Goal: Task Accomplishment & Management: Manage account settings

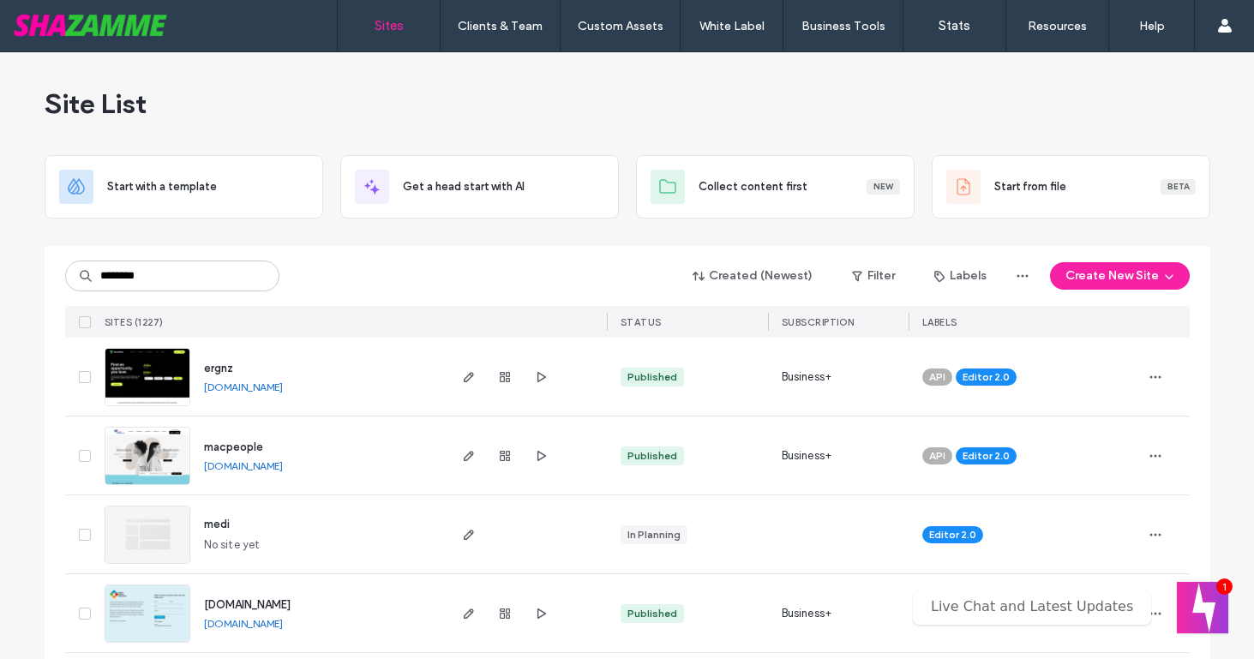
type input "********"
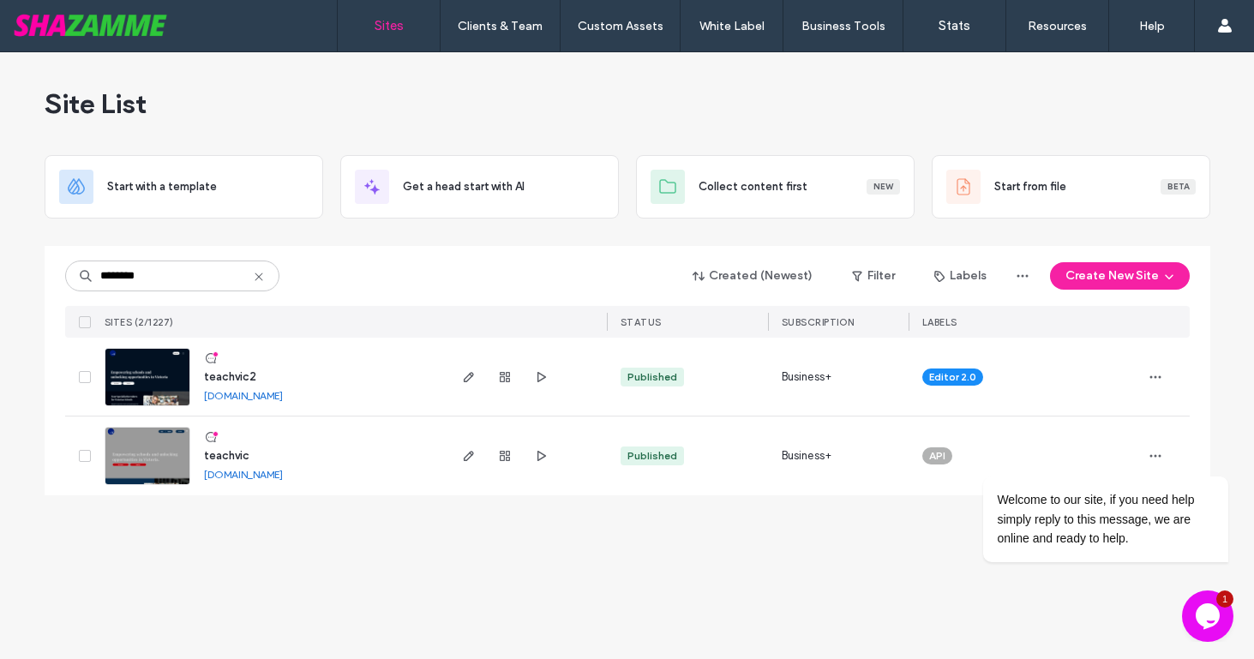
click at [218, 374] on span "teachvic2" at bounding box center [230, 376] width 52 height 13
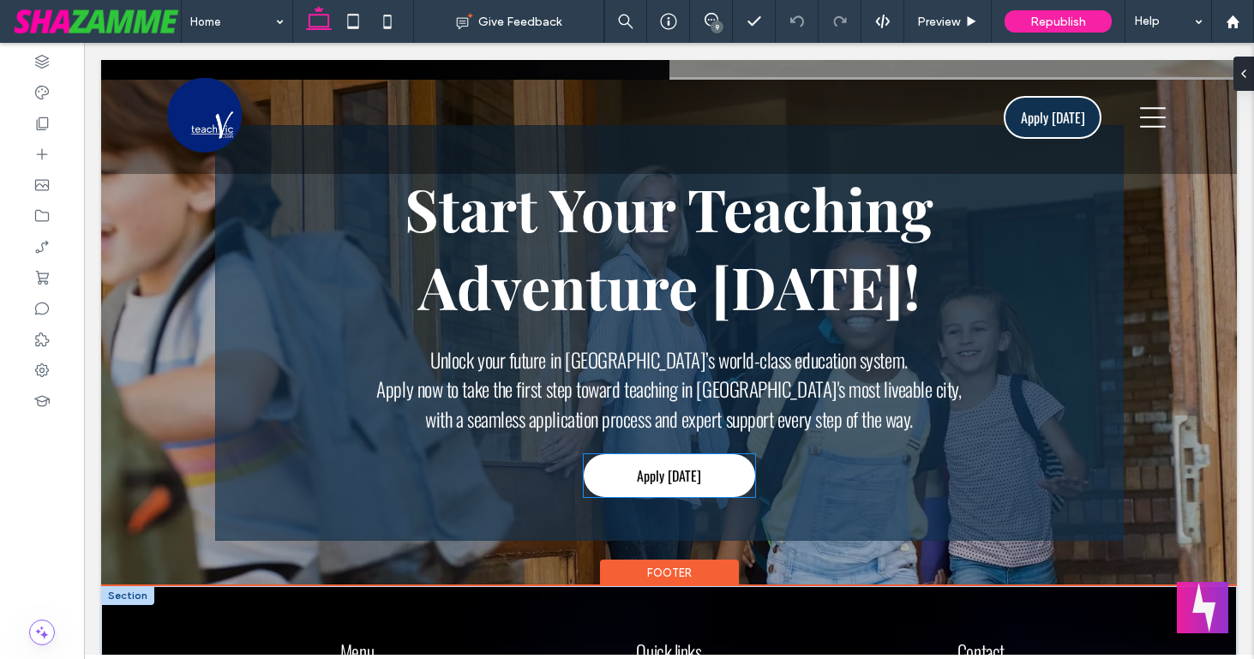
scroll to position [5757, 0]
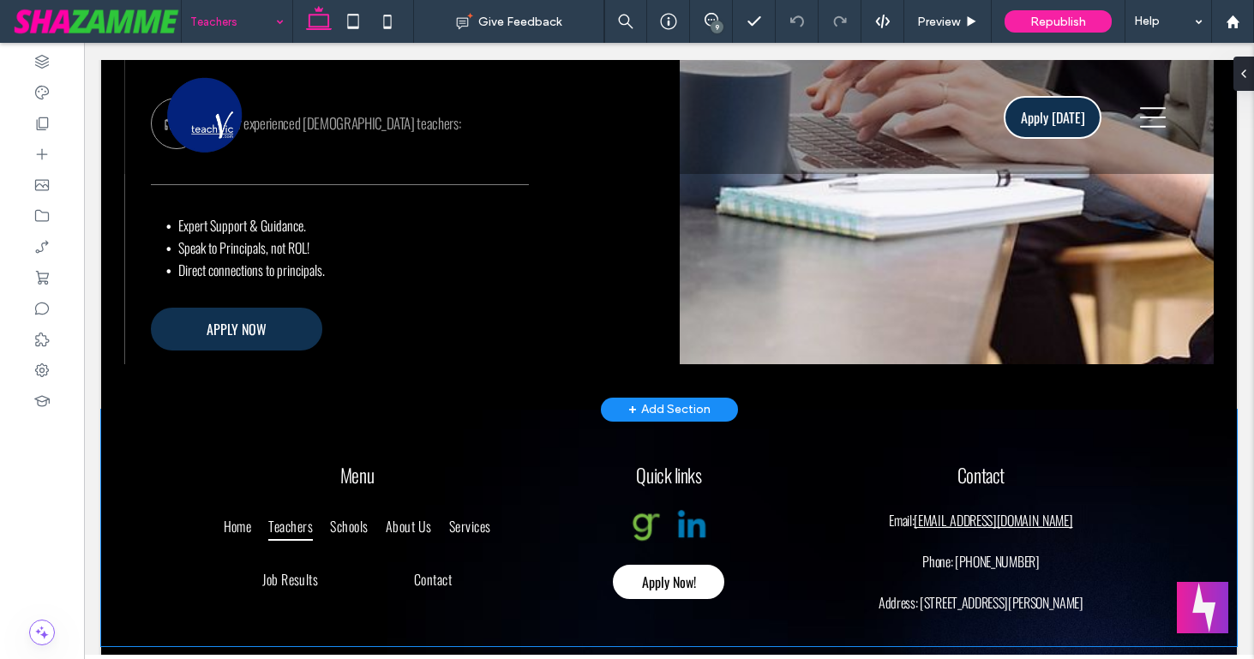
scroll to position [2403, 0]
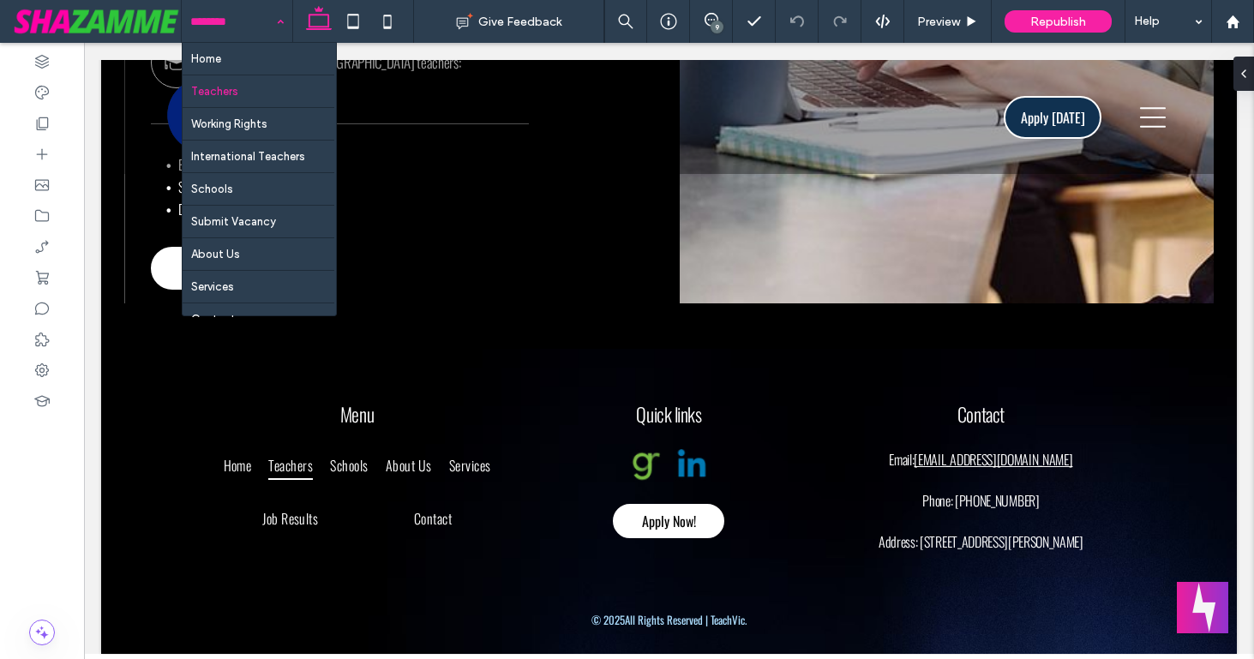
click at [232, 29] on input at bounding box center [232, 21] width 85 height 43
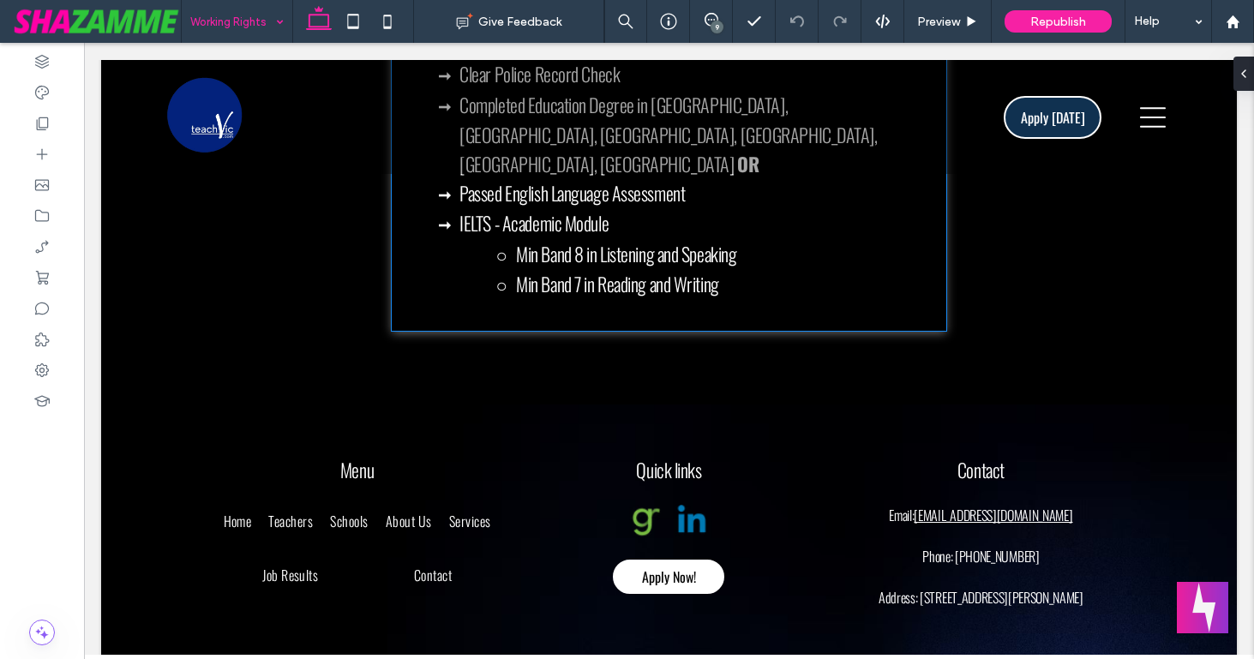
scroll to position [2269, 0]
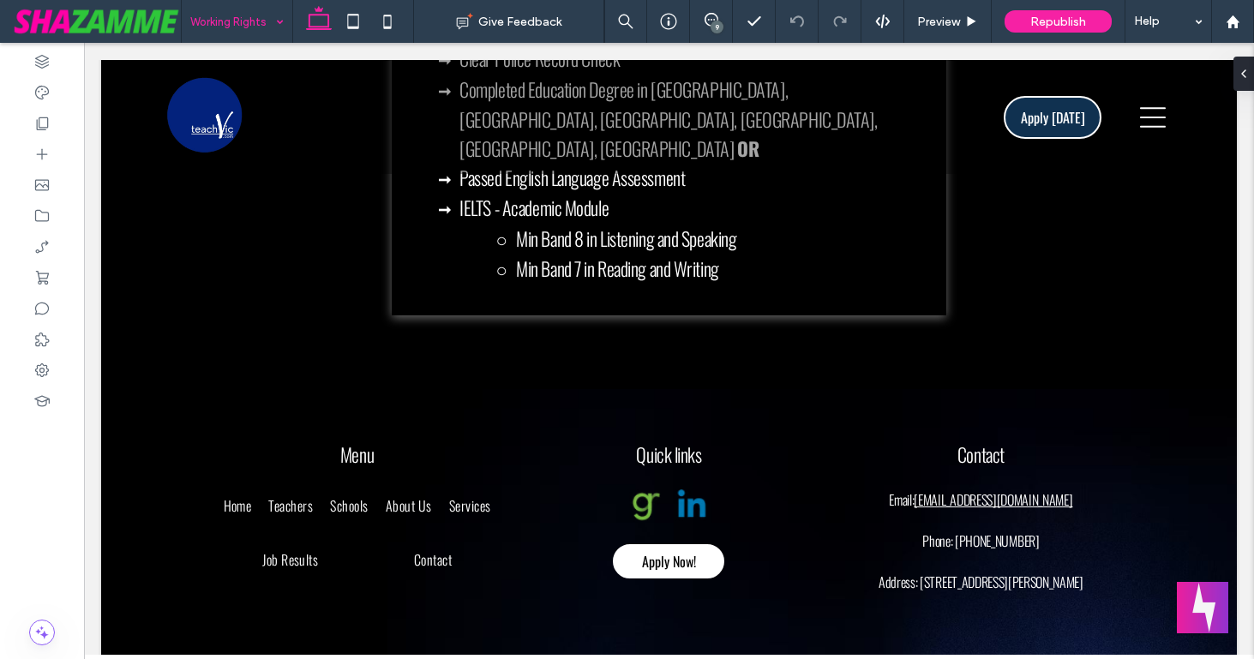
click at [250, 21] on input at bounding box center [232, 21] width 85 height 43
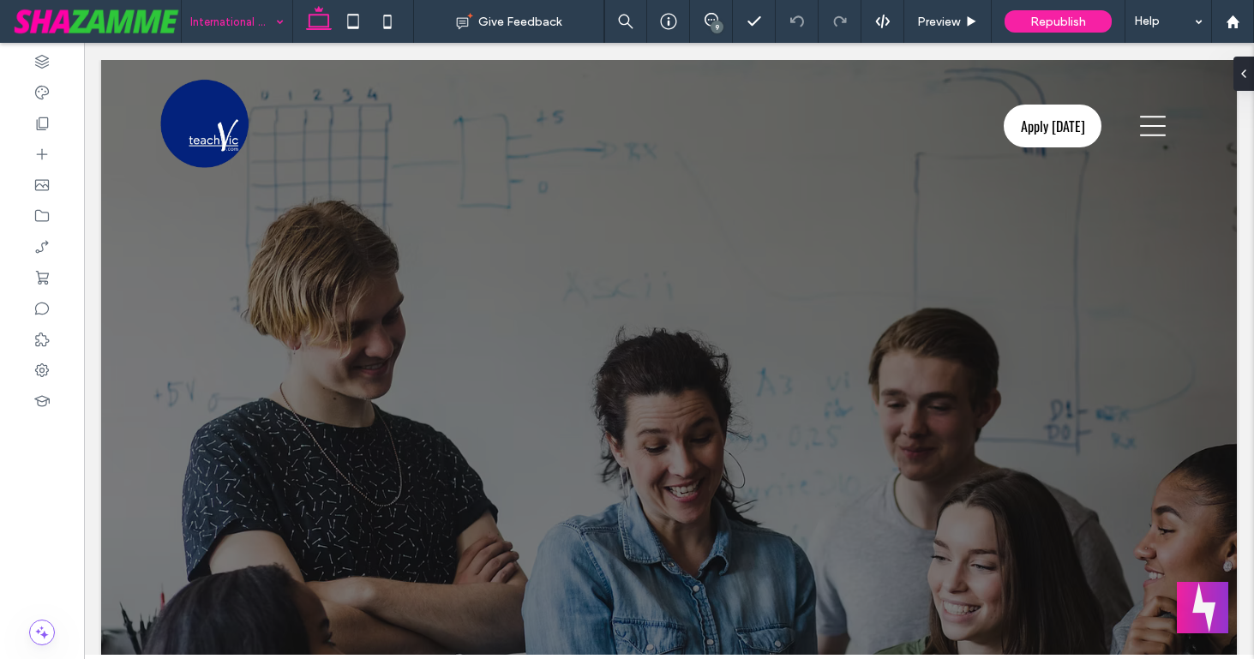
scroll to position [0, 0]
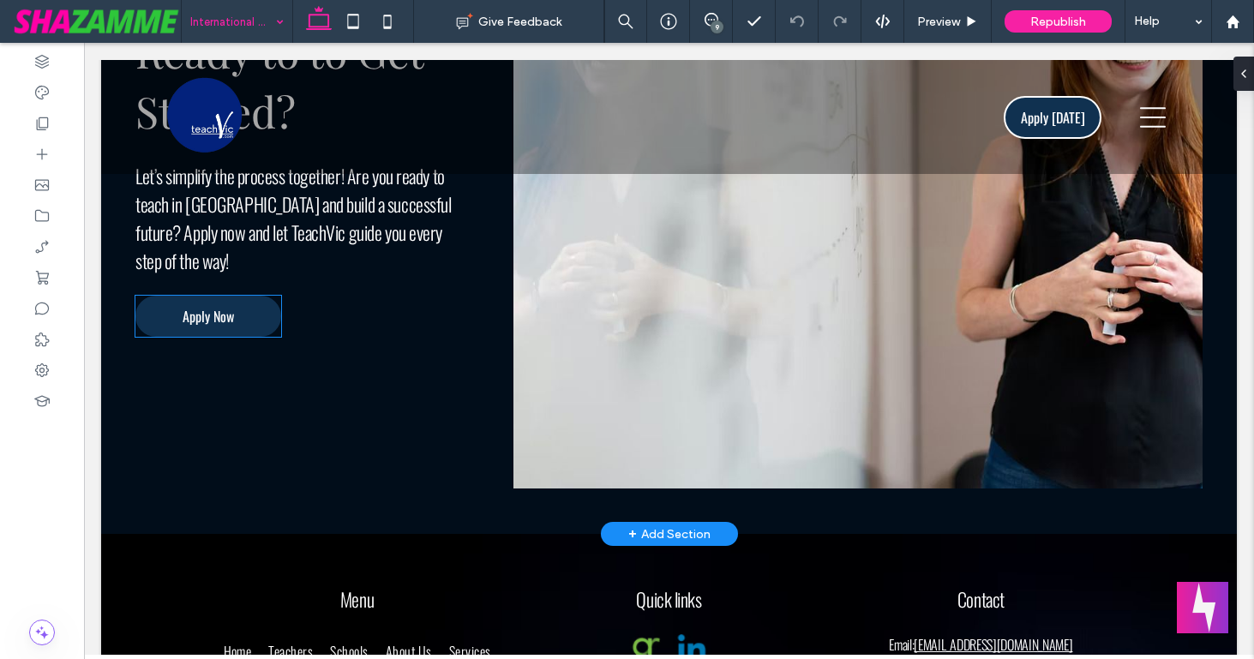
scroll to position [3145, 0]
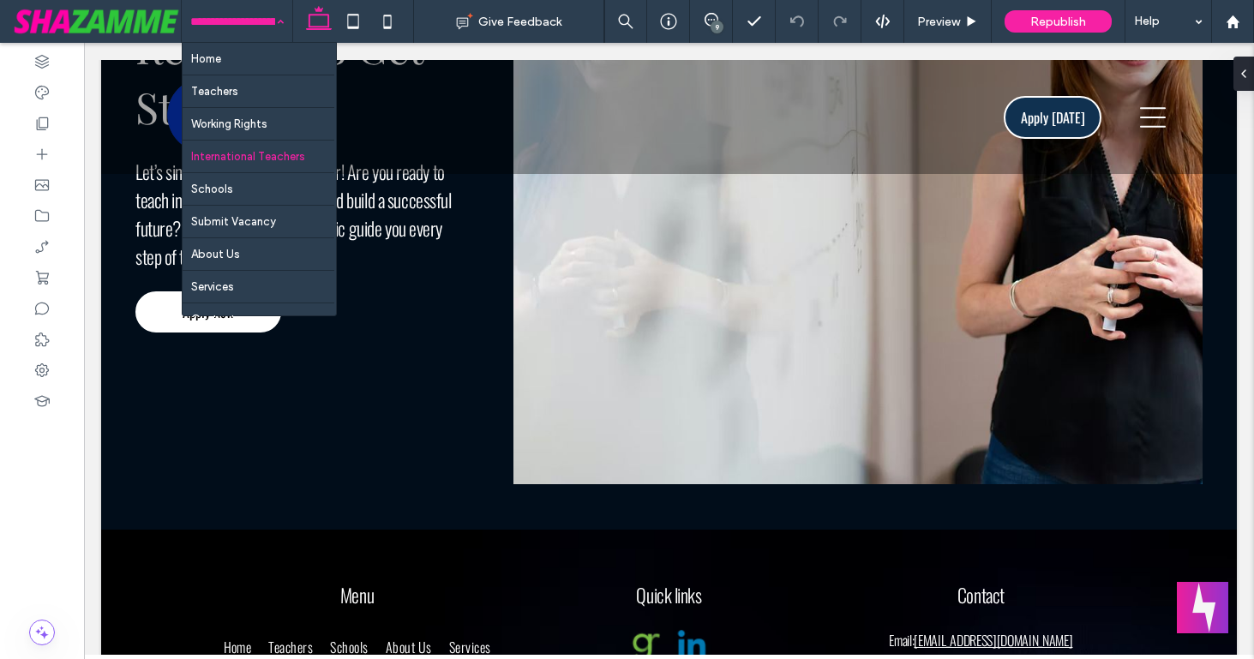
click at [246, 27] on input at bounding box center [232, 21] width 85 height 43
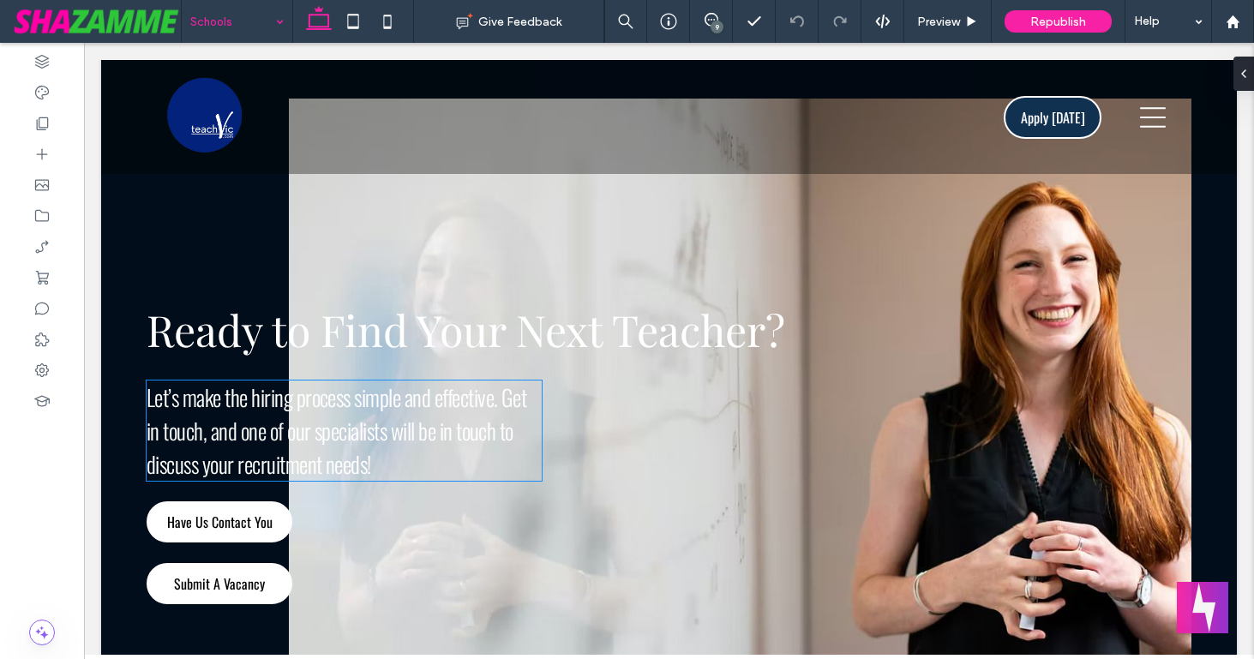
scroll to position [3077, 0]
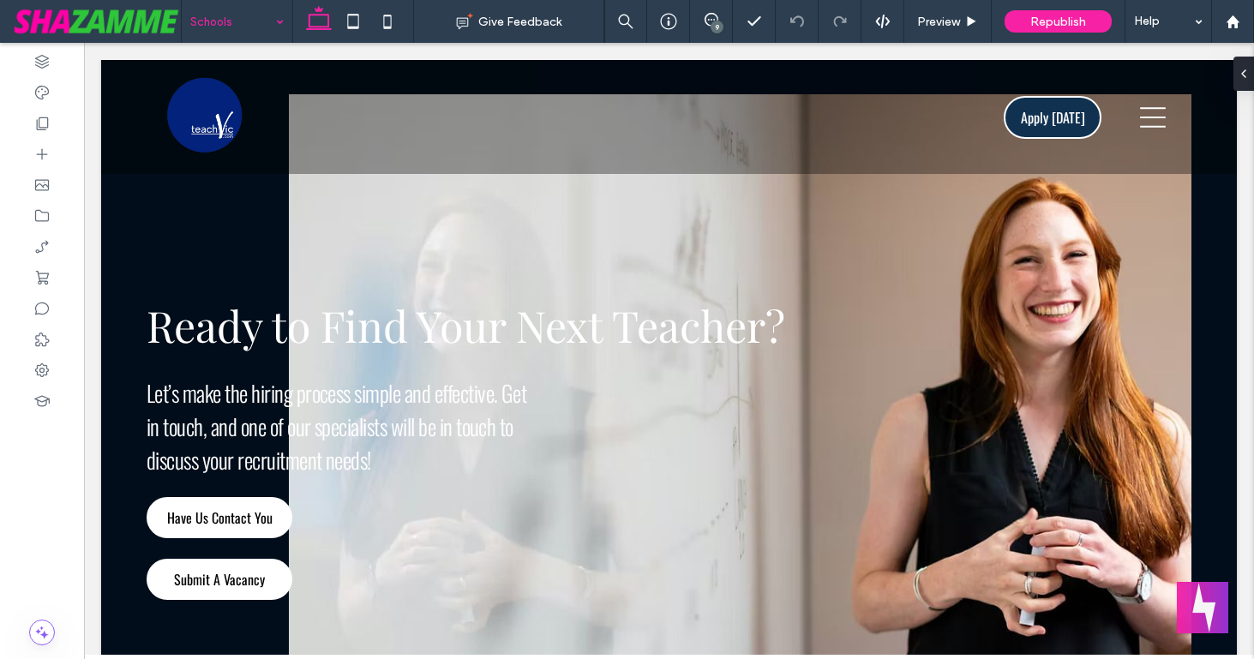
click at [280, 16] on div "Schools" at bounding box center [237, 21] width 111 height 43
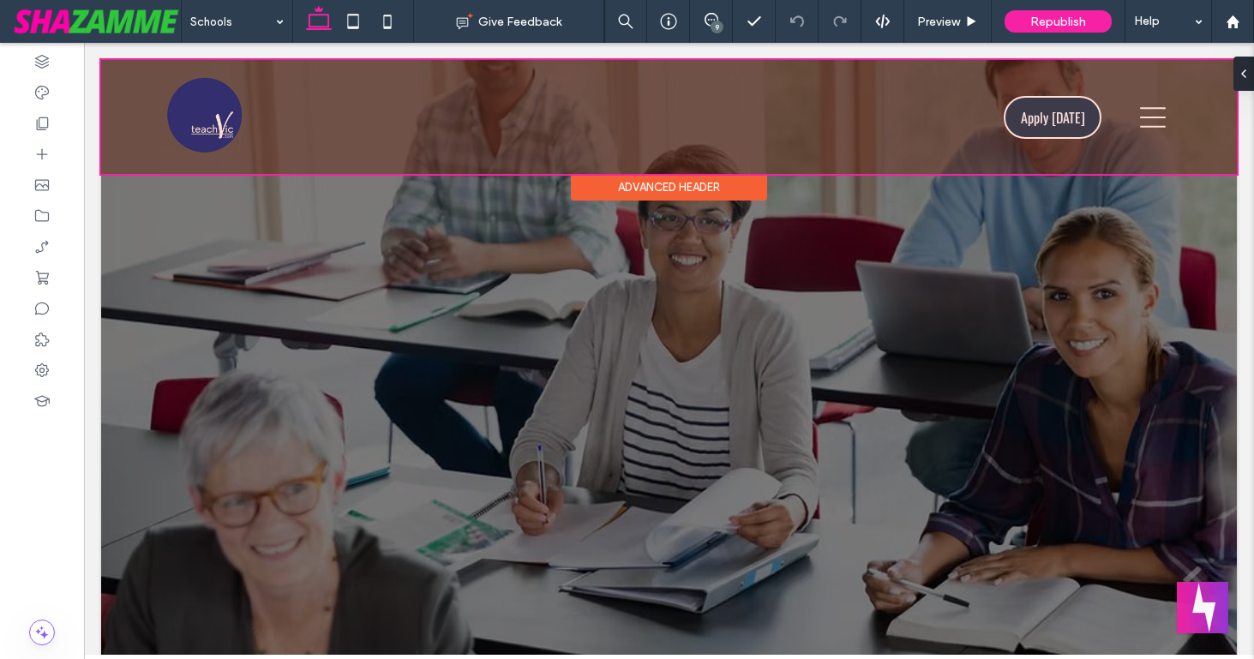
scroll to position [0, 0]
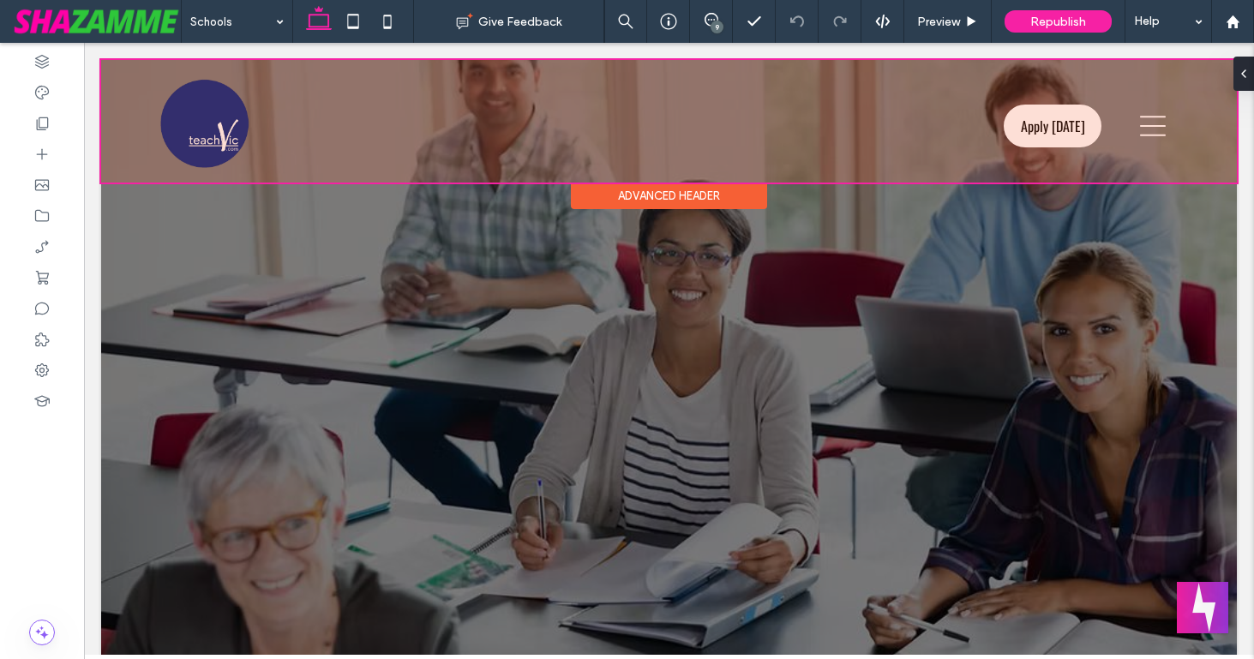
click at [1049, 117] on div at bounding box center [669, 121] width 1136 height 123
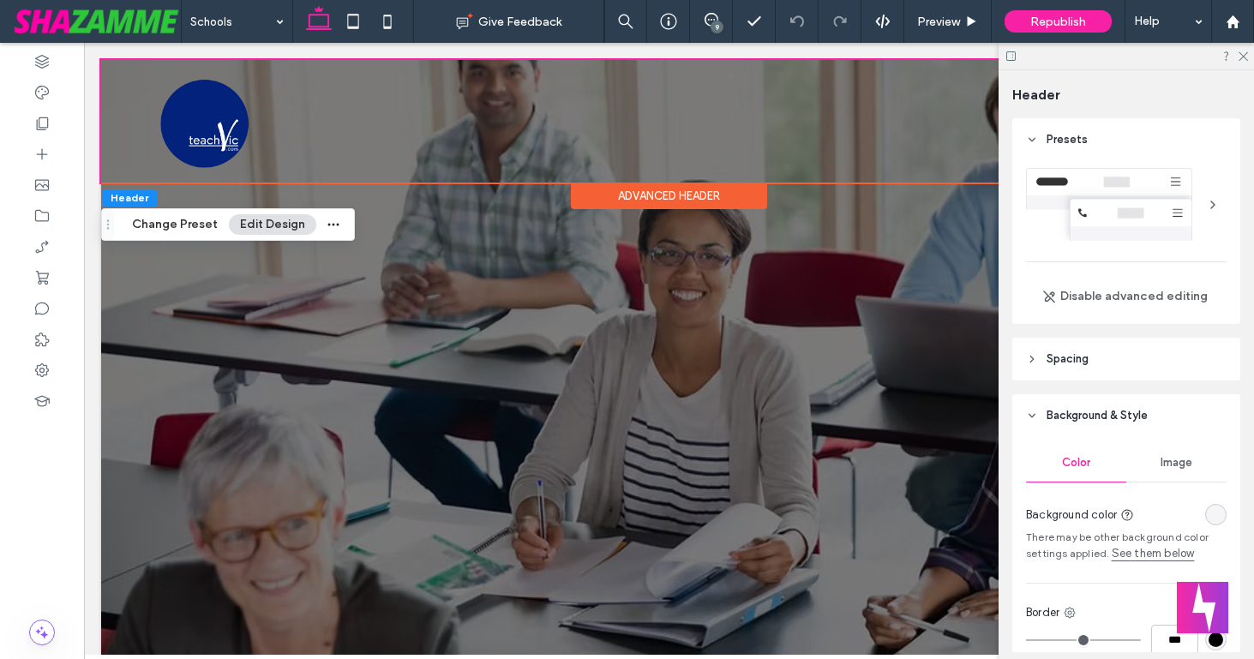
click at [1249, 53] on div at bounding box center [1127, 56] width 256 height 27
click at [1241, 57] on icon at bounding box center [1242, 55] width 11 height 11
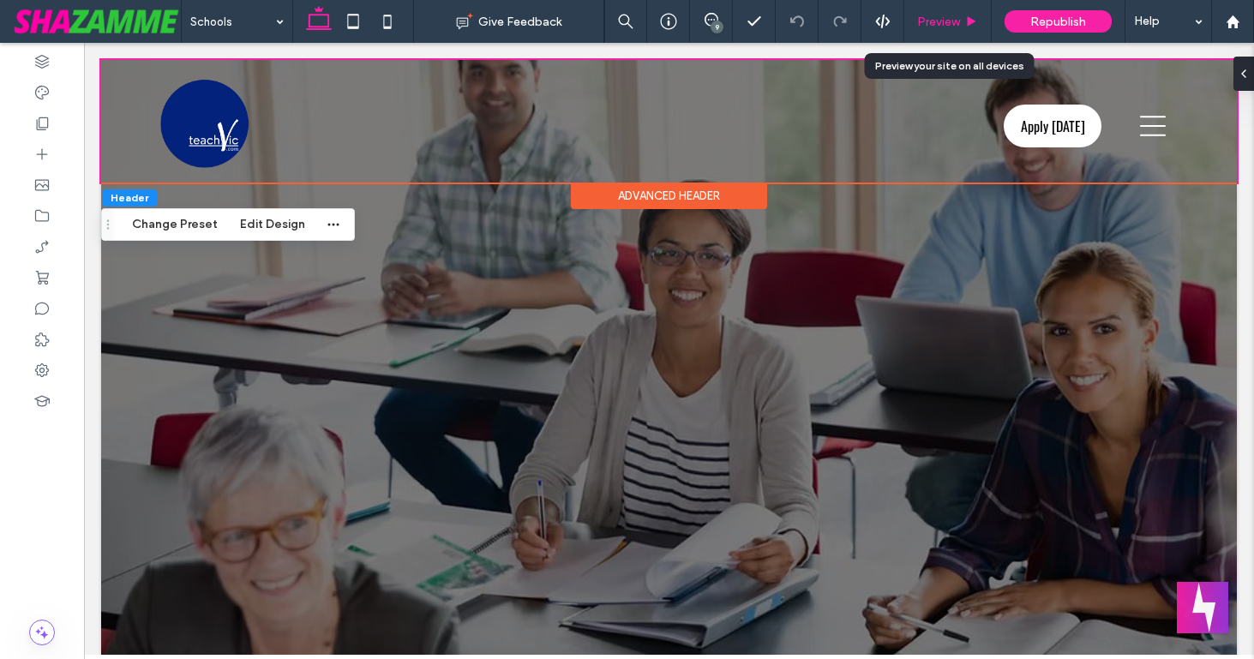
click at [921, 24] on span "Preview" at bounding box center [938, 22] width 43 height 15
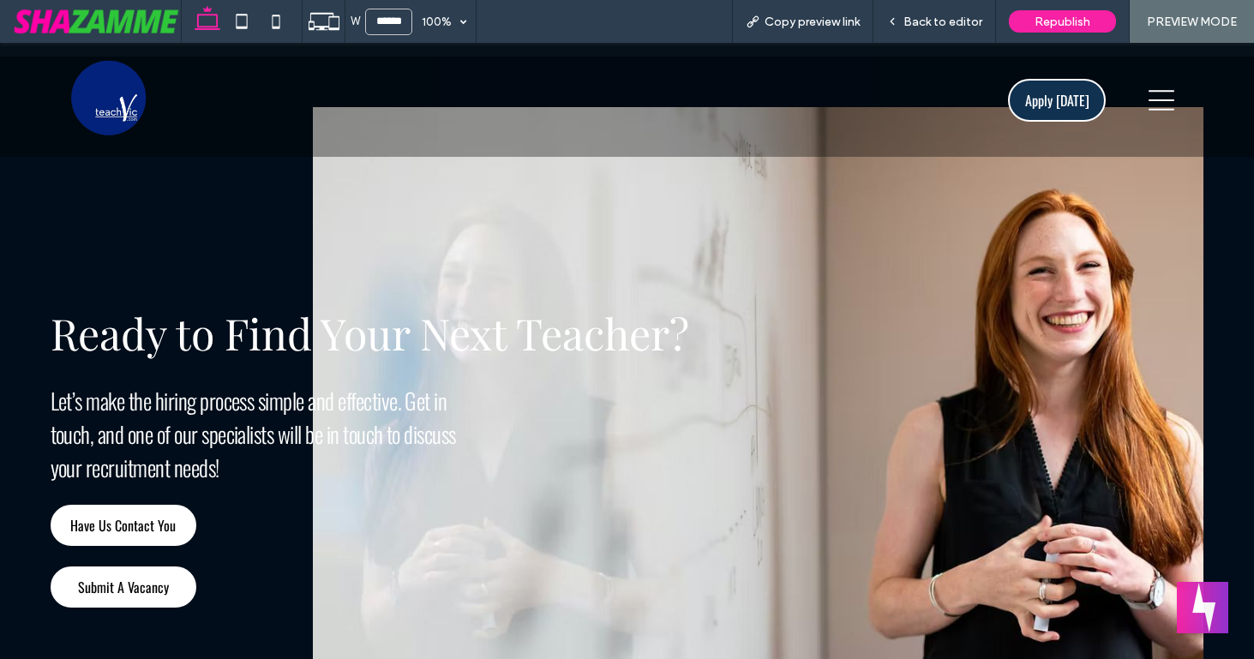
scroll to position [2932, 0]
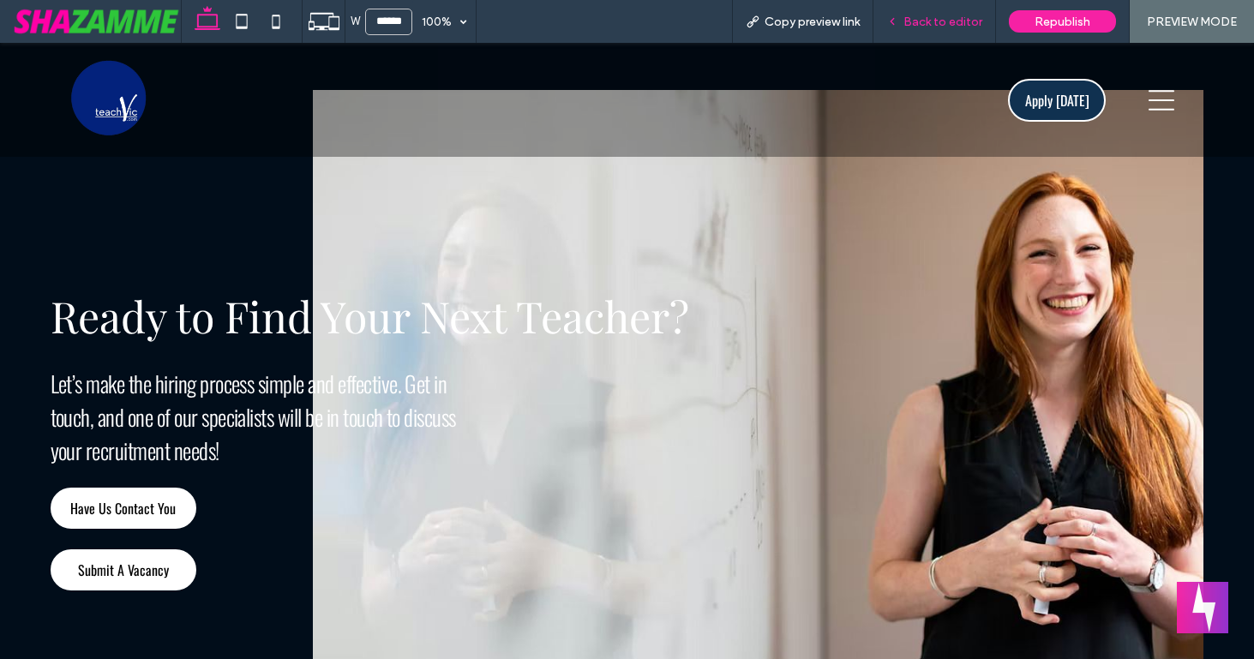
click at [948, 23] on span "Back to editor" at bounding box center [943, 22] width 79 height 15
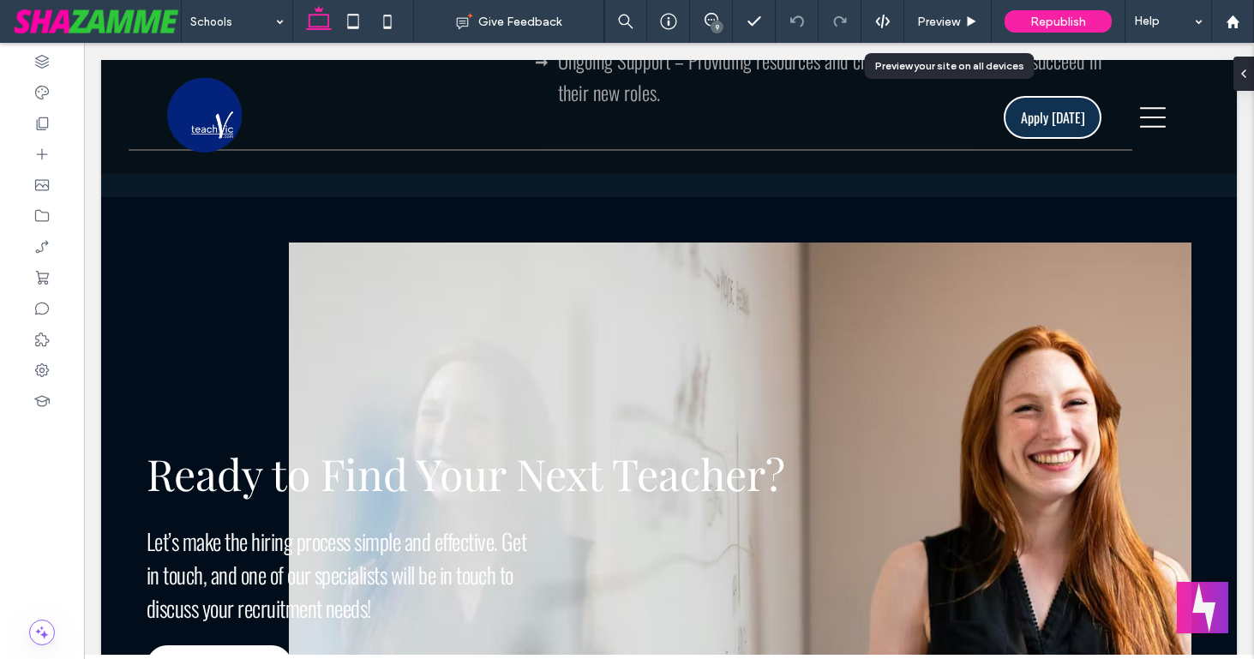
scroll to position [2925, 0]
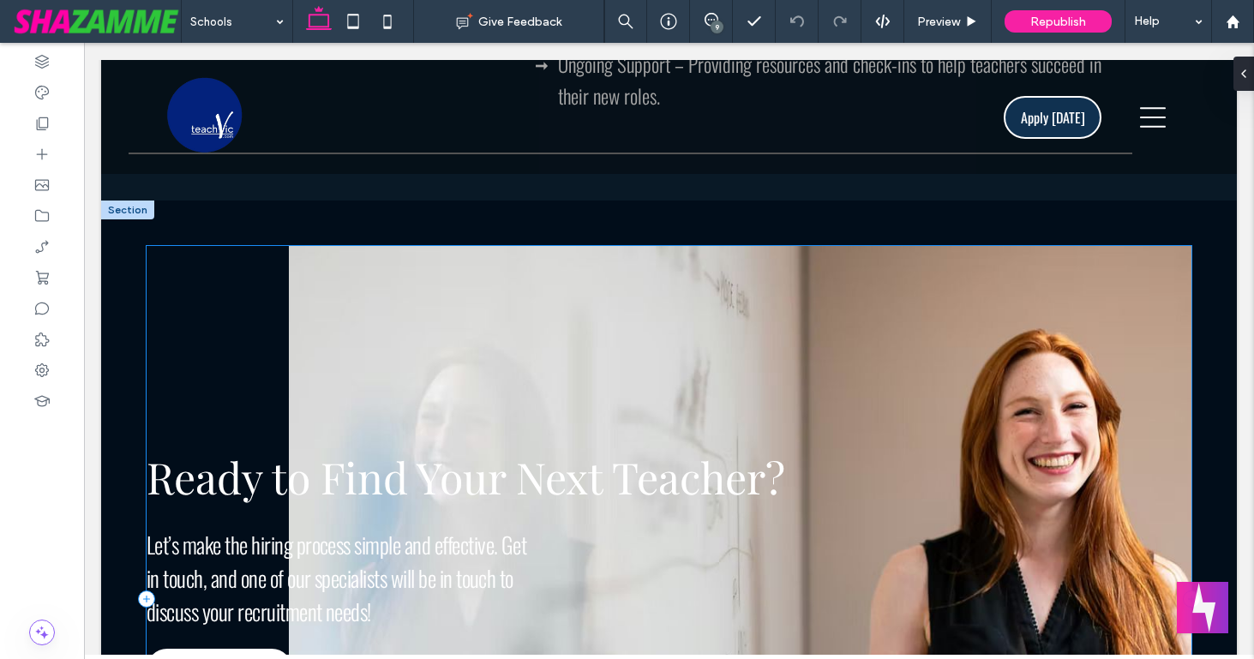
click at [283, 326] on div "Ready to Find Your Next Teacher? Let’s make the hiring process simple and effec…" at bounding box center [669, 599] width 1045 height 707
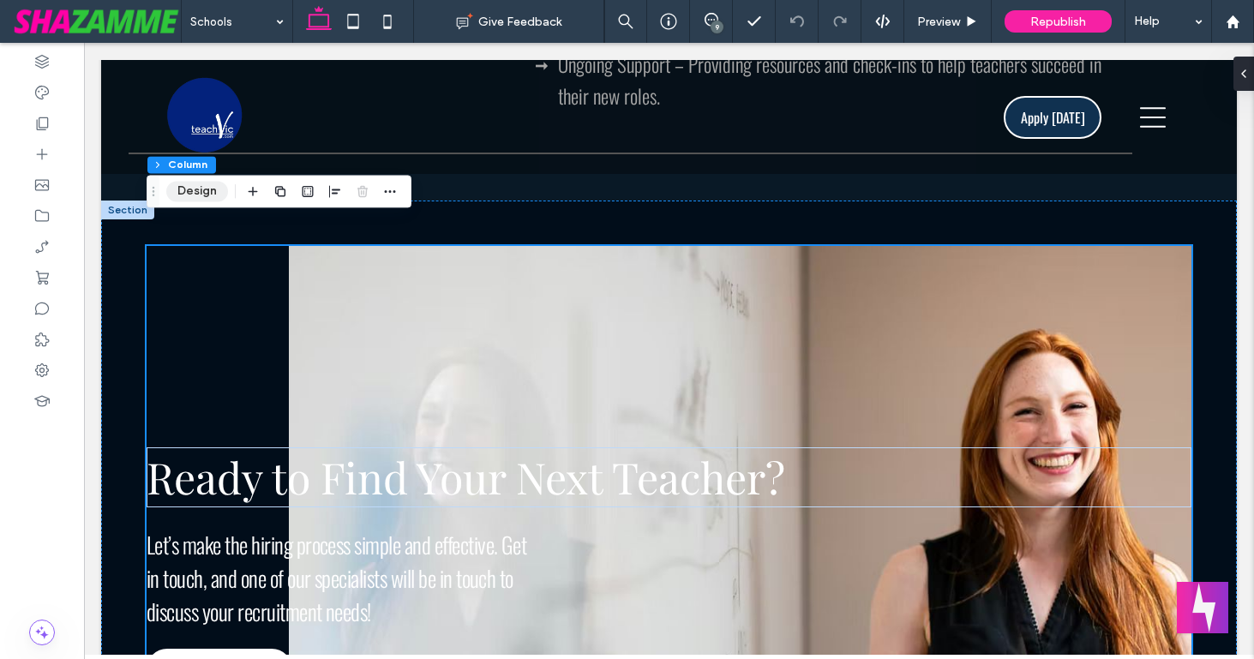
click at [196, 189] on button "Design" at bounding box center [197, 191] width 62 height 21
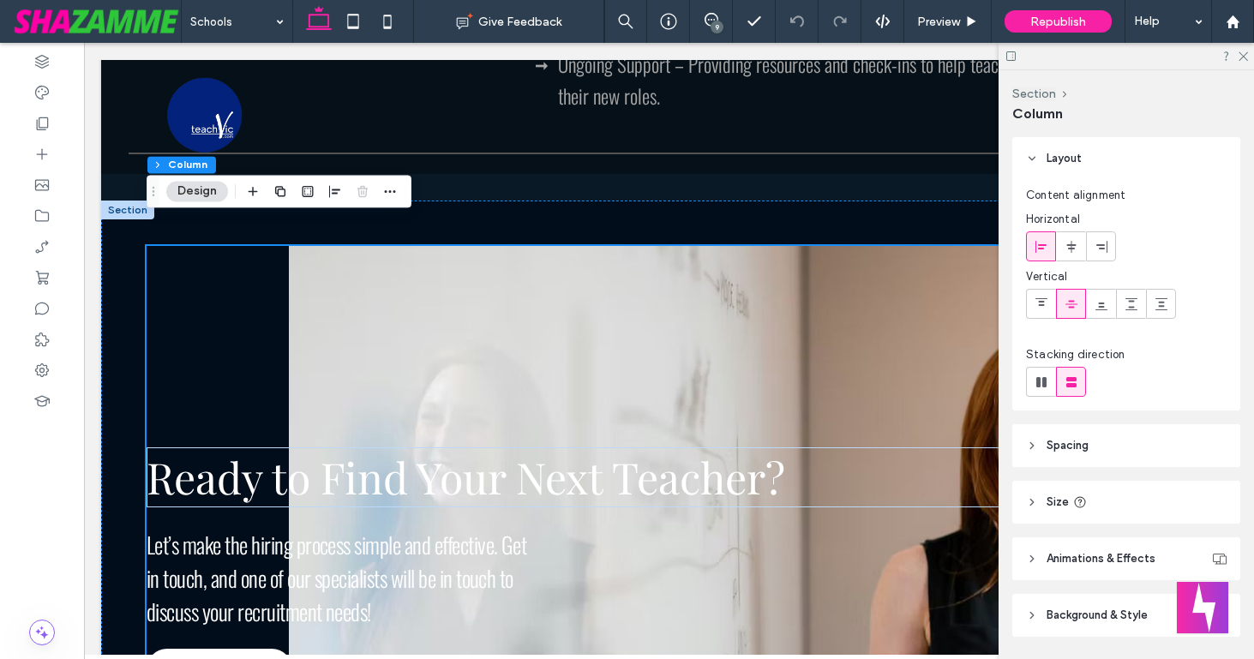
scroll to position [53, 0]
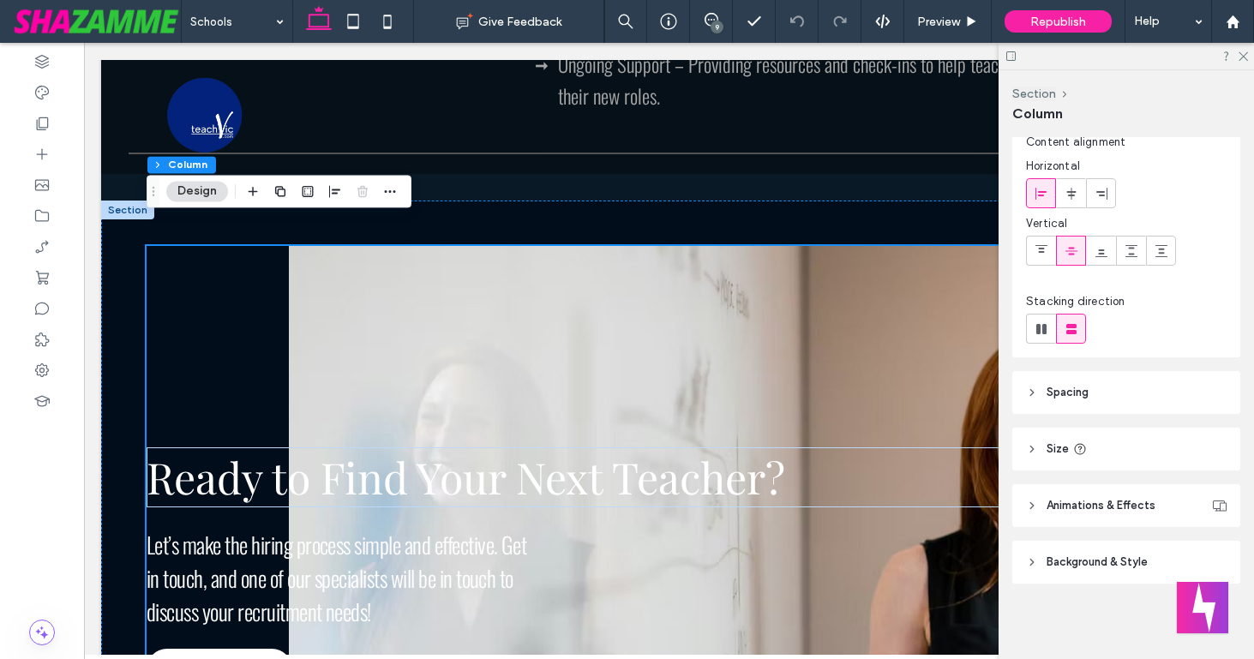
click at [1031, 395] on icon at bounding box center [1032, 393] width 12 height 12
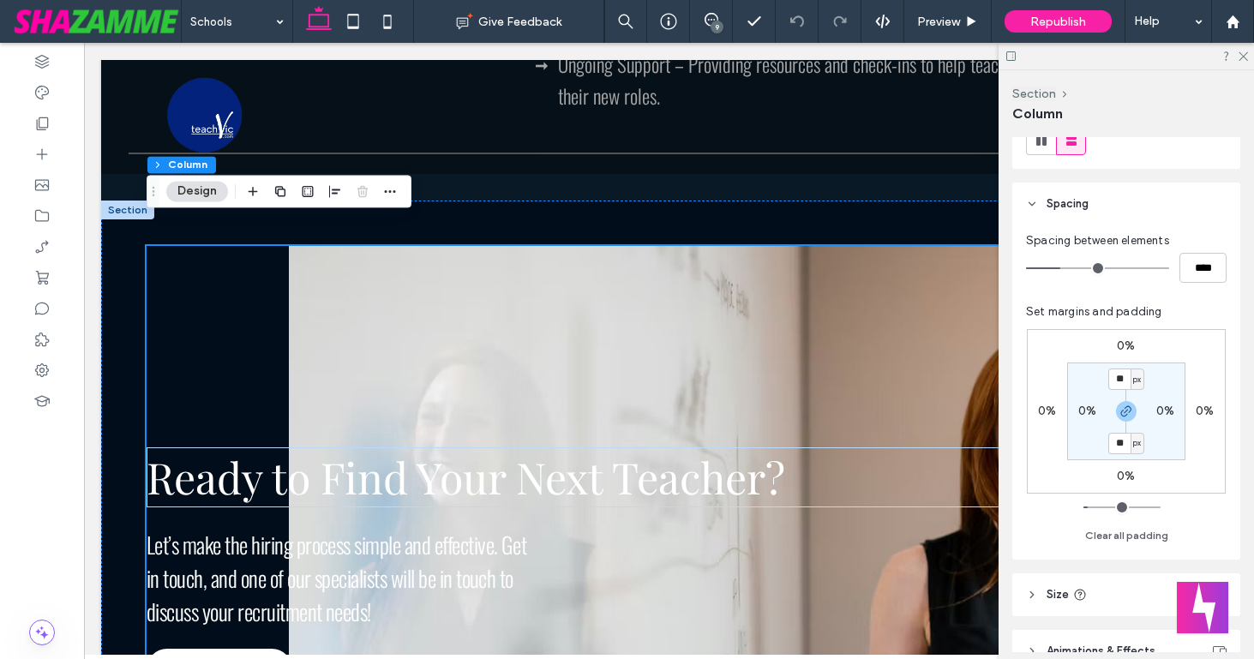
scroll to position [388, 0]
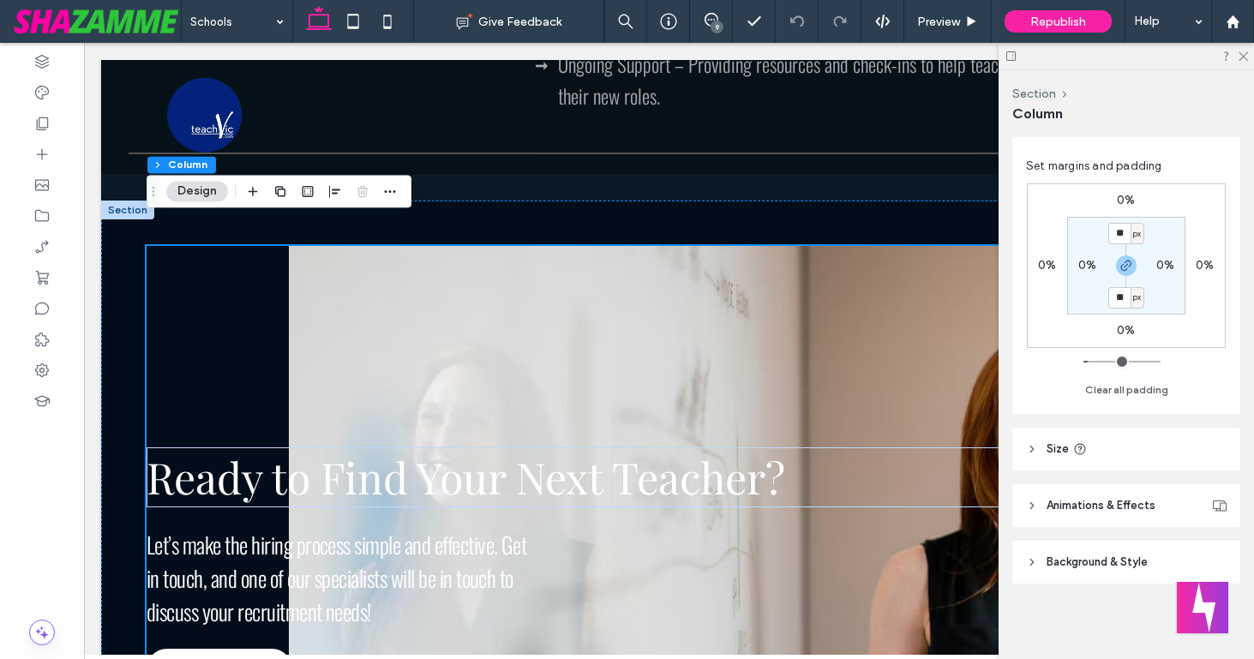
click at [1043, 565] on header "Background & Style" at bounding box center [1127, 562] width 228 height 43
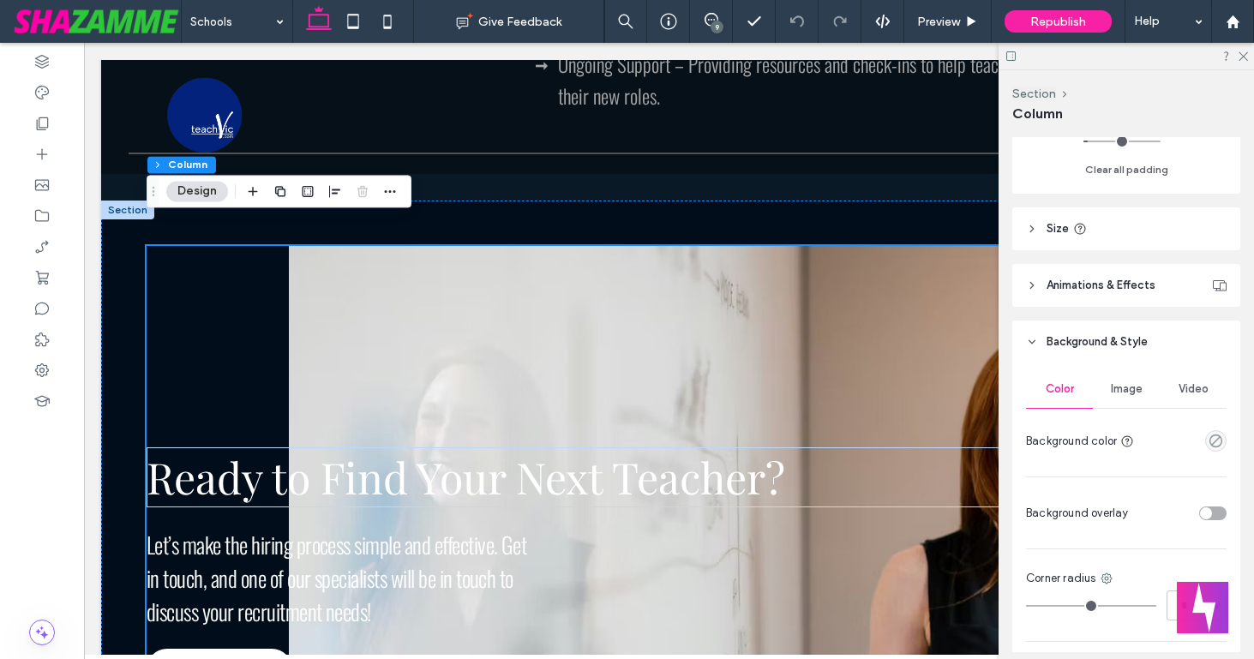
scroll to position [652, 0]
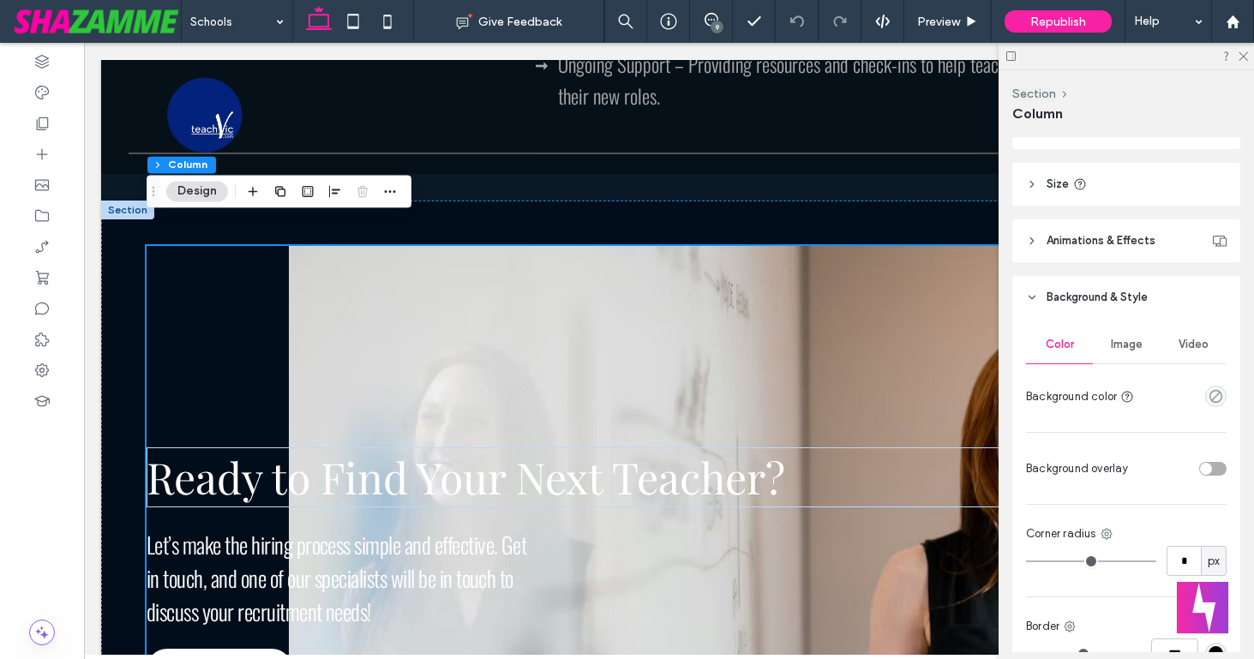
click at [1120, 352] on div "Image" at bounding box center [1126, 345] width 67 height 38
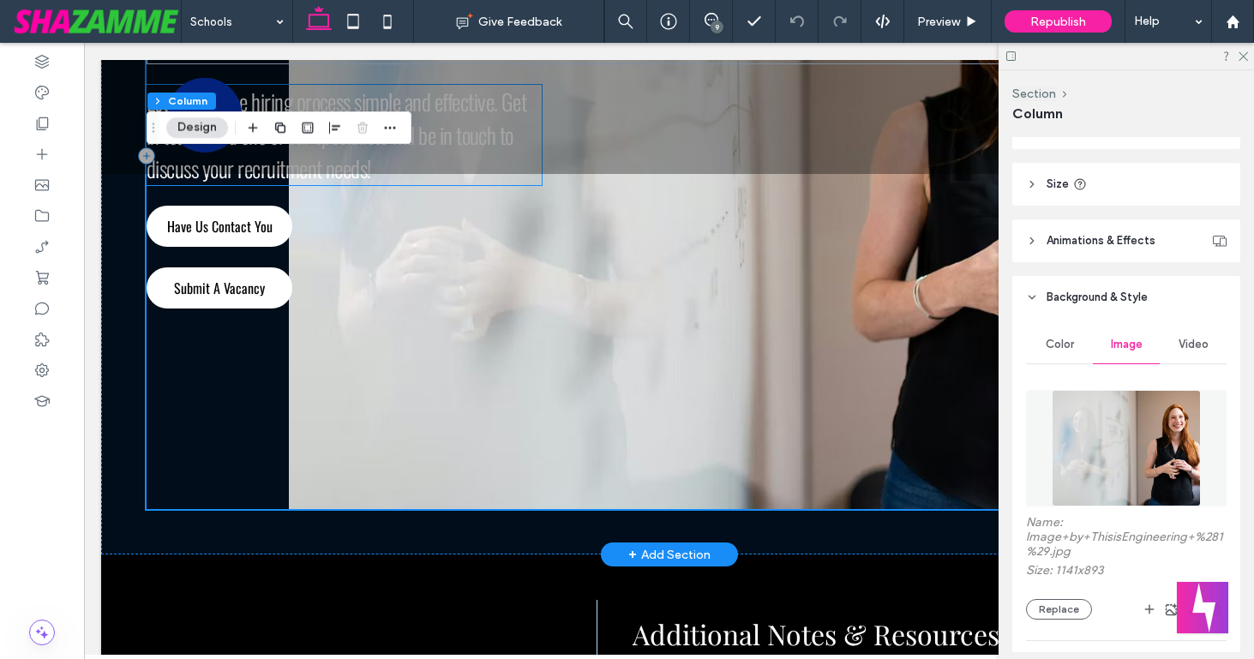
scroll to position [3372, 0]
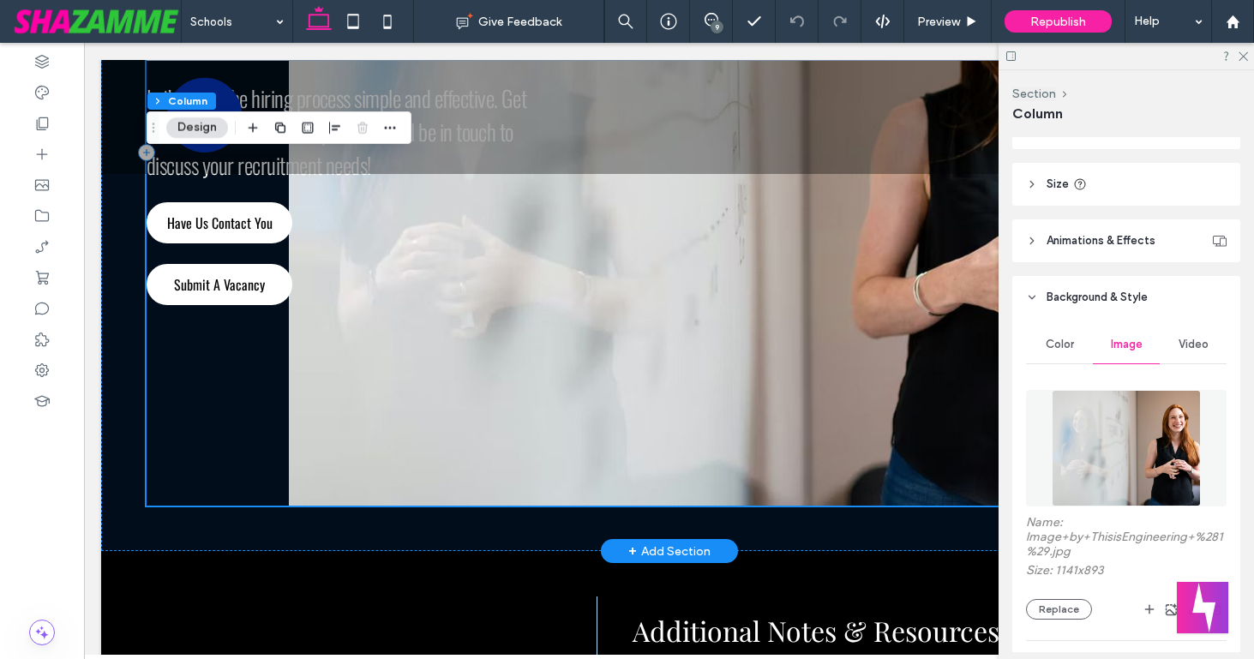
click at [387, 445] on div "Ready to Find Your Next Teacher? Let’s make the hiring process simple and effec…" at bounding box center [669, 152] width 1045 height 707
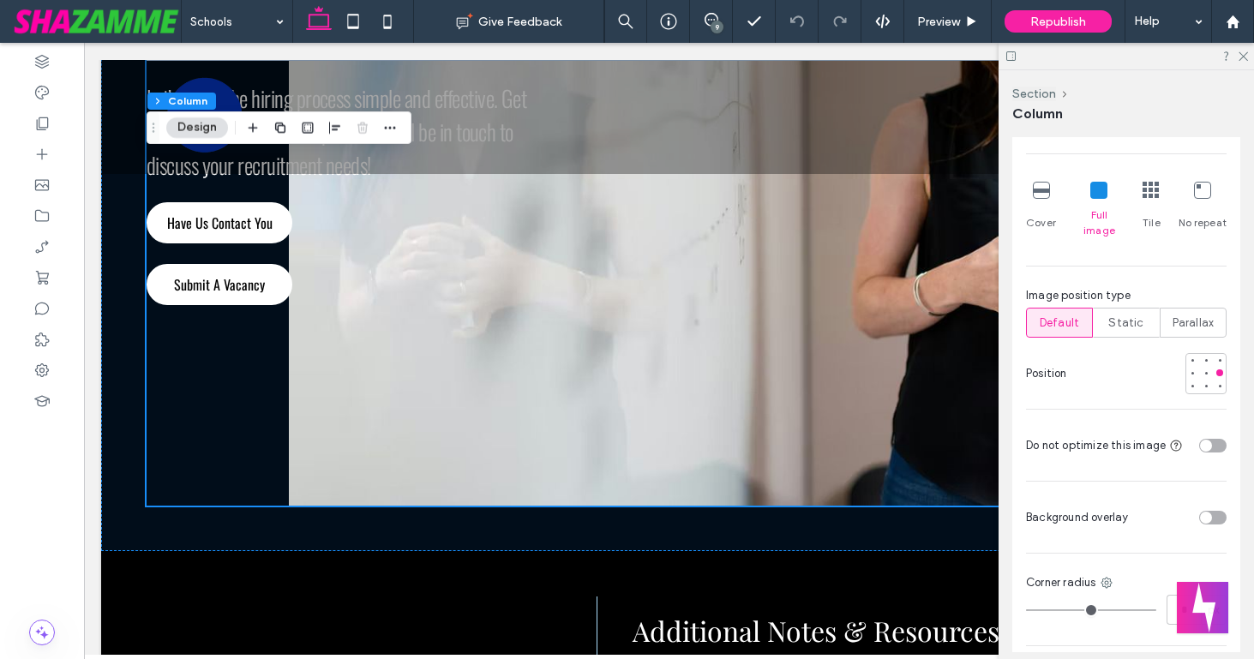
scroll to position [1143, 0]
click at [1242, 56] on icon at bounding box center [1242, 55] width 11 height 11
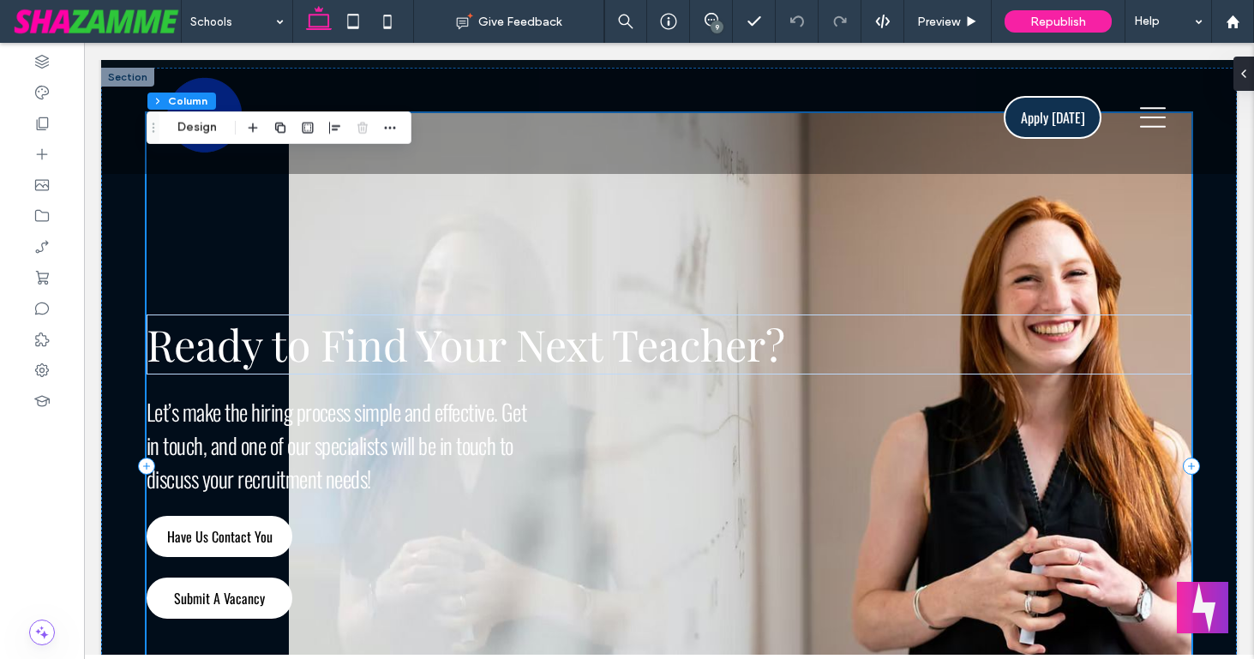
scroll to position [3067, 0]
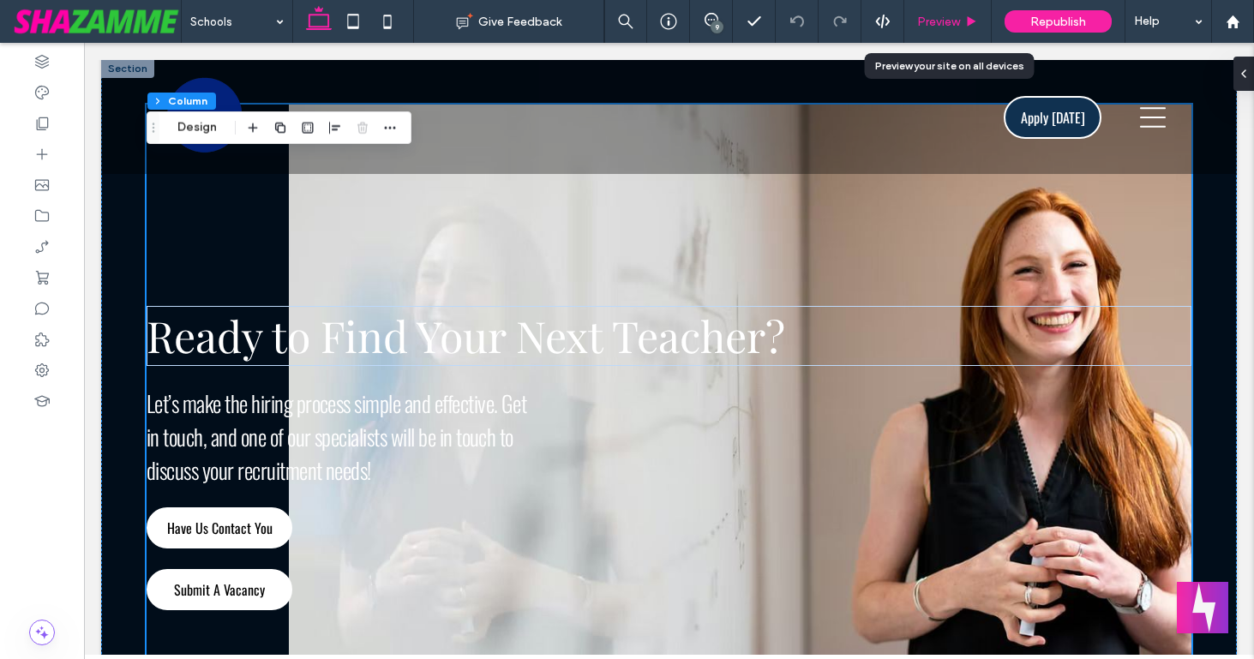
click at [931, 21] on span "Preview" at bounding box center [938, 22] width 43 height 15
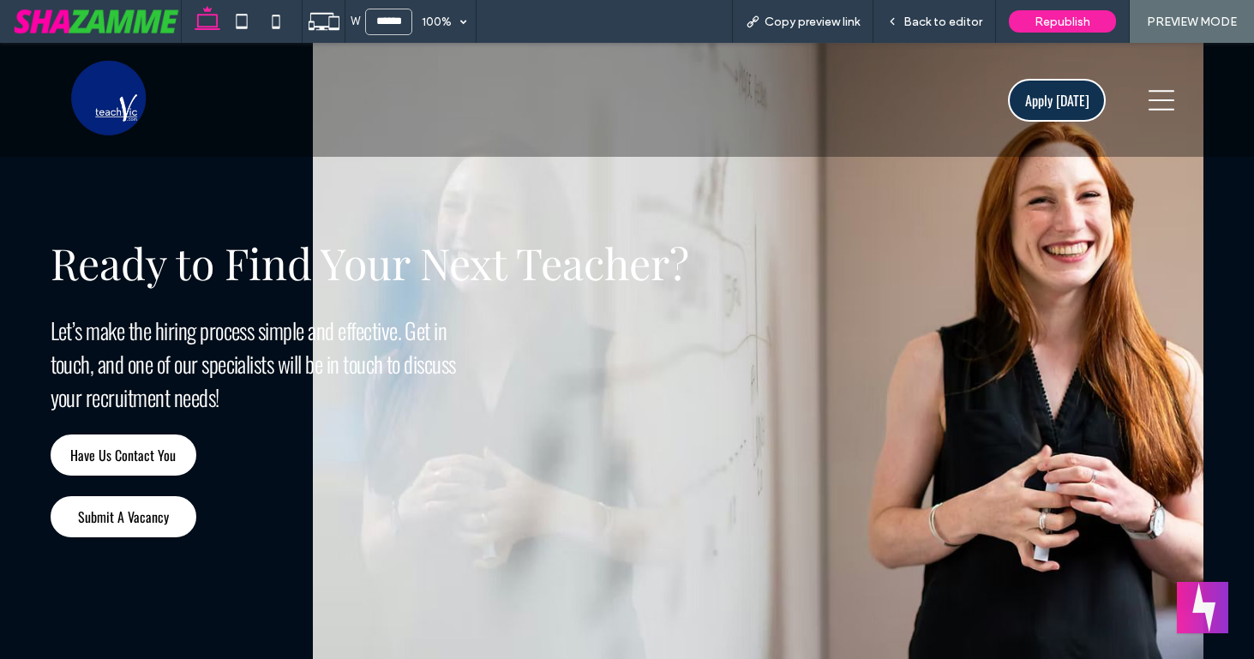
scroll to position [2986, 0]
click at [931, 21] on span "Back to editor" at bounding box center [943, 22] width 79 height 15
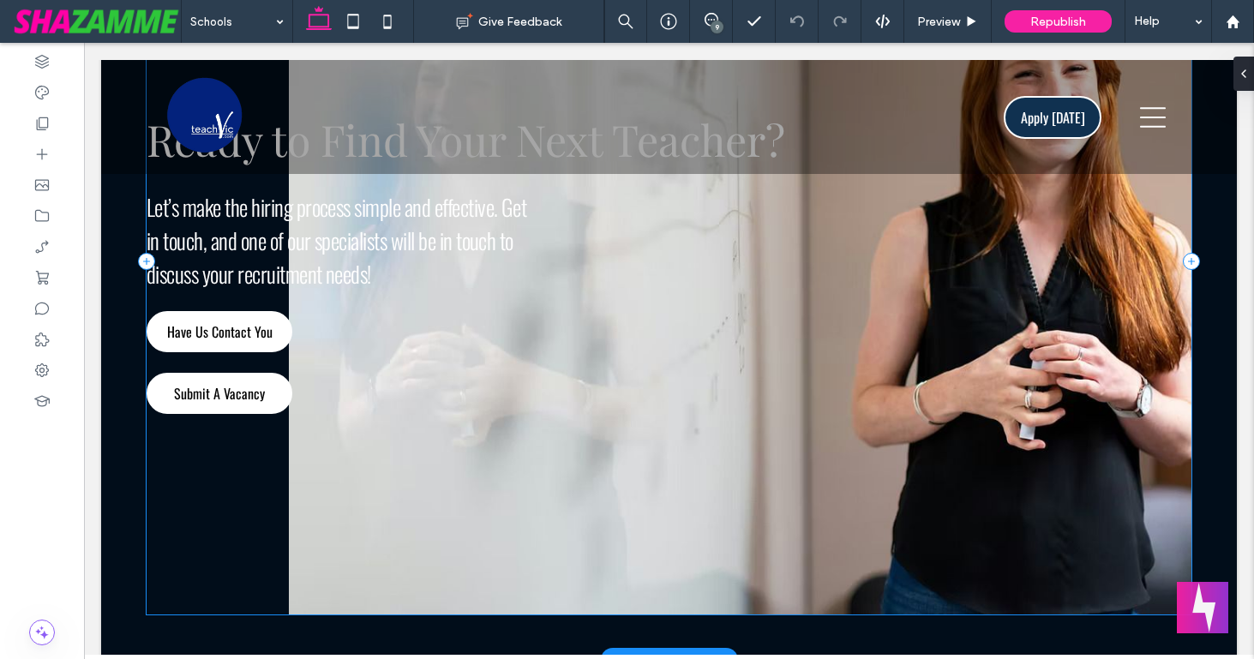
scroll to position [3270, 0]
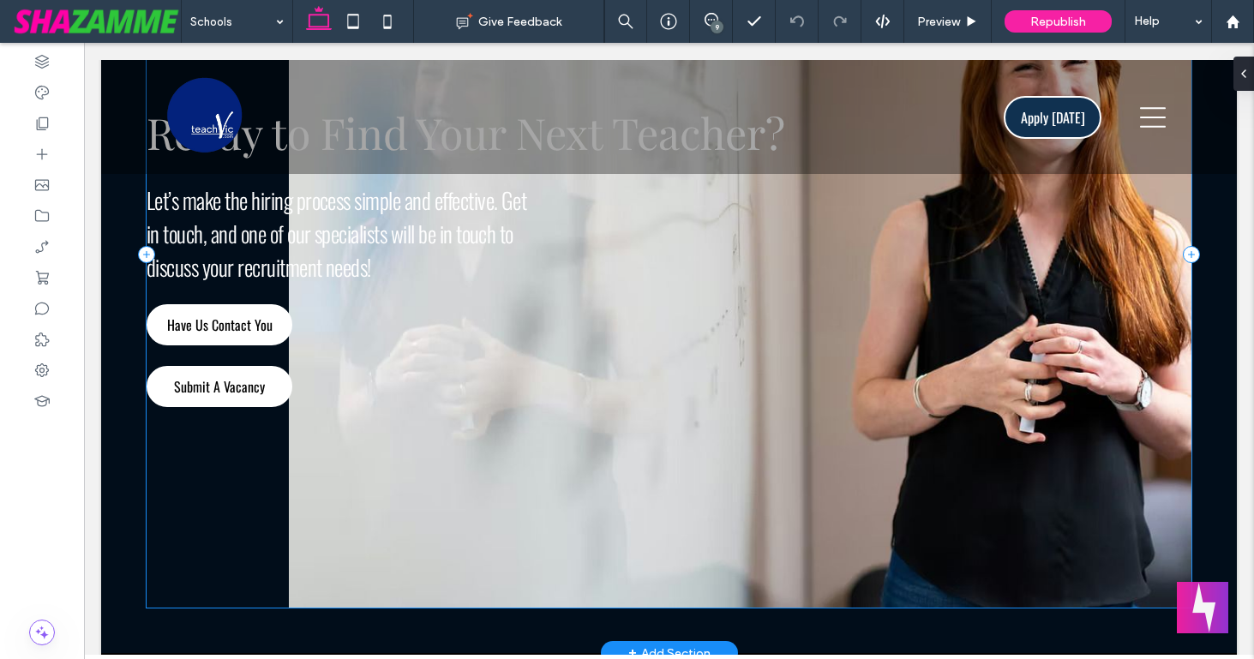
click at [322, 564] on div "Ready to Find Your Next Teacher? Let’s make the hiring process simple and effec…" at bounding box center [669, 254] width 1045 height 707
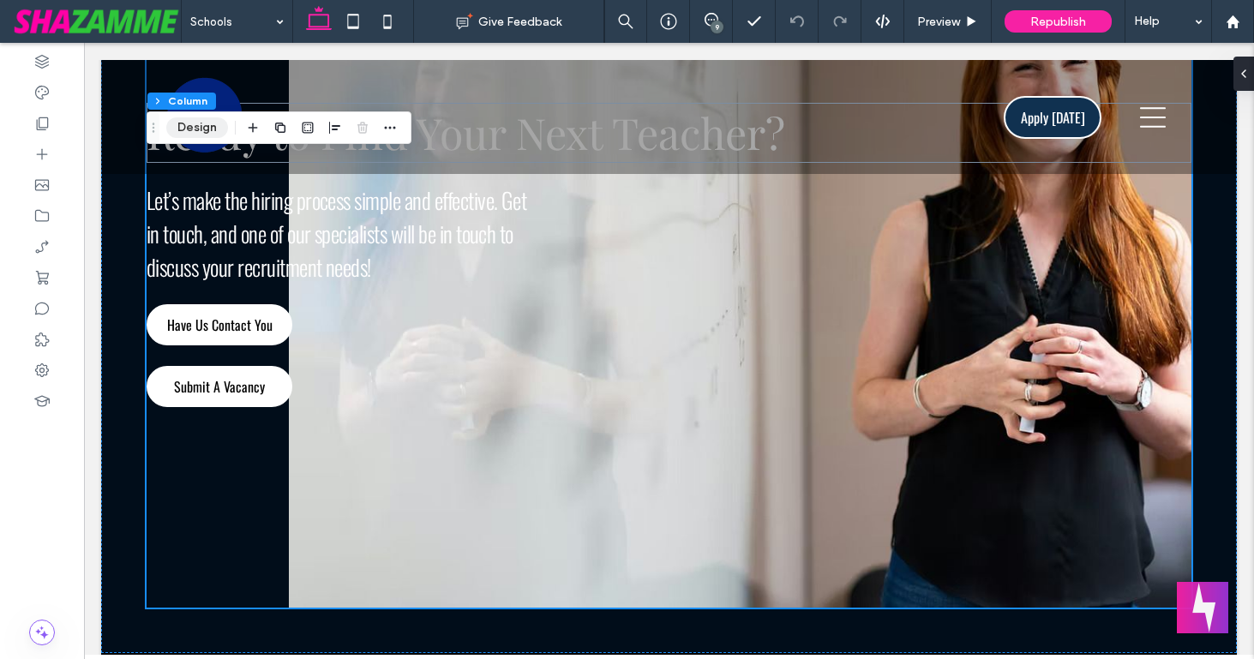
click at [200, 126] on button "Design" at bounding box center [197, 127] width 62 height 21
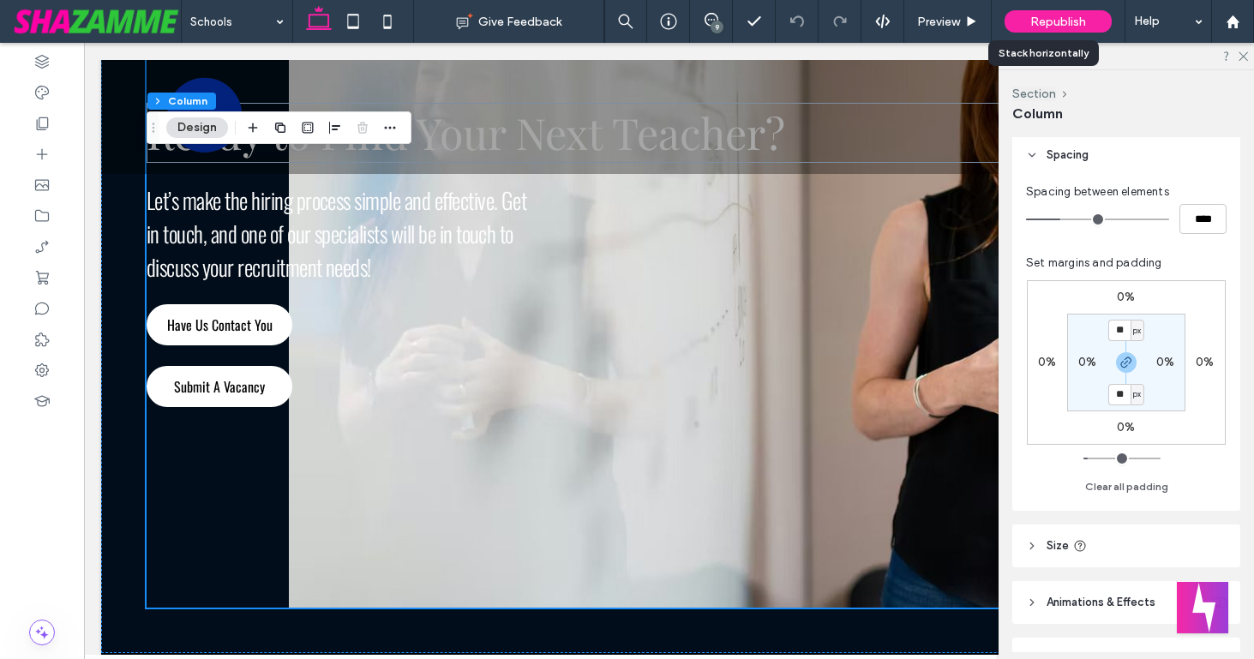
scroll to position [294, 0]
click at [1122, 392] on input "**" at bounding box center [1120, 391] width 22 height 21
type input "**"
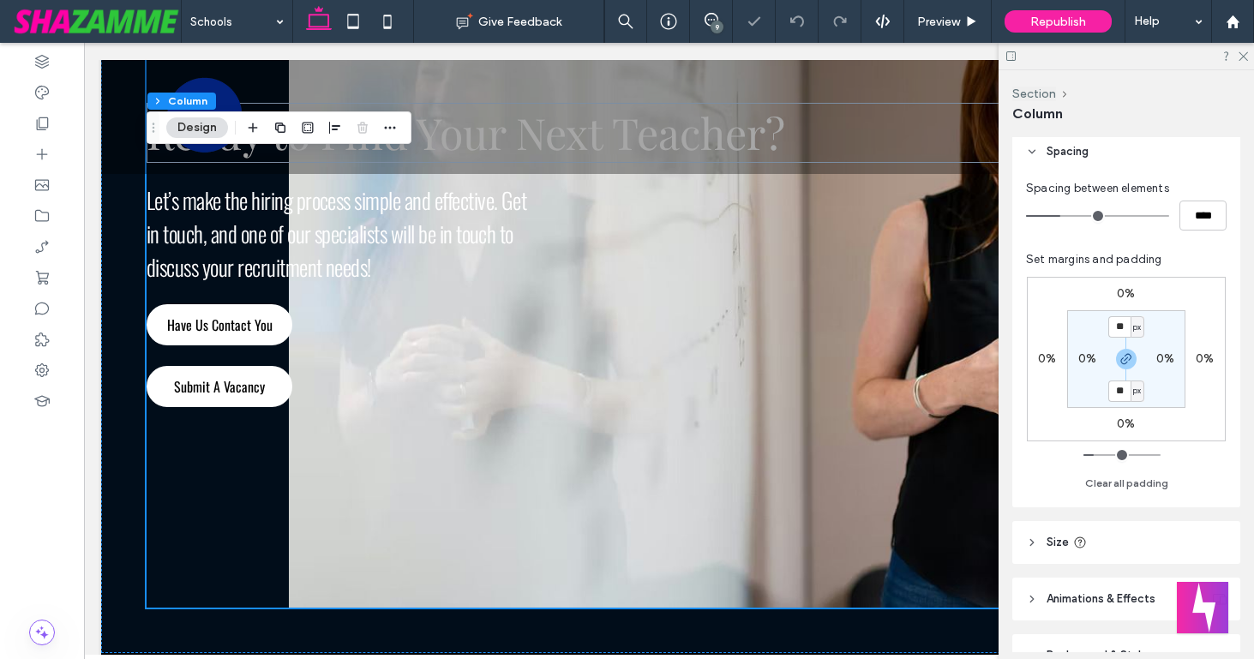
click at [1082, 395] on section "** px 0% ** px 0%" at bounding box center [1126, 359] width 118 height 98
click at [1114, 392] on input "**" at bounding box center [1120, 391] width 22 height 21
type input "**"
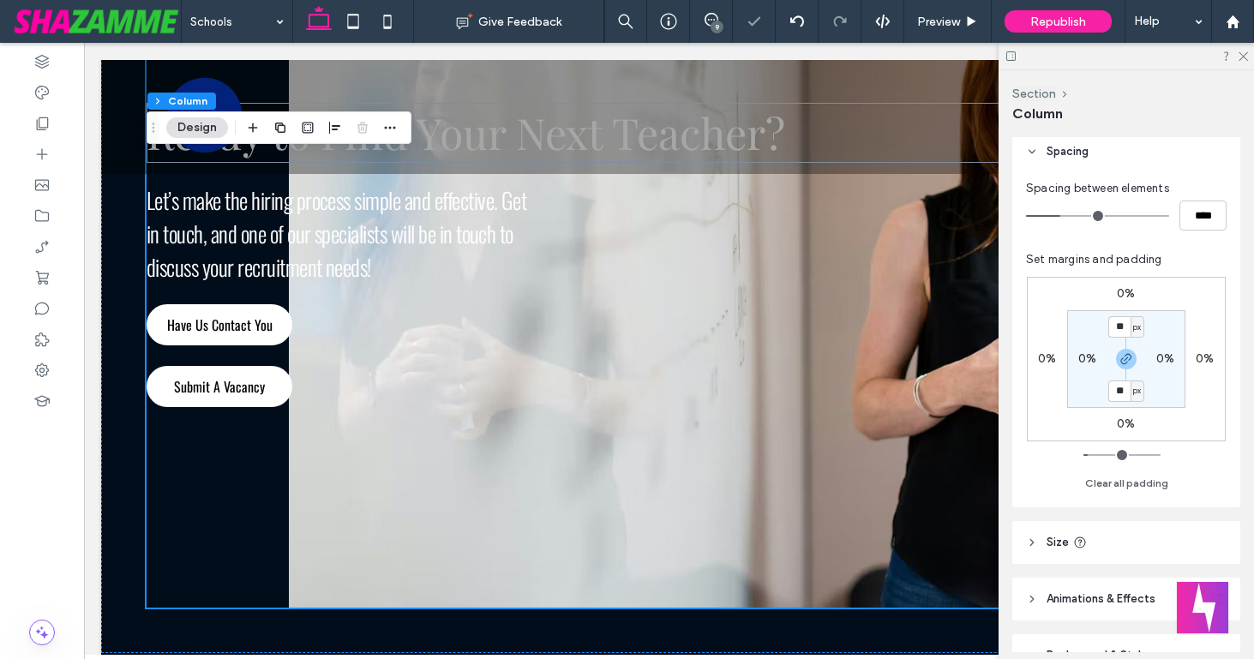
click at [1097, 391] on section "** px 0% ** px 0%" at bounding box center [1126, 359] width 118 height 98
click at [1242, 57] on use at bounding box center [1243, 56] width 9 height 9
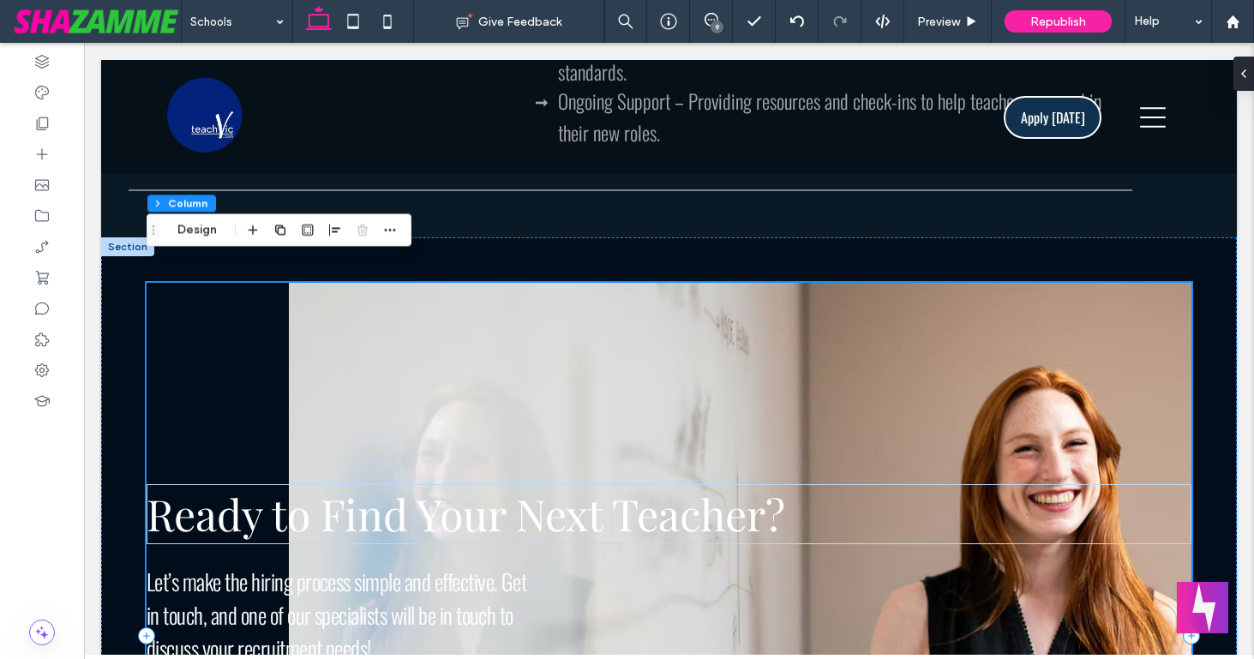
scroll to position [2887, 0]
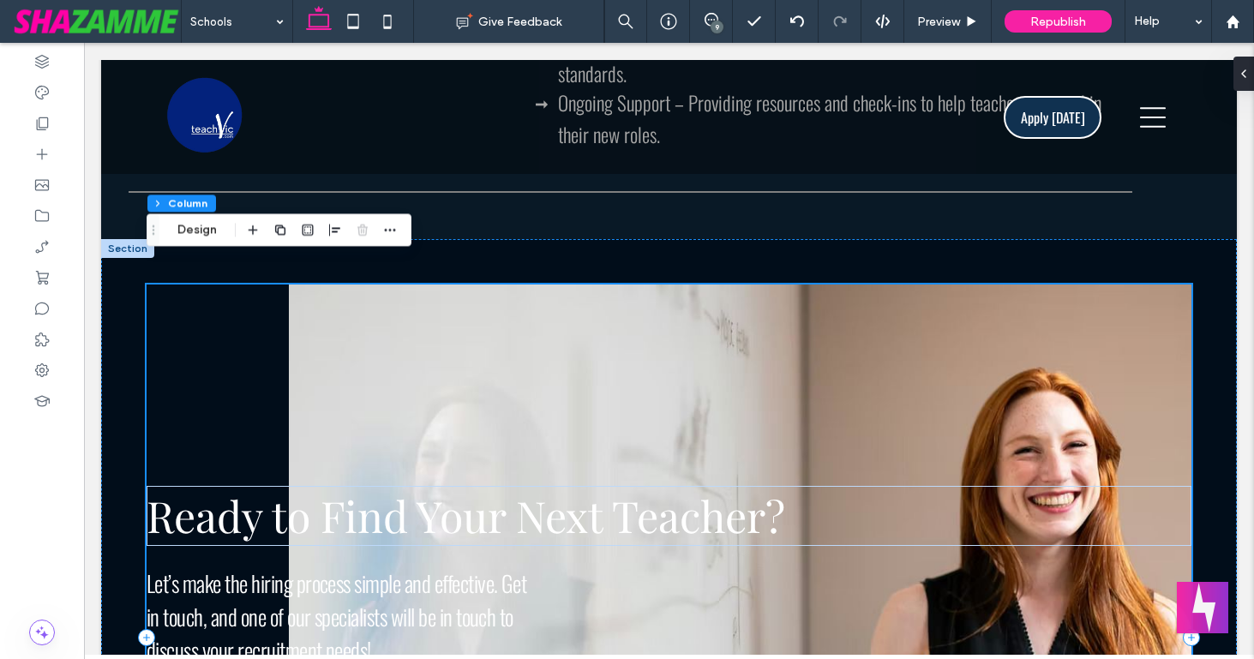
click at [328, 316] on div "Ready to Find Your Next Teacher? Let’s make the hiring process simple and effec…" at bounding box center [669, 638] width 1045 height 707
click at [188, 225] on button "Design" at bounding box center [197, 229] width 62 height 21
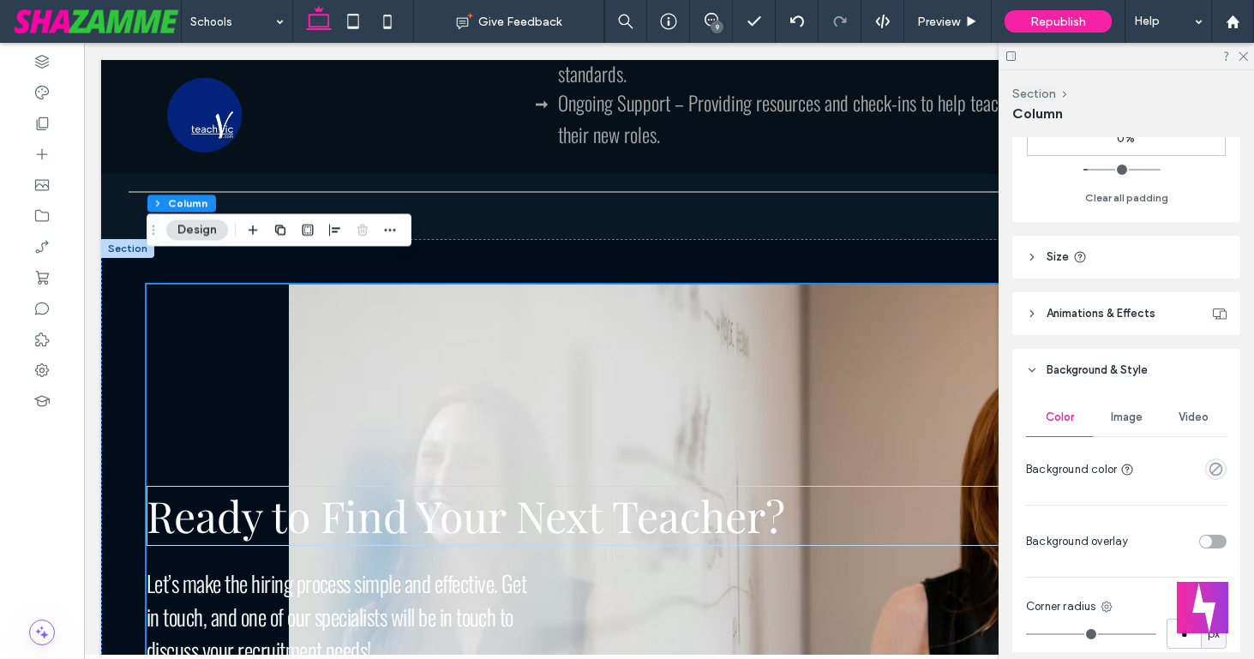
scroll to position [823, 0]
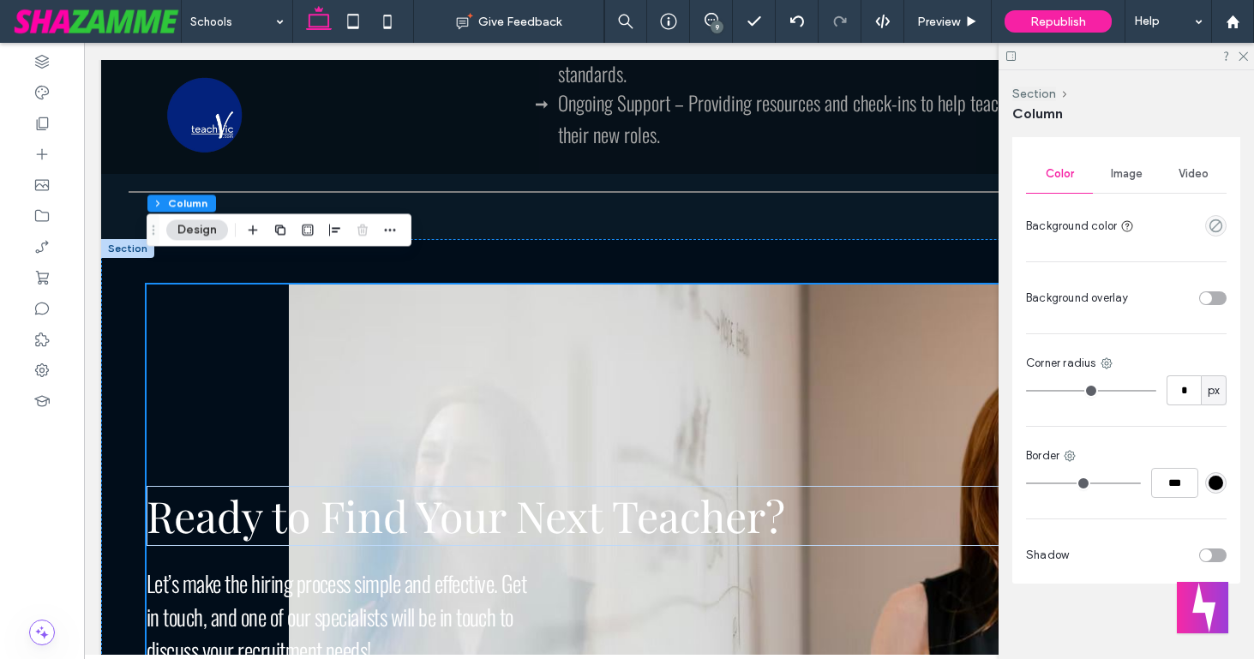
click at [1127, 175] on span "Image" at bounding box center [1127, 174] width 32 height 14
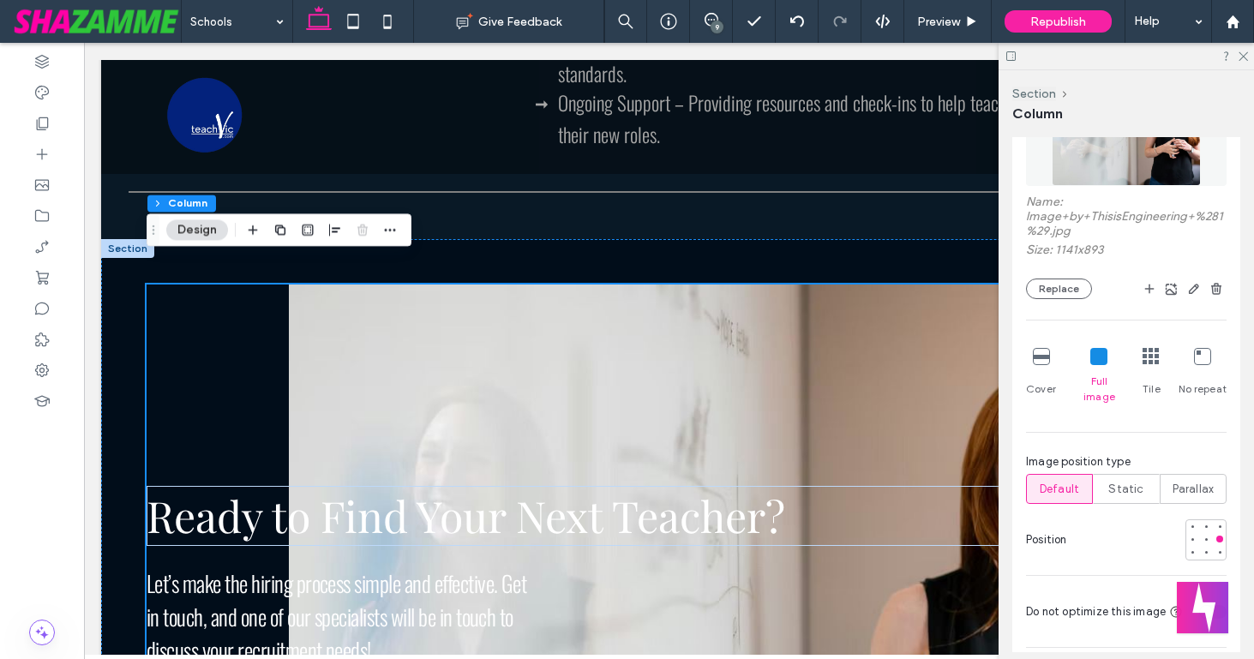
scroll to position [974, 0]
click at [1214, 288] on icon "button" at bounding box center [1217, 288] width 14 height 14
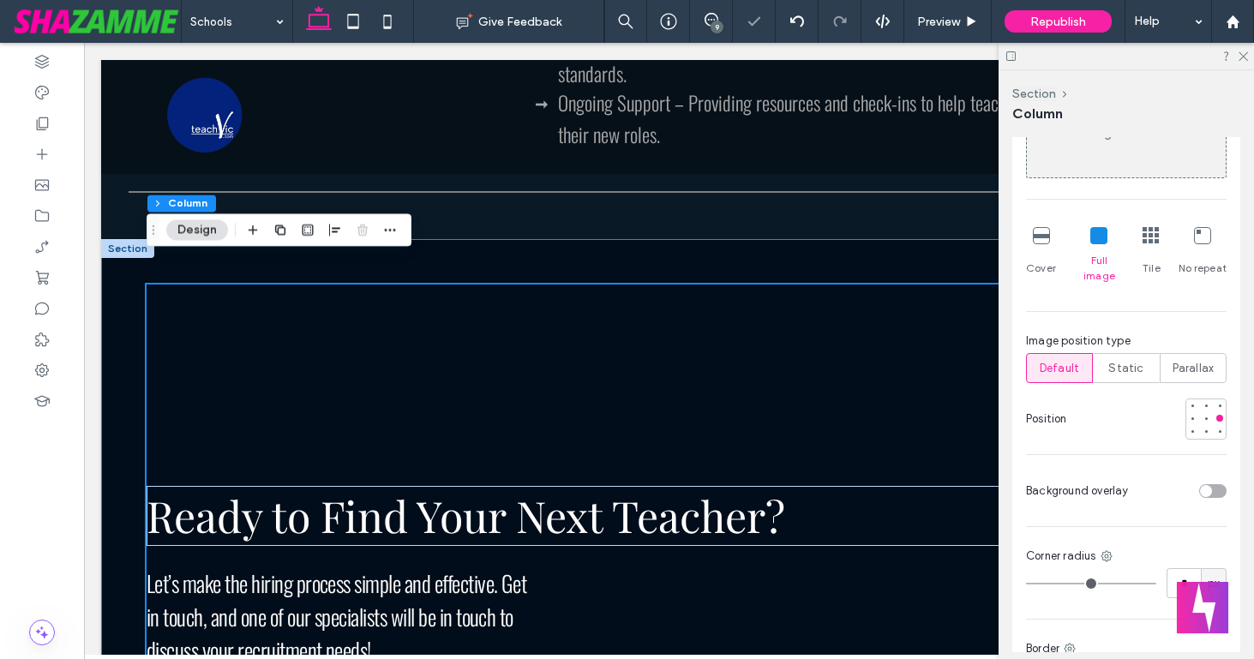
click at [953, 239] on div "Ready to Find Your Next Teacher? Let’s make the hiring process simple and effec…" at bounding box center [669, 637] width 1136 height 797
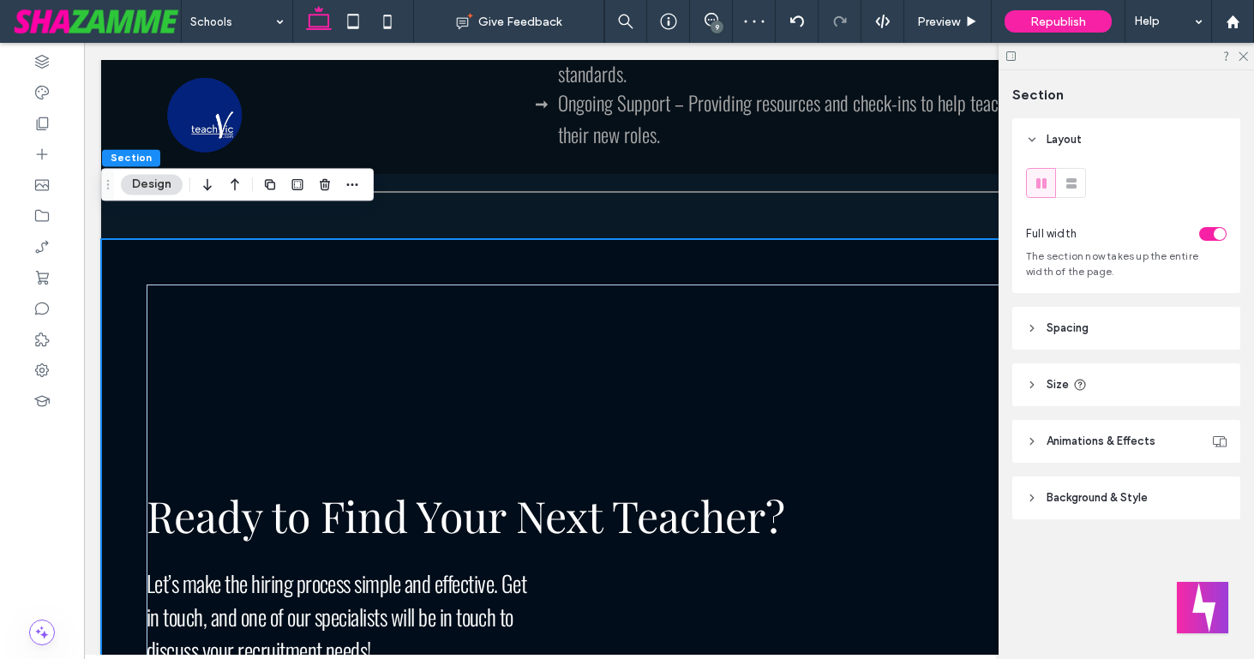
click at [1063, 507] on span "Background & Style" at bounding box center [1097, 498] width 101 height 17
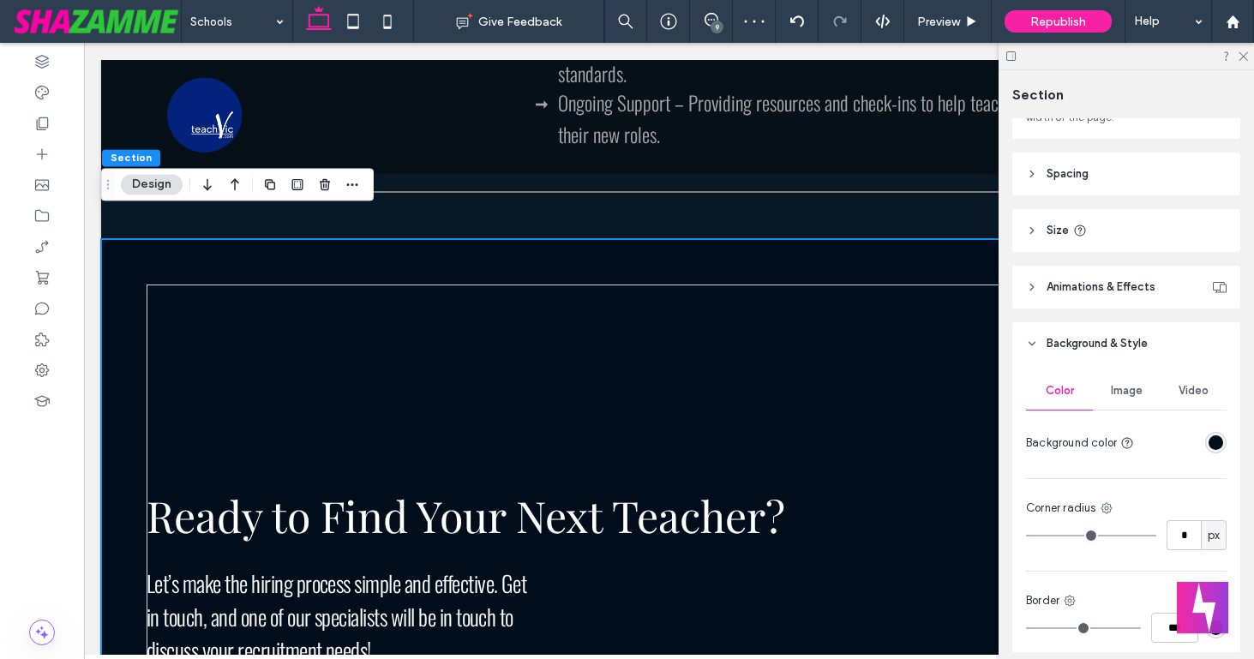
scroll to position [155, 0]
click at [1126, 389] on span "Image" at bounding box center [1127, 390] width 32 height 14
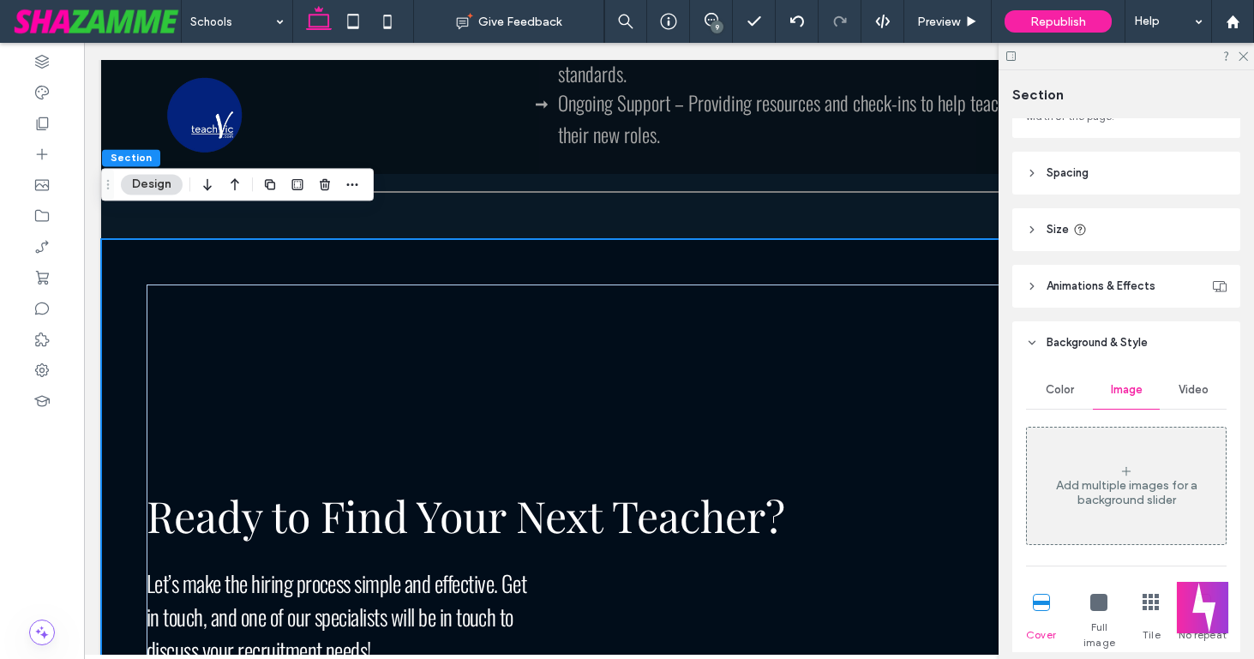
click at [1119, 455] on div "Add multiple images for a background slider" at bounding box center [1126, 486] width 199 height 113
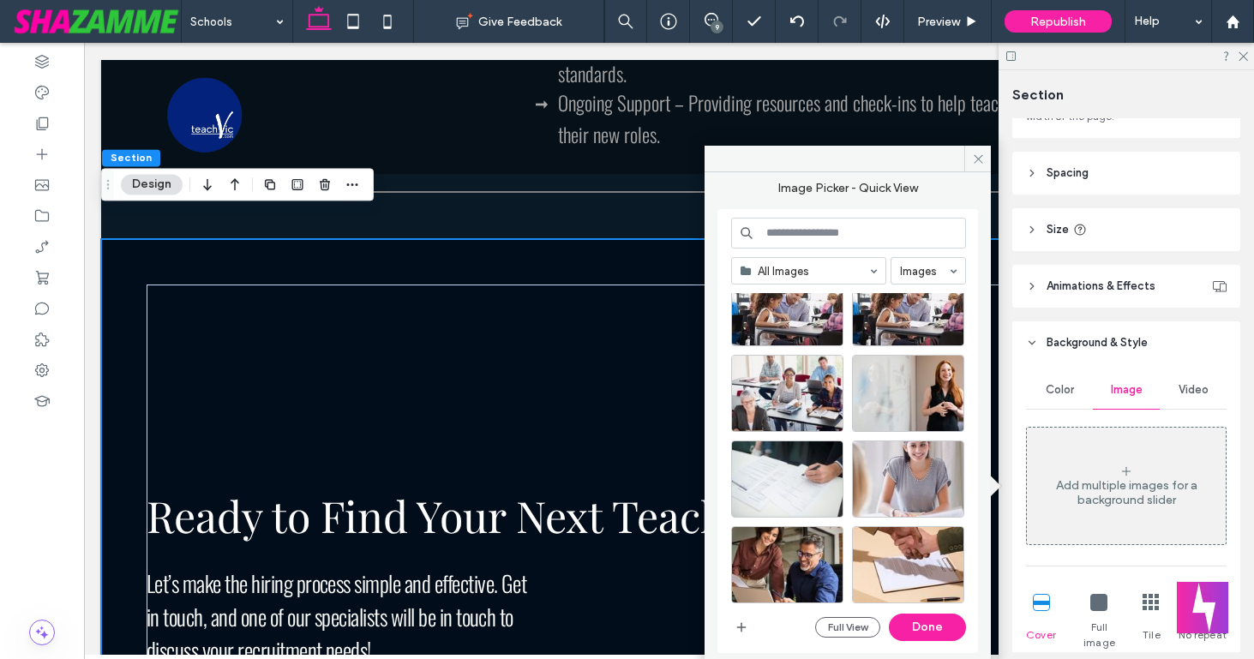
scroll to position [483, 0]
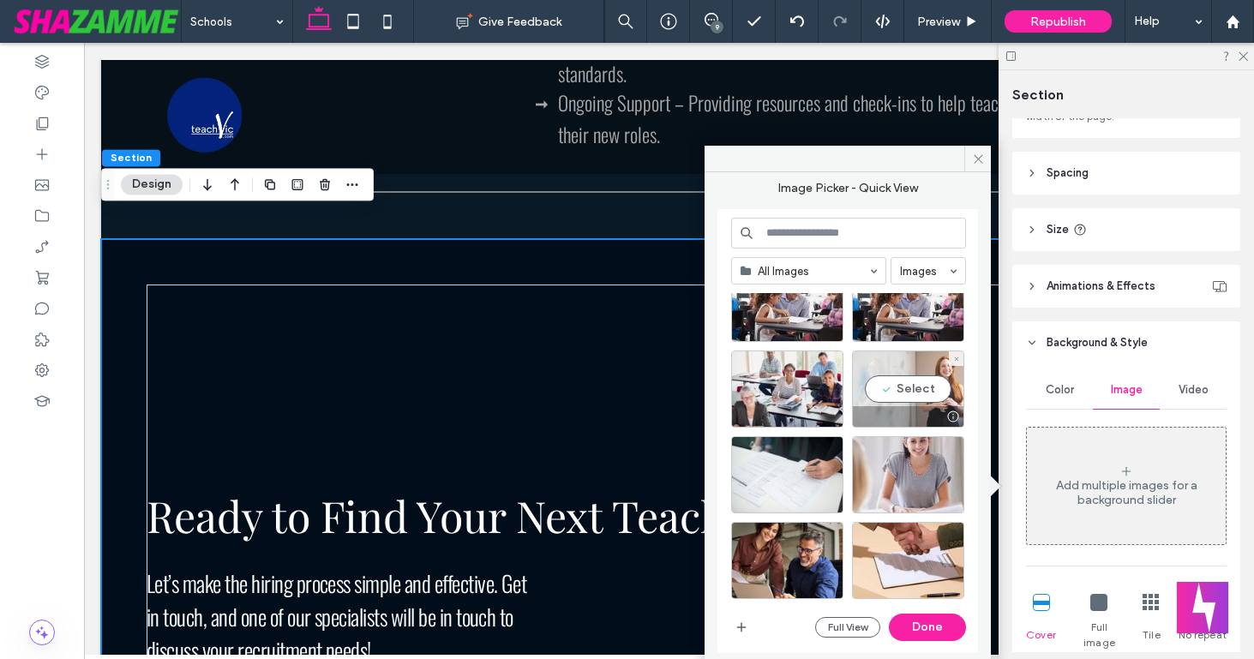
click at [907, 388] on div "Select" at bounding box center [908, 389] width 112 height 77
click at [917, 623] on button "Done" at bounding box center [927, 627] width 77 height 27
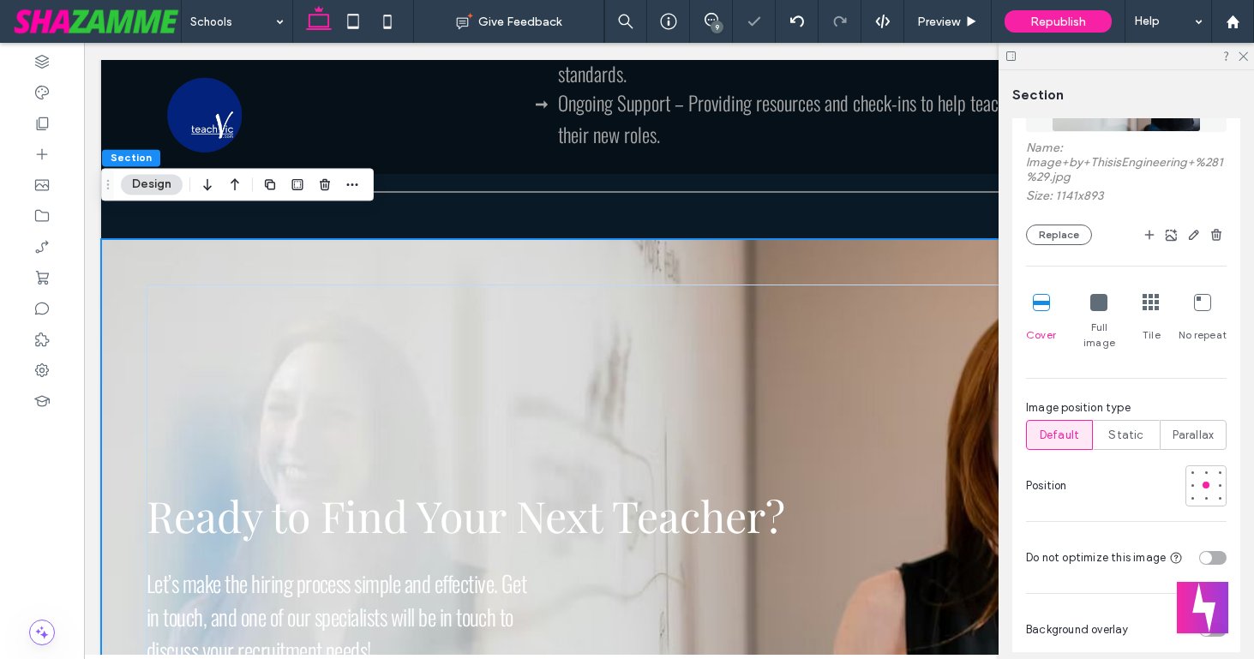
scroll to position [565, 0]
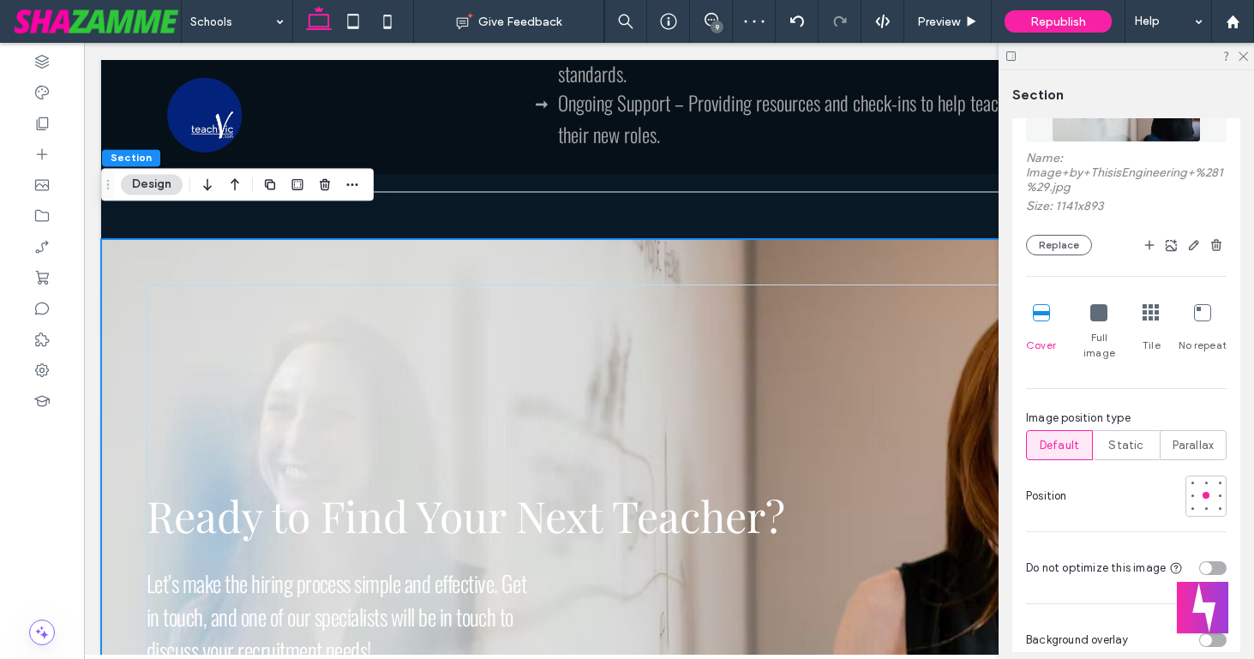
click at [1097, 313] on icon at bounding box center [1099, 312] width 17 height 17
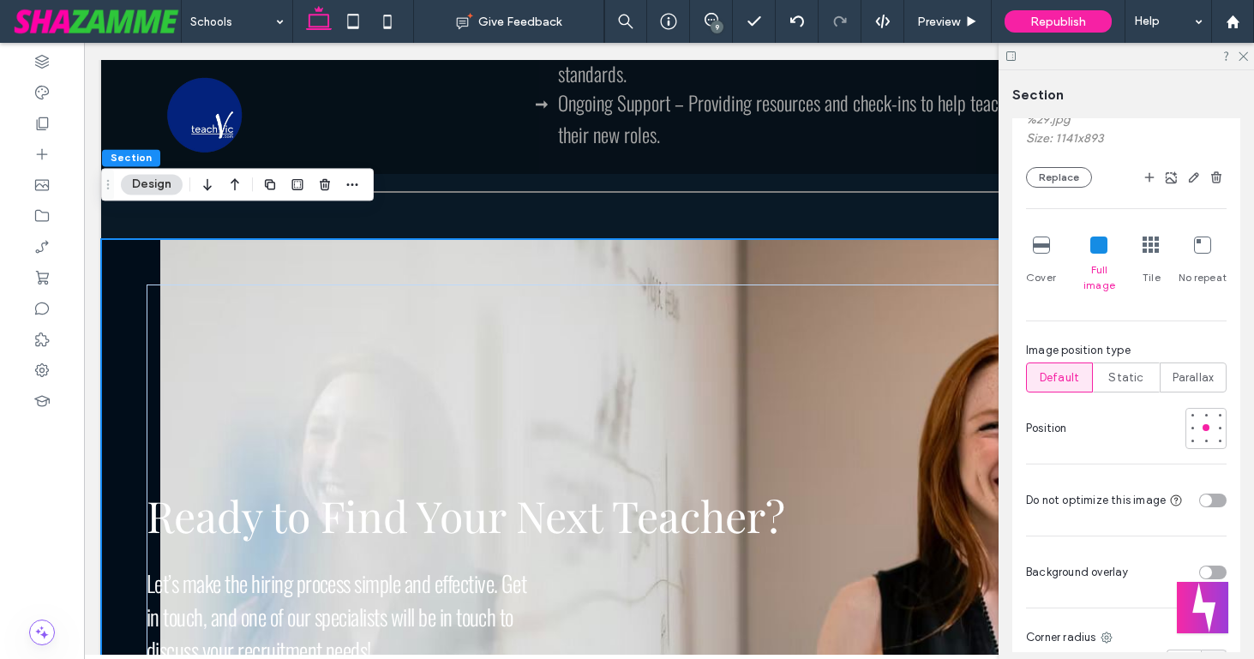
scroll to position [633, 0]
click at [1218, 424] on div at bounding box center [1220, 427] width 7 height 7
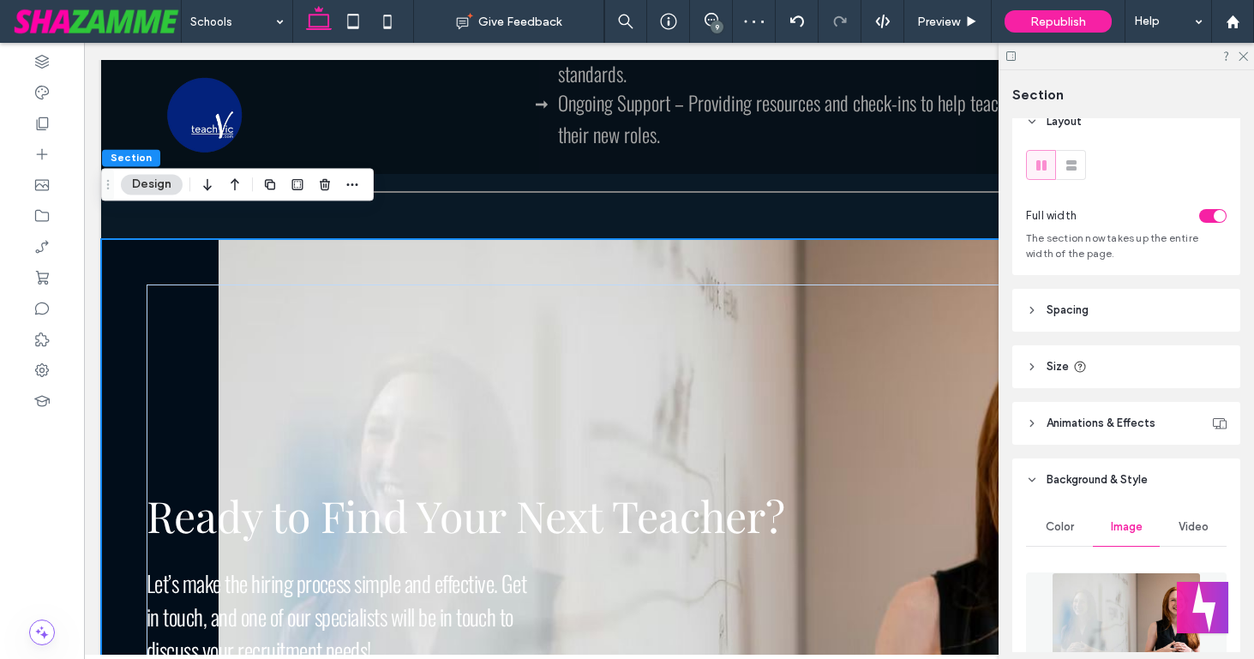
scroll to position [0, 0]
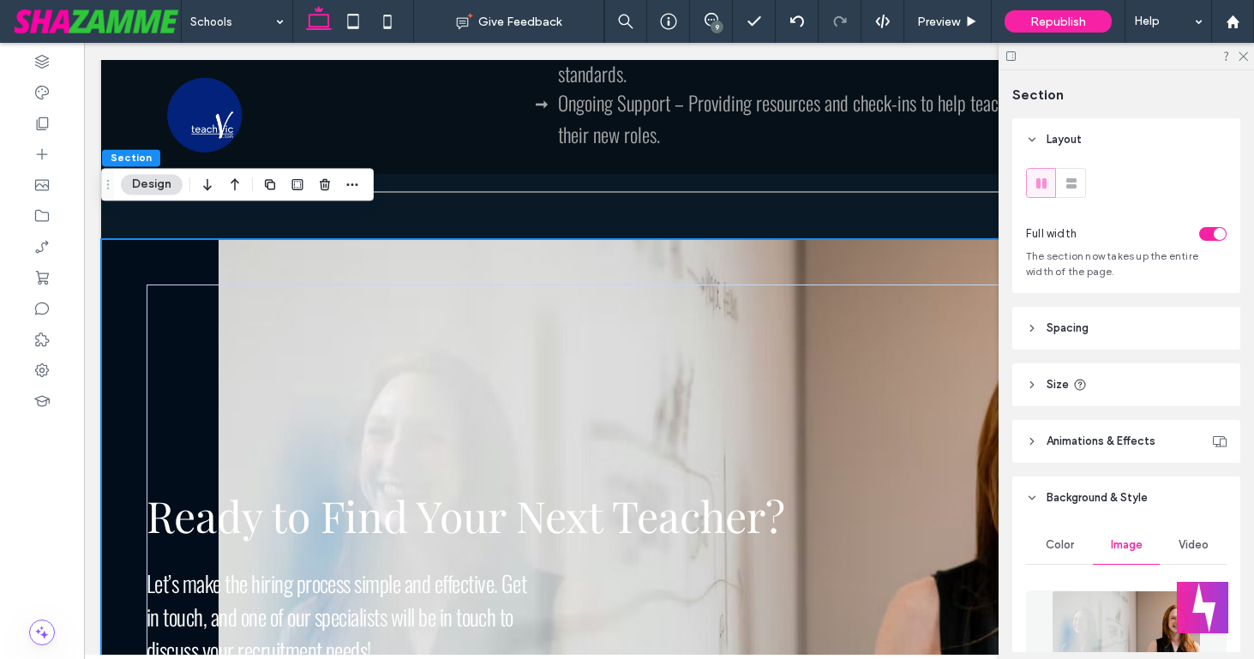
click at [1061, 328] on span "Spacing" at bounding box center [1068, 328] width 42 height 17
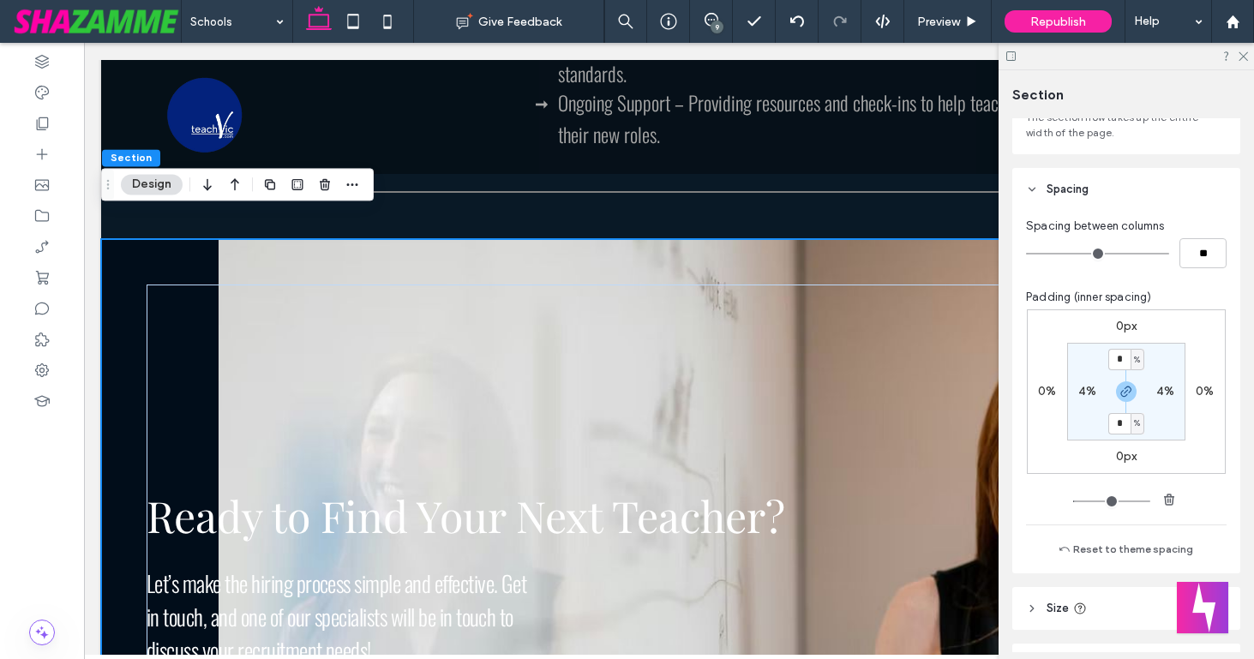
scroll to position [146, 0]
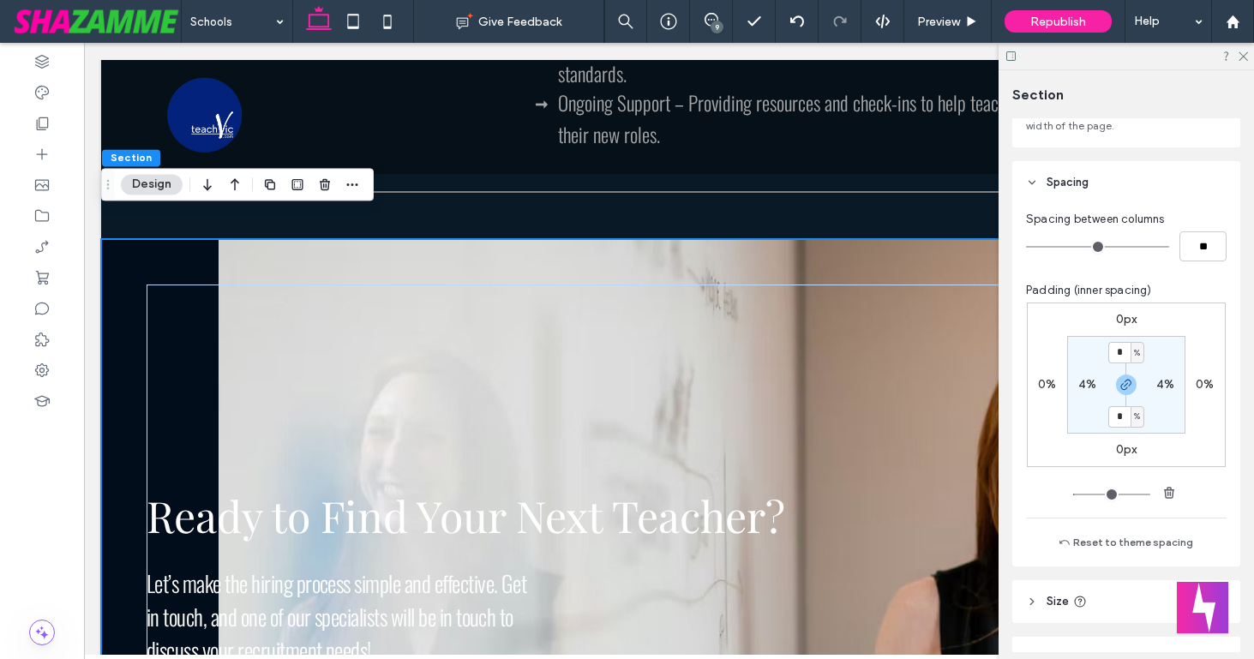
click at [1083, 384] on label "4%" at bounding box center [1088, 384] width 18 height 15
click at [1120, 382] on icon "button" at bounding box center [1127, 385] width 14 height 14
click at [1162, 387] on label "4%" at bounding box center [1166, 384] width 18 height 15
click at [1082, 386] on label "4%" at bounding box center [1088, 384] width 18 height 15
type input "**"
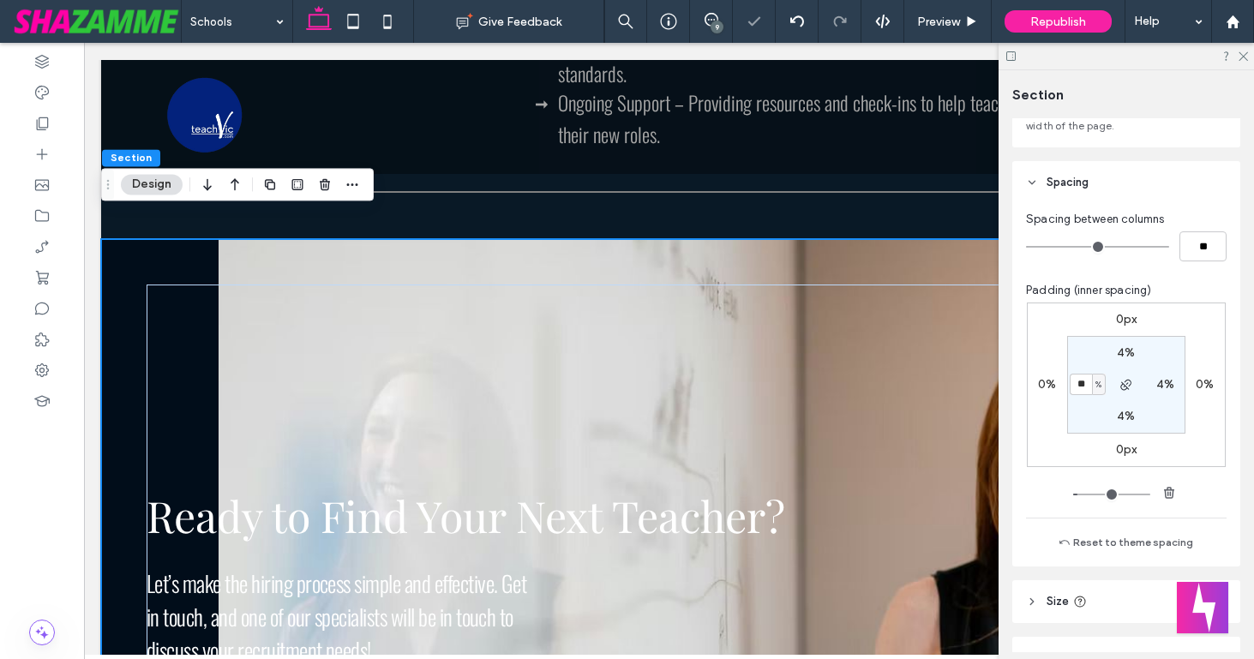
type input "**"
click at [1085, 411] on section "4% 4% 4% ** %" at bounding box center [1126, 385] width 118 height 98
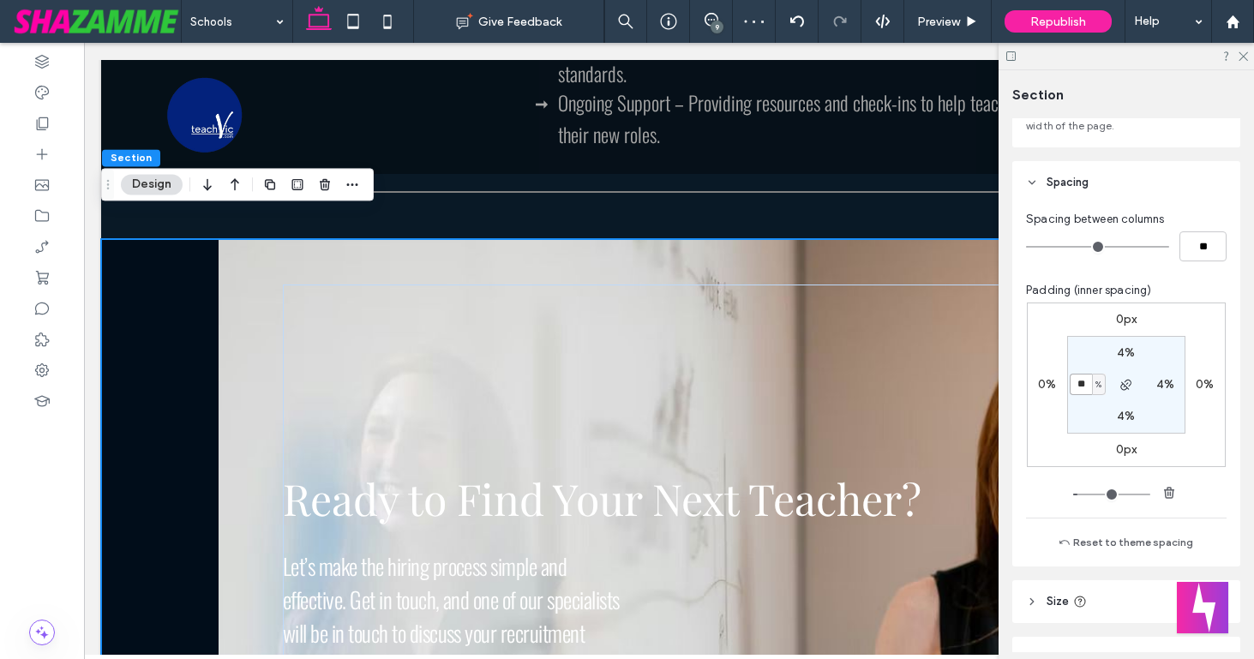
click at [1078, 389] on input "**" at bounding box center [1081, 384] width 22 height 21
type input "*"
click at [1079, 418] on section "4% 4% 4% * %" at bounding box center [1126, 385] width 118 height 98
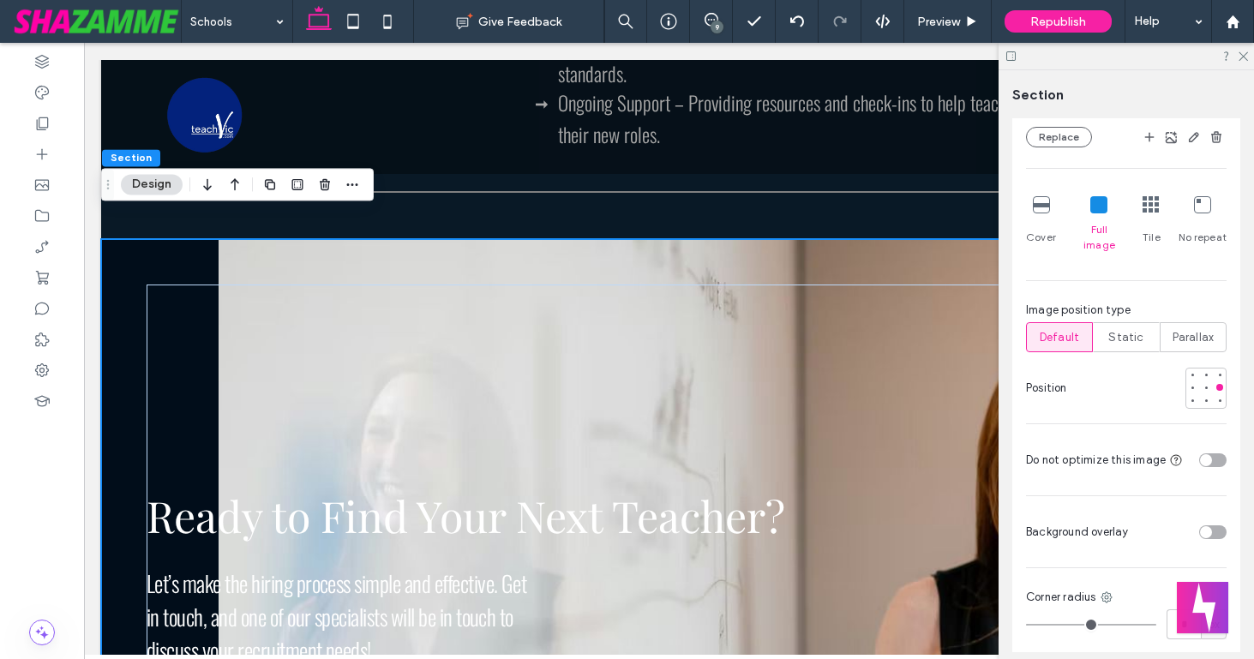
scroll to position [1005, 0]
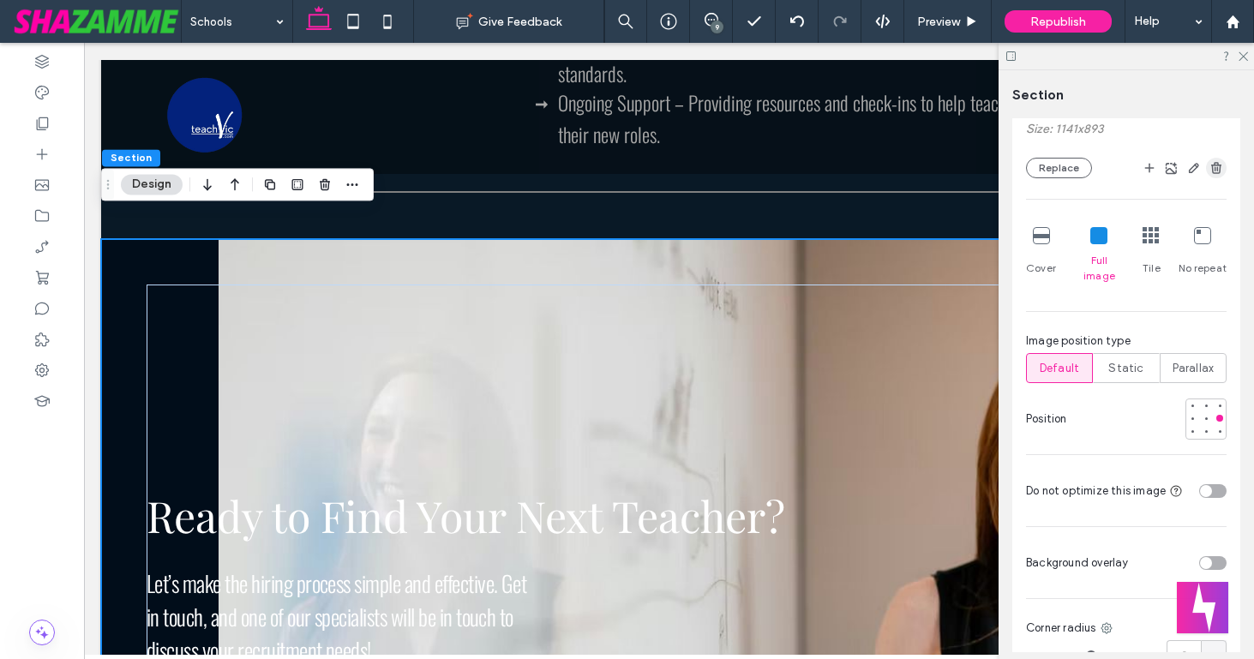
click at [1212, 172] on icon "button" at bounding box center [1217, 168] width 14 height 14
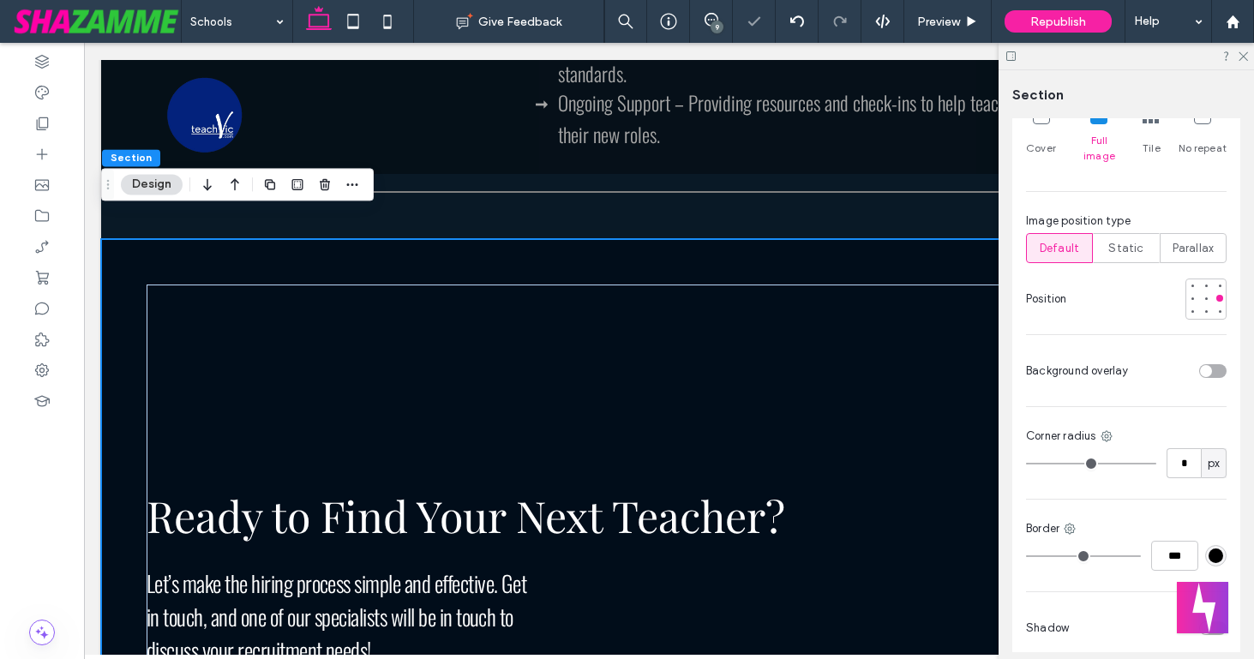
scroll to position [989, 0]
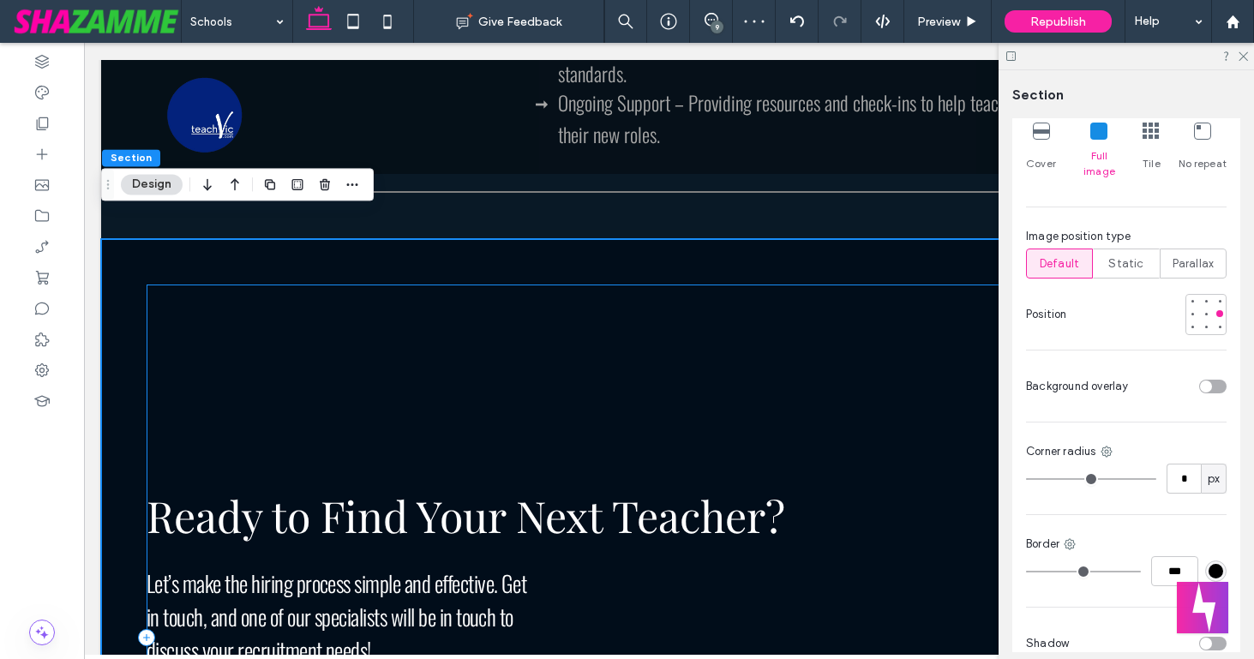
click at [905, 285] on div "Ready to Find Your Next Teacher? Let’s make the hiring process simple and effec…" at bounding box center [669, 638] width 1045 height 707
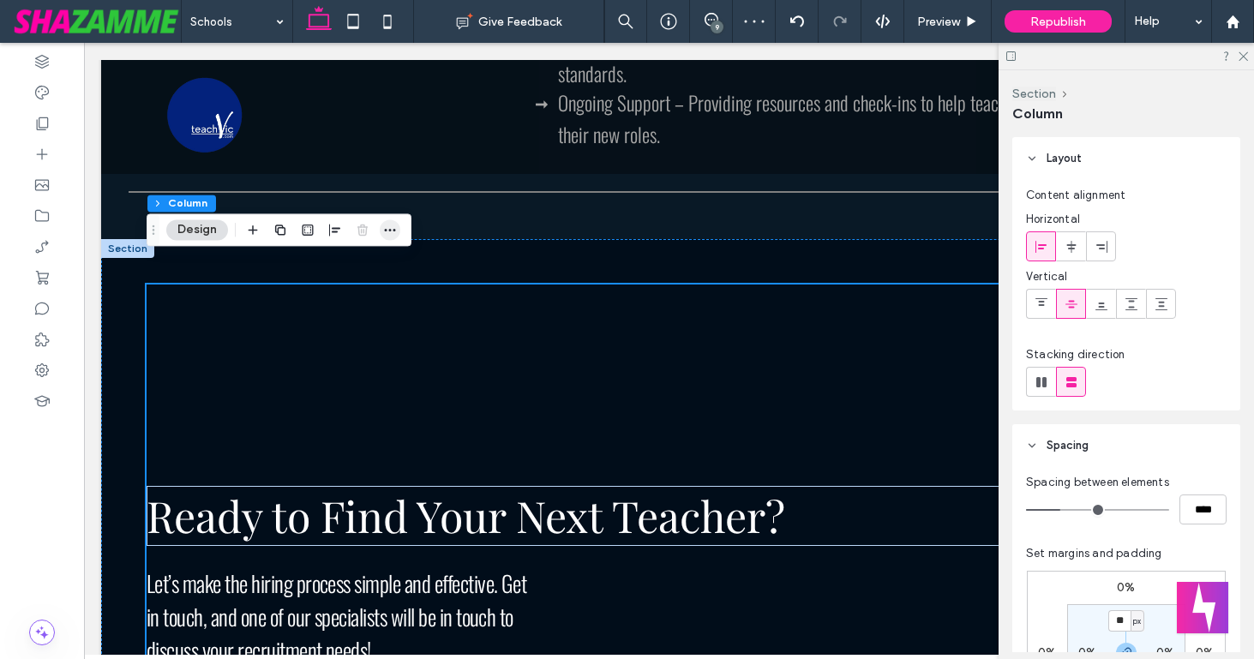
click at [388, 229] on icon "button" at bounding box center [390, 230] width 14 height 14
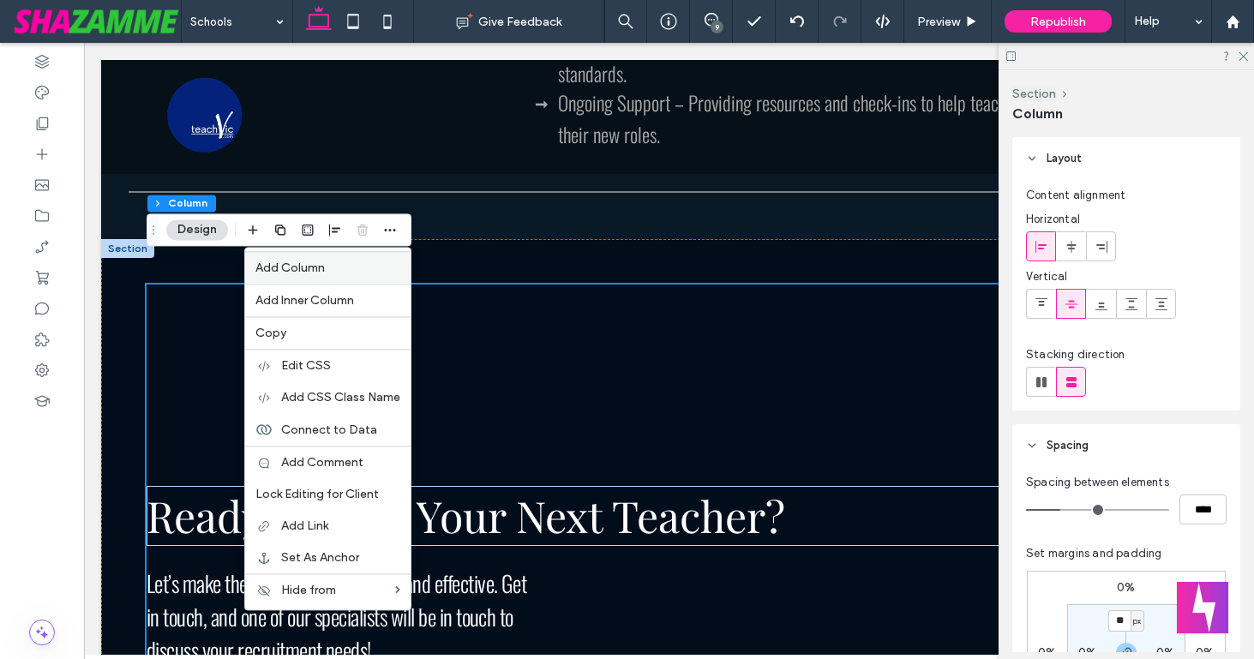
click at [316, 272] on span "Add Column" at bounding box center [290, 268] width 69 height 15
type input "**"
type input "***"
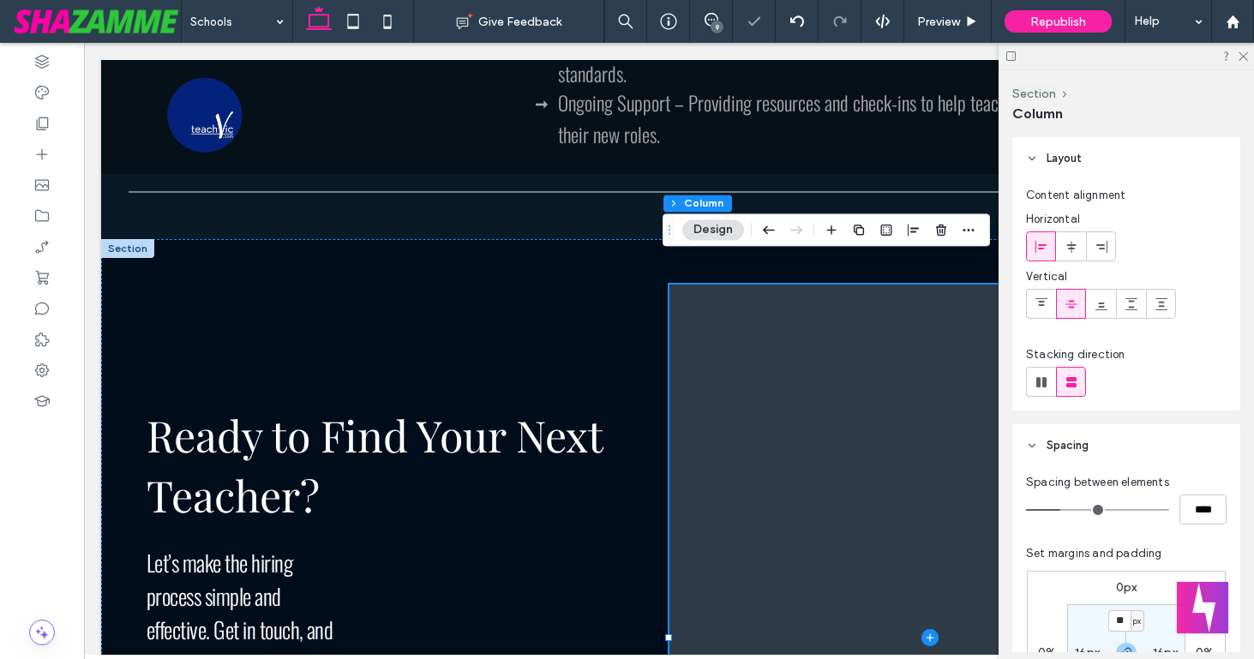
click at [761, 447] on span at bounding box center [931, 638] width 523 height 707
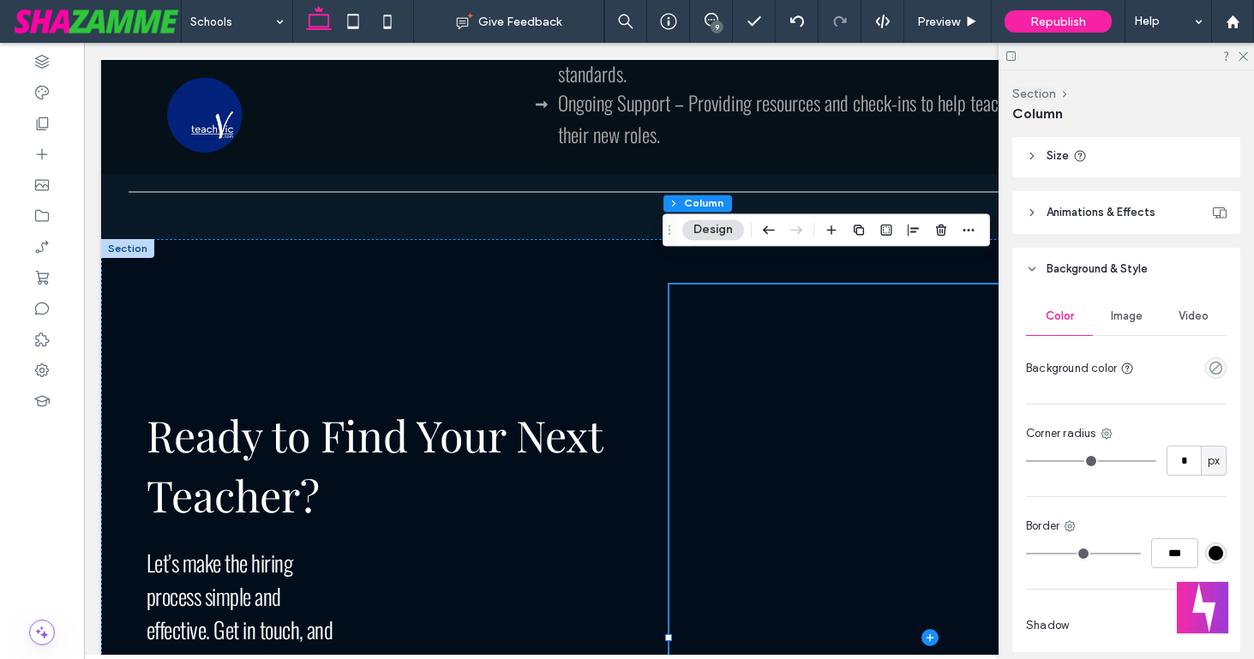
scroll to position [683, 0]
click at [1129, 316] on span "Image" at bounding box center [1127, 314] width 32 height 14
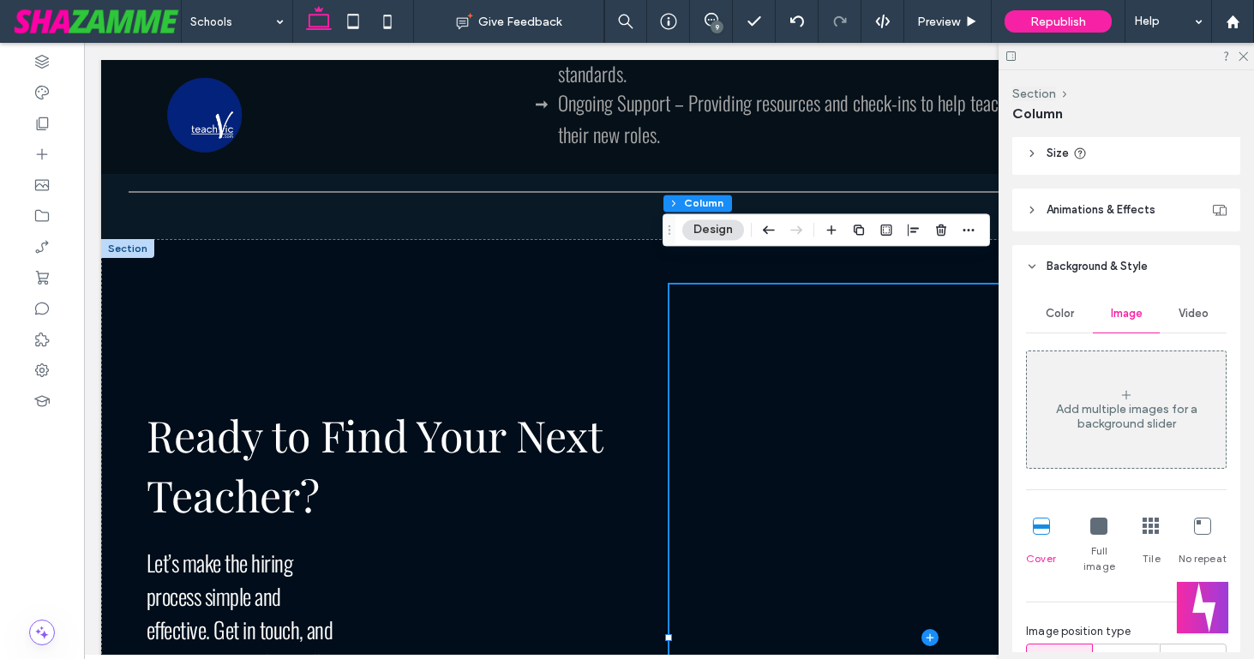
click at [1092, 391] on div "Add multiple images for a background slider" at bounding box center [1126, 409] width 199 height 113
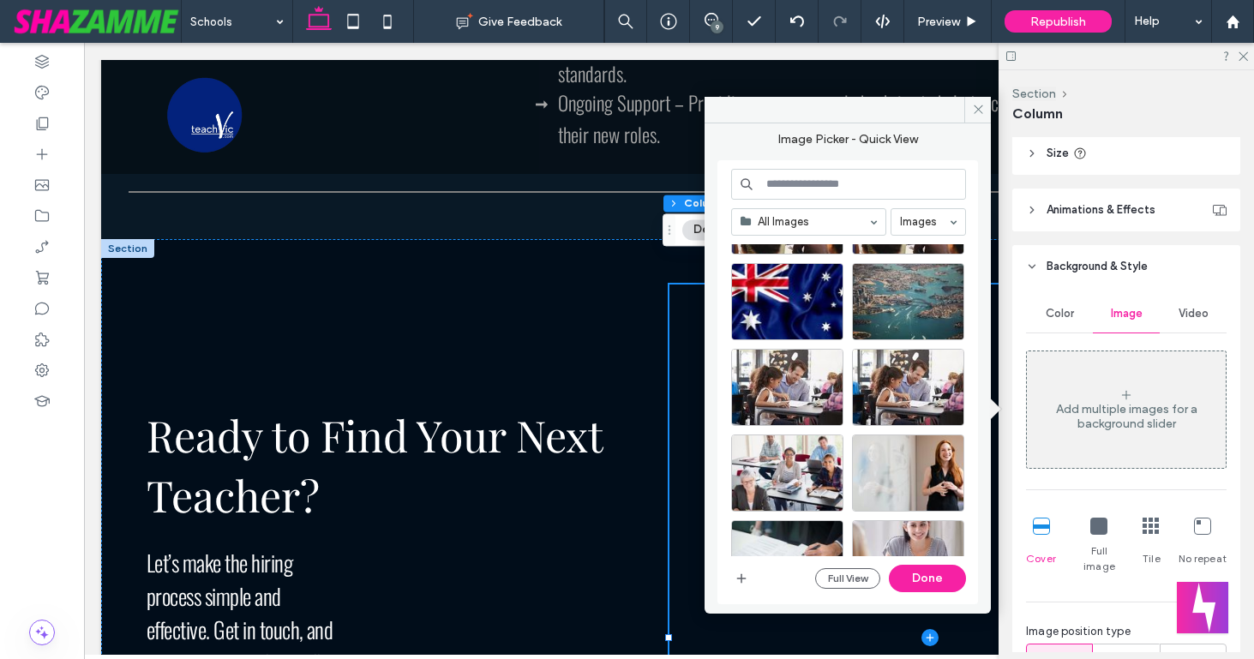
scroll to position [352, 0]
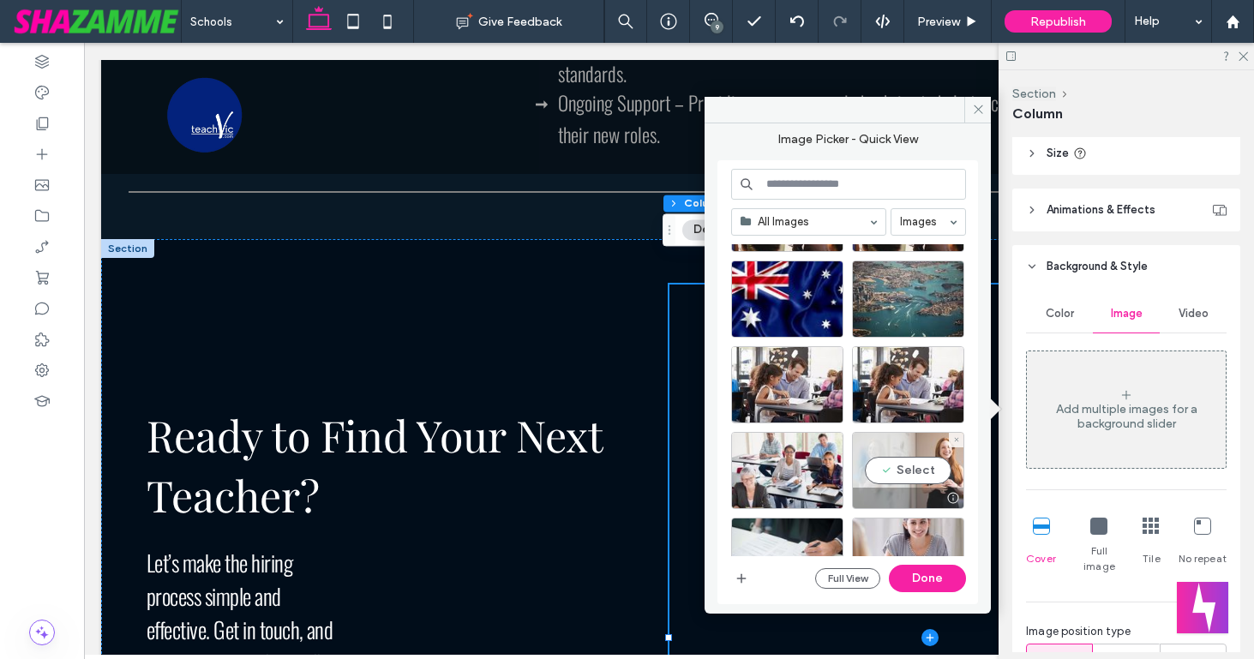
click at [898, 472] on div "Select" at bounding box center [908, 470] width 112 height 77
click at [920, 568] on button "Done" at bounding box center [927, 578] width 77 height 27
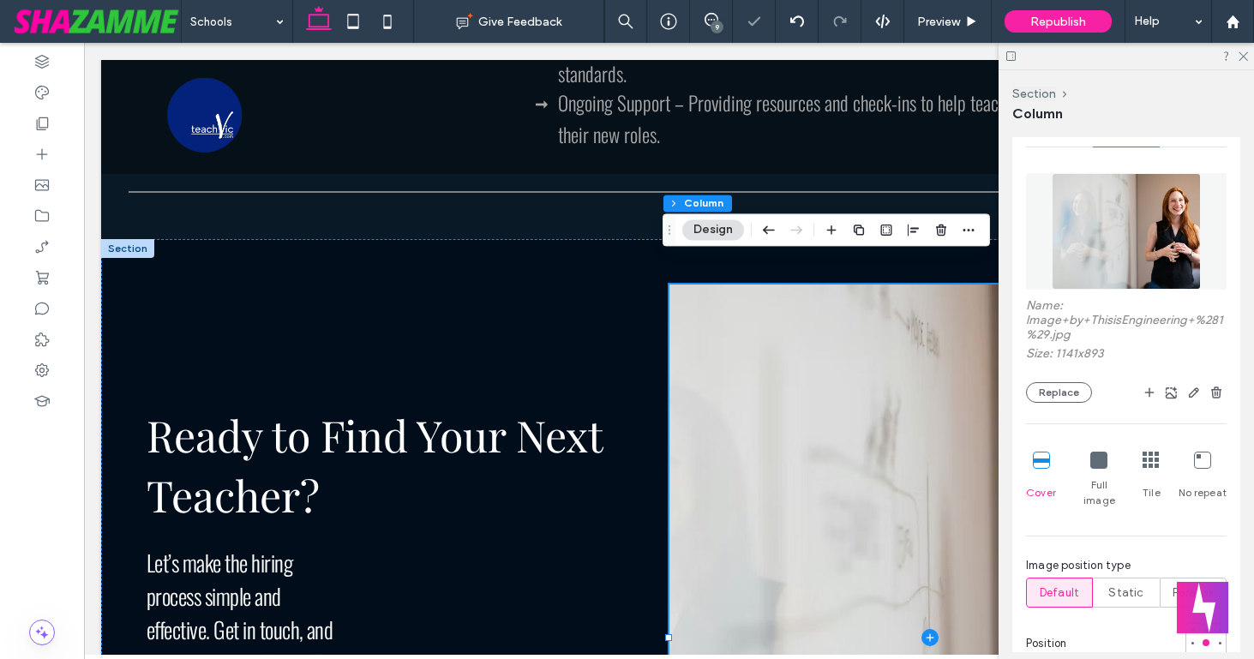
scroll to position [871, 0]
click at [1098, 460] on icon at bounding box center [1099, 458] width 17 height 17
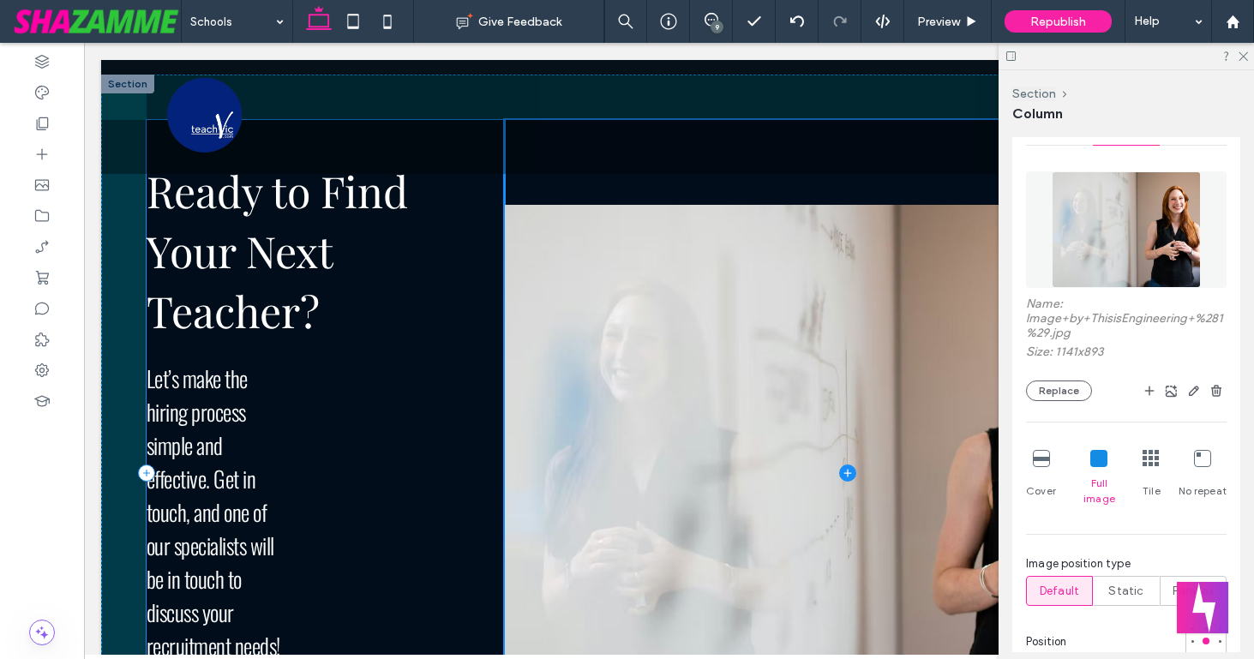
scroll to position [3035, 0]
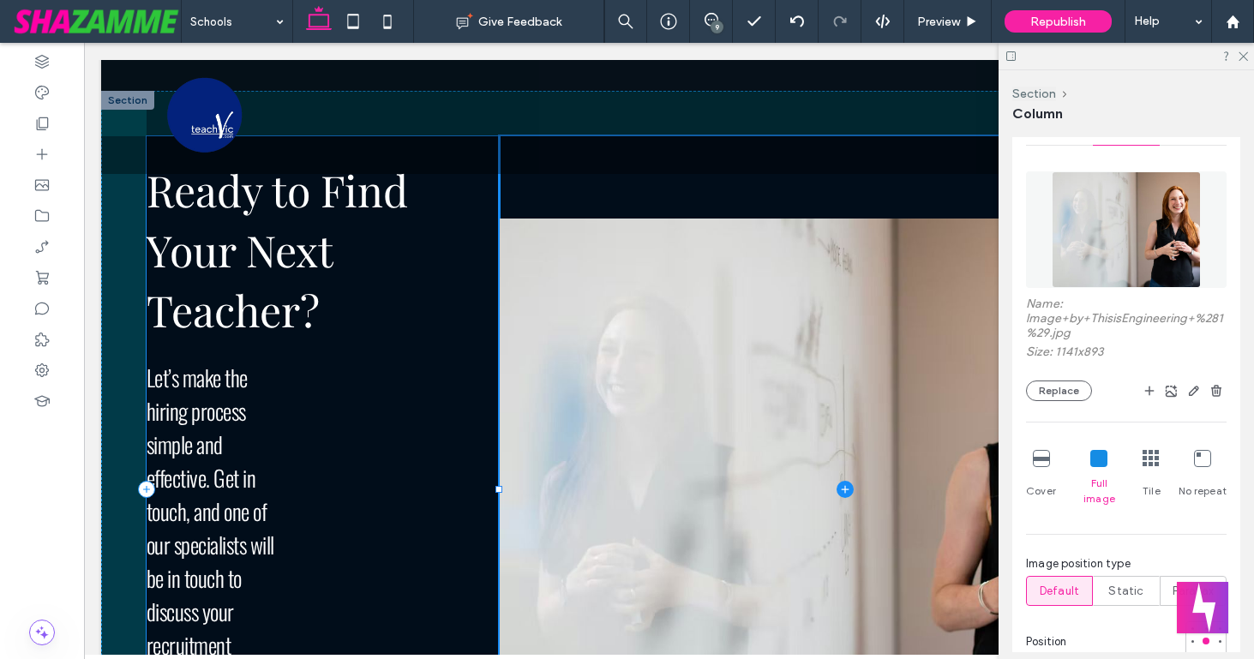
drag, startPoint x: 665, startPoint y: 364, endPoint x: 496, endPoint y: 346, distance: 170.7
click at [496, 346] on div "Ready to Find Your Next Teacher? Let’s make the hiring process simple and effec…" at bounding box center [669, 489] width 1136 height 797
type input "**"
type input "*****"
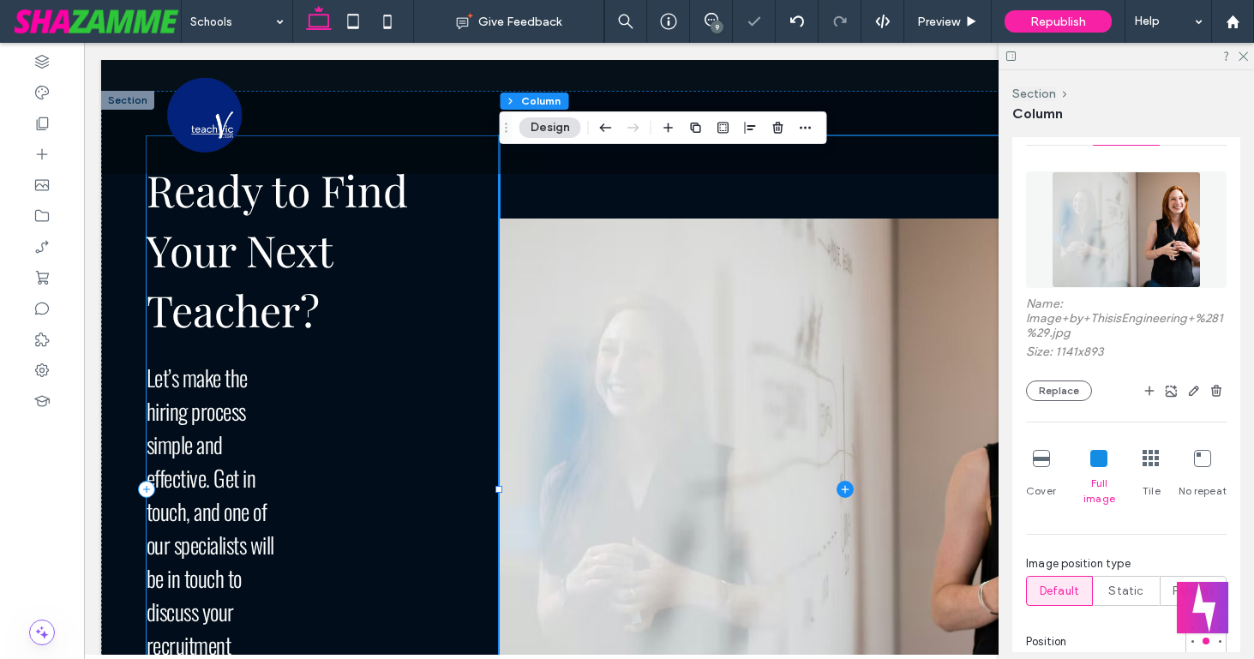
click at [303, 385] on div "Ready to Find Your Next Teacher? Let’s make the hiring process simple and effec…" at bounding box center [323, 489] width 353 height 707
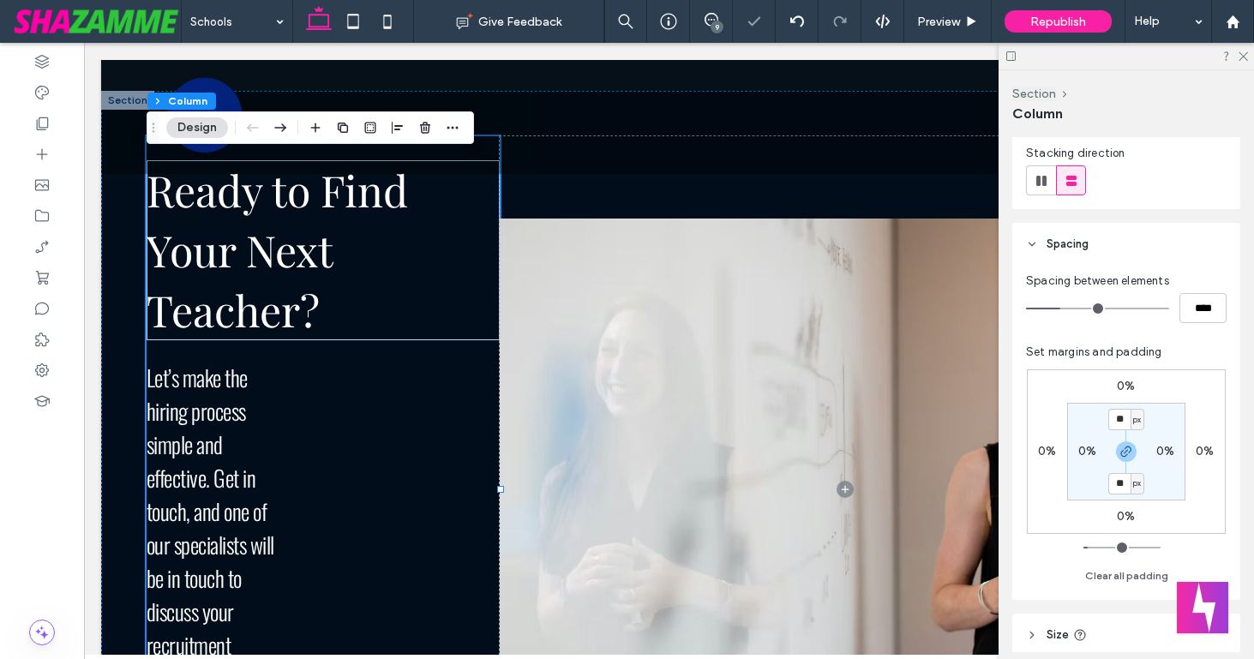
scroll to position [202, 0]
click at [261, 502] on span "Let’s make the hiring process simple and effective. Get in touch, and one of ou…" at bounding box center [211, 528] width 128 height 334
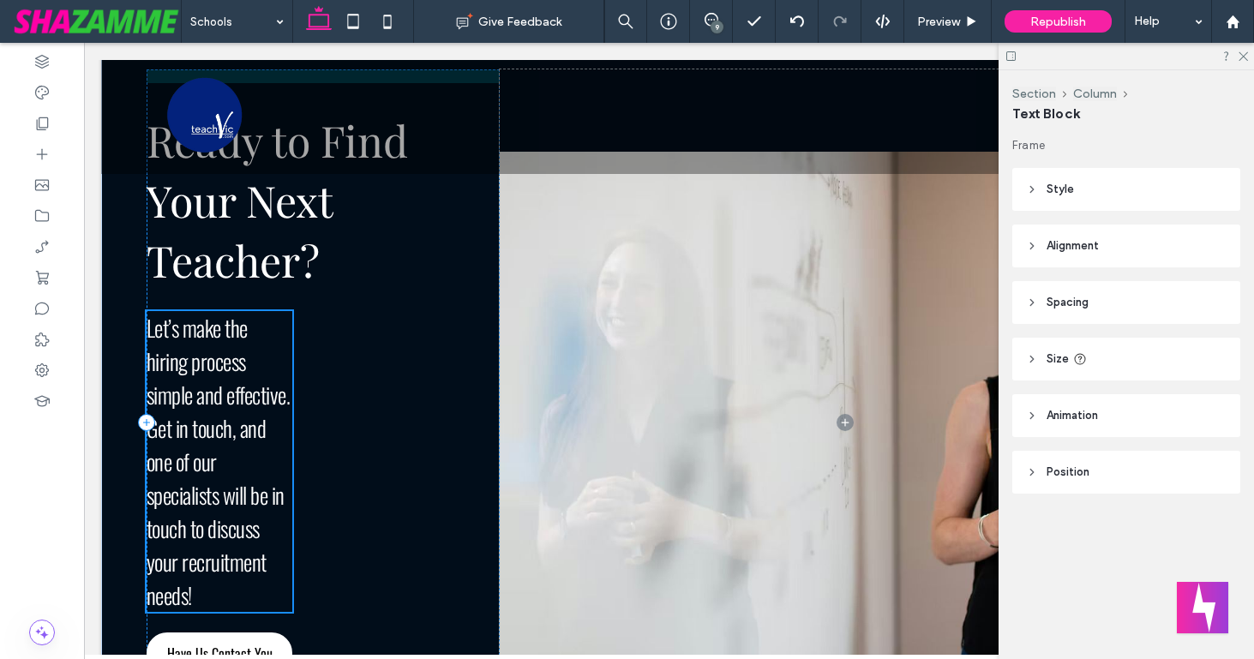
scroll to position [3136, 0]
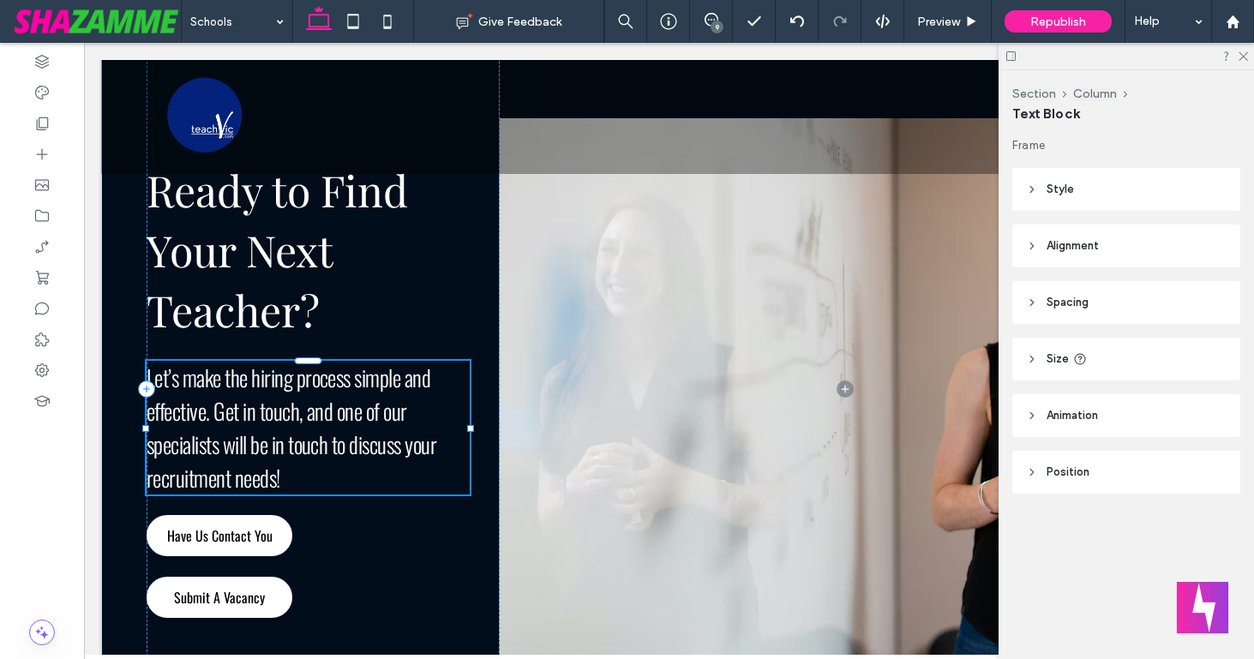
drag, startPoint x: 278, startPoint y: 502, endPoint x: 467, endPoint y: 474, distance: 191.6
click at [467, 474] on div "Ready to Find Your Next Teacher? Let’s make the hiring process simple and effec…" at bounding box center [669, 389] width 1136 height 797
type input "**"
type input "****"
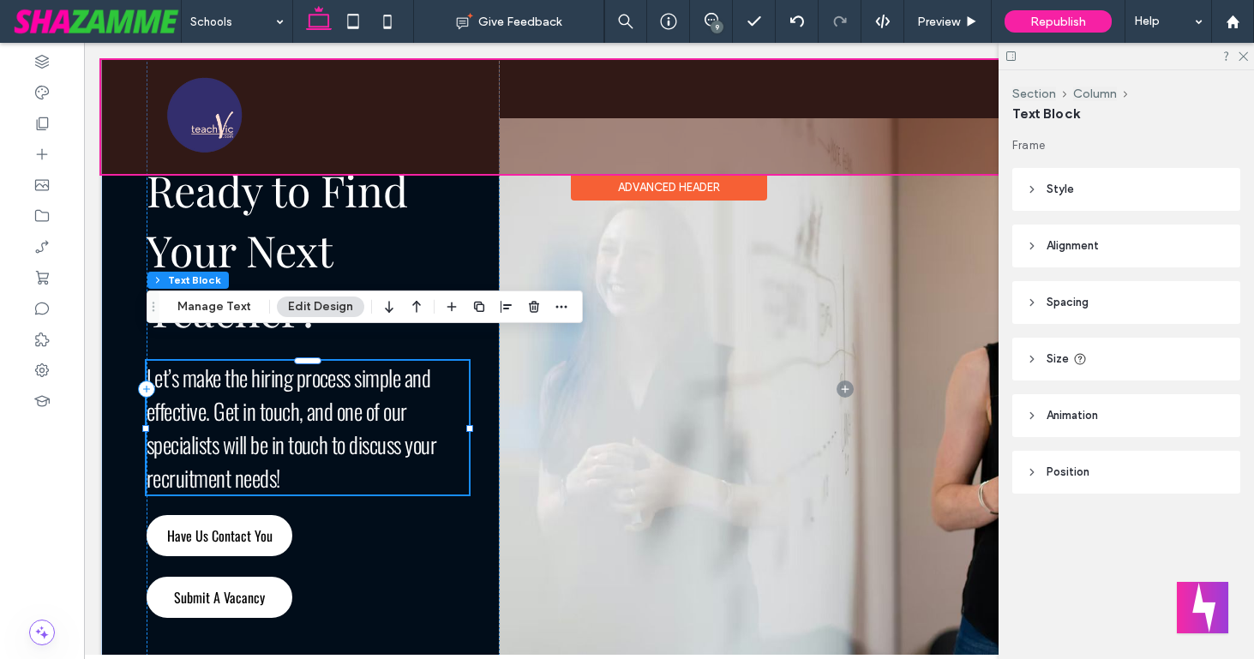
click at [242, 175] on div "Advanced Header" at bounding box center [669, 175] width 1136 height 2
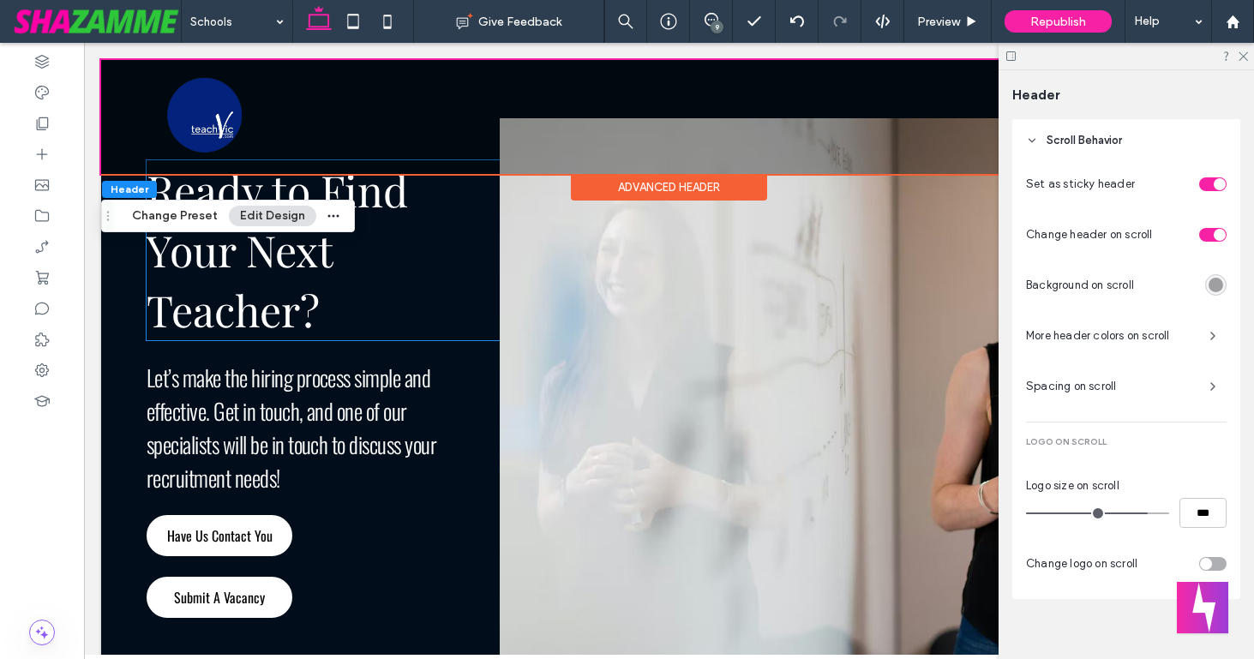
scroll to position [794, 0]
click at [267, 279] on span "Ready to Find Your Next Teacher?" at bounding box center [278, 249] width 262 height 177
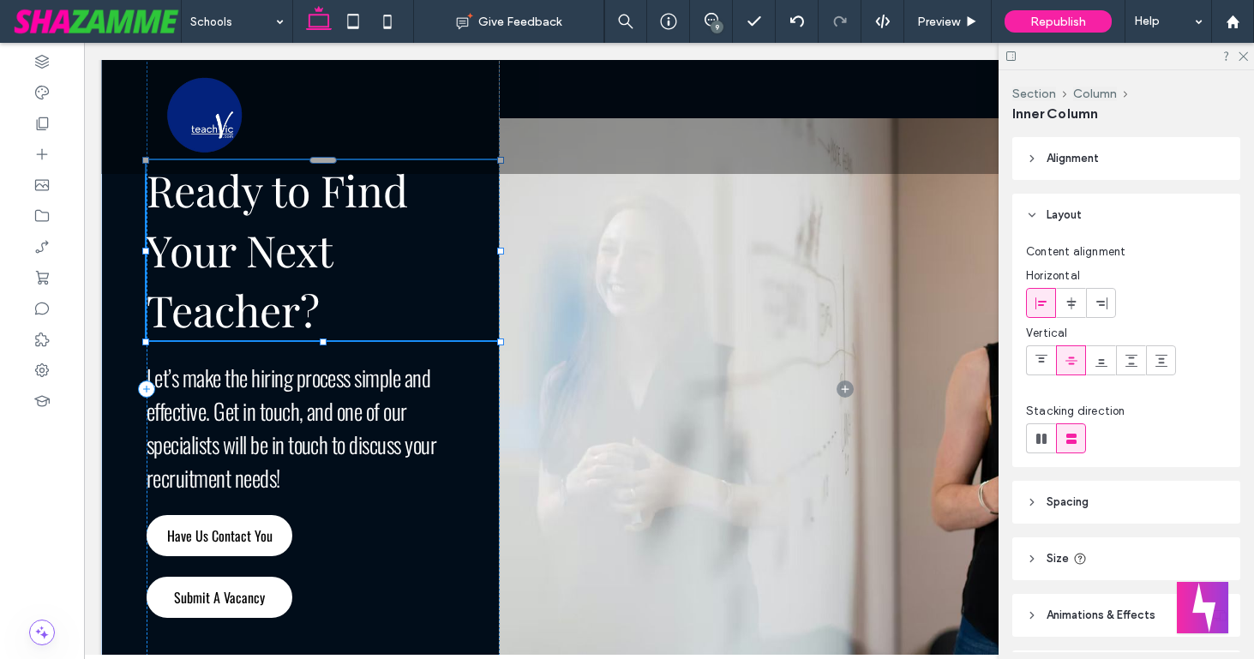
click at [500, 248] on div at bounding box center [500, 251] width 7 height 7
drag, startPoint x: 498, startPoint y: 228, endPoint x: 560, endPoint y: 226, distance: 61.8
click at [560, 226] on div "Ready to Find Your Next Teacher? 117% , 210px Let’s make the hiring process sim…" at bounding box center [669, 389] width 1136 height 797
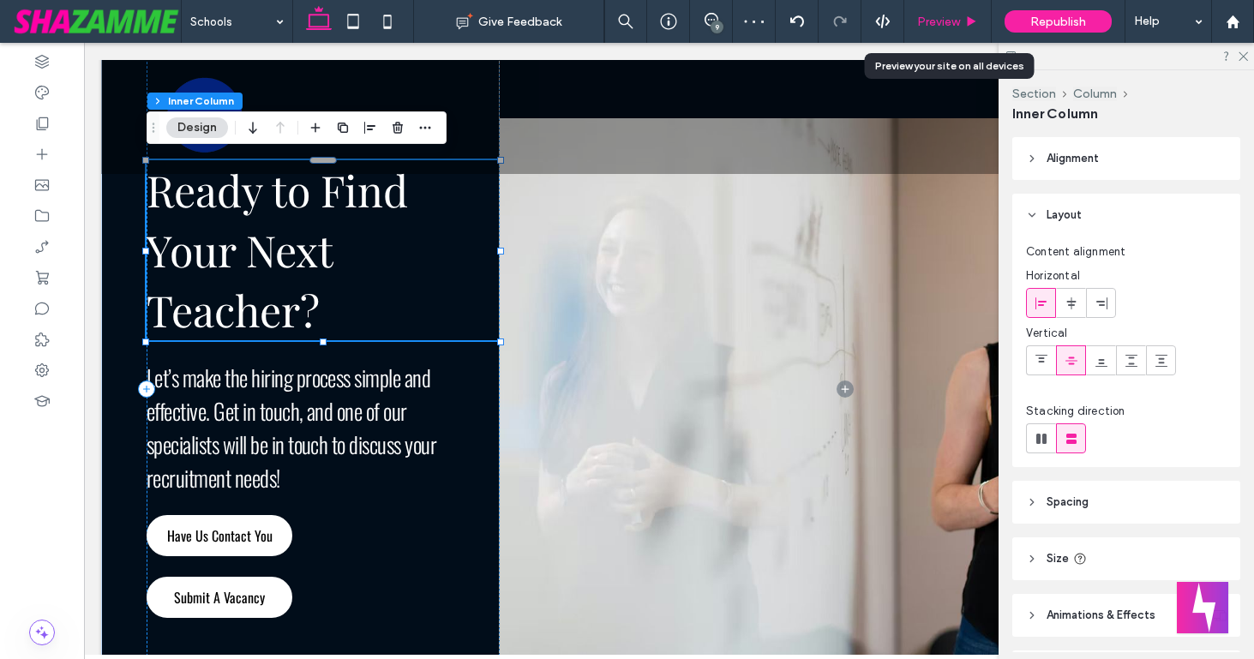
click at [939, 26] on span "Preview" at bounding box center [938, 22] width 43 height 15
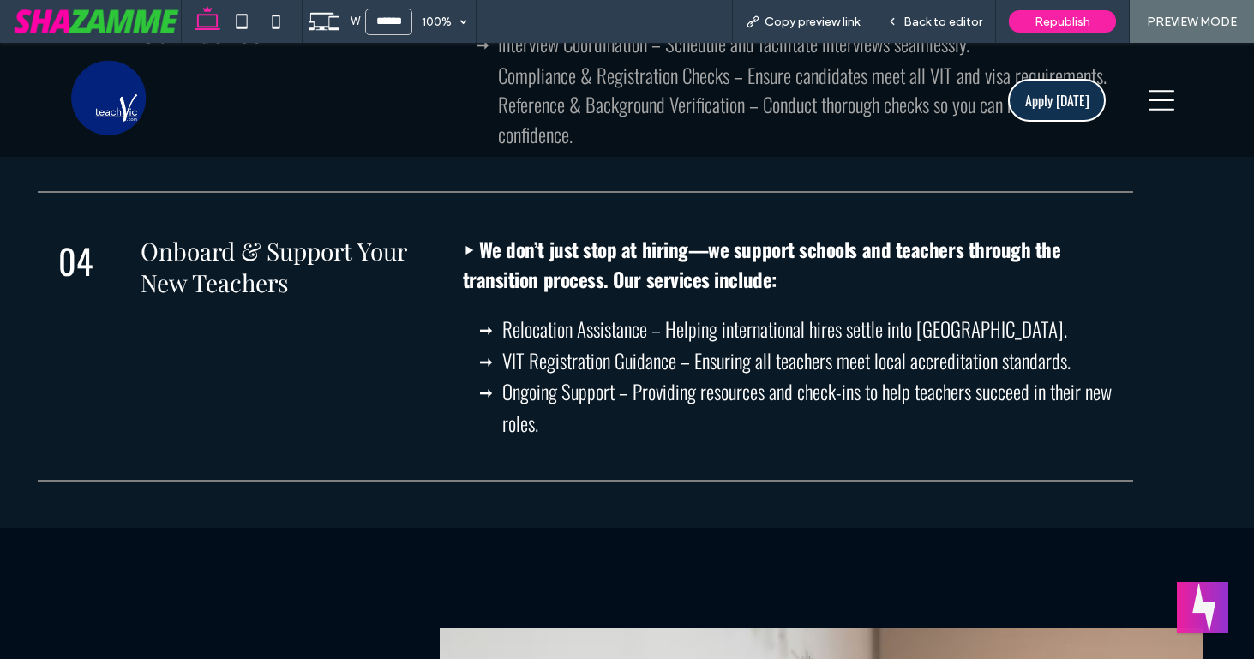
scroll to position [2438, 0]
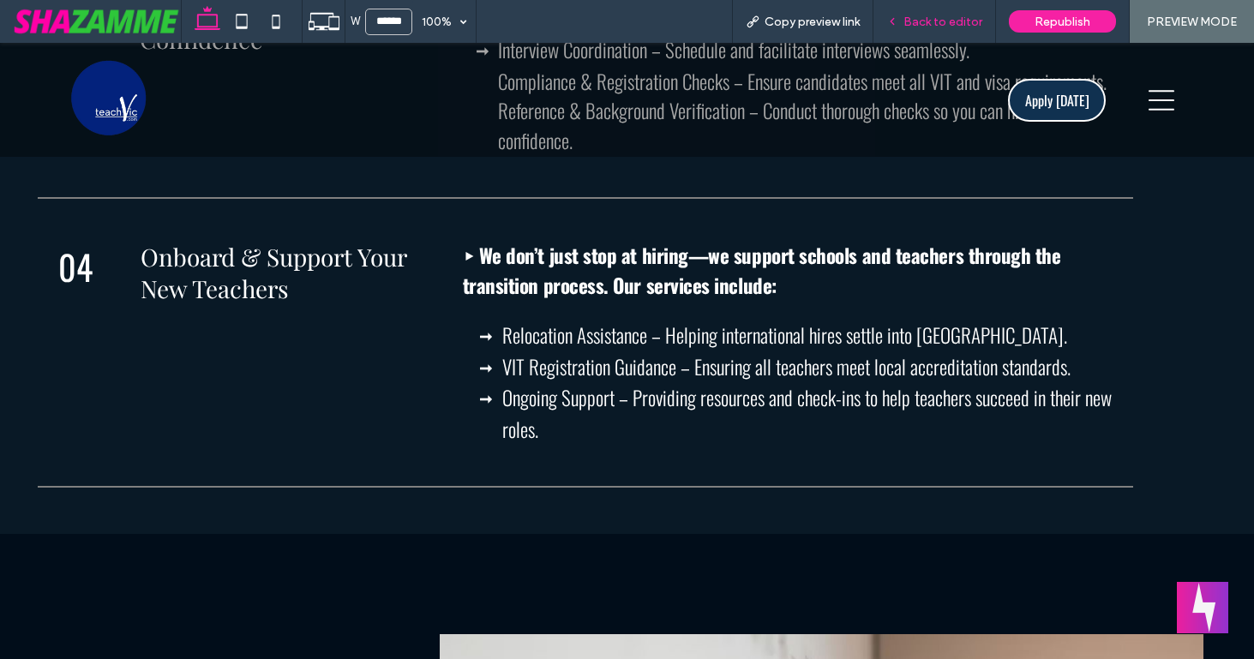
click at [951, 19] on span "Back to editor" at bounding box center [943, 22] width 79 height 15
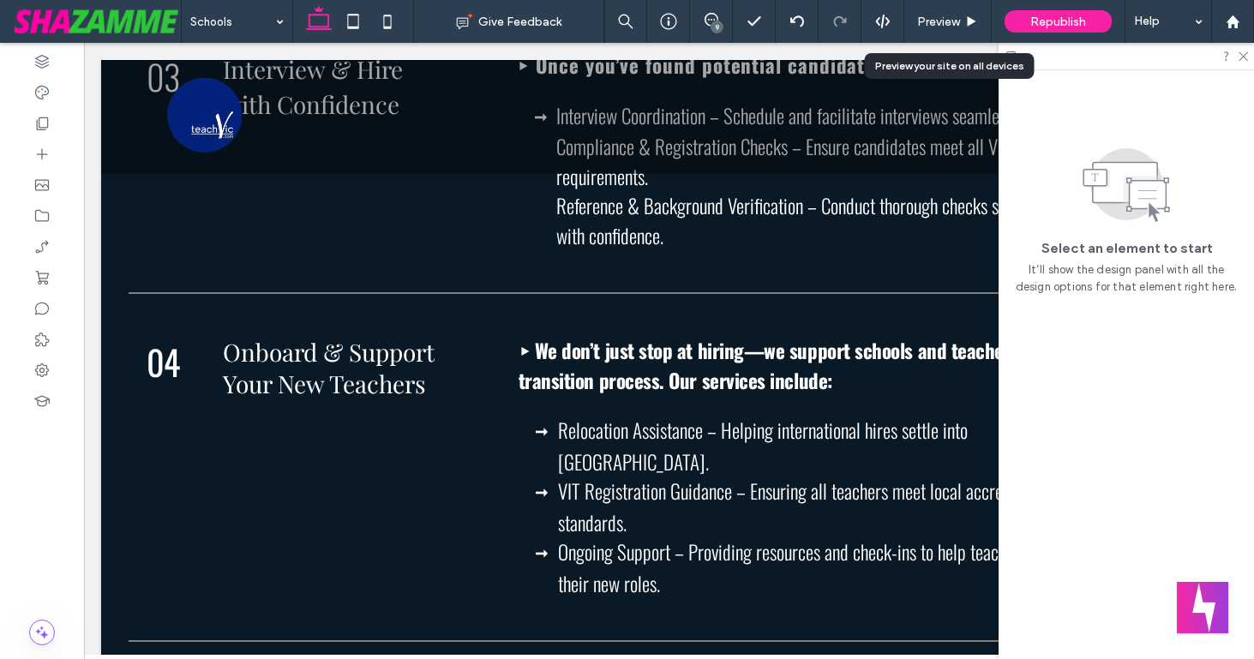
scroll to position [2489, 0]
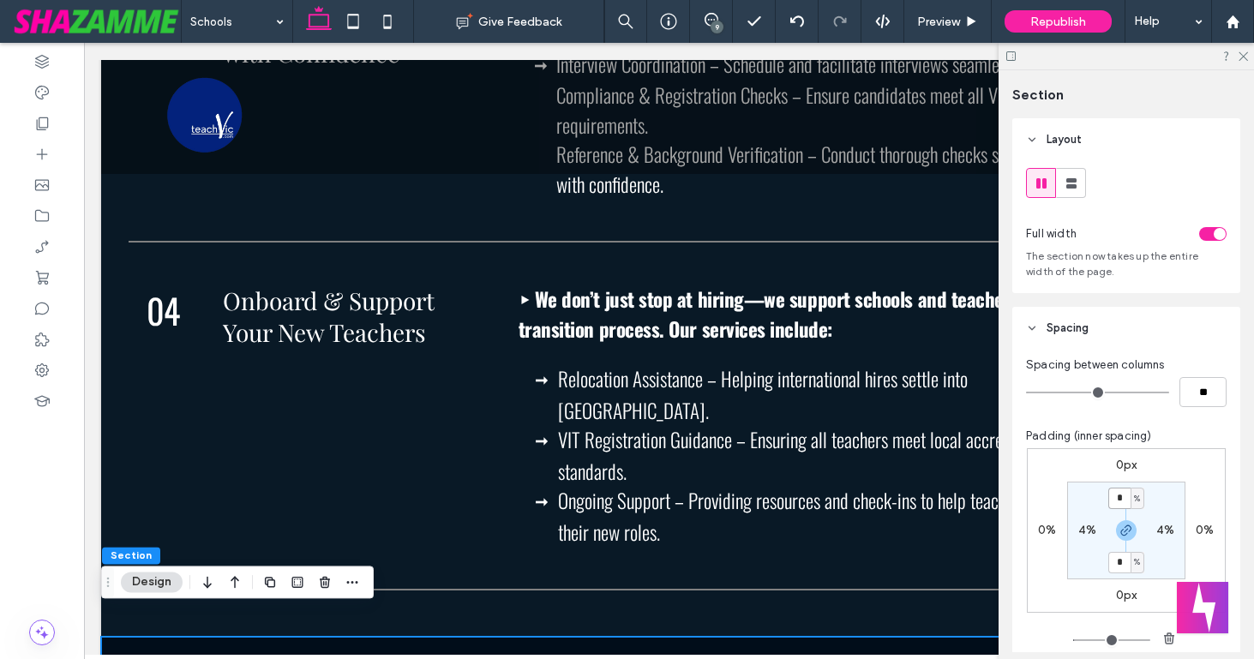
click at [1125, 500] on input "*" at bounding box center [1120, 498] width 22 height 21
type input "*"
click at [1085, 565] on section "* % 4% * % 4%" at bounding box center [1126, 531] width 118 height 98
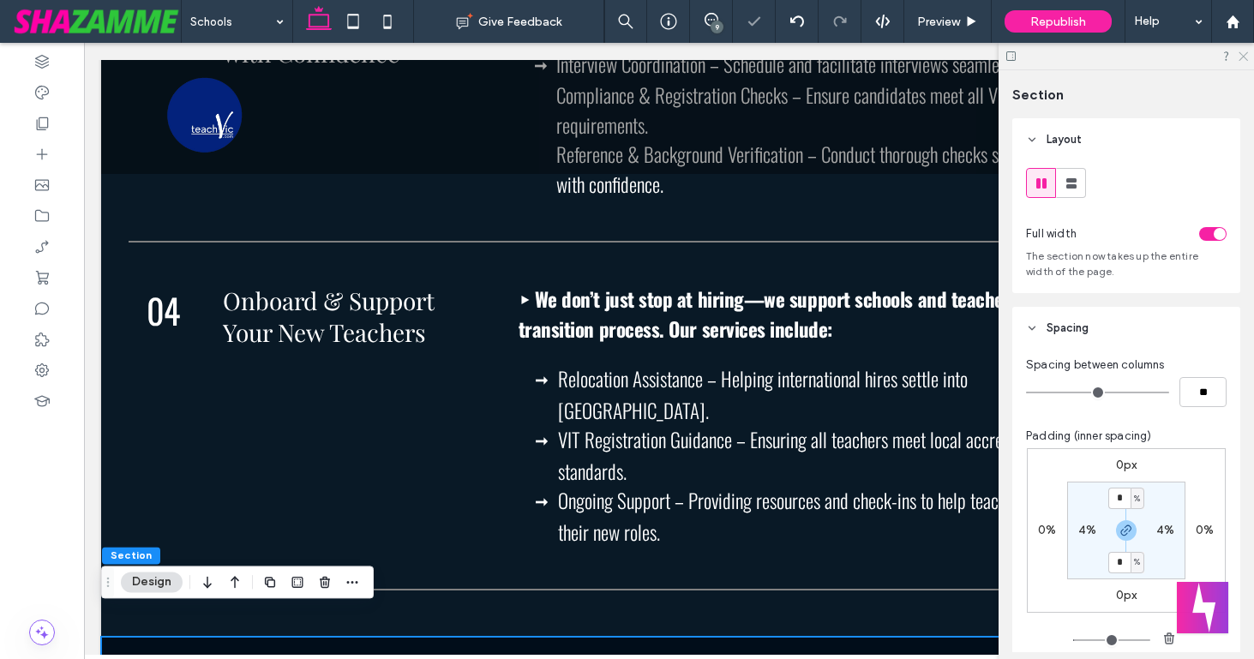
click at [1244, 57] on icon at bounding box center [1242, 55] width 11 height 11
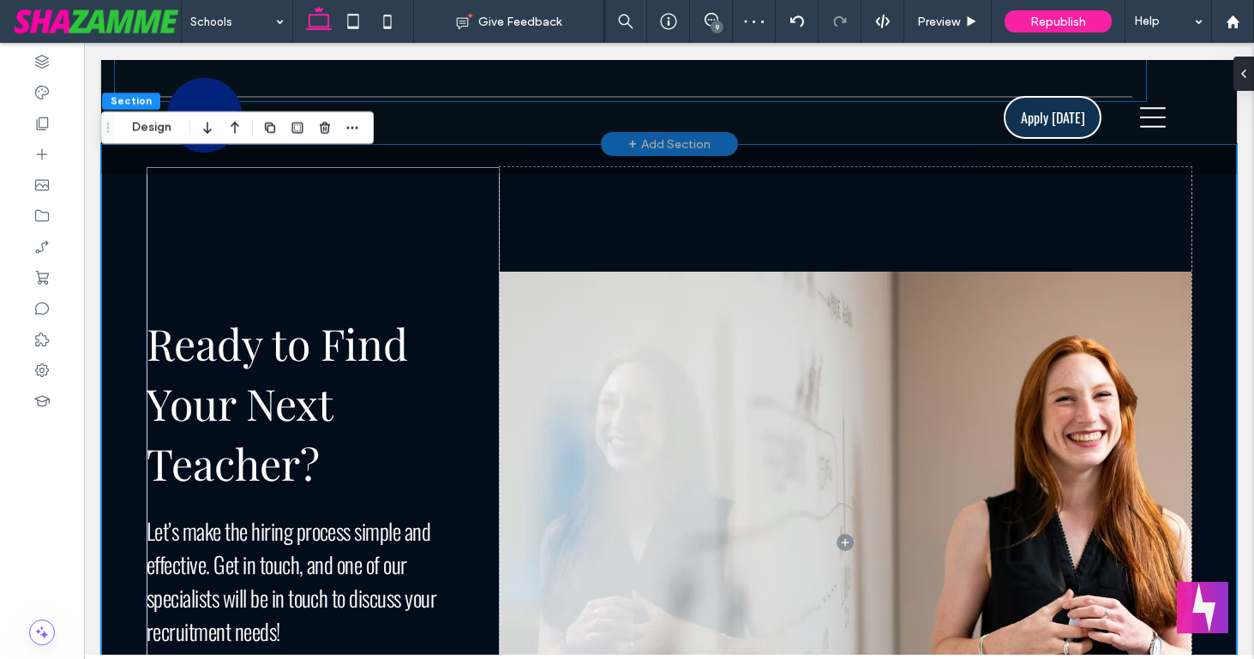
scroll to position [2985, 0]
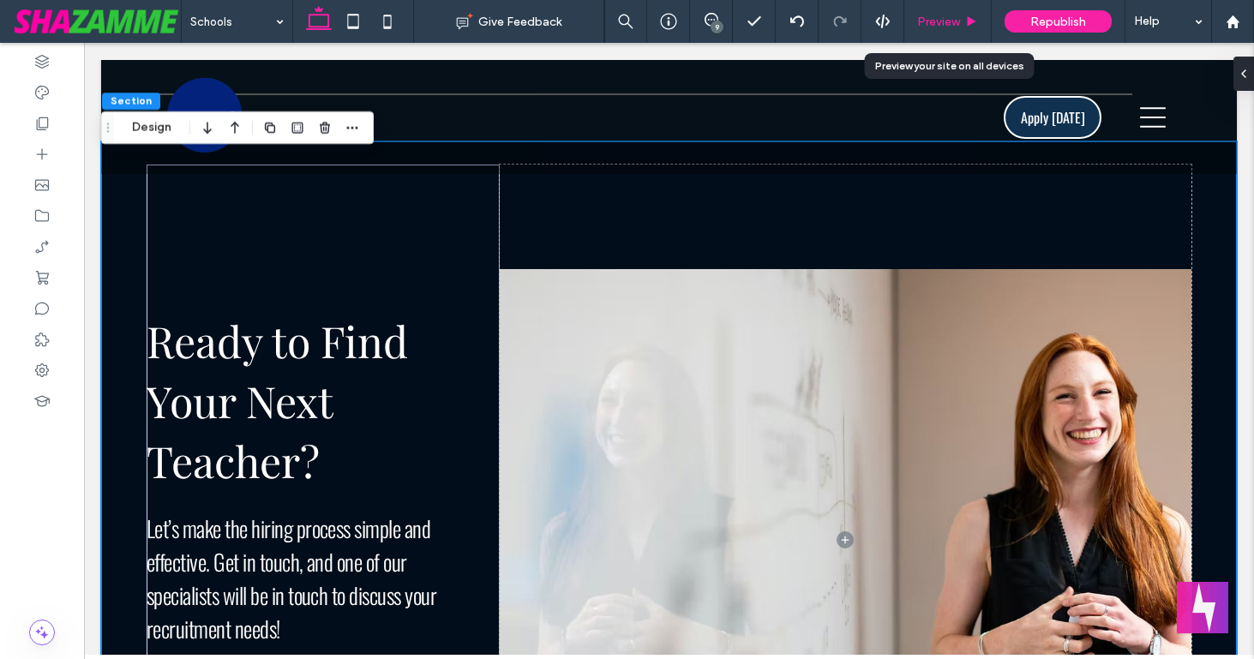
click at [934, 29] on div "Preview" at bounding box center [948, 21] width 87 height 43
click at [938, 18] on span "Preview" at bounding box center [938, 22] width 43 height 15
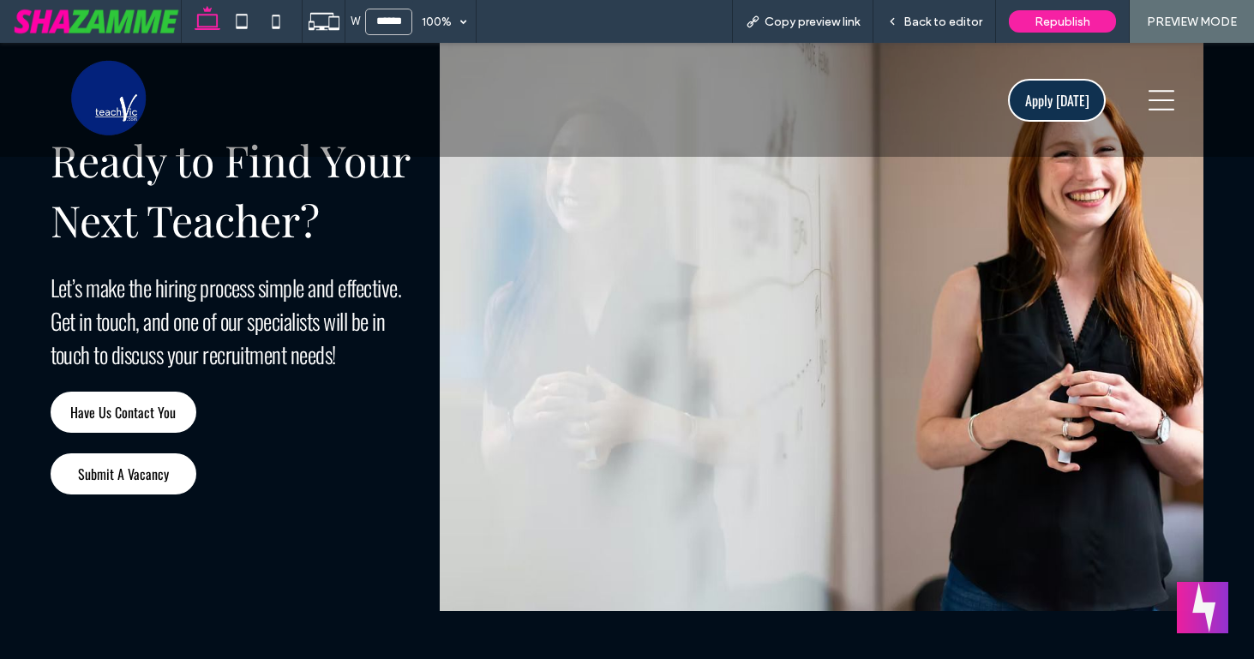
scroll to position [3064, 0]
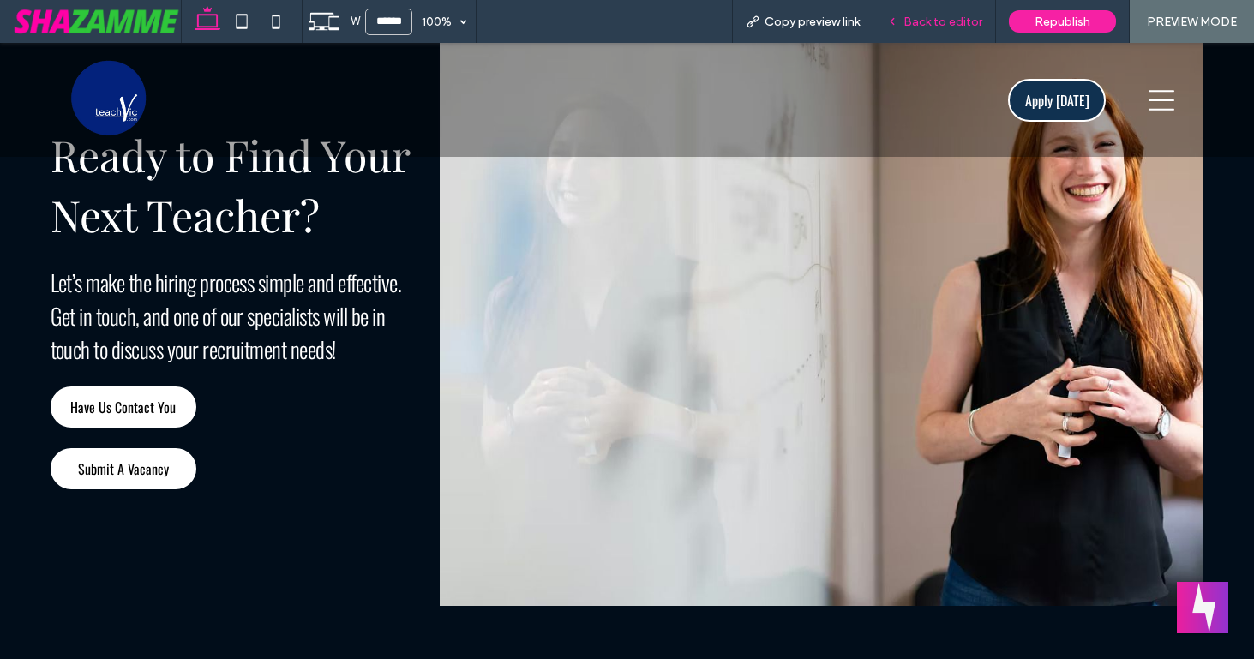
click at [938, 21] on span "Back to editor" at bounding box center [943, 22] width 79 height 15
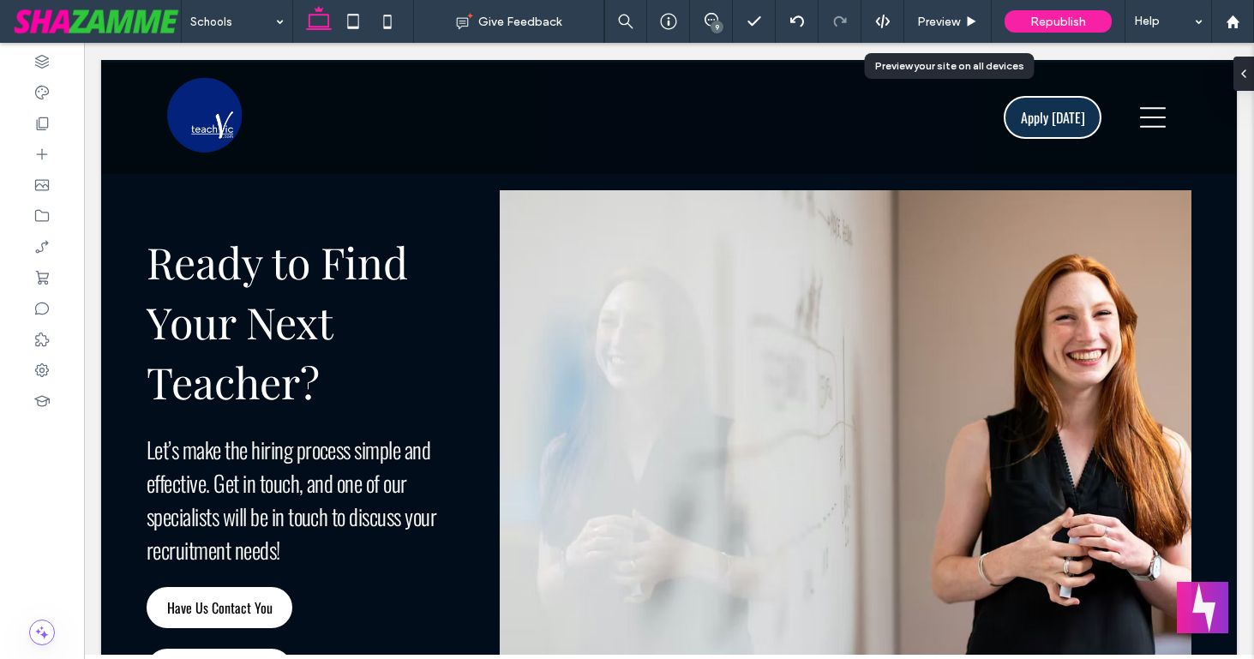
scroll to position [3144, 0]
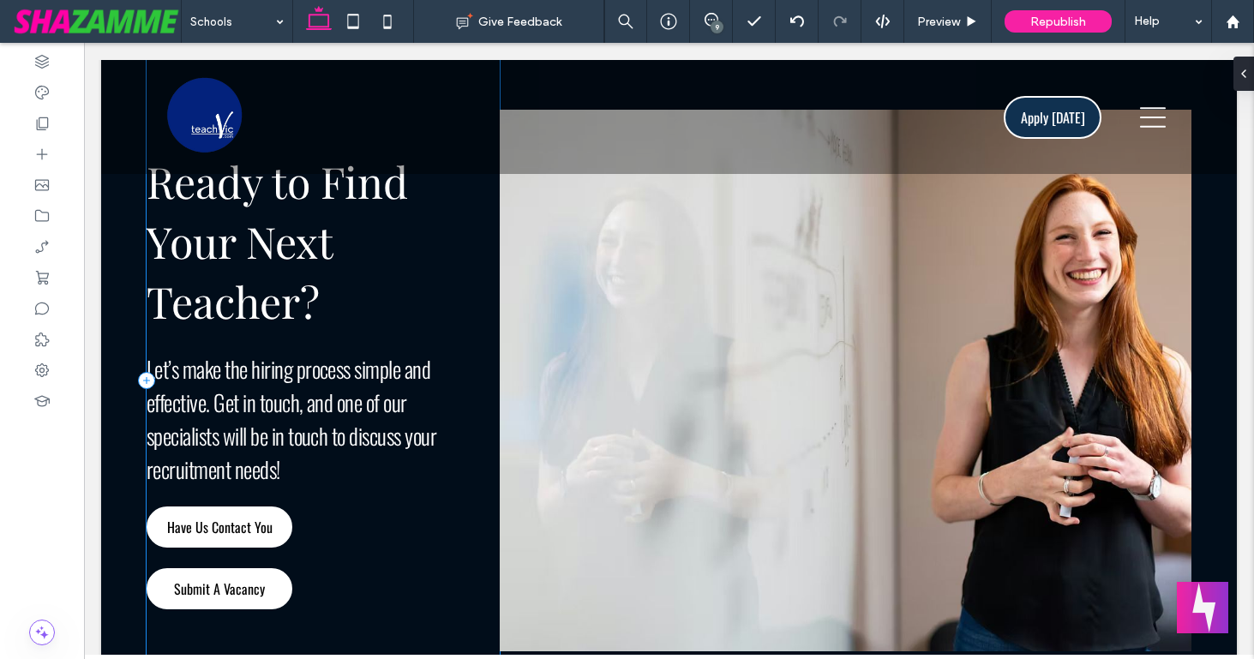
click at [492, 327] on div "Ready to Find Your Next Teacher? Let’s make the hiring process simple and effec…" at bounding box center [323, 381] width 353 height 752
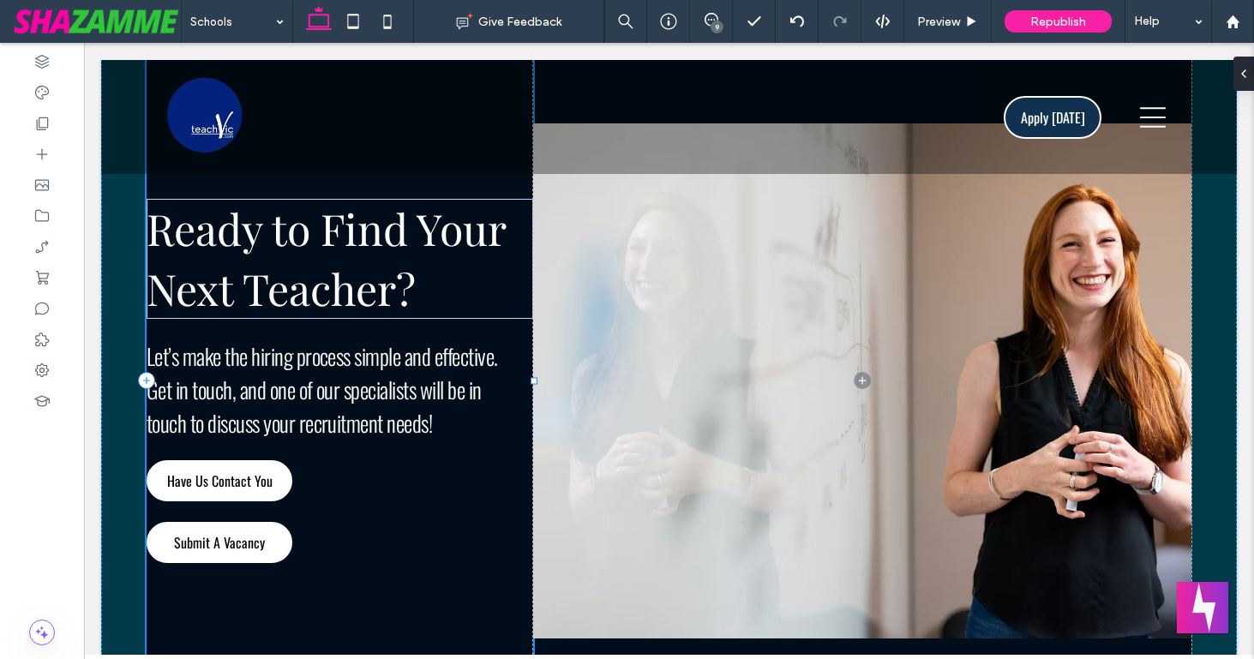
drag, startPoint x: 500, startPoint y: 353, endPoint x: 533, endPoint y: 352, distance: 33.5
click at [533, 378] on div at bounding box center [534, 381] width 7 height 7
type input "**"
type input "***"
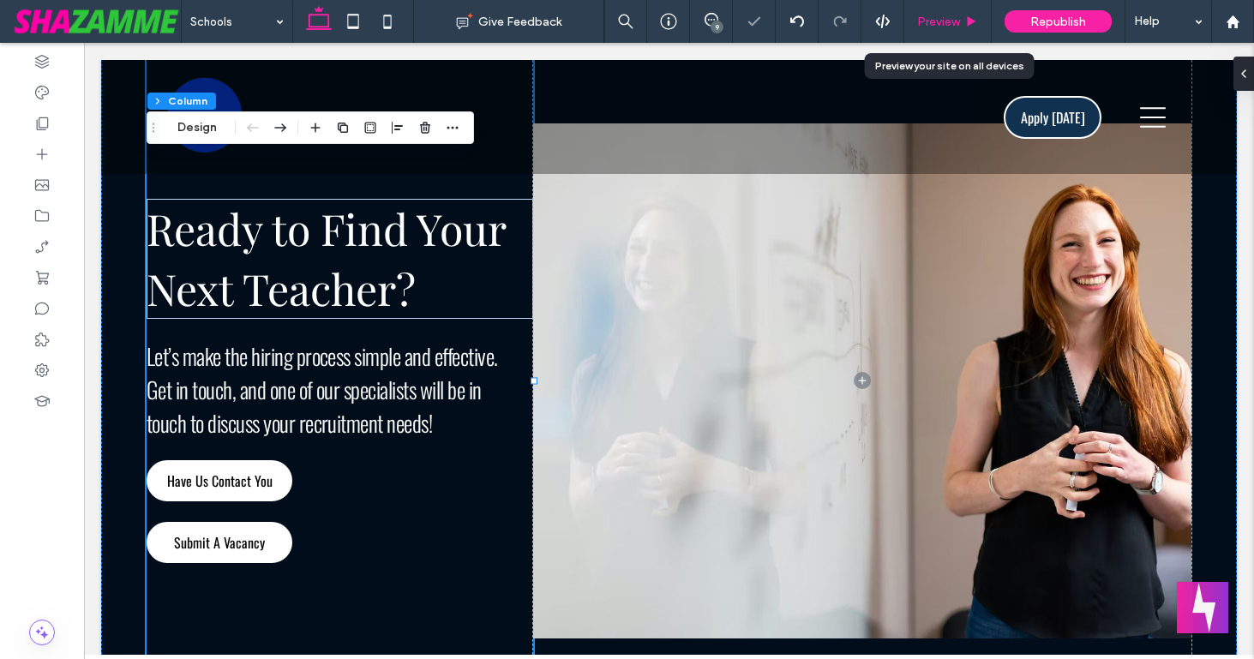
click at [943, 23] on span "Preview" at bounding box center [938, 22] width 43 height 15
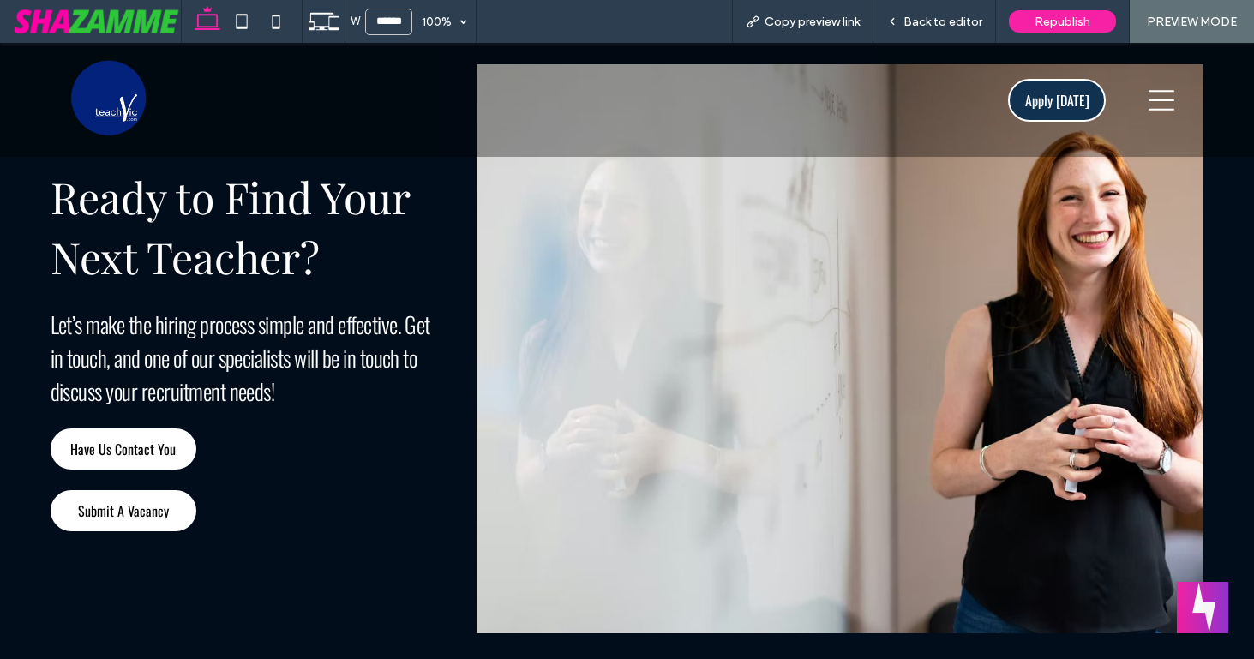
scroll to position [3023, 0]
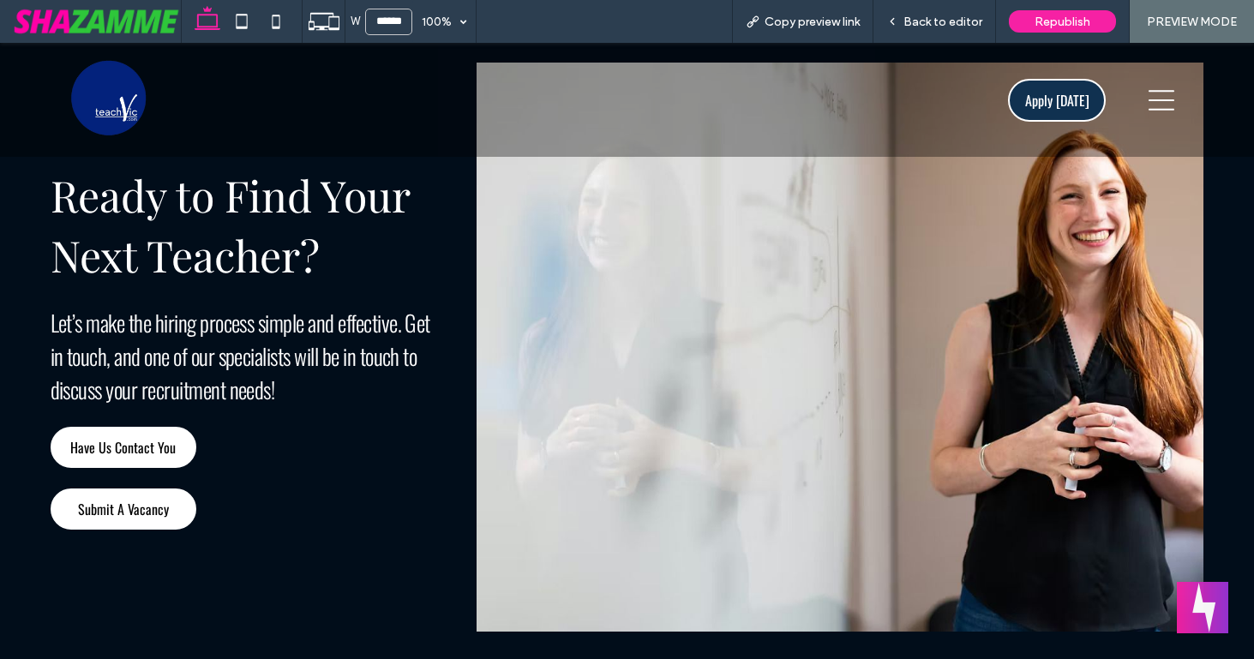
click at [276, 243] on span "Ready to Find Your Next Teacher?" at bounding box center [230, 224] width 359 height 117
click at [937, 23] on span "Back to editor" at bounding box center [943, 22] width 79 height 15
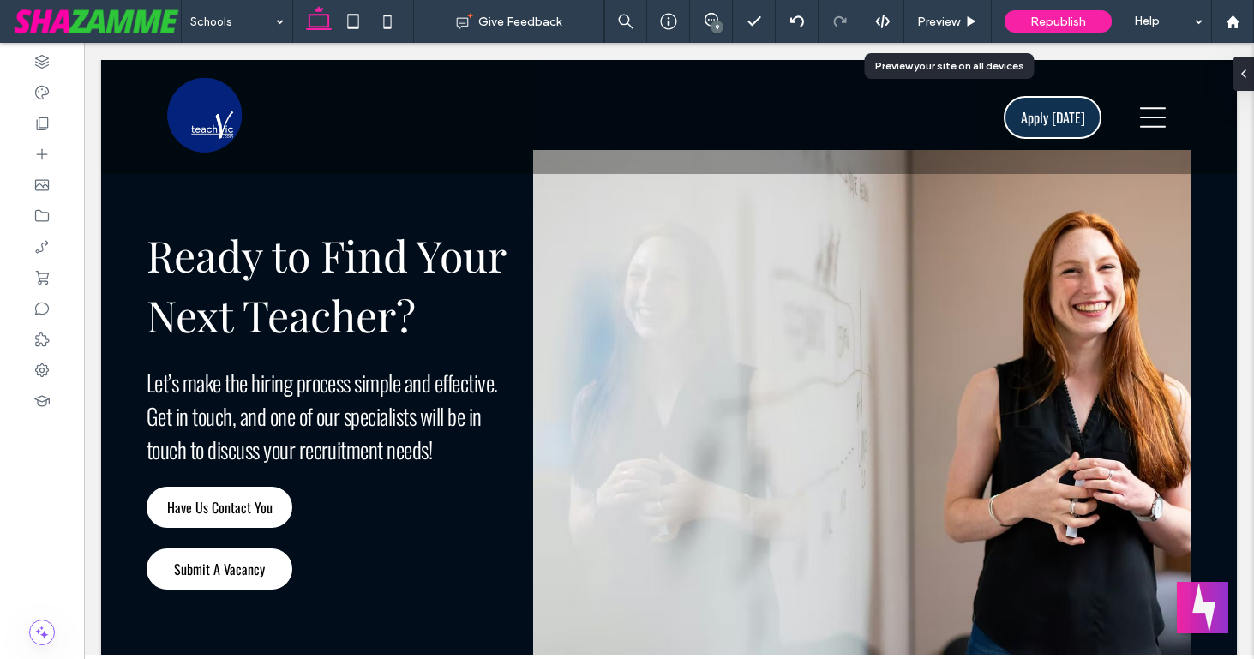
scroll to position [3117, 0]
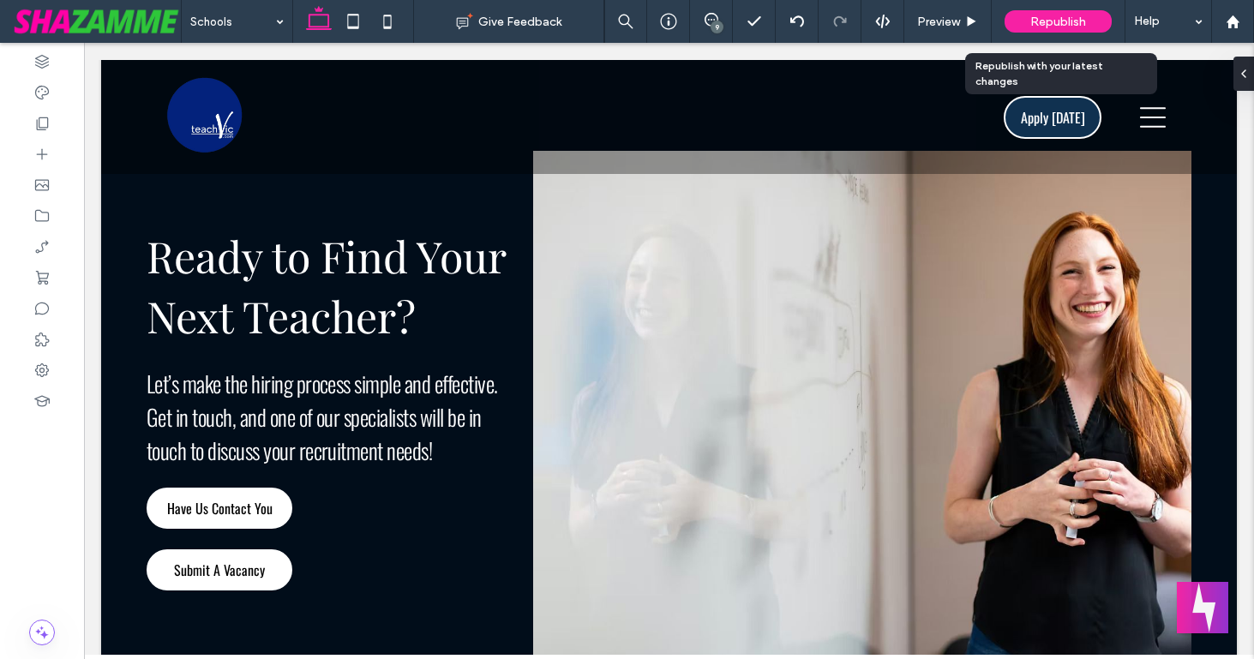
click at [1057, 15] on span "Republish" at bounding box center [1059, 22] width 56 height 15
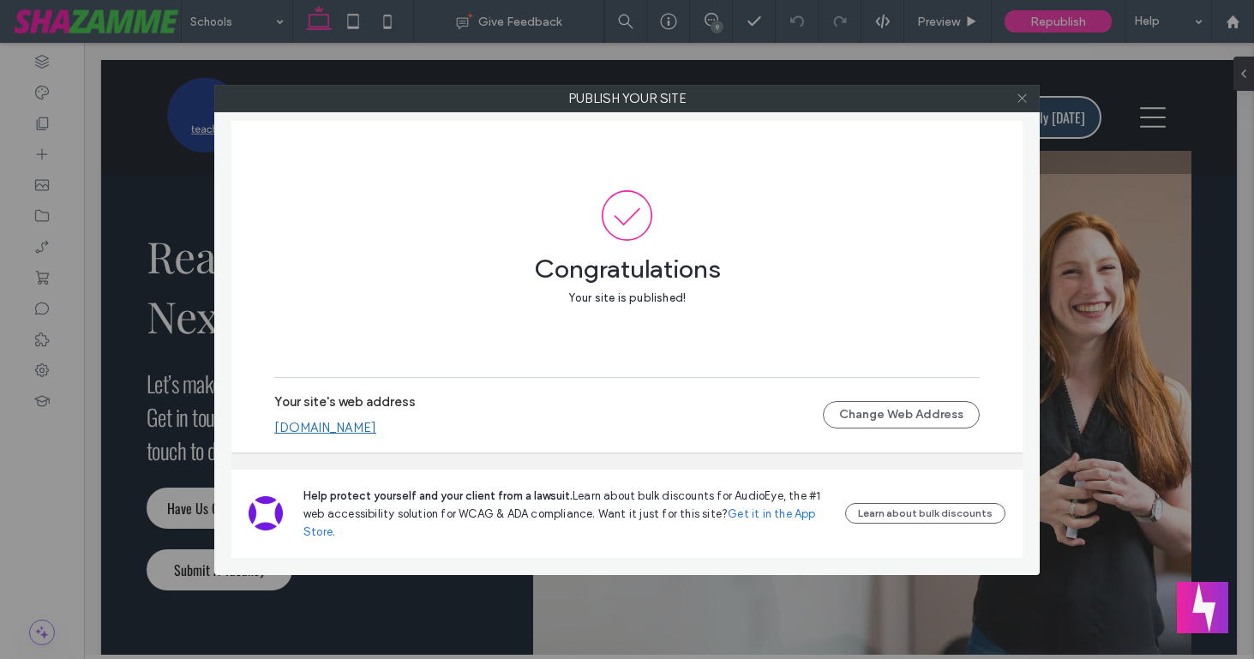
click at [1020, 96] on icon at bounding box center [1022, 98] width 13 height 13
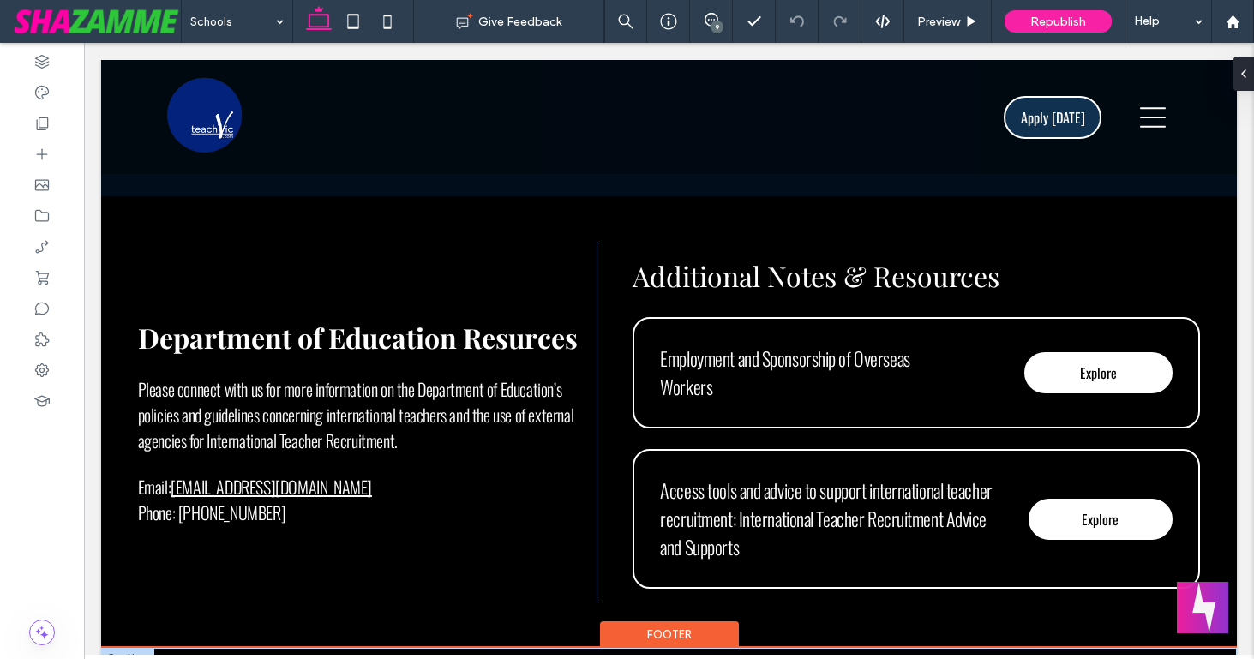
scroll to position [3721, 0]
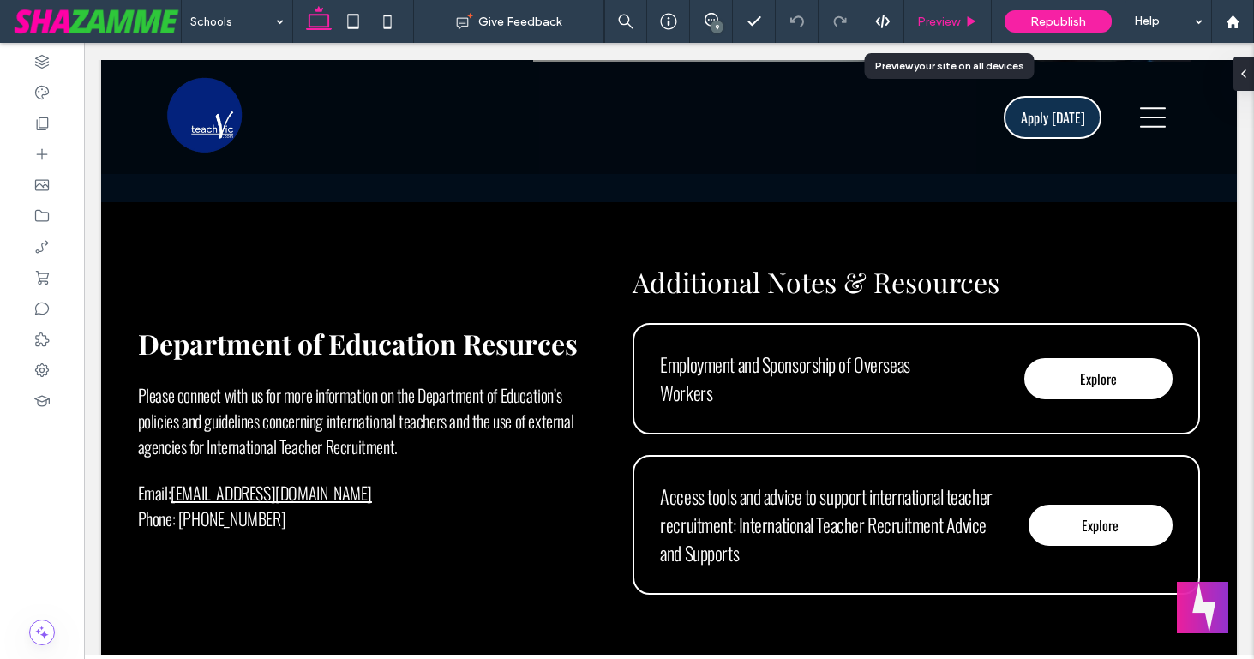
click at [952, 10] on div "Preview" at bounding box center [948, 21] width 87 height 43
click at [944, 20] on span "Preview" at bounding box center [938, 22] width 43 height 15
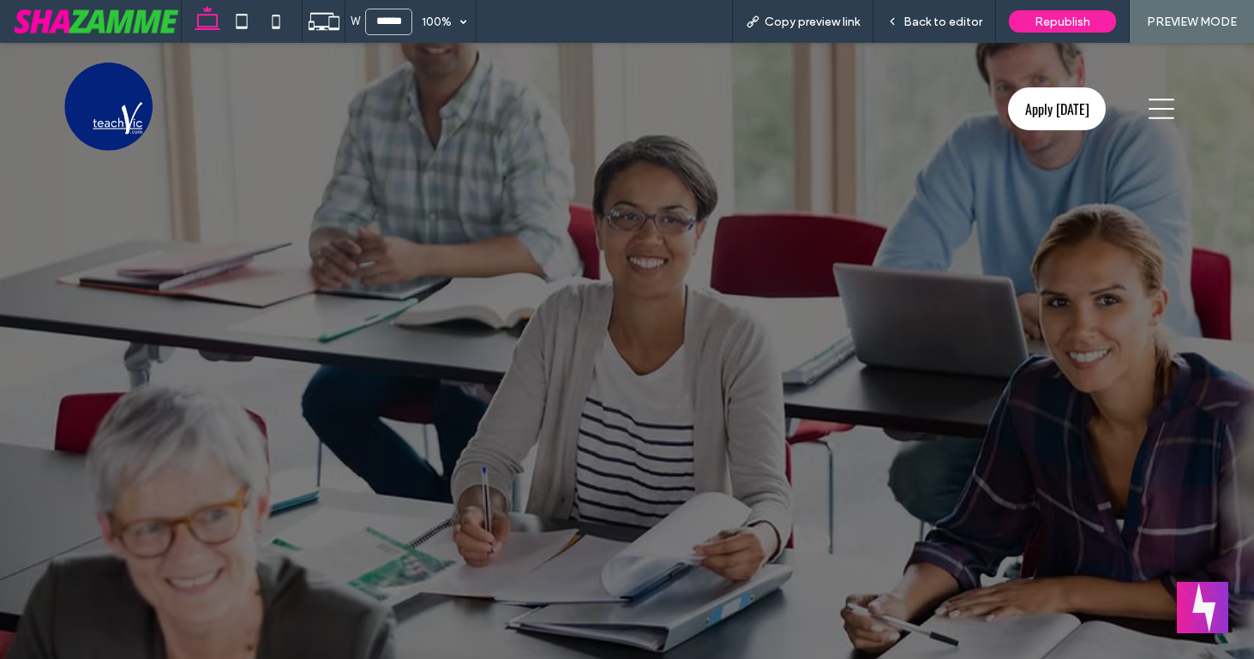
click at [1163, 117] on icon at bounding box center [1162, 109] width 26 height 21
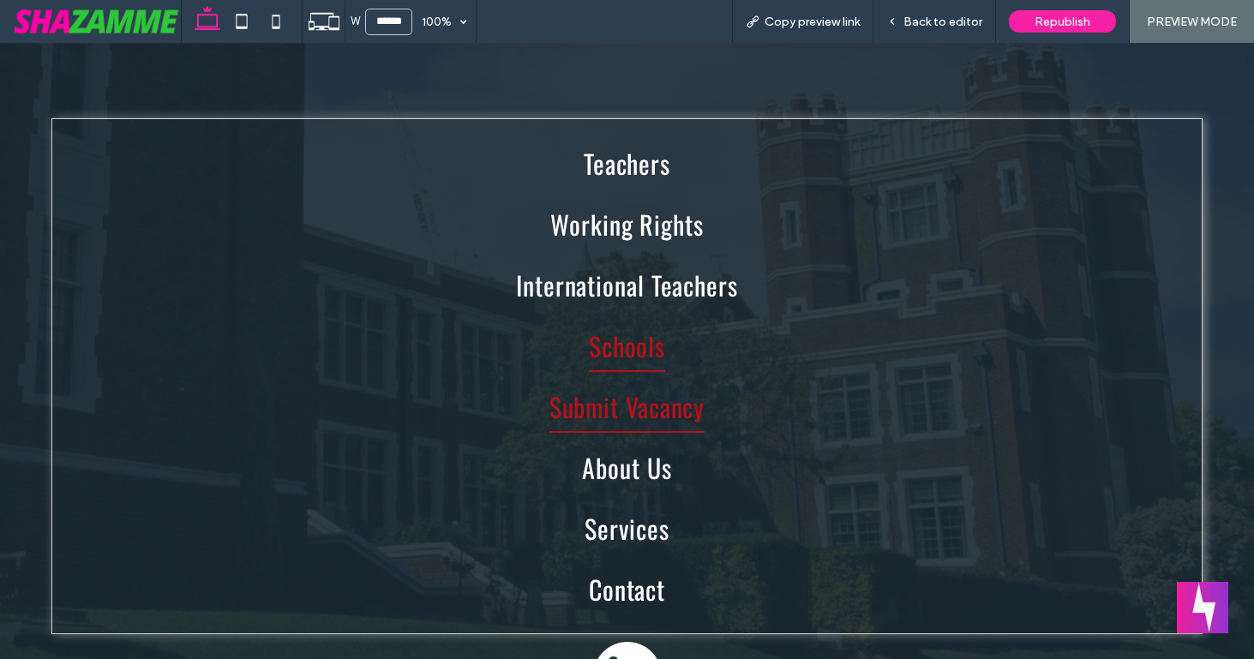
click at [679, 409] on span "Submit Vacancy" at bounding box center [628, 407] width 156 height 52
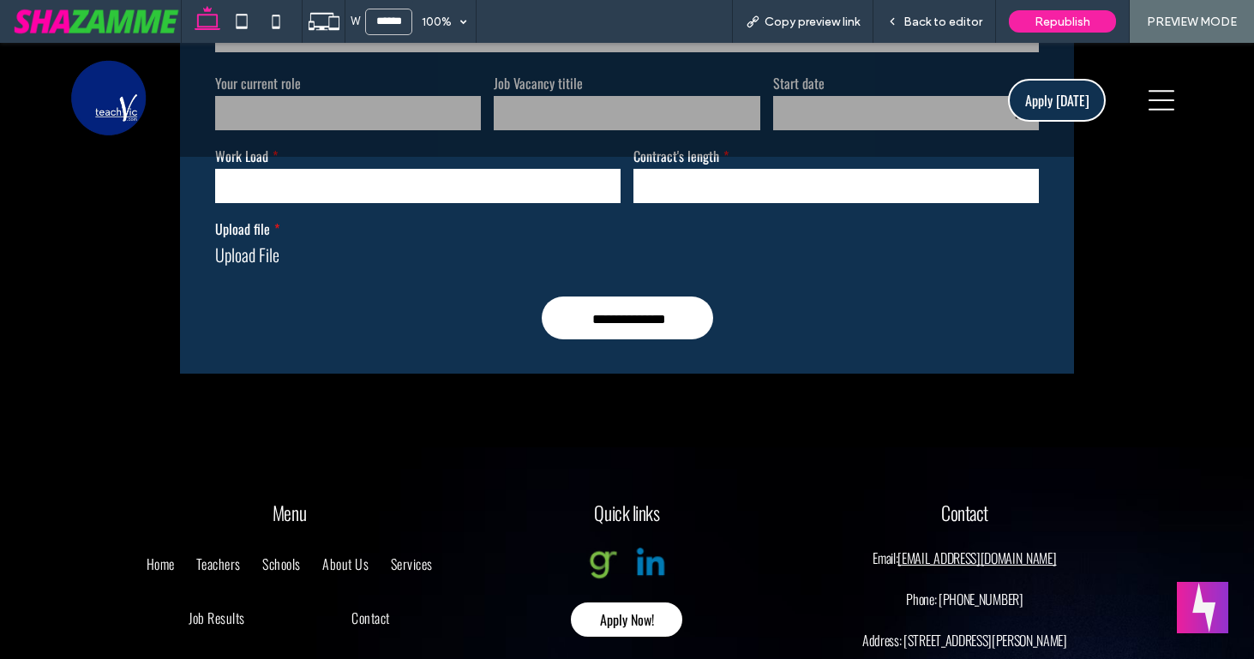
scroll to position [829, 0]
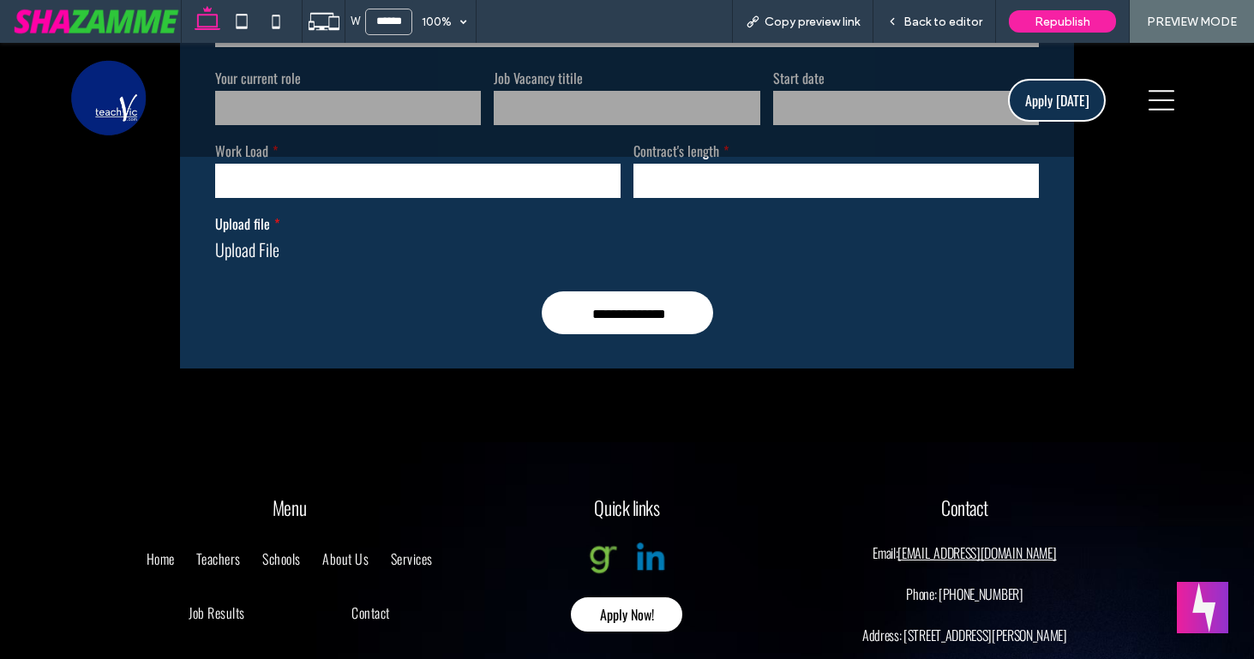
click at [1165, 100] on icon at bounding box center [1162, 100] width 26 height 26
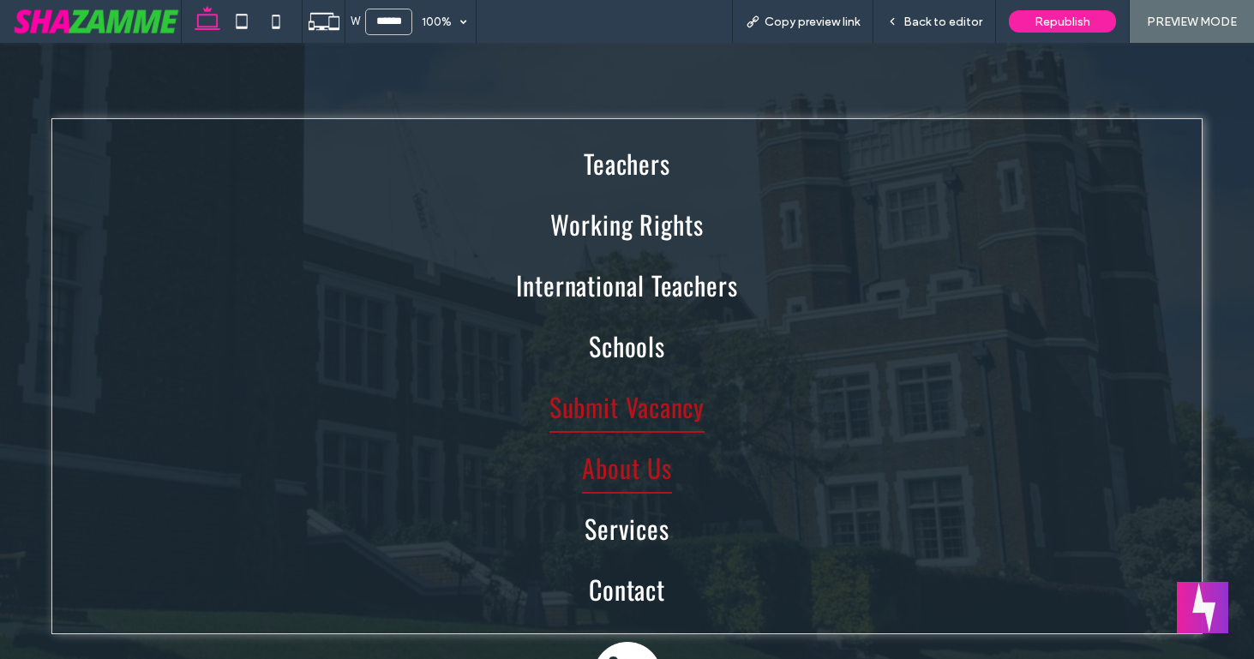
click at [664, 460] on span "About Us" at bounding box center [626, 468] width 89 height 52
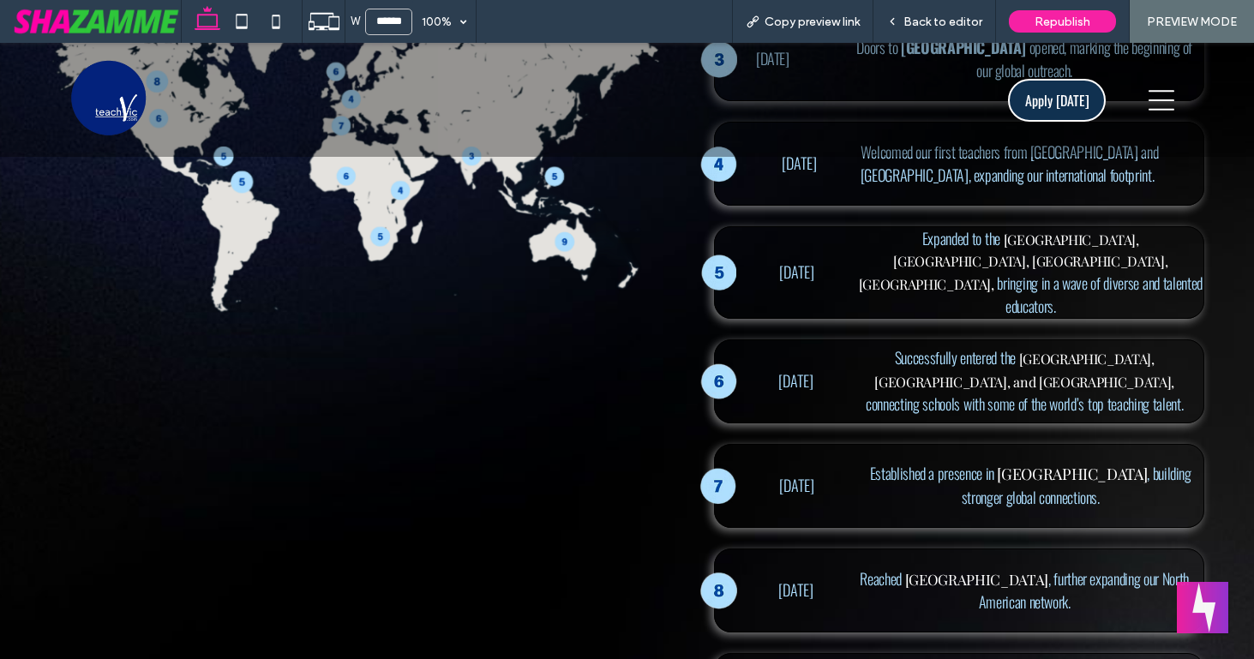
scroll to position [2279, 0]
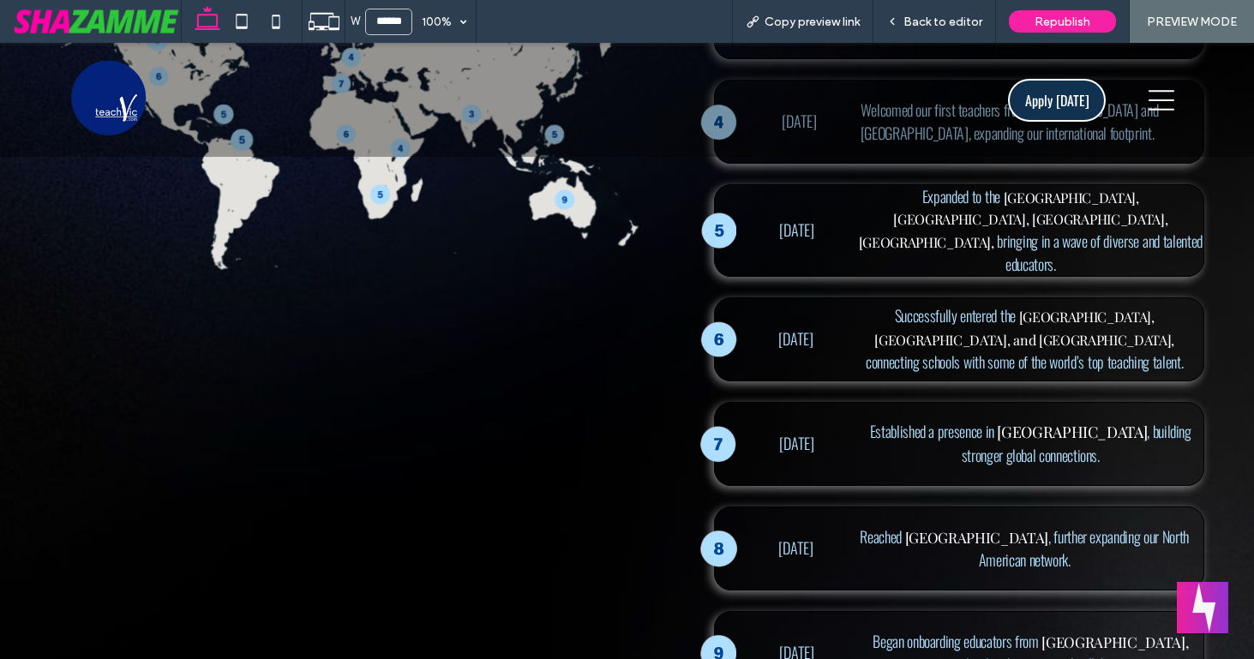
click at [719, 436] on img at bounding box center [719, 444] width 37 height 43
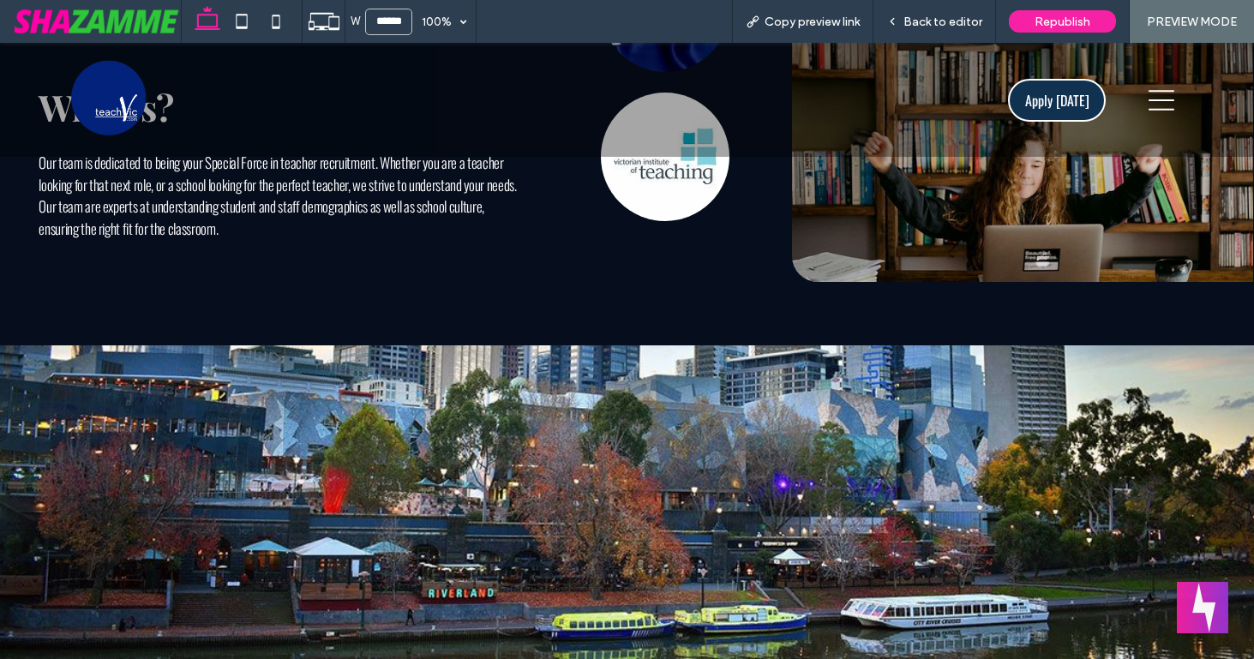
scroll to position [1115, 0]
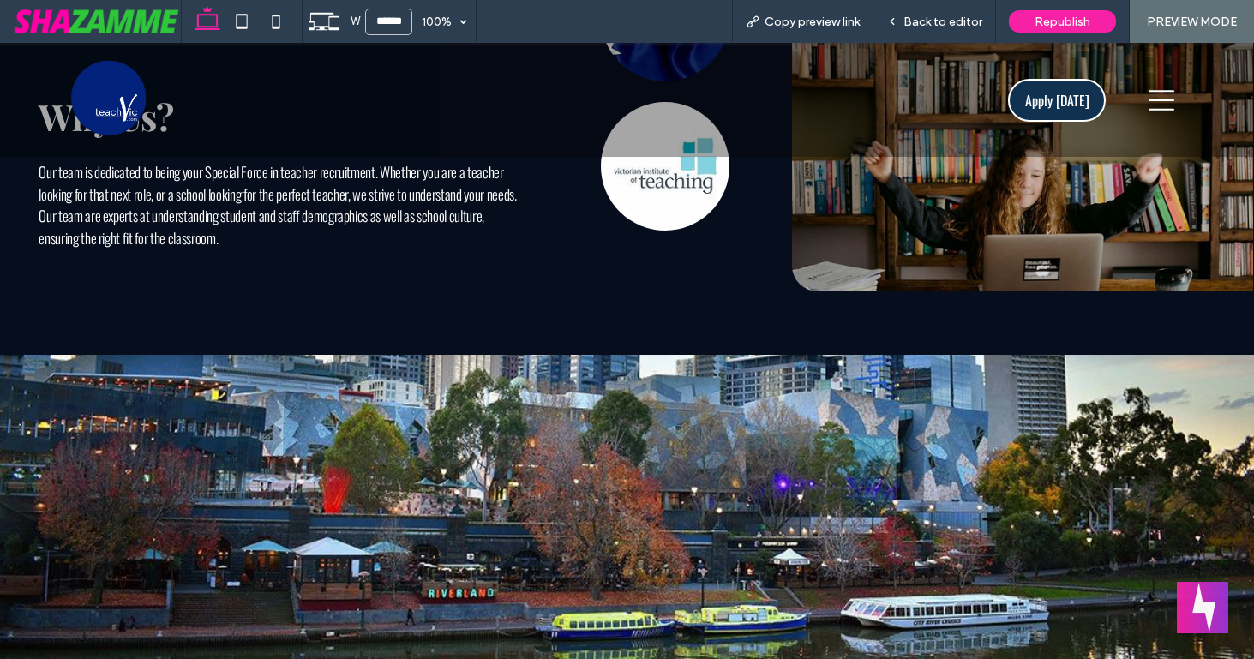
click at [1162, 98] on icon at bounding box center [1162, 100] width 26 height 26
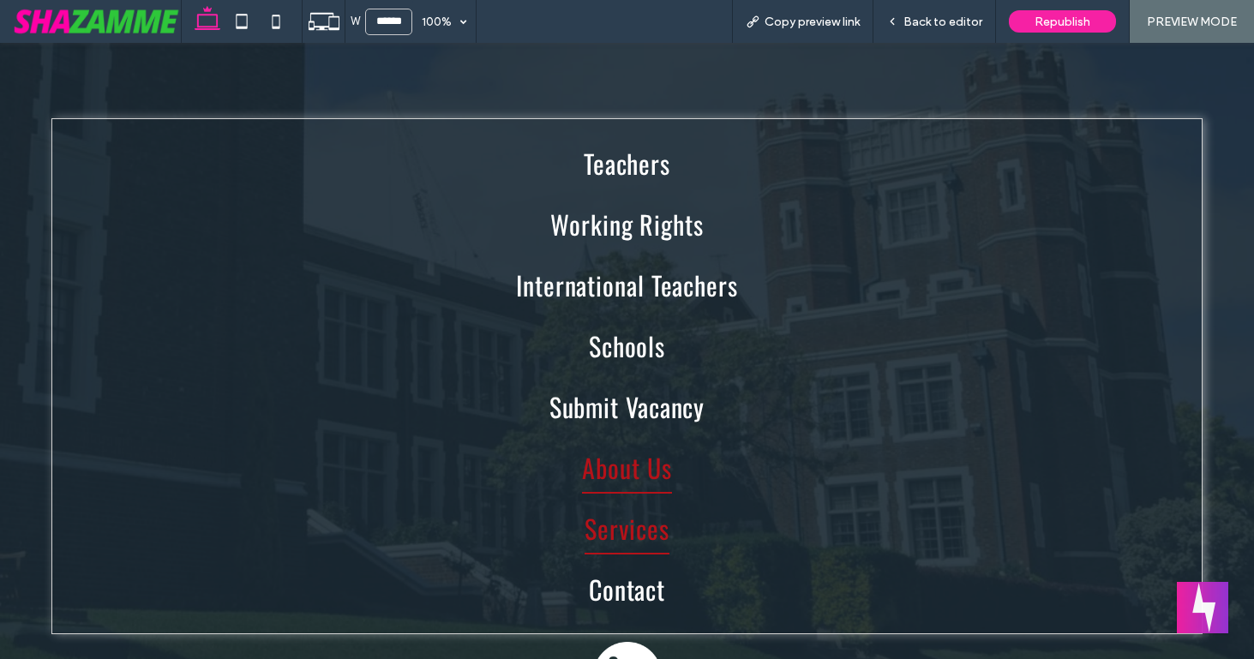
click at [630, 520] on span "Services" at bounding box center [627, 528] width 85 height 52
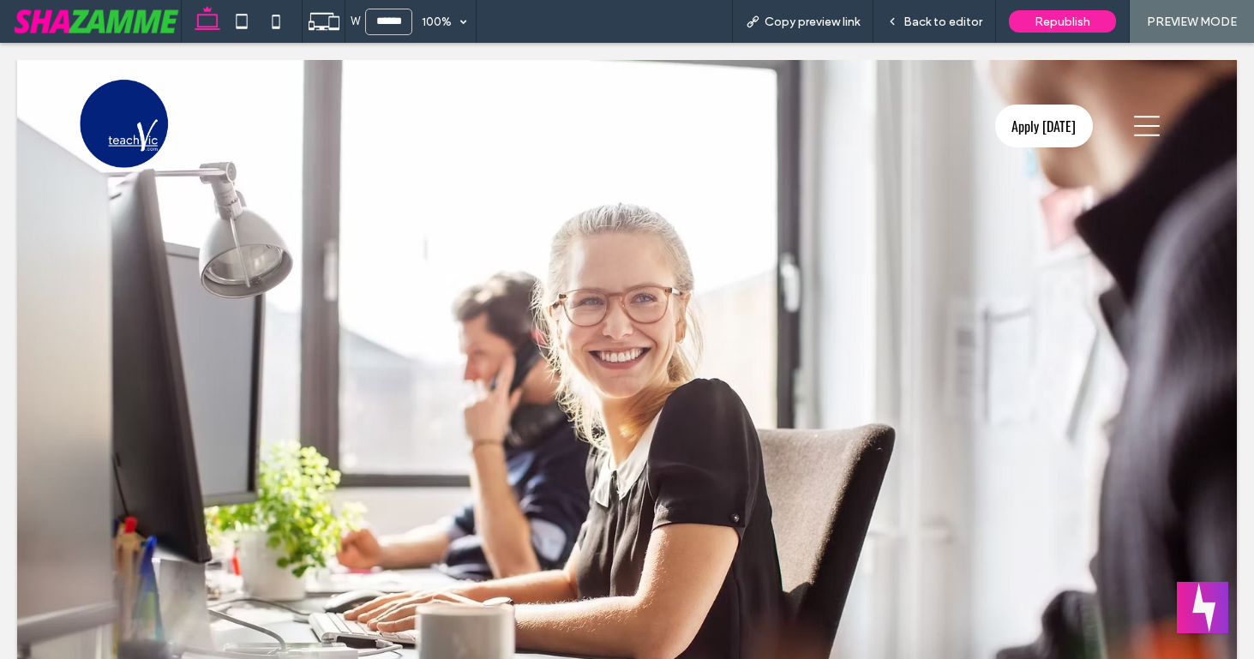
scroll to position [0, 0]
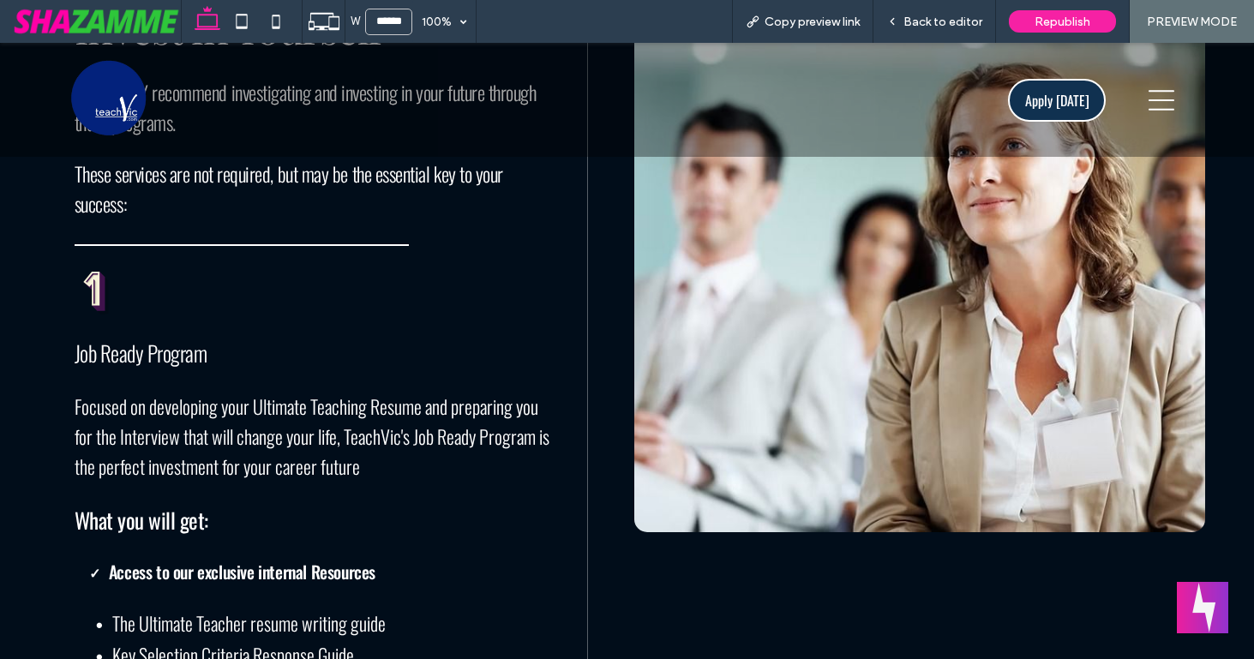
scroll to position [2443, 0]
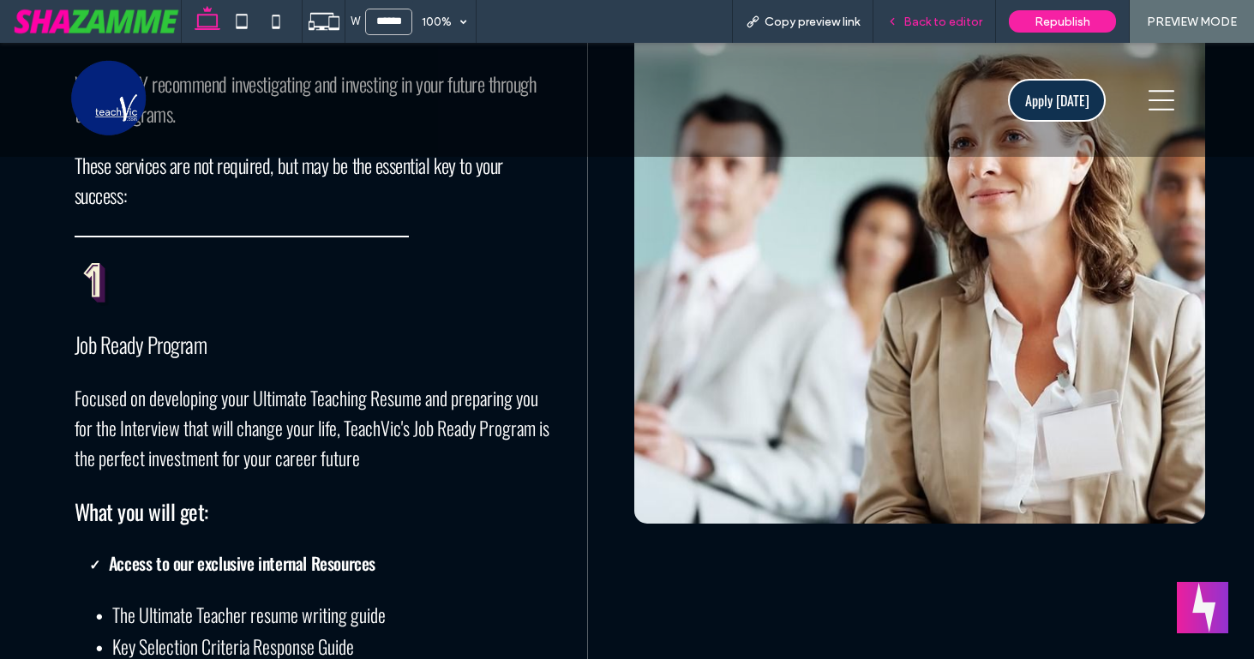
click at [952, 21] on span "Back to editor" at bounding box center [943, 22] width 79 height 15
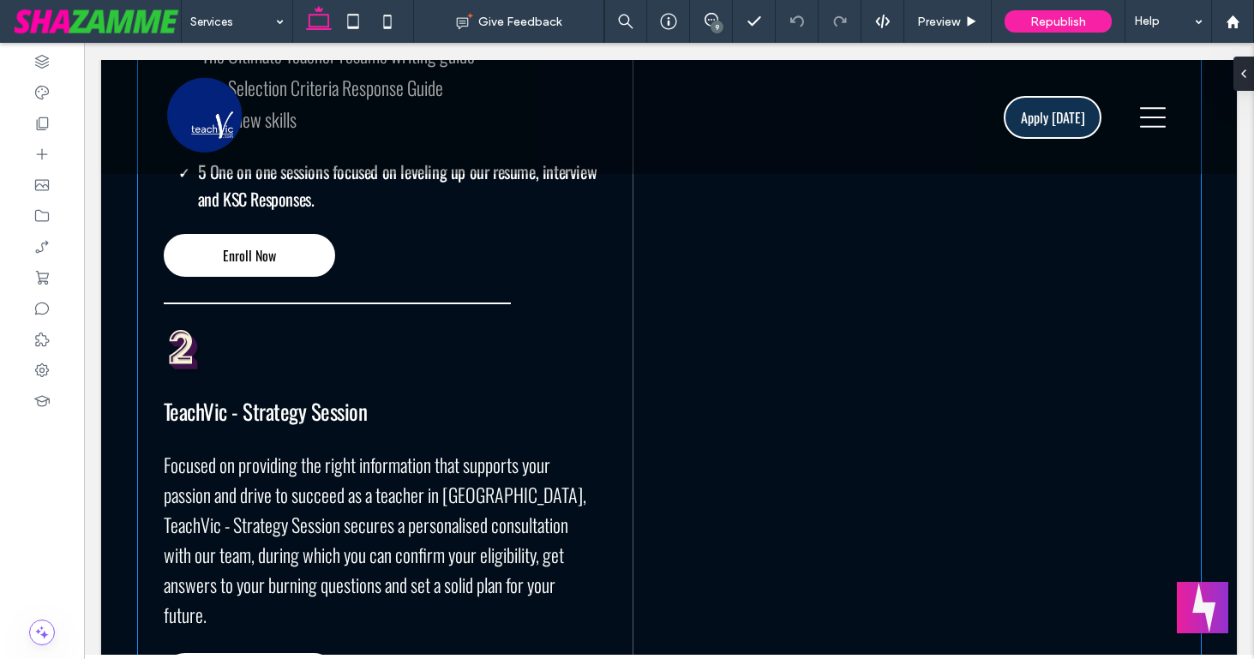
scroll to position [3143, 0]
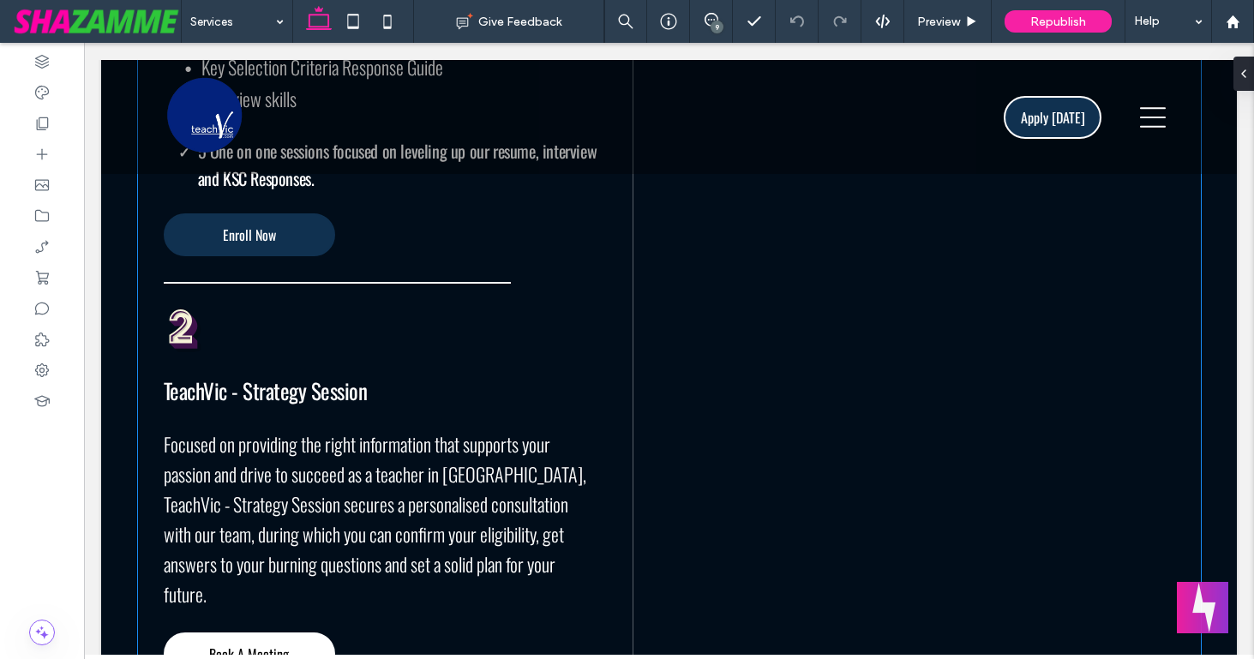
click at [276, 238] on link "Enroll Now" at bounding box center [249, 234] width 171 height 43
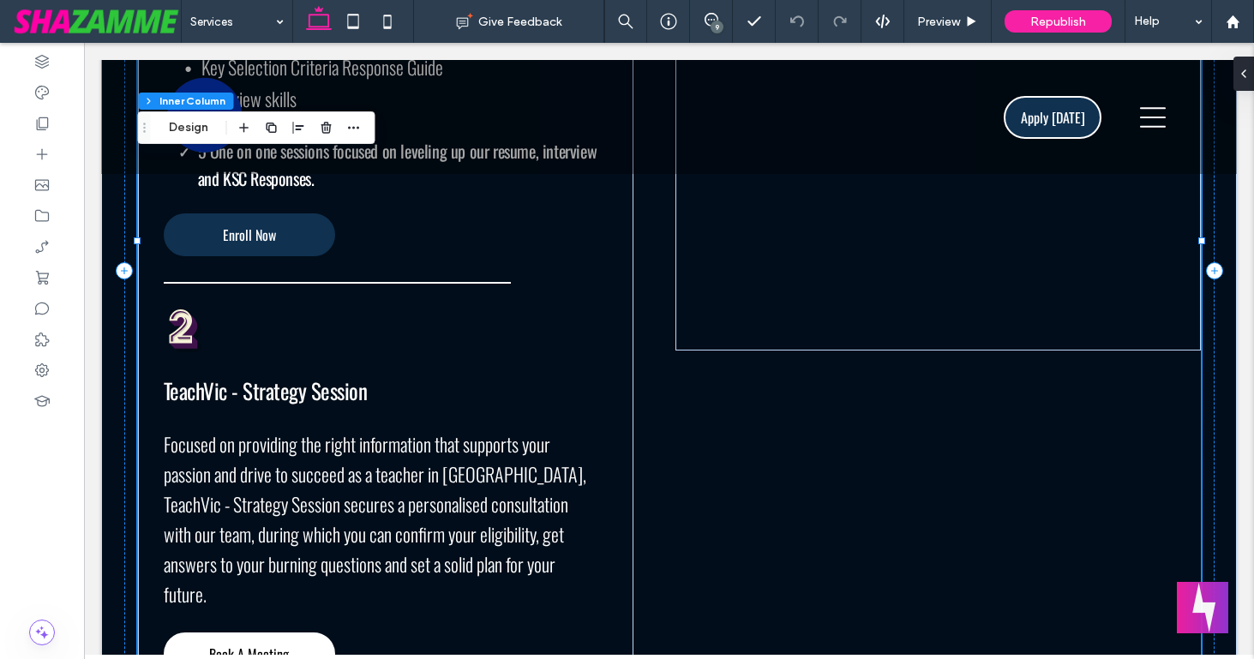
click at [276, 238] on link "Enroll Now" at bounding box center [249, 234] width 171 height 43
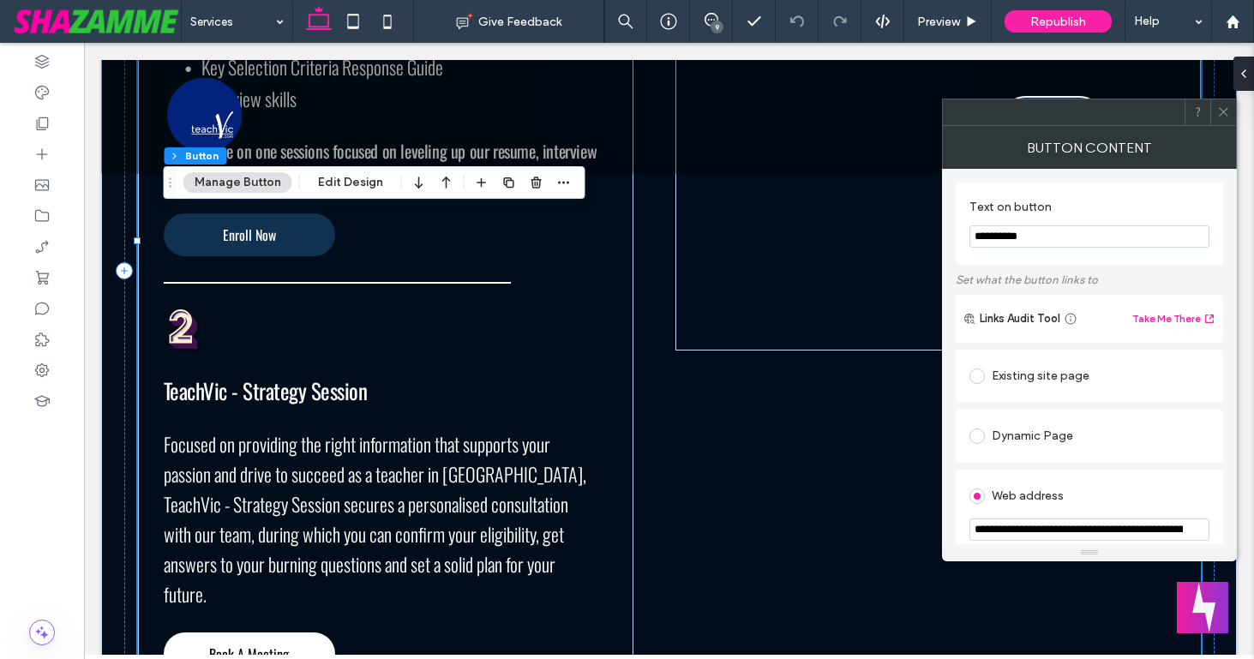
type input "**"
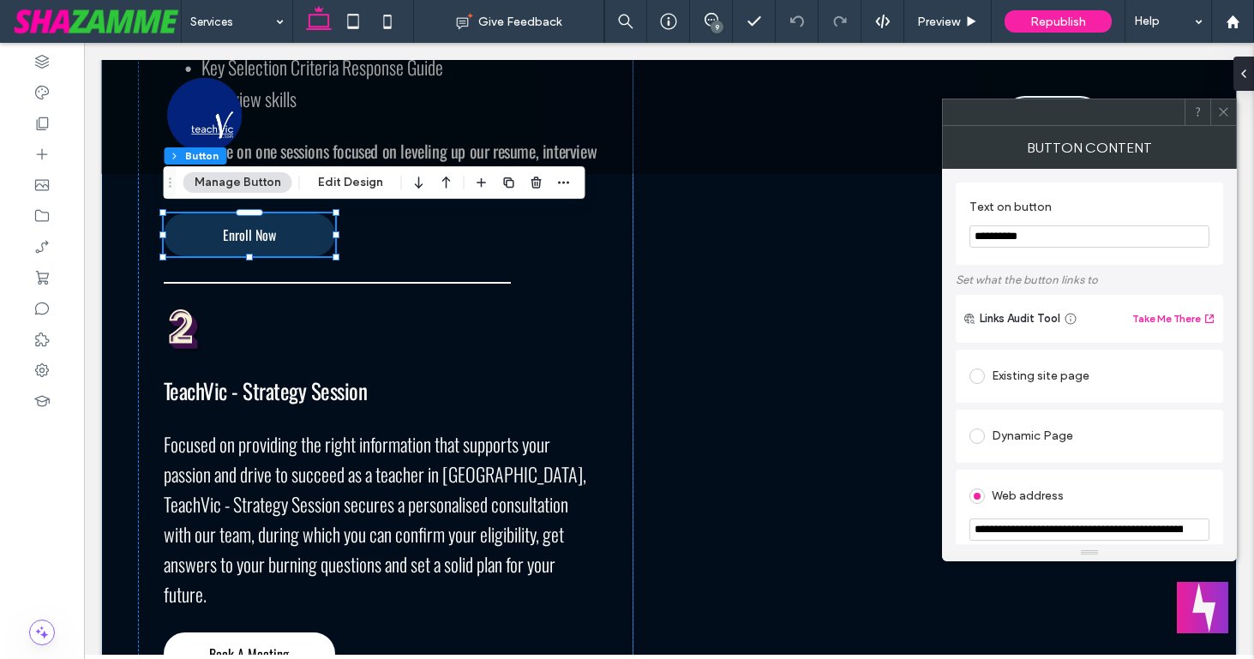
click at [276, 238] on link "Enroll Now" at bounding box center [249, 234] width 171 height 43
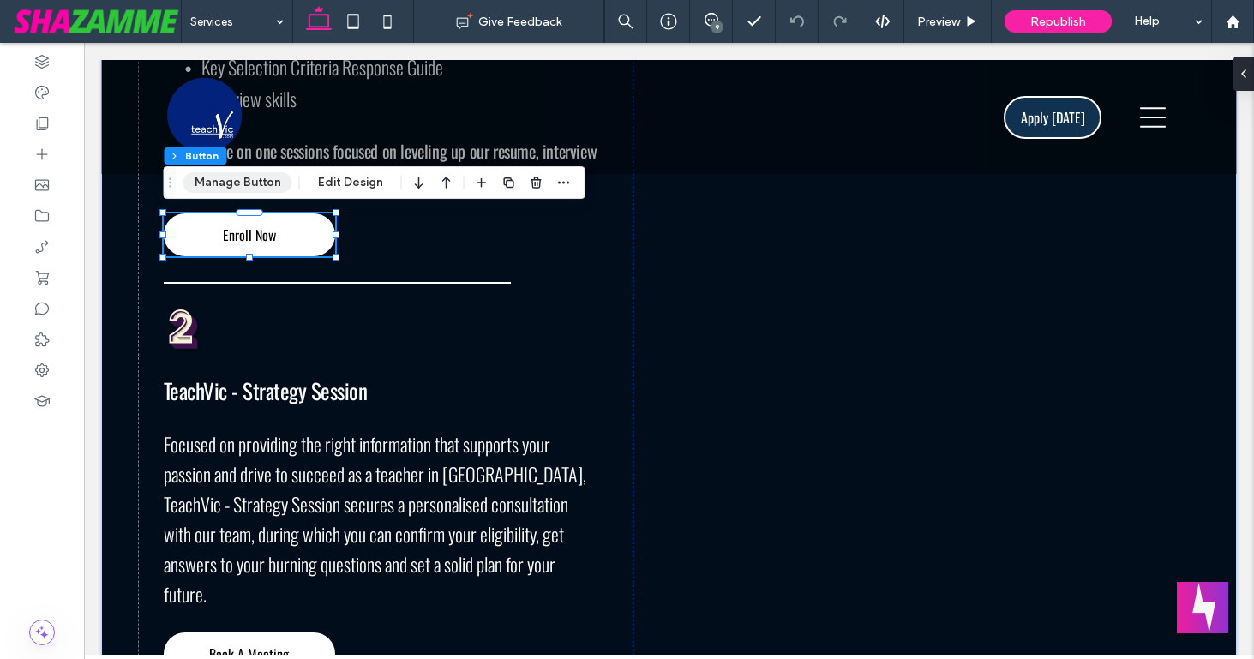
click at [240, 191] on button "Manage Button" at bounding box center [237, 182] width 109 height 21
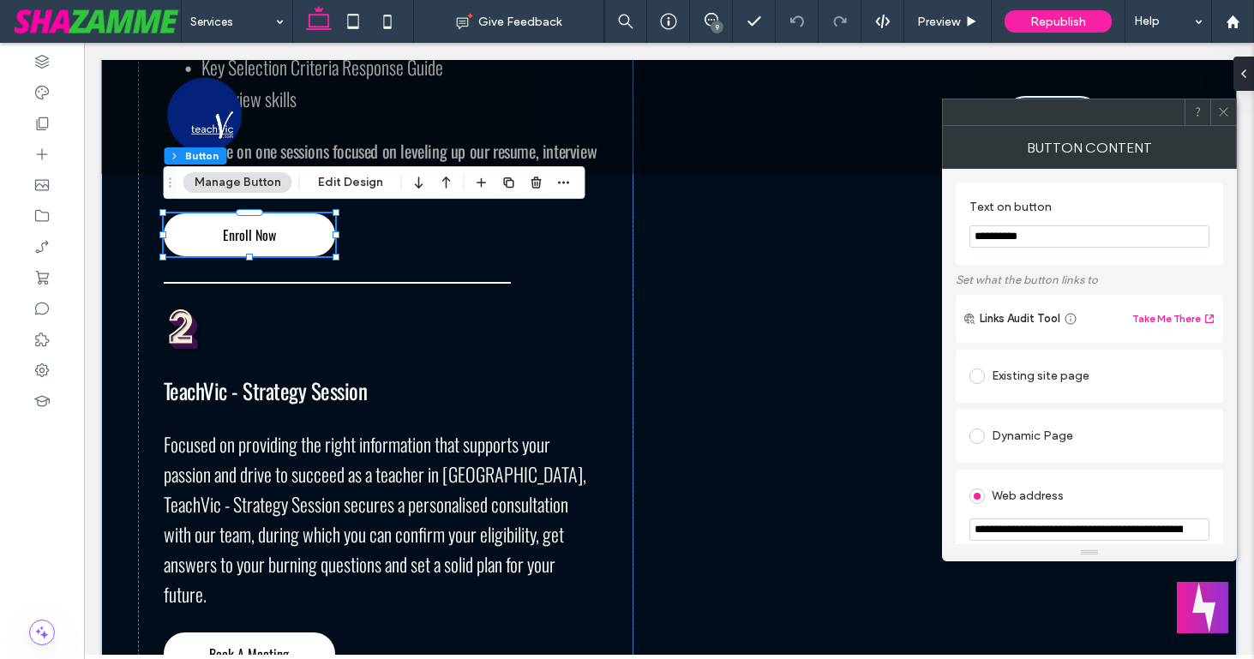
click at [1005, 231] on input "**********" at bounding box center [1090, 236] width 240 height 22
type input "*********"
click at [1223, 114] on icon at bounding box center [1224, 111] width 13 height 13
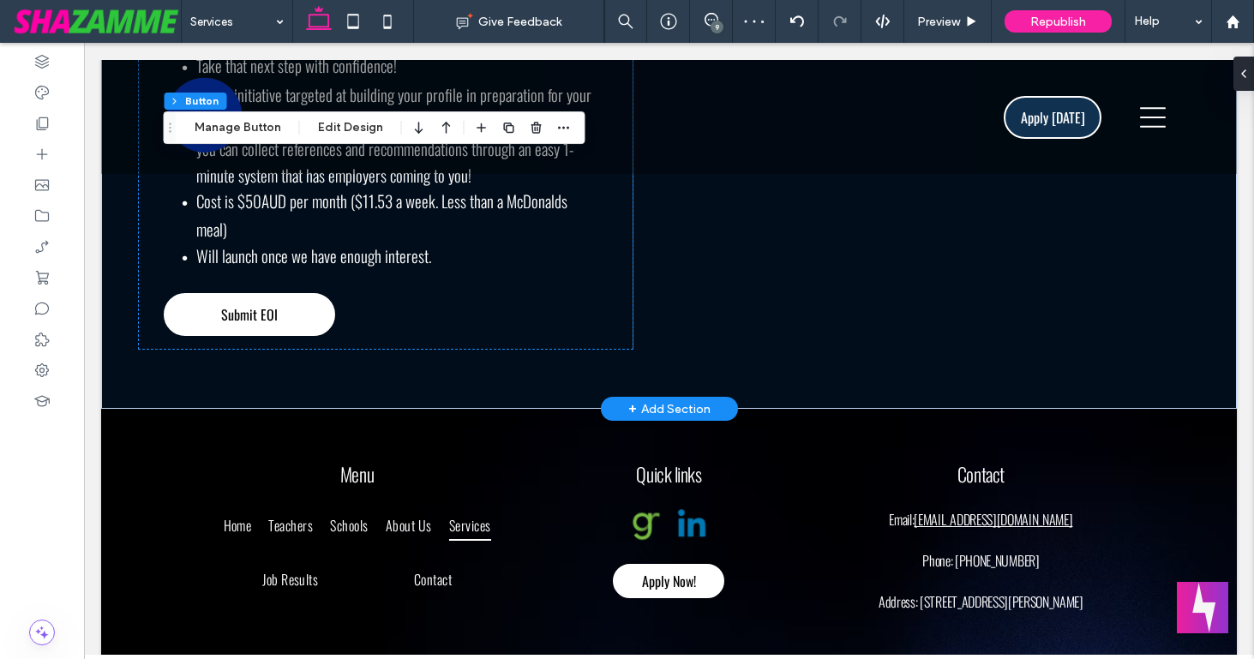
scroll to position [3941, 0]
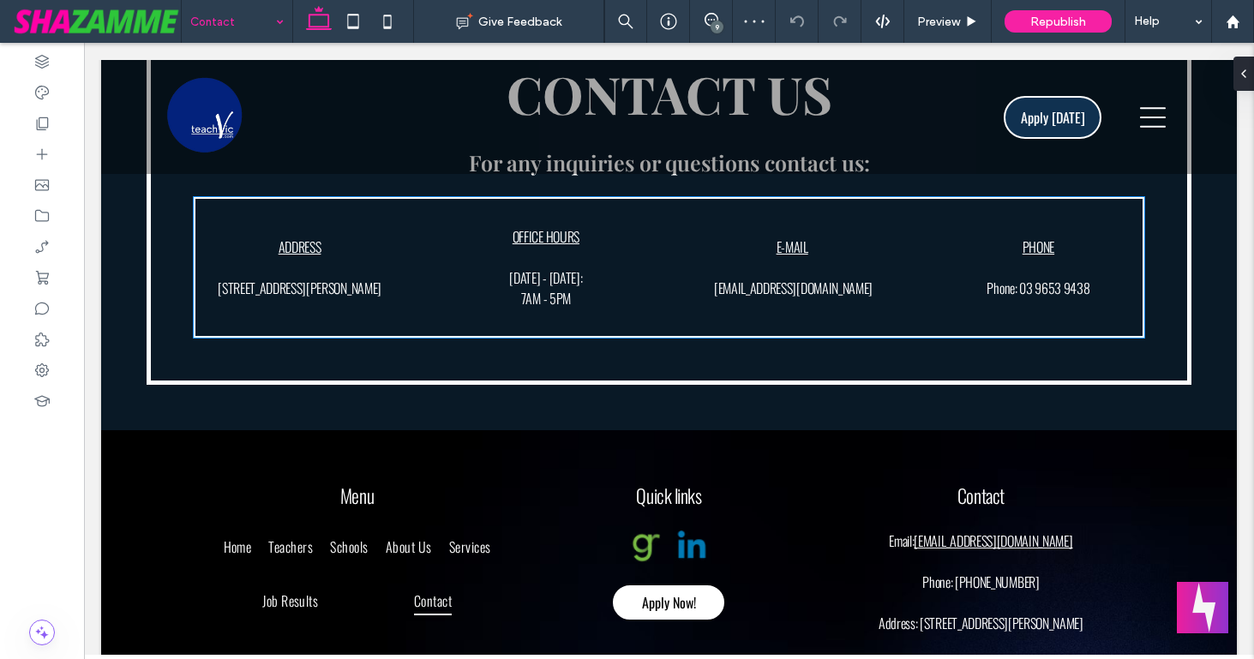
scroll to position [941, 0]
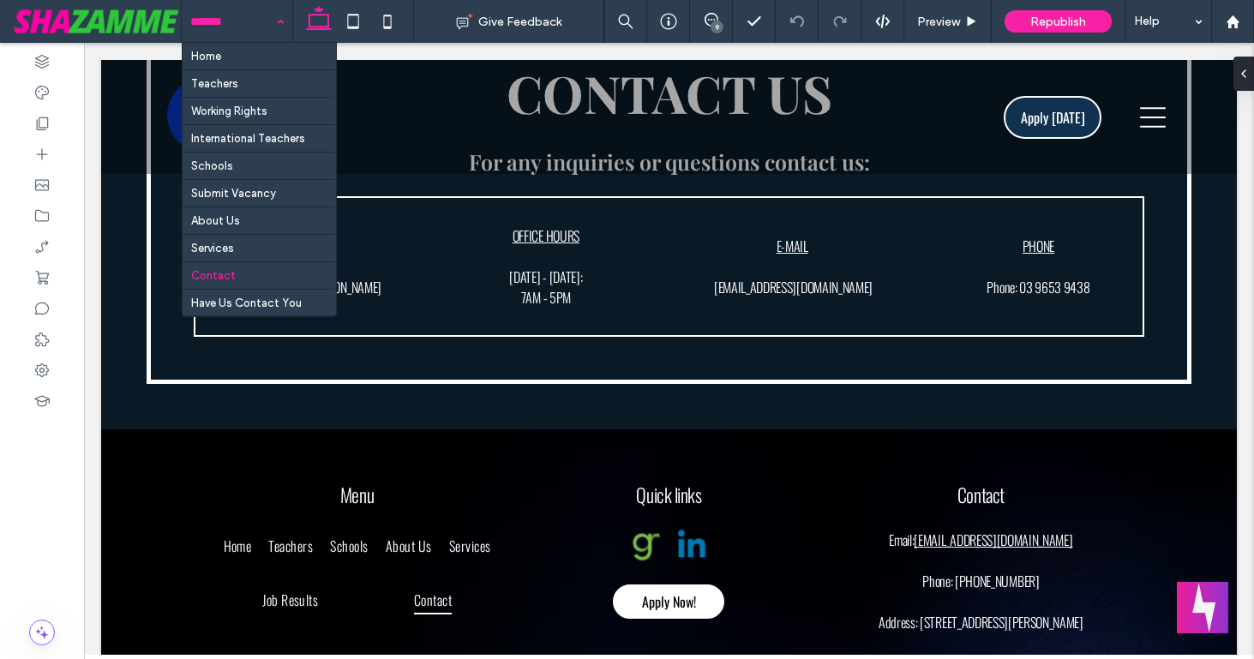
click at [236, 8] on input at bounding box center [232, 21] width 85 height 43
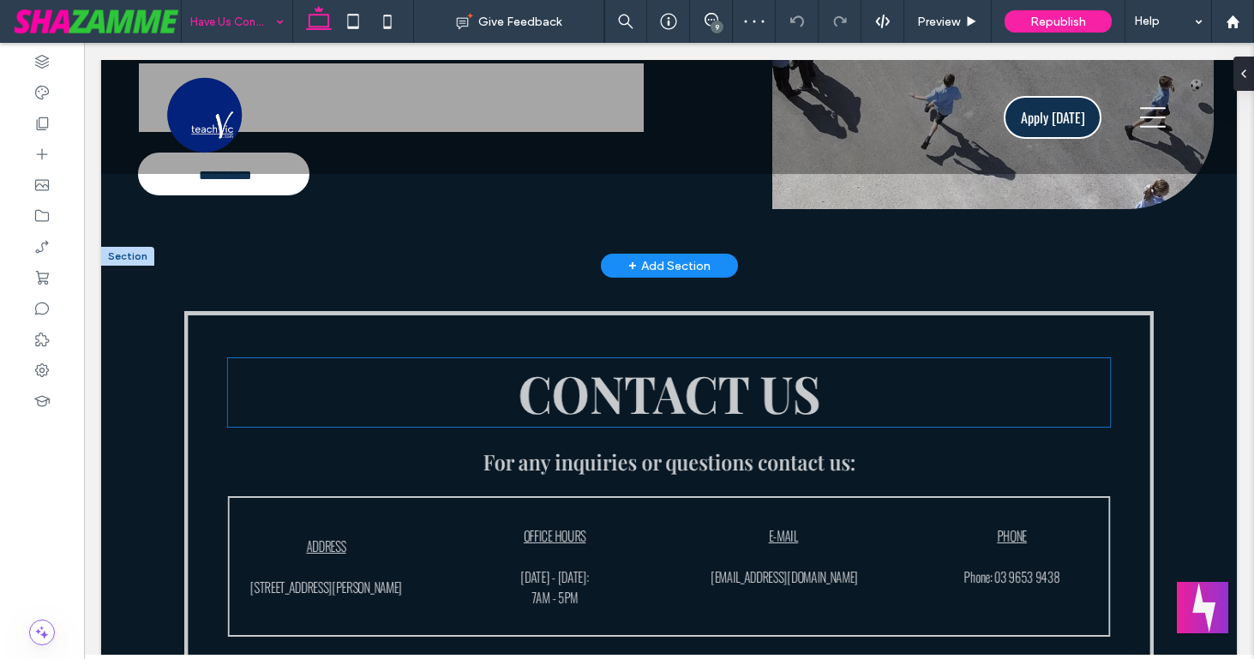
scroll to position [457, 0]
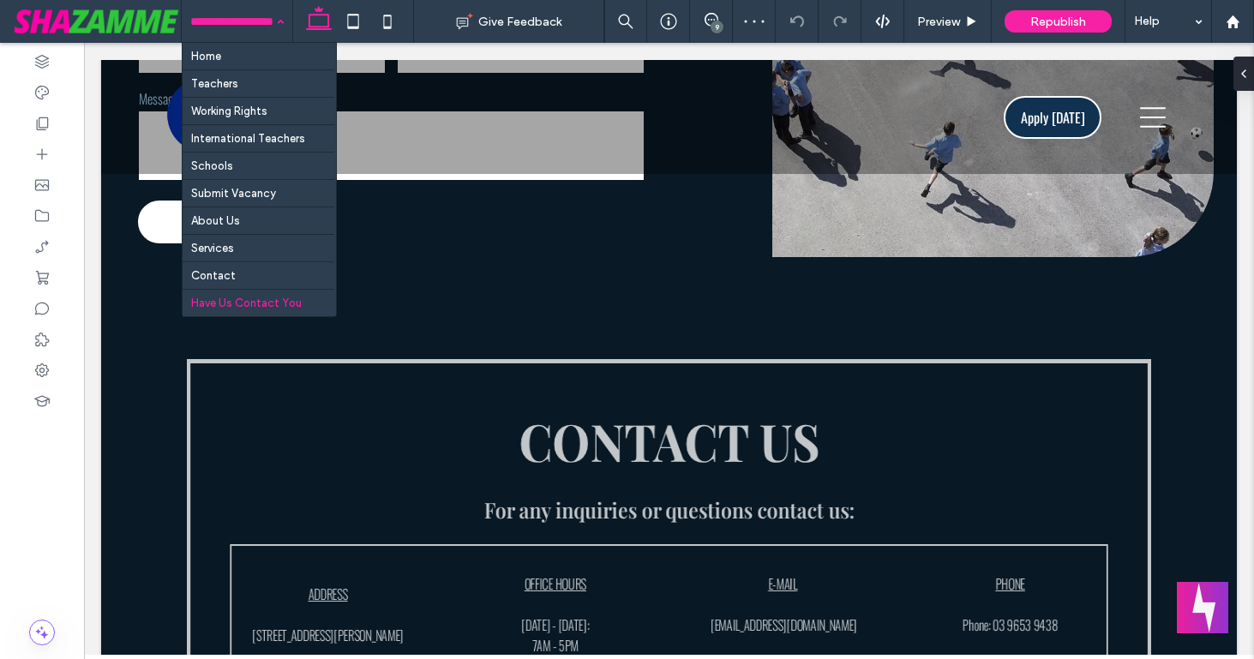
click at [260, 18] on input at bounding box center [232, 21] width 85 height 43
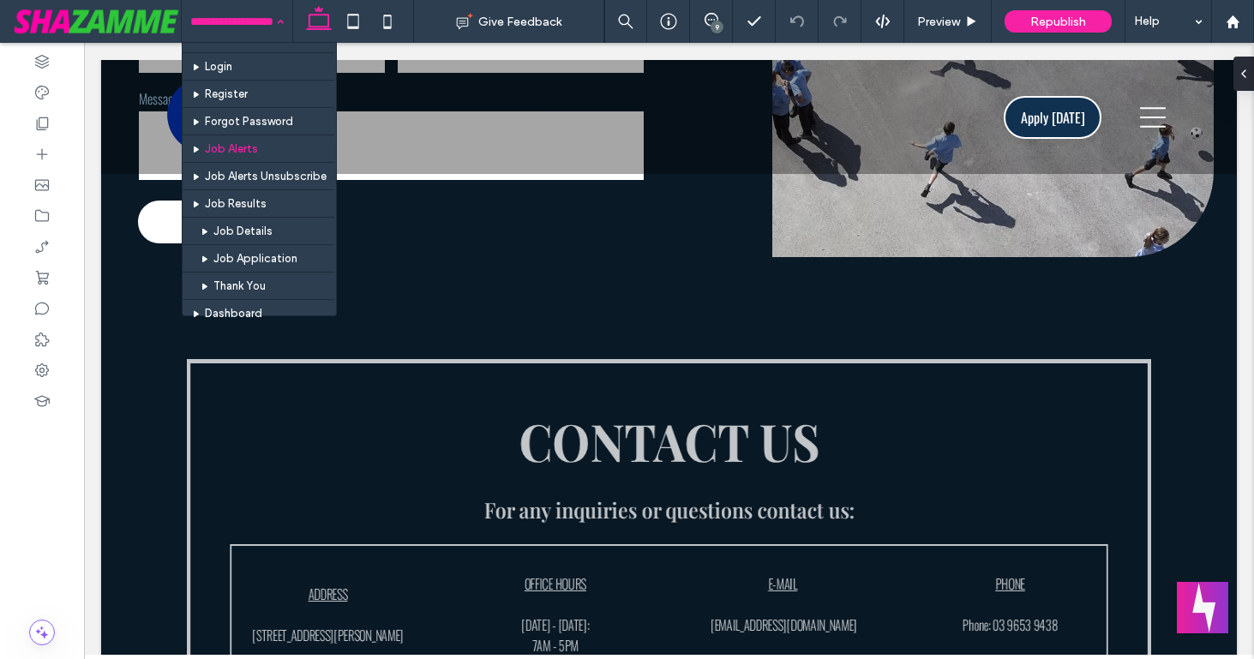
scroll to position [266, 0]
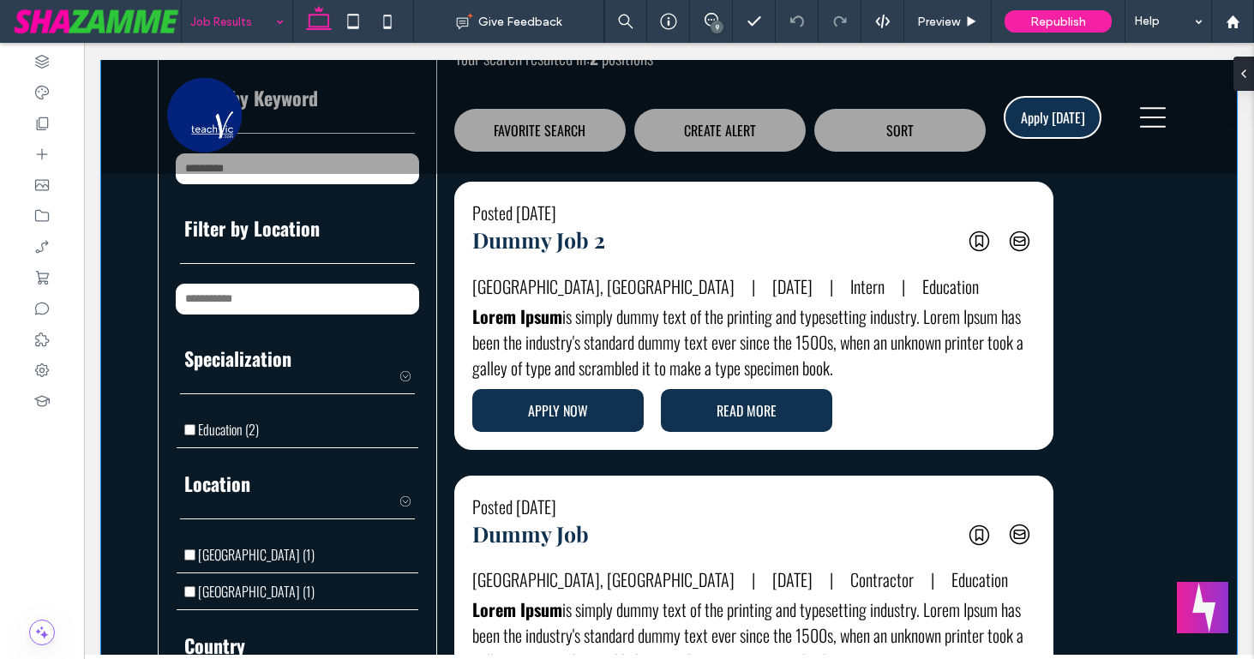
scroll to position [453, 0]
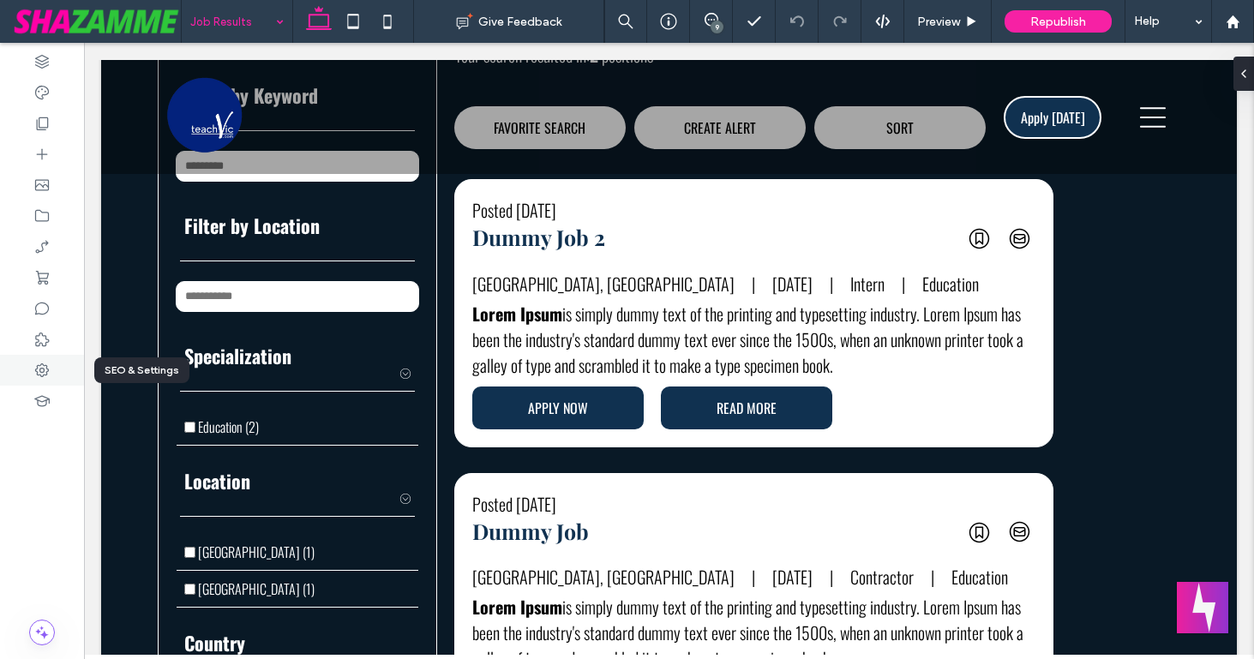
click at [42, 370] on icon at bounding box center [41, 370] width 17 height 17
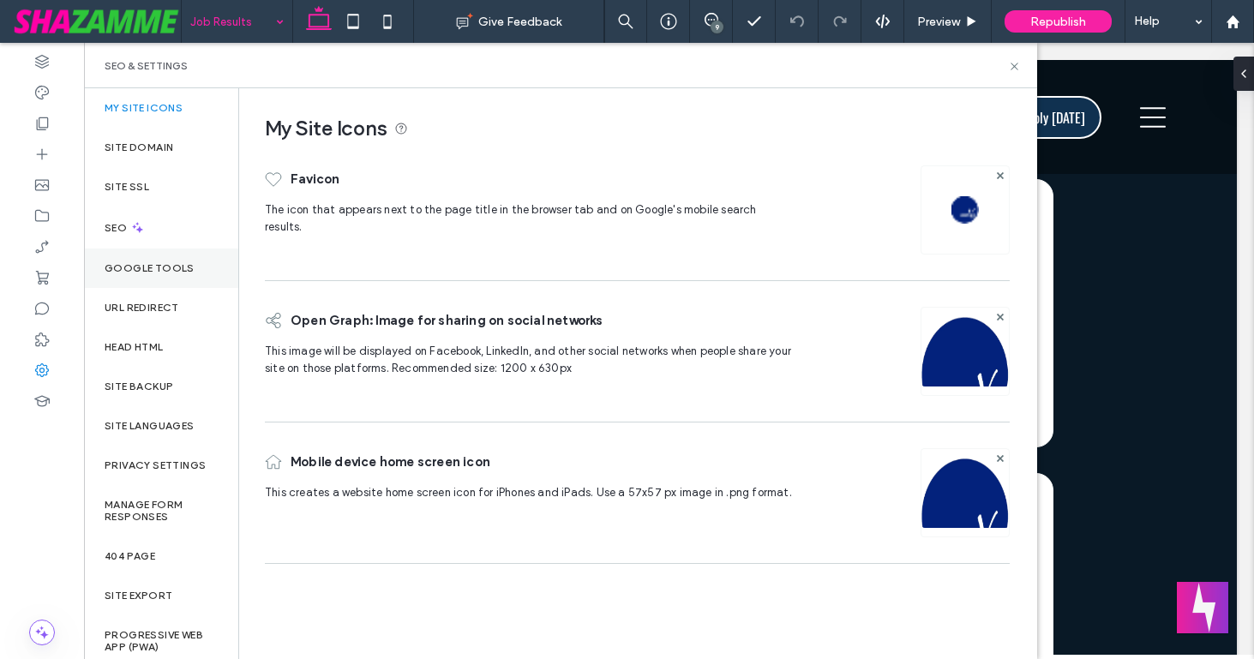
click at [122, 262] on label "Google Tools" at bounding box center [150, 268] width 90 height 12
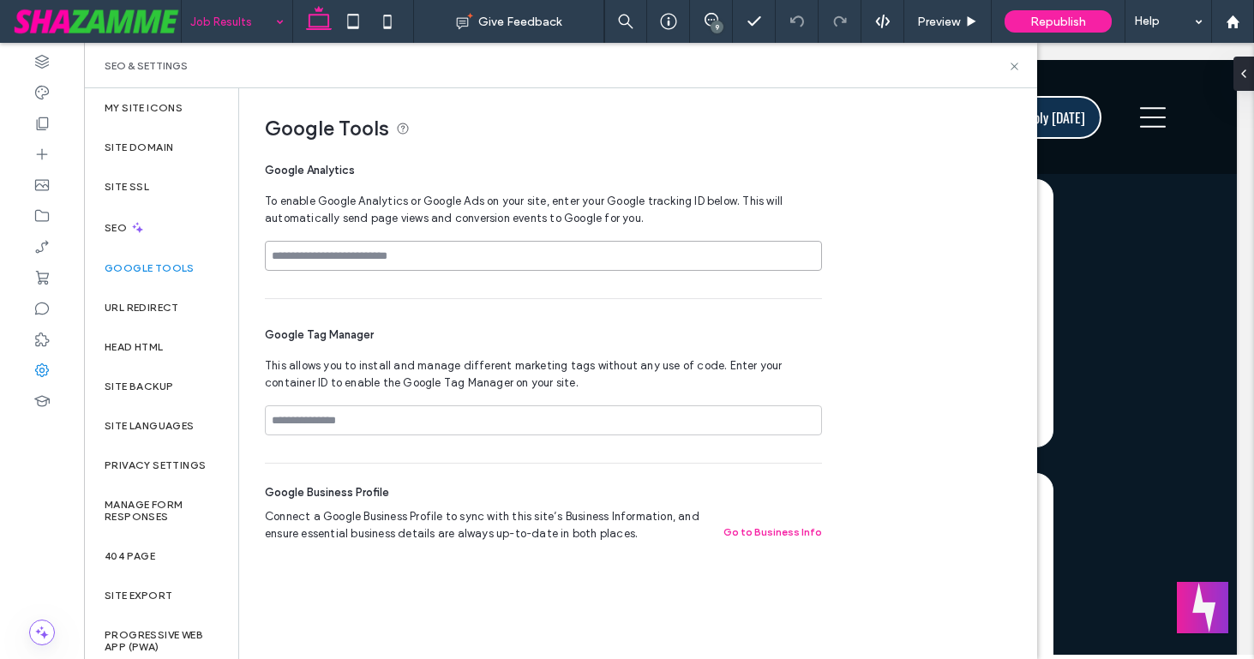
click at [342, 261] on input at bounding box center [543, 256] width 557 height 30
paste input "**********"
type input "**********"
click at [344, 292] on div "**********" at bounding box center [543, 223] width 557 height 150
click at [1014, 63] on icon at bounding box center [1014, 66] width 13 height 13
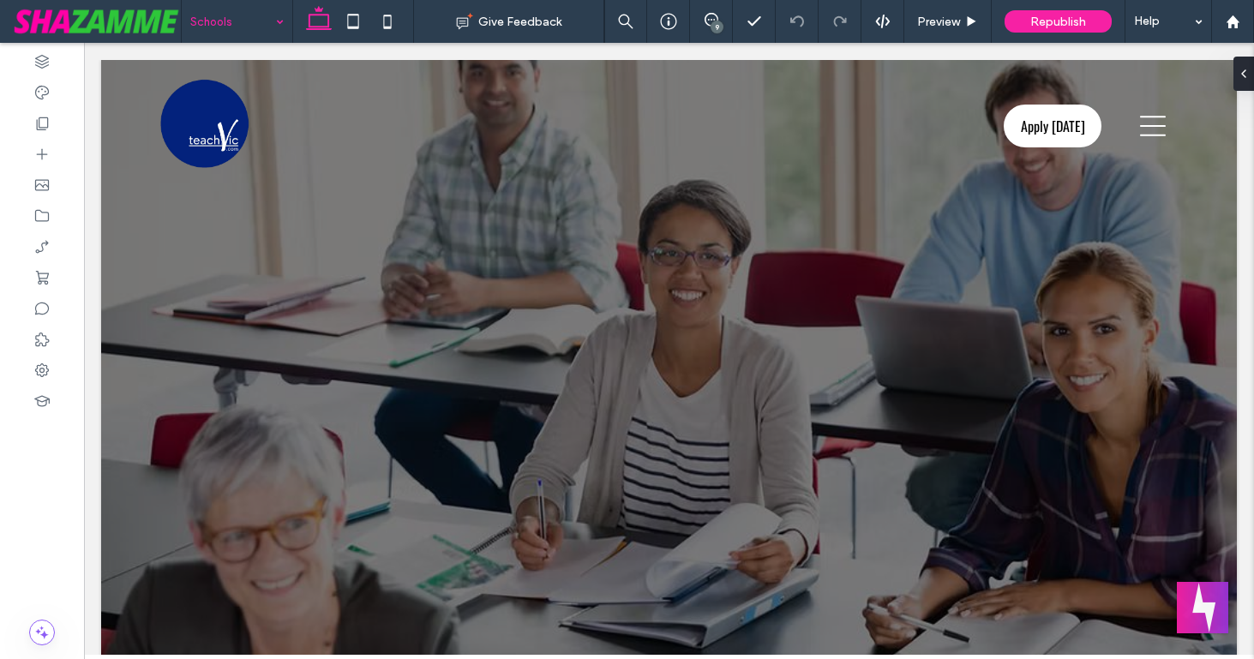
scroll to position [0, 0]
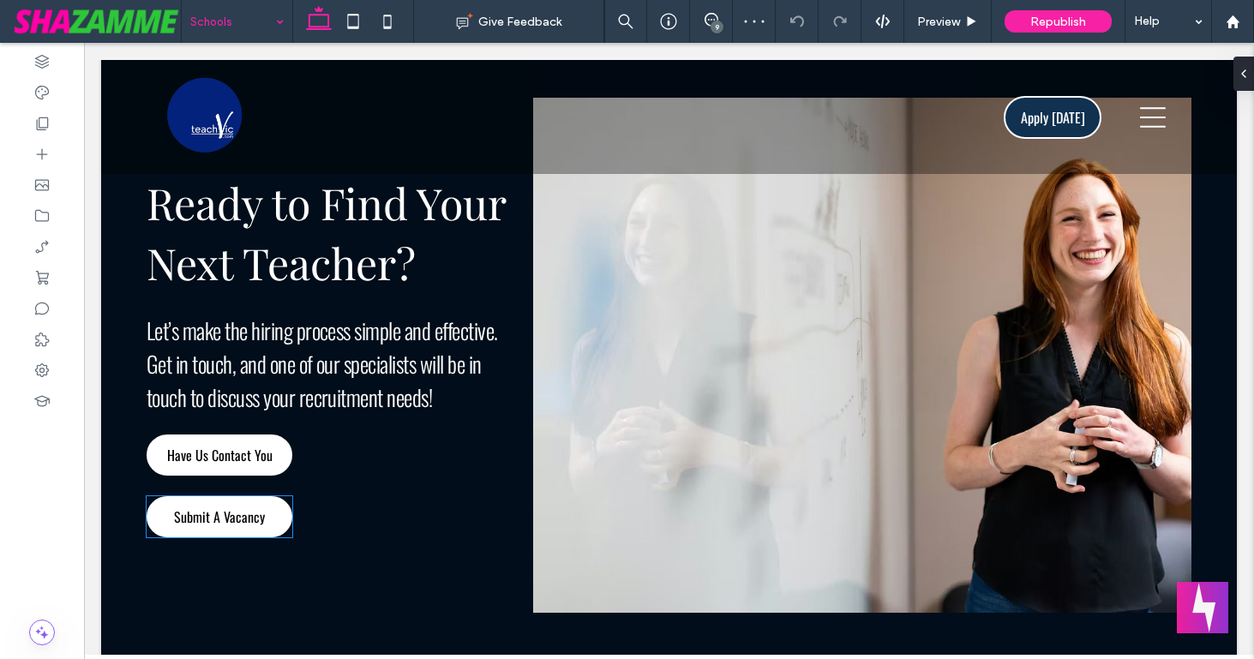
scroll to position [3144, 0]
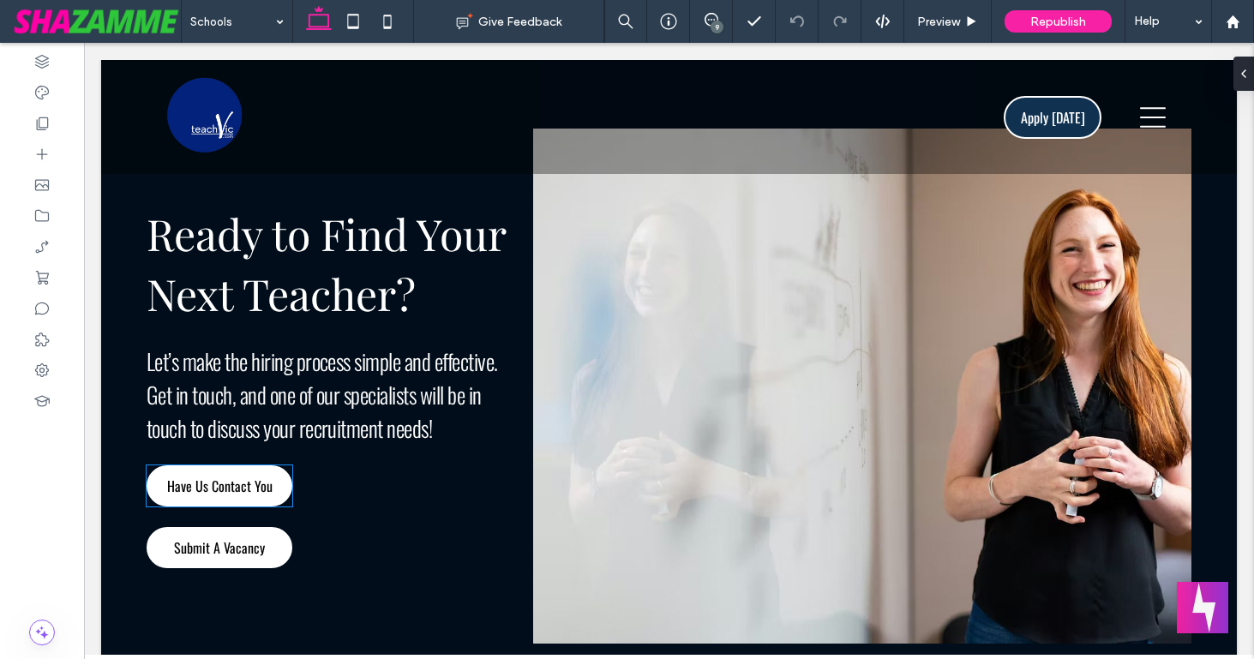
scroll to position [3139, 0]
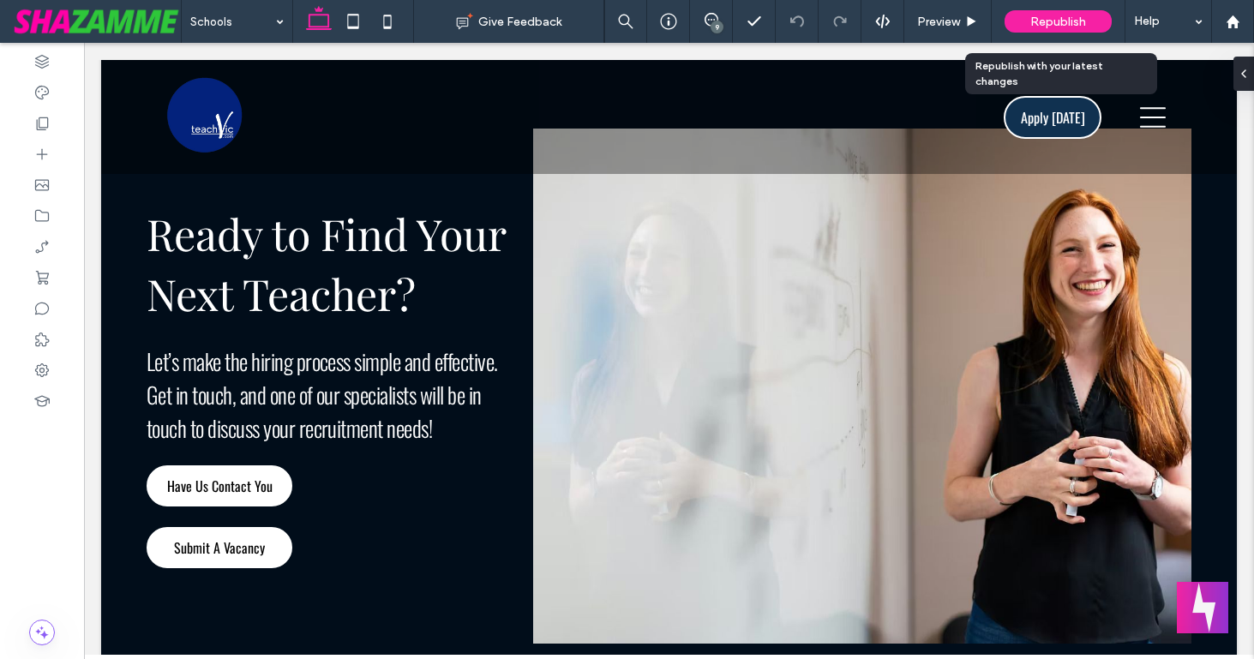
click at [1018, 27] on div "Republish" at bounding box center [1058, 21] width 107 height 22
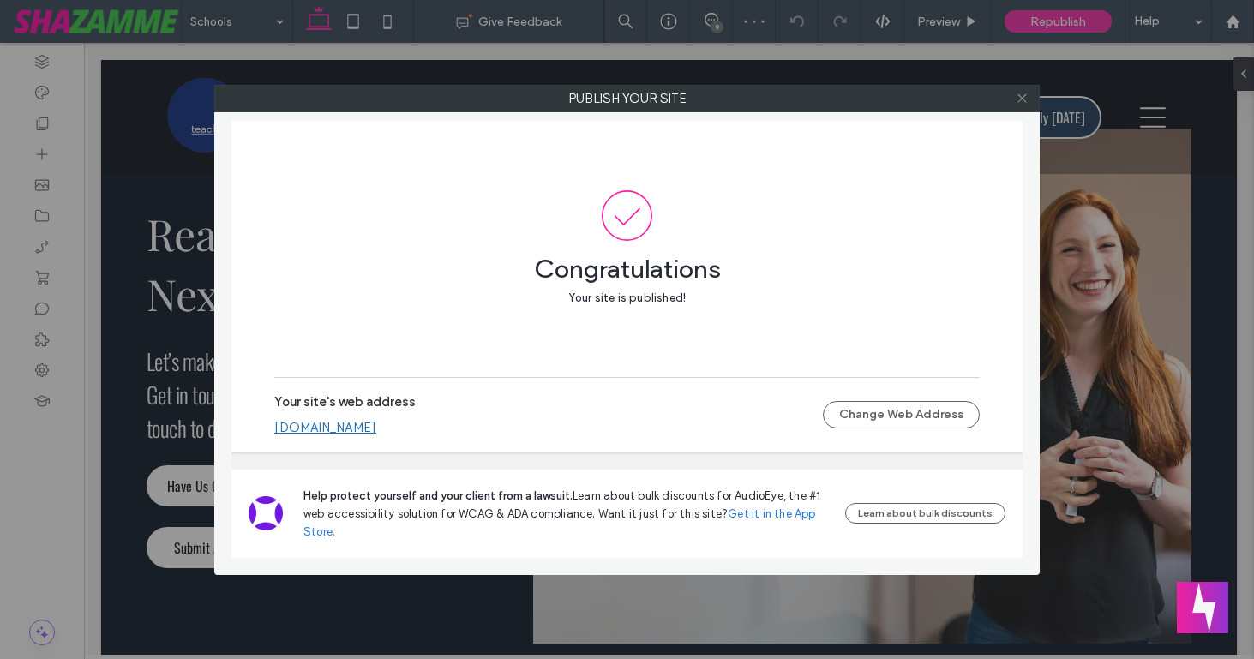
click at [1021, 99] on icon at bounding box center [1022, 98] width 13 height 13
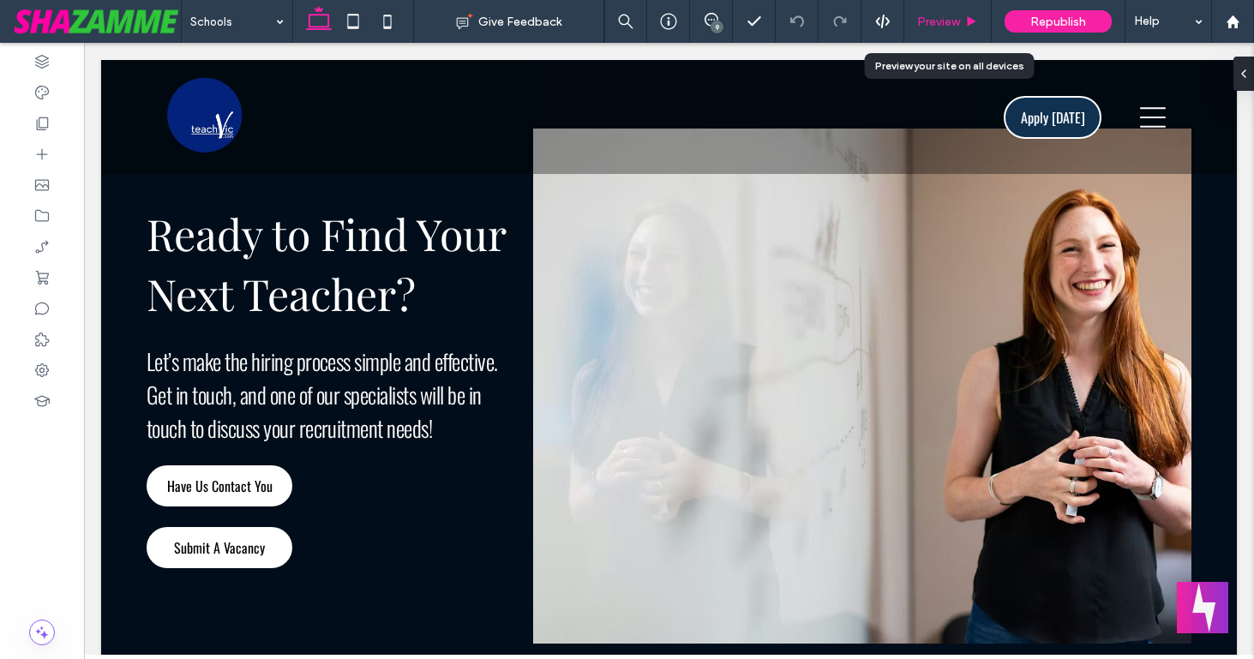
drag, startPoint x: 938, startPoint y: 19, endPoint x: 1021, endPoint y: 152, distance: 156.8
click at [938, 19] on span "Preview" at bounding box center [938, 22] width 43 height 15
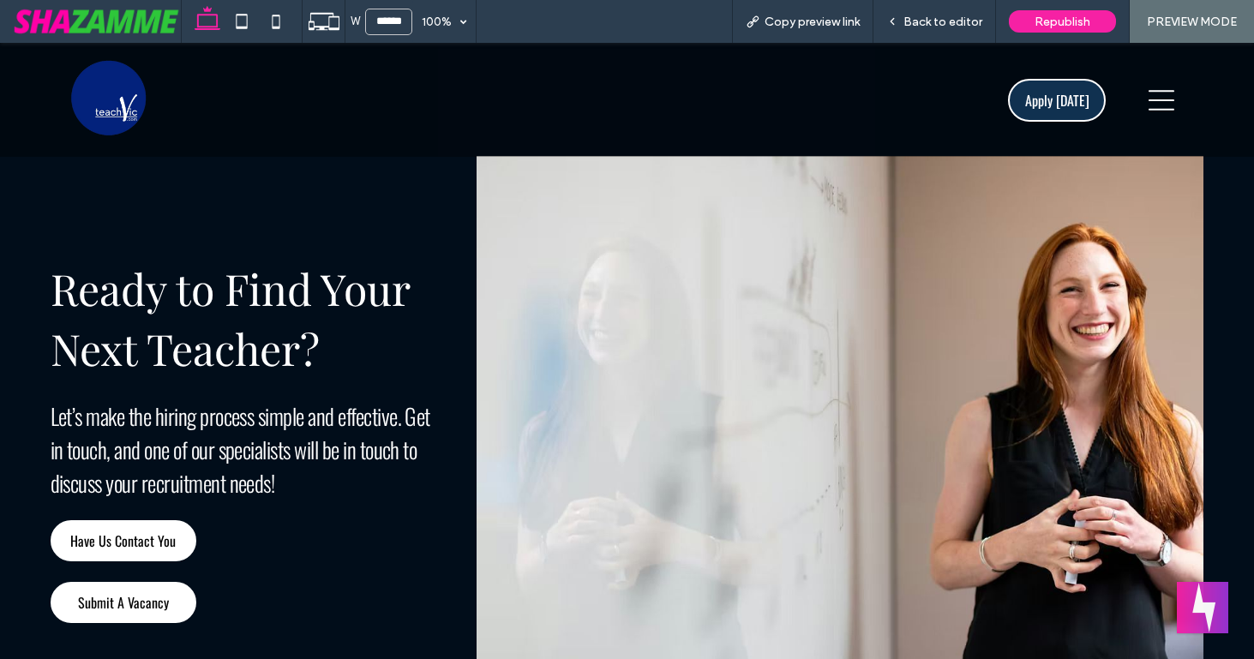
scroll to position [2935, 0]
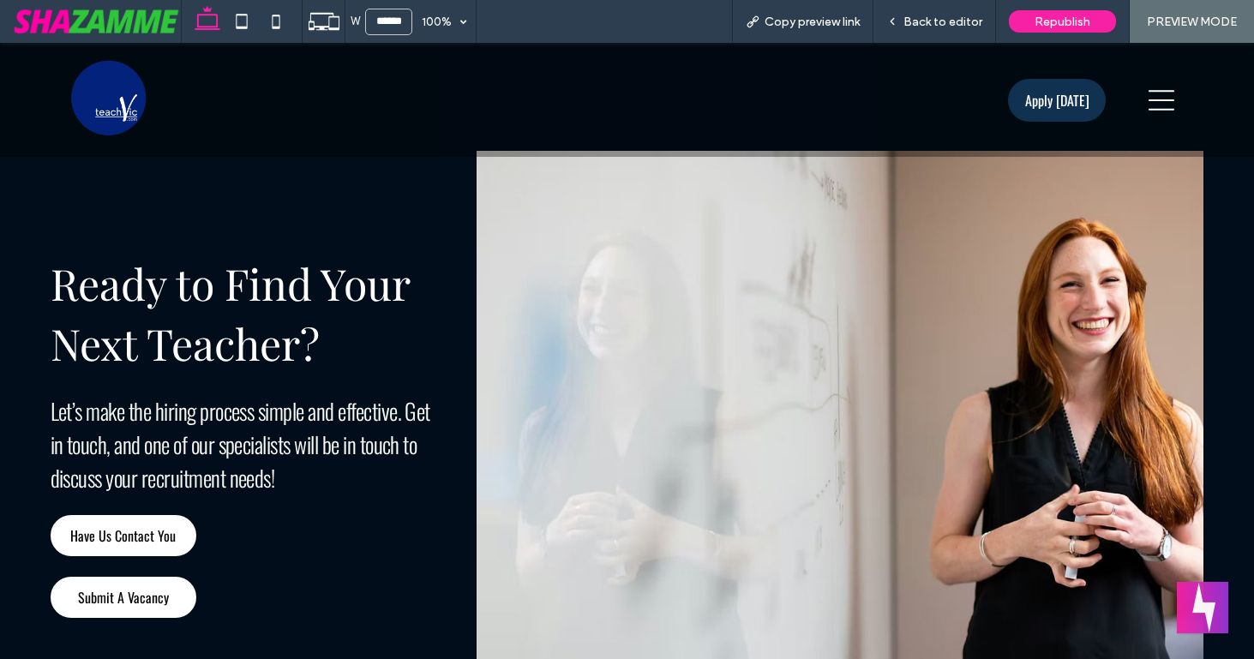
click at [1049, 104] on span "Apply Today" at bounding box center [1057, 100] width 64 height 21
click at [929, 22] on span "Back to editor" at bounding box center [943, 22] width 79 height 15
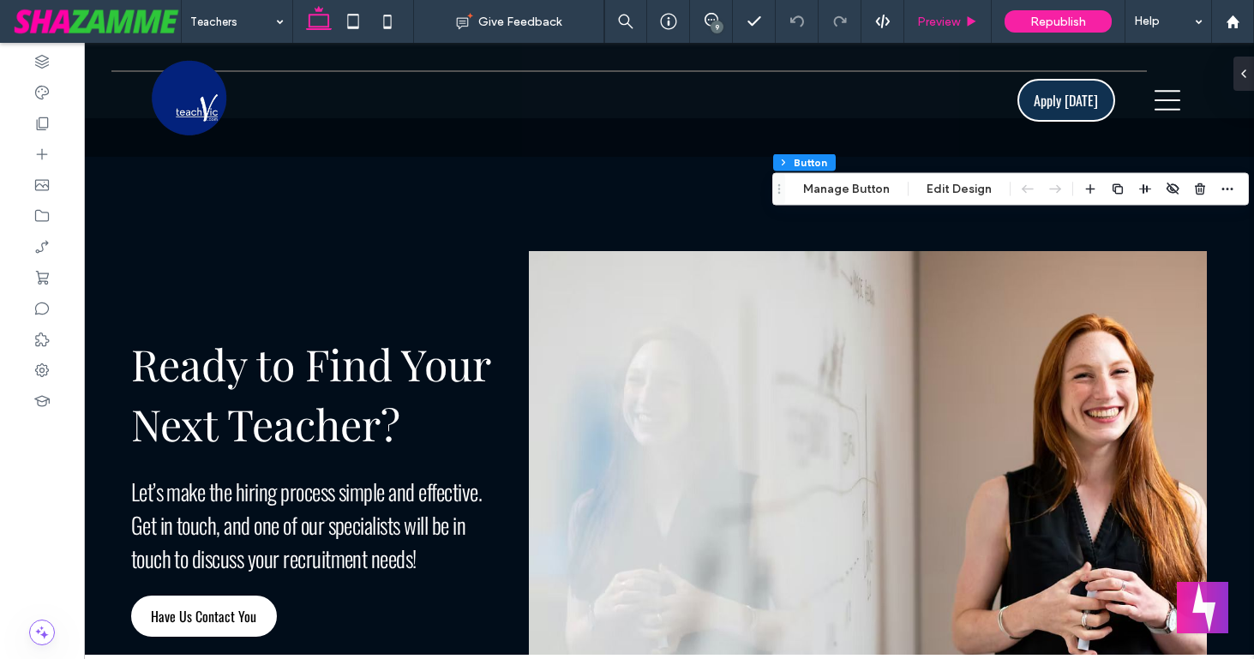
type input "**"
click at [946, 190] on button "Edit Design" at bounding box center [959, 189] width 87 height 21
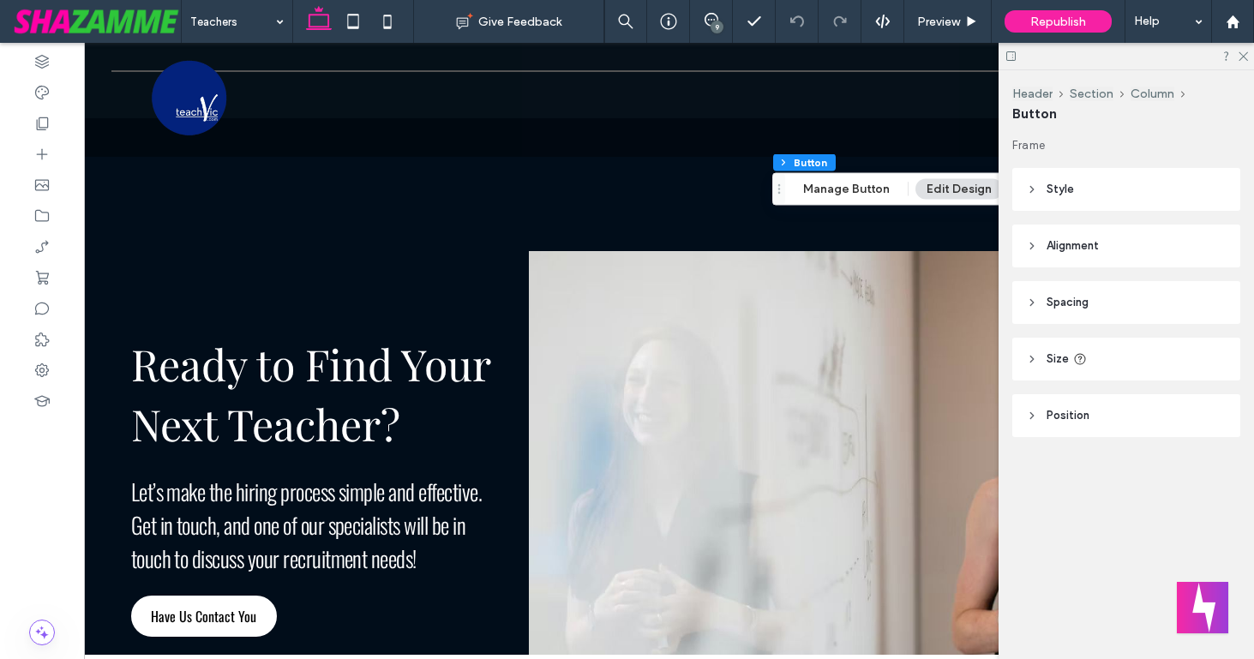
click at [1030, 187] on icon at bounding box center [1032, 189] width 12 height 12
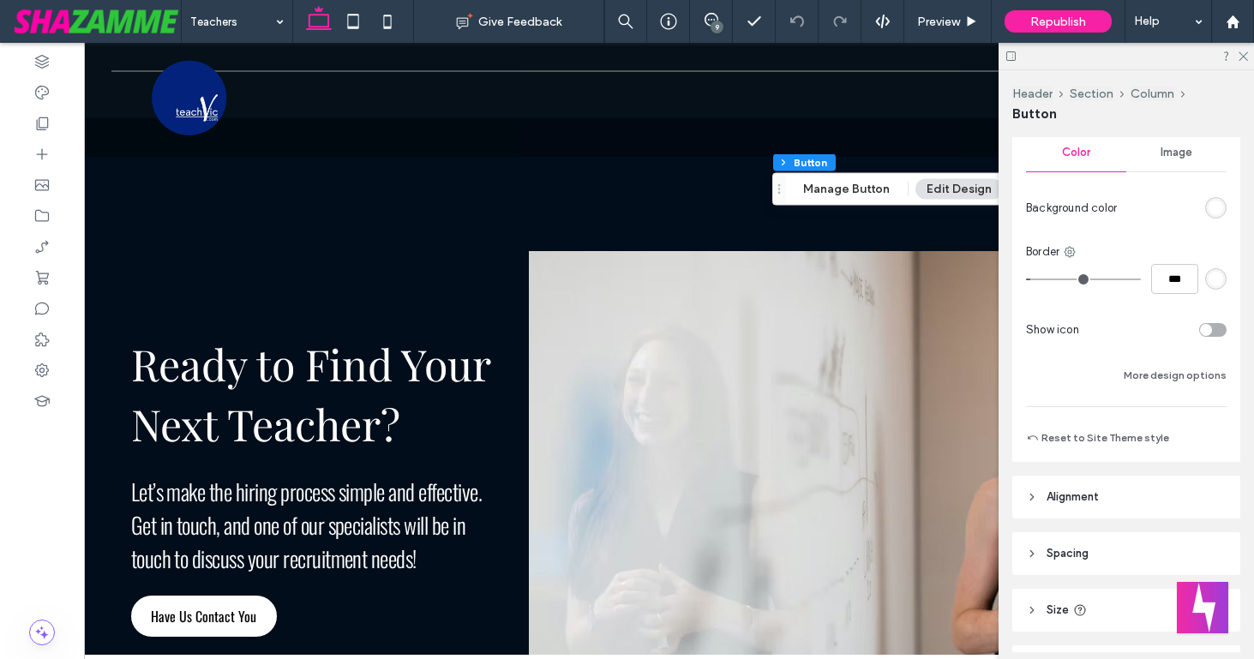
scroll to position [299, 0]
click at [1137, 372] on button "More design options" at bounding box center [1175, 372] width 103 height 21
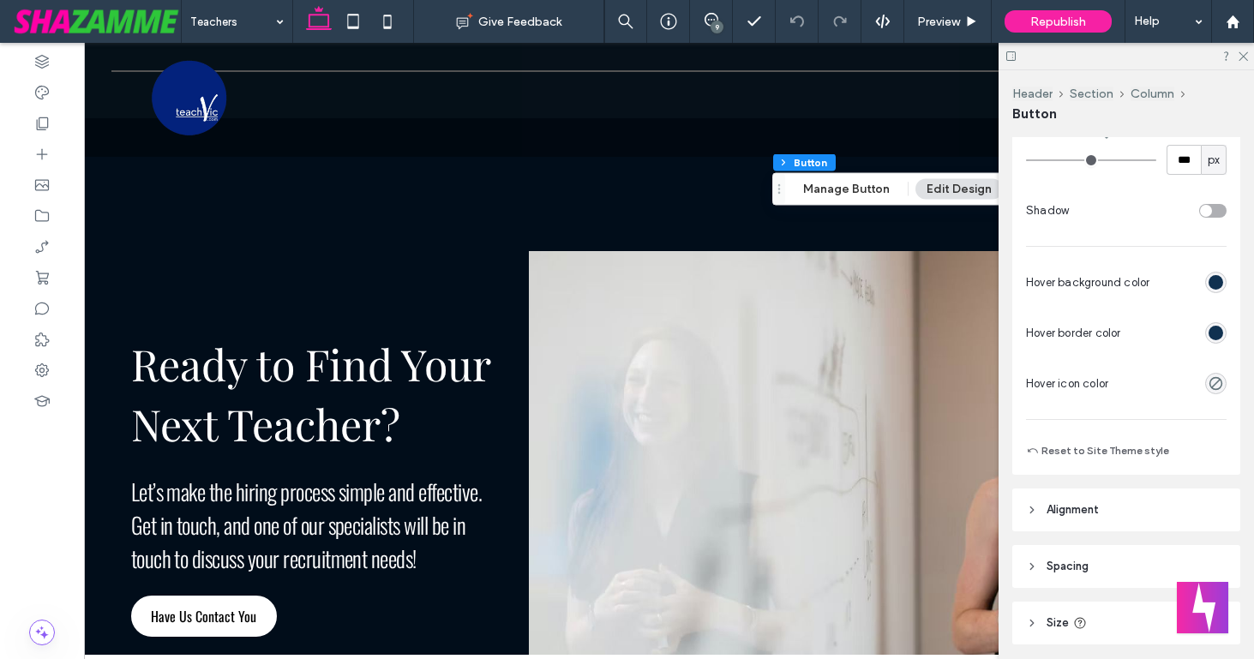
scroll to position [717, 0]
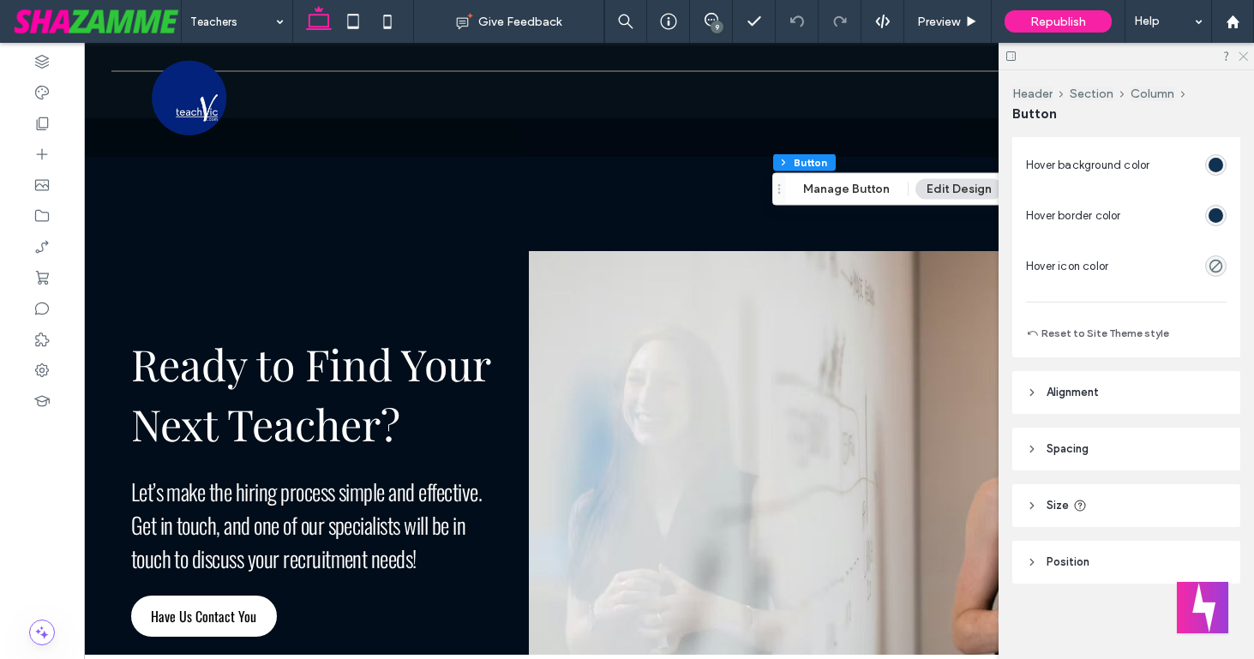
click at [1244, 52] on icon at bounding box center [1242, 55] width 11 height 11
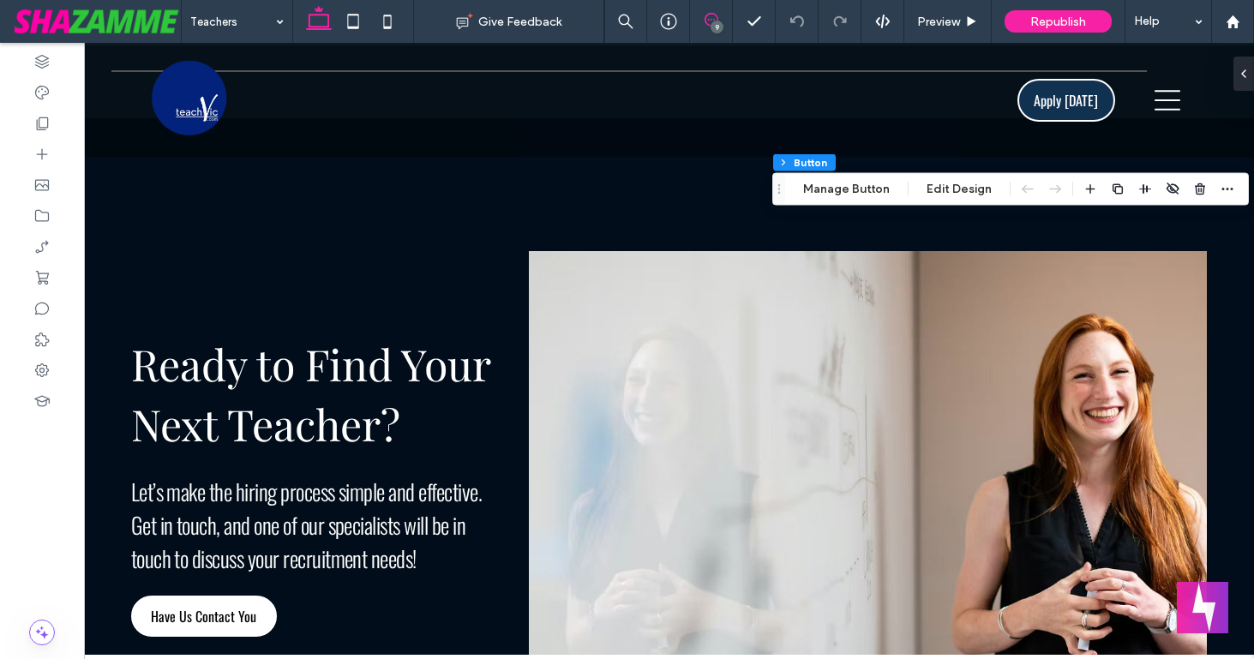
click at [705, 21] on icon at bounding box center [712, 20] width 14 height 14
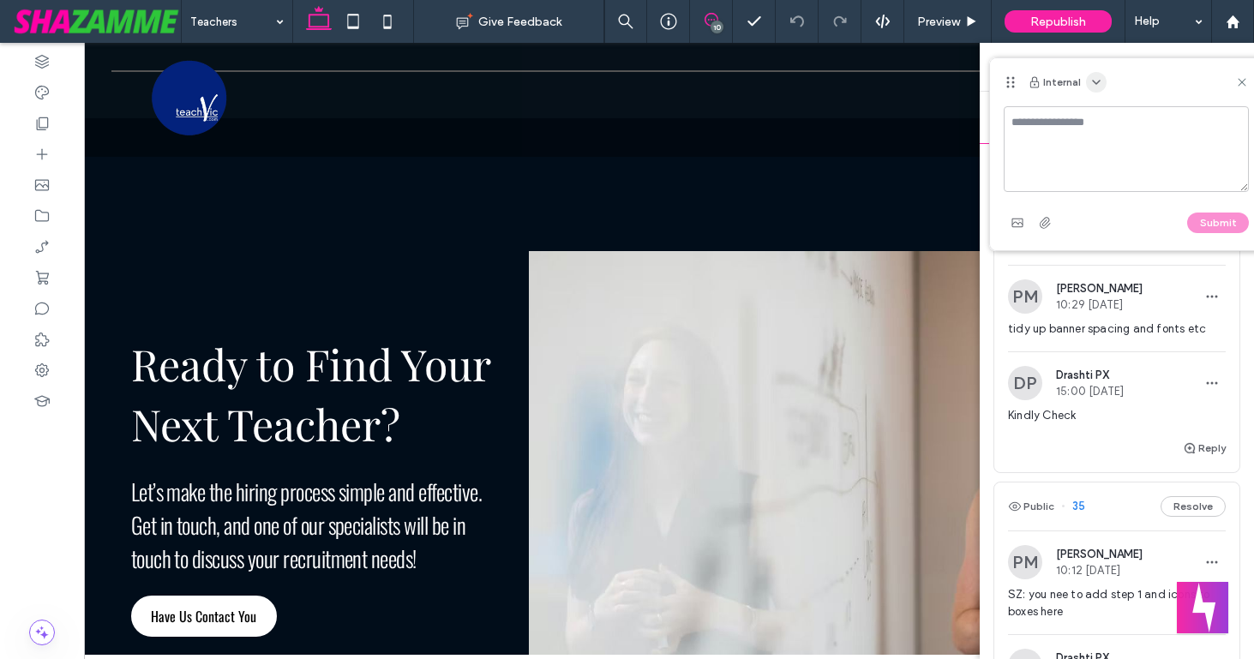
click at [1096, 81] on use "button" at bounding box center [1096, 82] width 7 height 3
click at [1082, 122] on span "Public - visible to clients & team" at bounding box center [1007, 123] width 169 height 17
click at [1083, 122] on textarea at bounding box center [1126, 149] width 245 height 86
click at [1115, 134] on textarea "**********" at bounding box center [1126, 149] width 245 height 86
type textarea "**********"
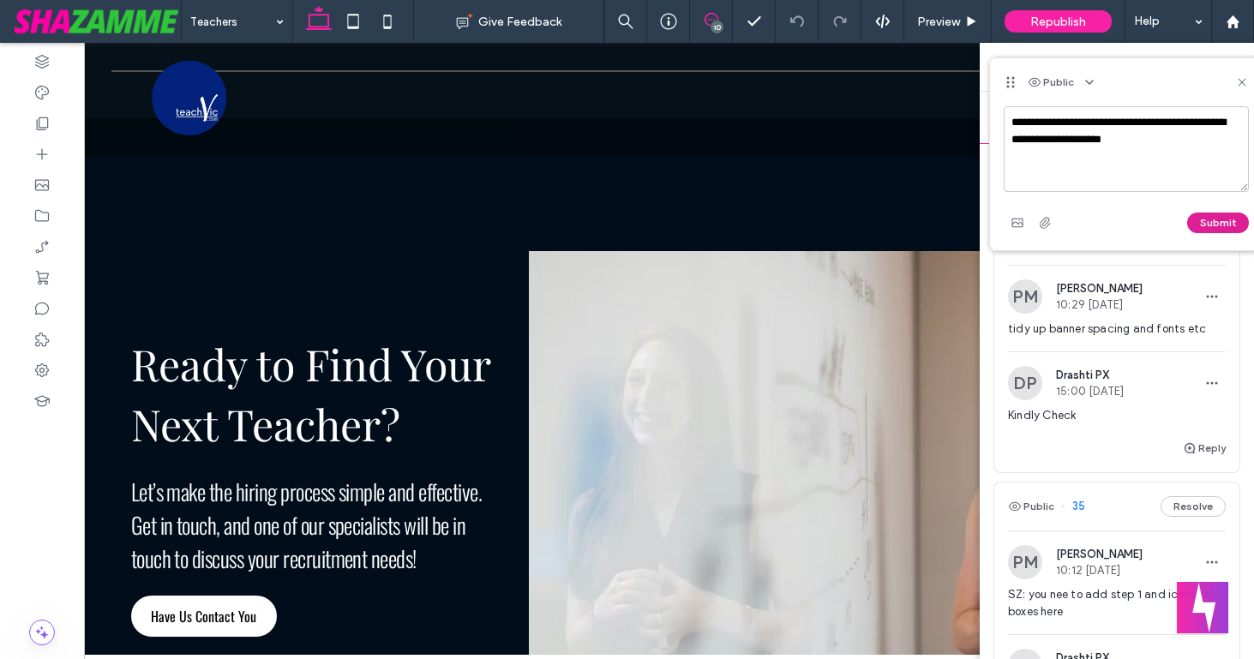
click at [1200, 213] on button "Submit" at bounding box center [1219, 223] width 62 height 21
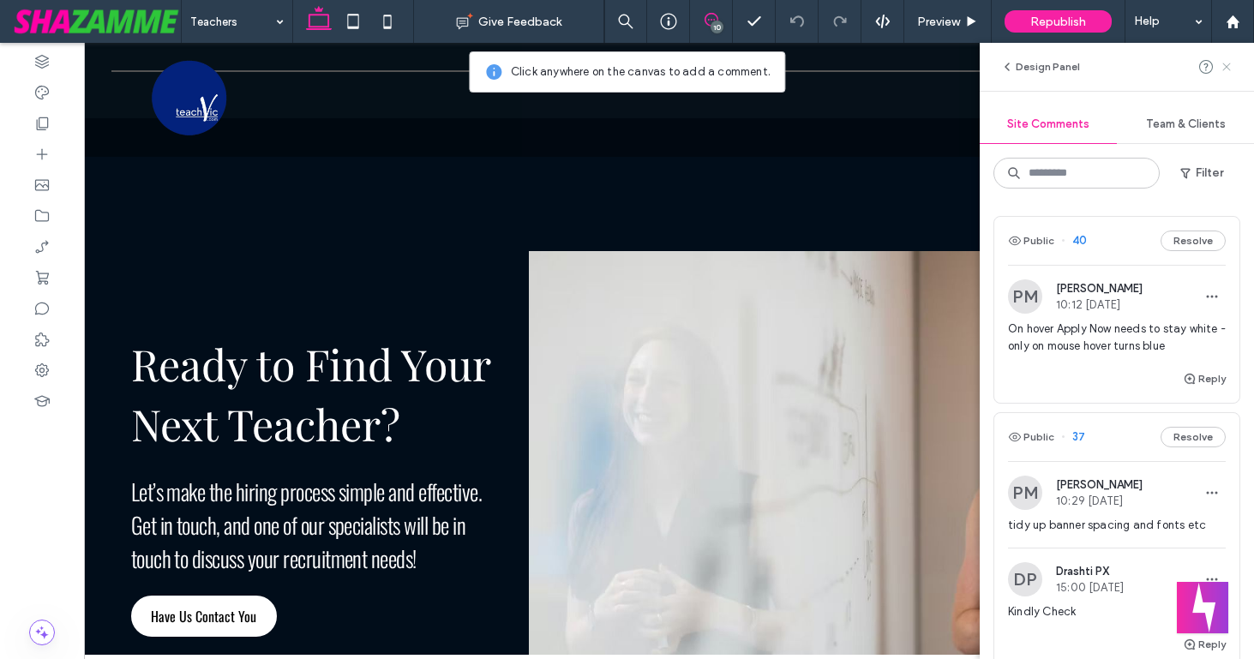
click at [1227, 65] on use at bounding box center [1227, 67] width 8 height 8
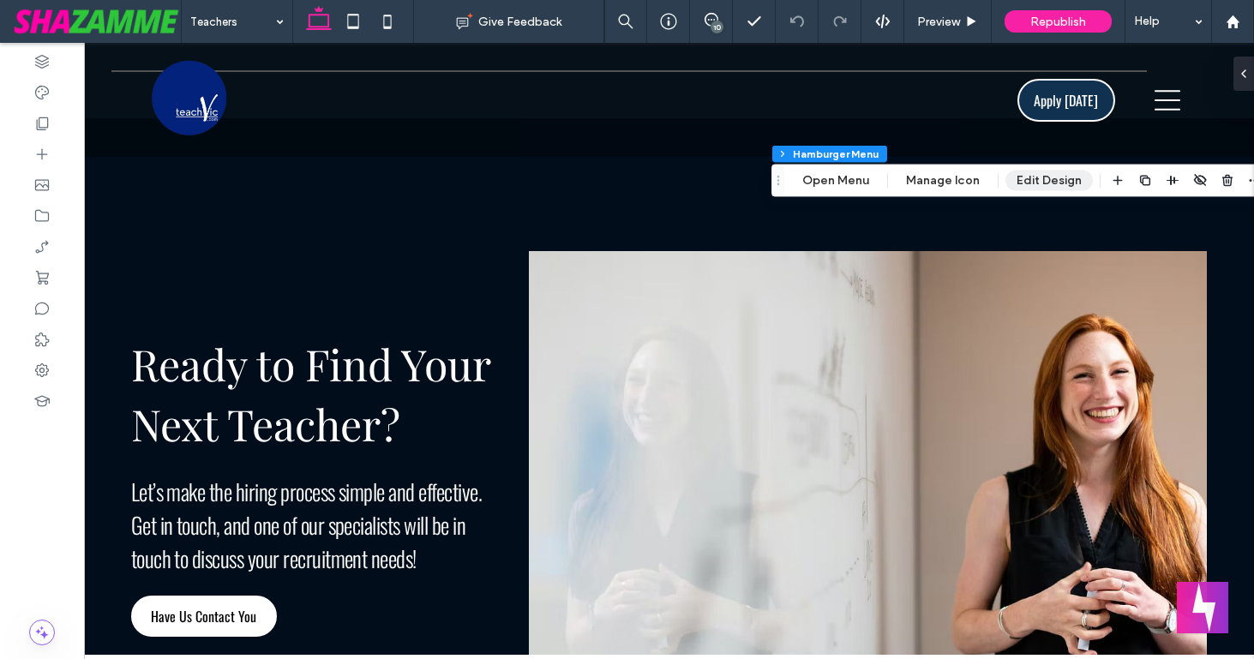
click at [1034, 183] on button "Edit Design" at bounding box center [1049, 181] width 87 height 21
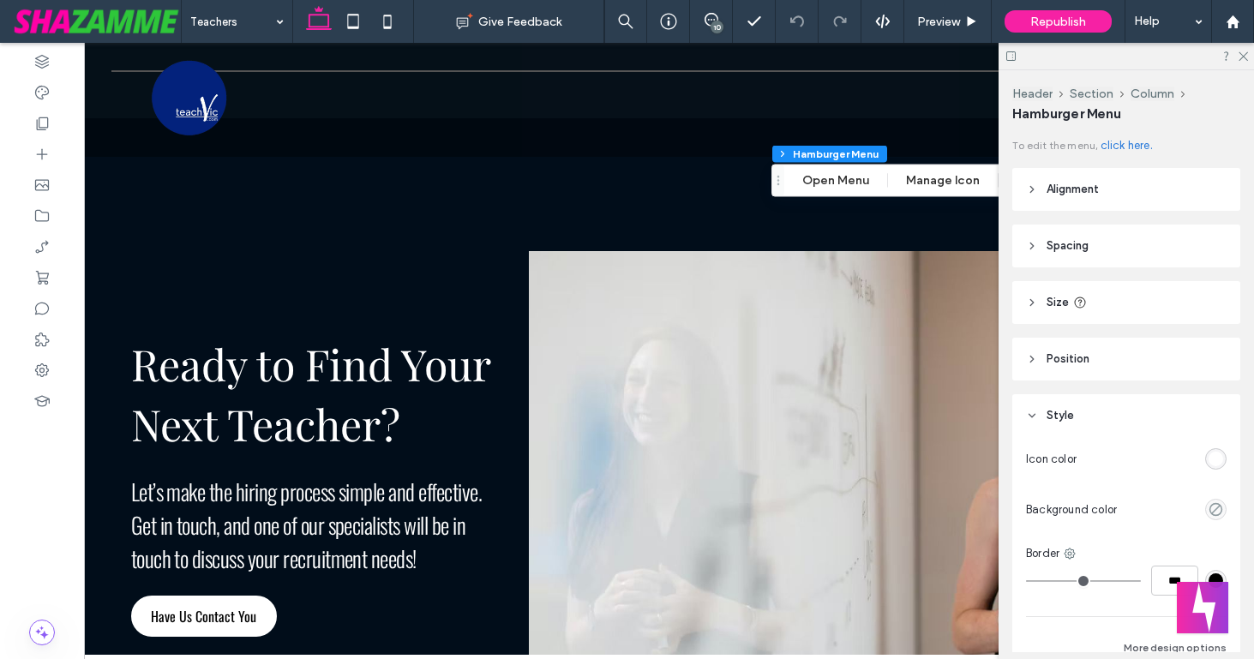
click at [1049, 186] on span "Alignment" at bounding box center [1073, 189] width 52 height 17
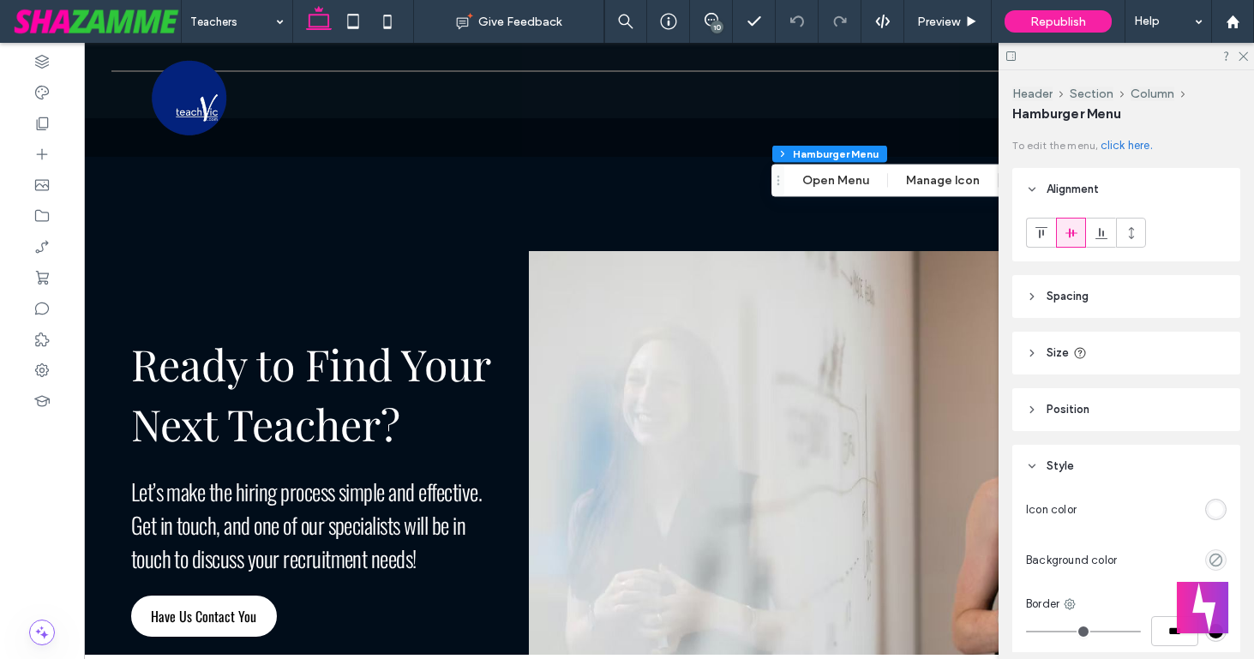
scroll to position [139, 0]
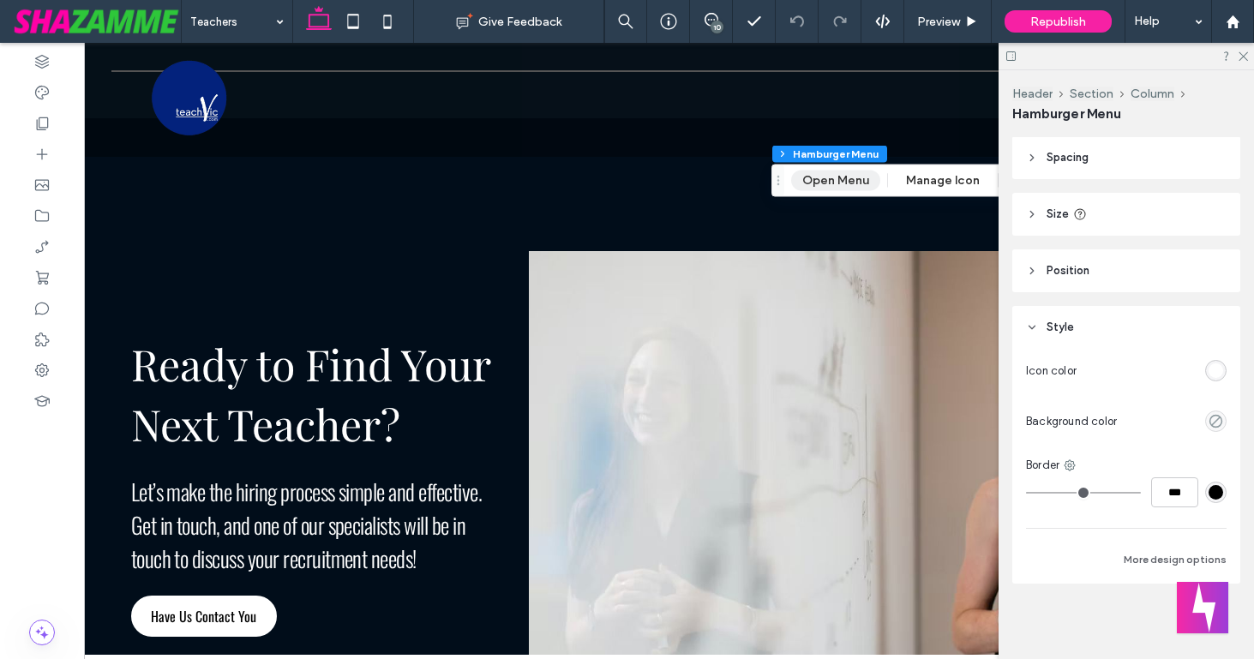
click at [841, 177] on button "Open Menu" at bounding box center [835, 181] width 89 height 21
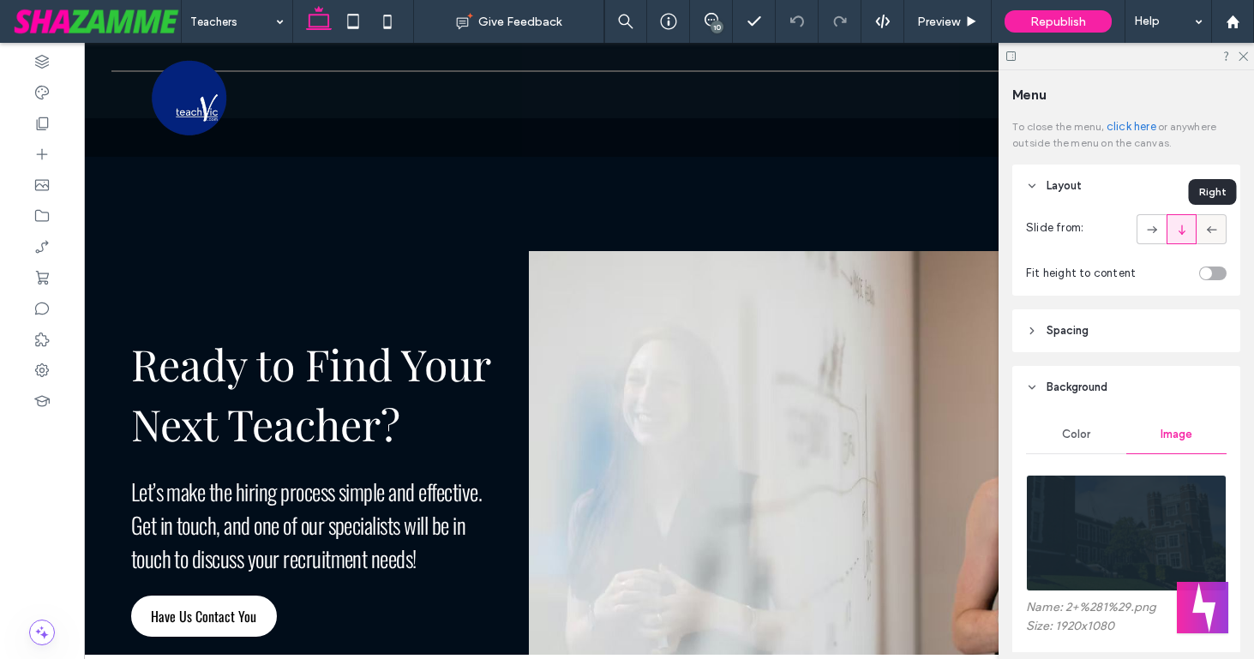
click at [1216, 228] on icon at bounding box center [1212, 229] width 17 height 17
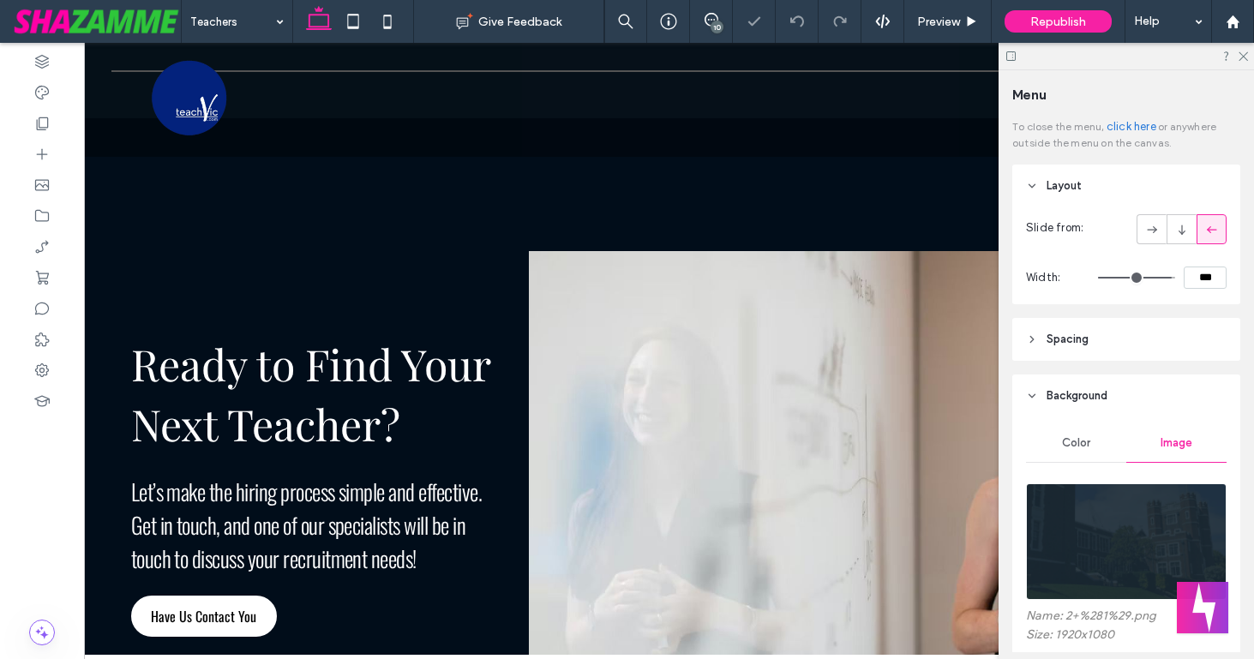
type input "**"
type input "***"
click at [1182, 232] on use at bounding box center [1182, 229] width 7 height 9
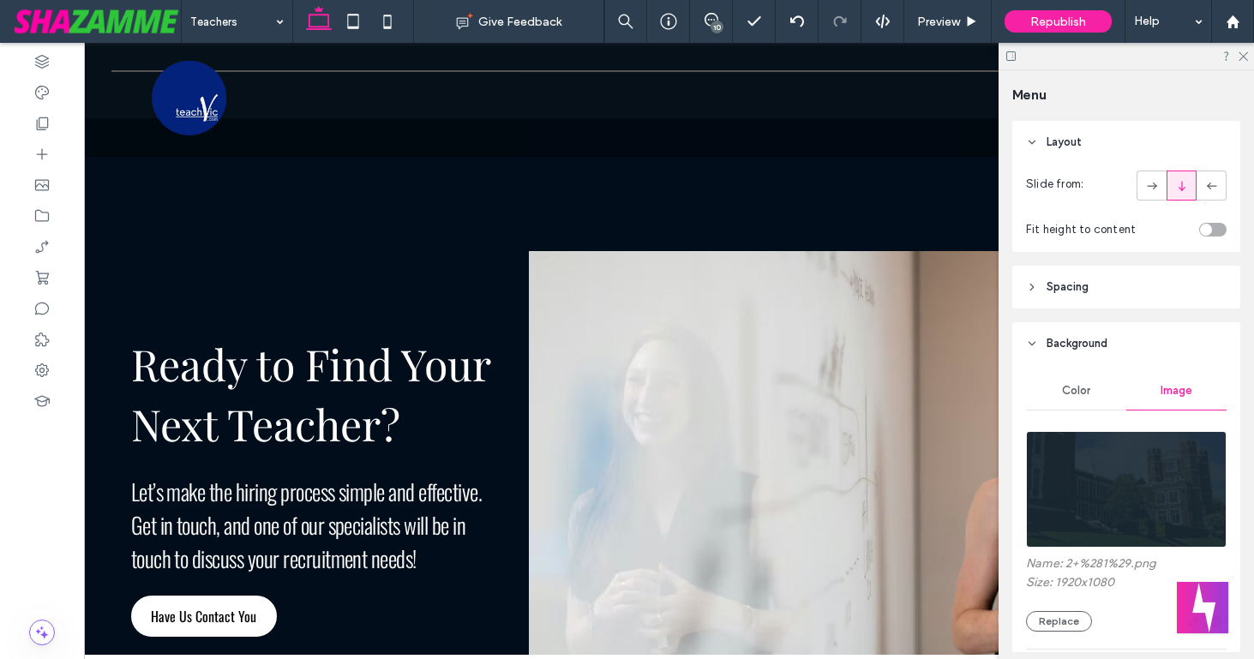
scroll to position [0, 0]
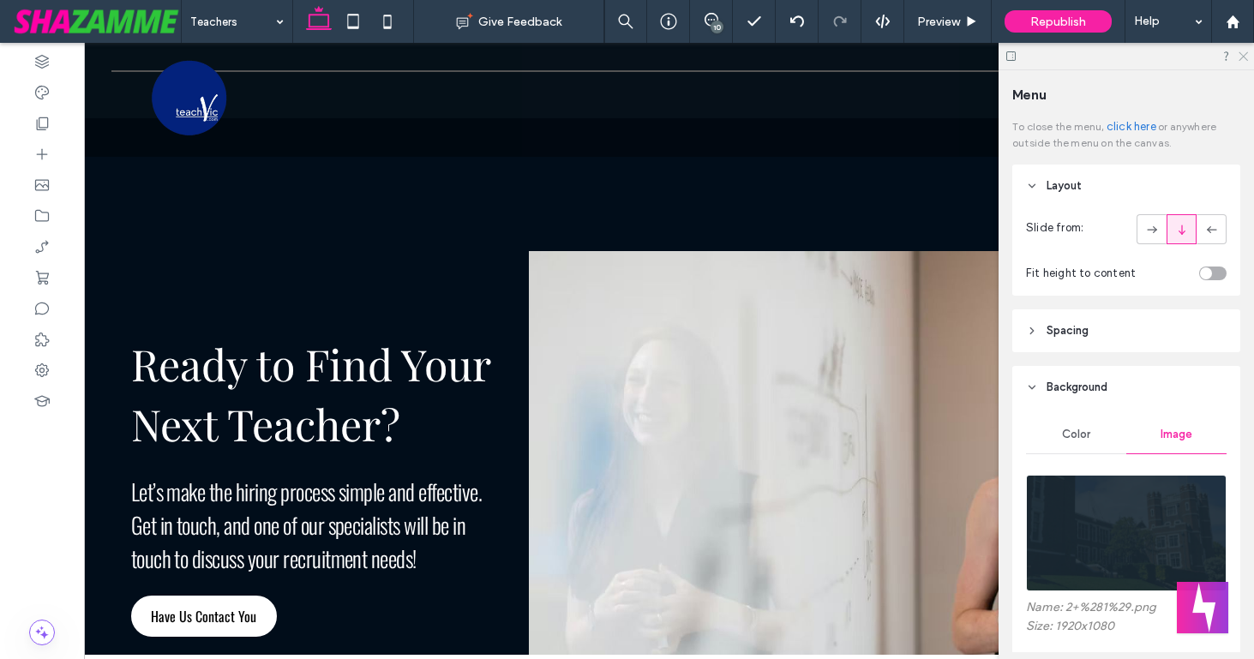
click at [1244, 53] on icon at bounding box center [1242, 55] width 11 height 11
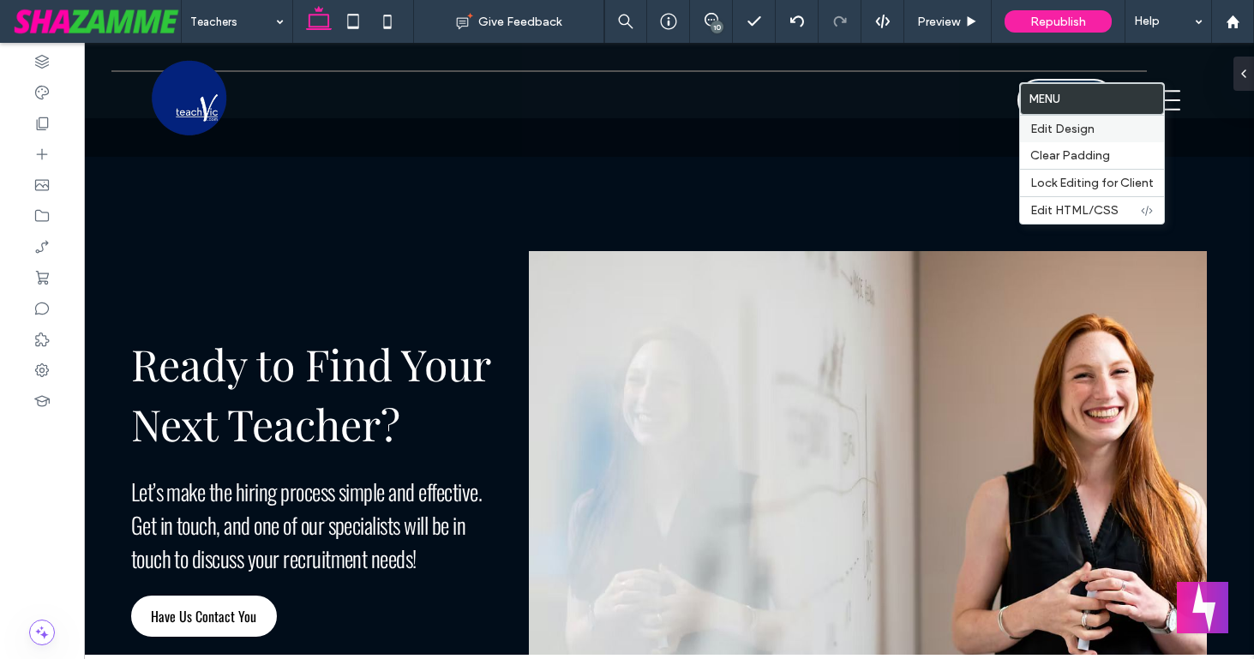
click at [1098, 134] on label "Edit Design" at bounding box center [1092, 129] width 123 height 15
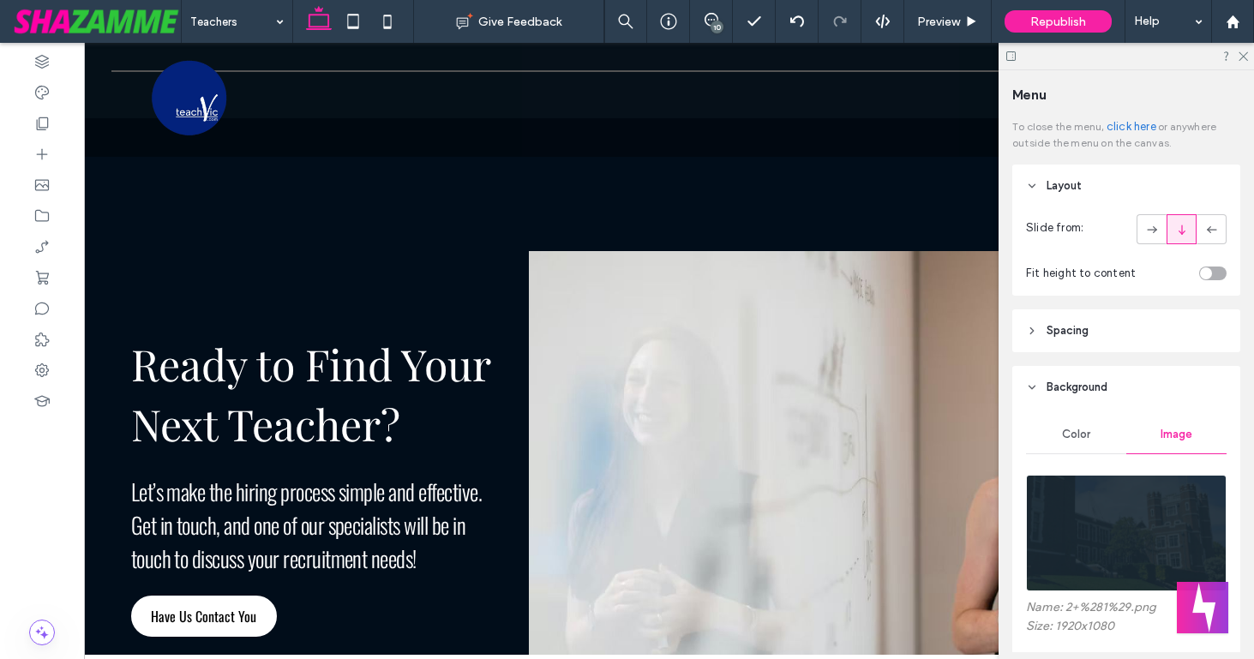
scroll to position [117, 0]
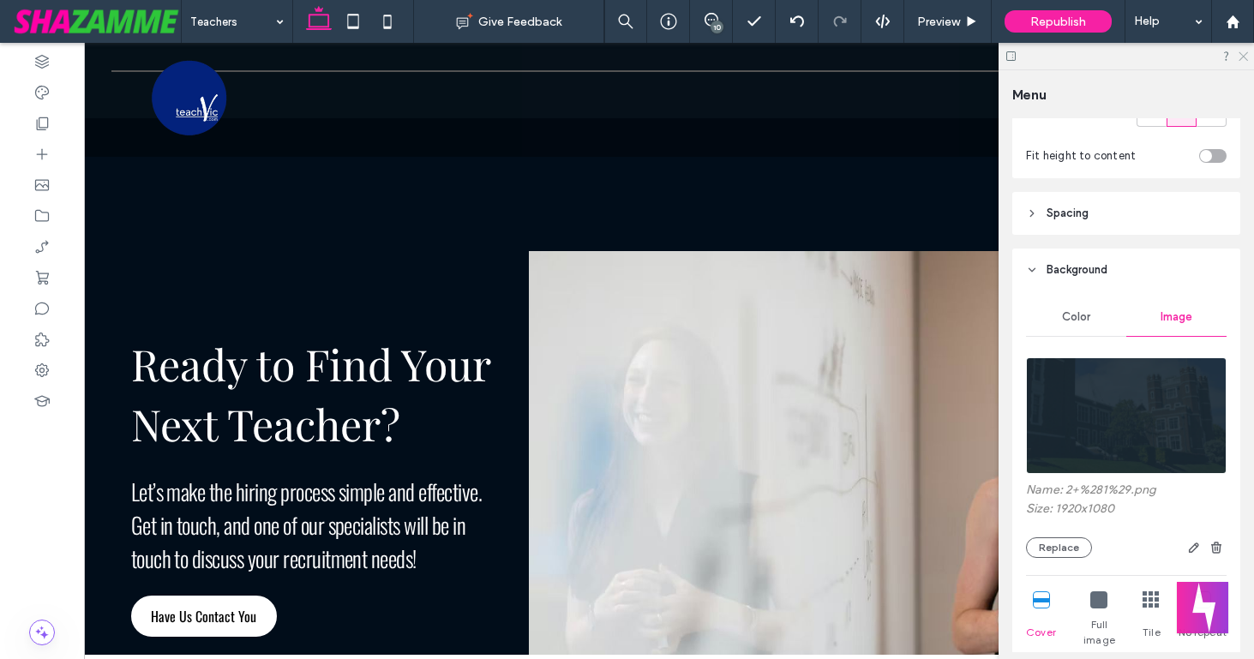
click at [1242, 55] on icon at bounding box center [1242, 55] width 11 height 11
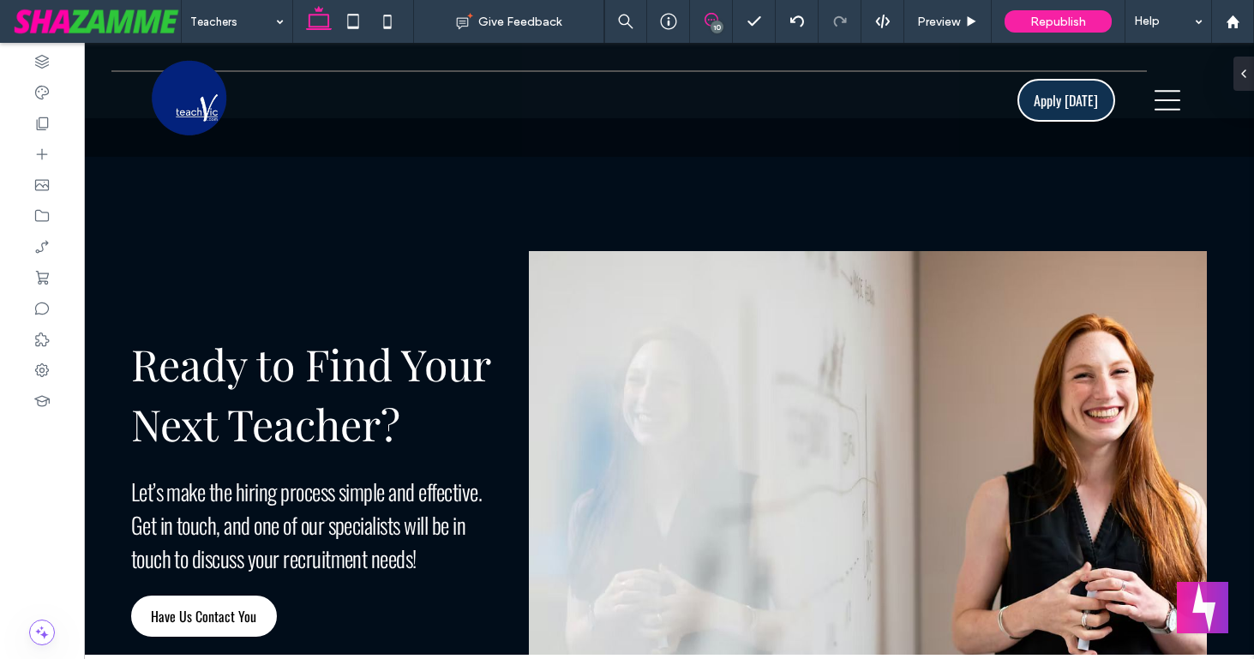
click at [708, 18] on icon at bounding box center [712, 20] width 14 height 14
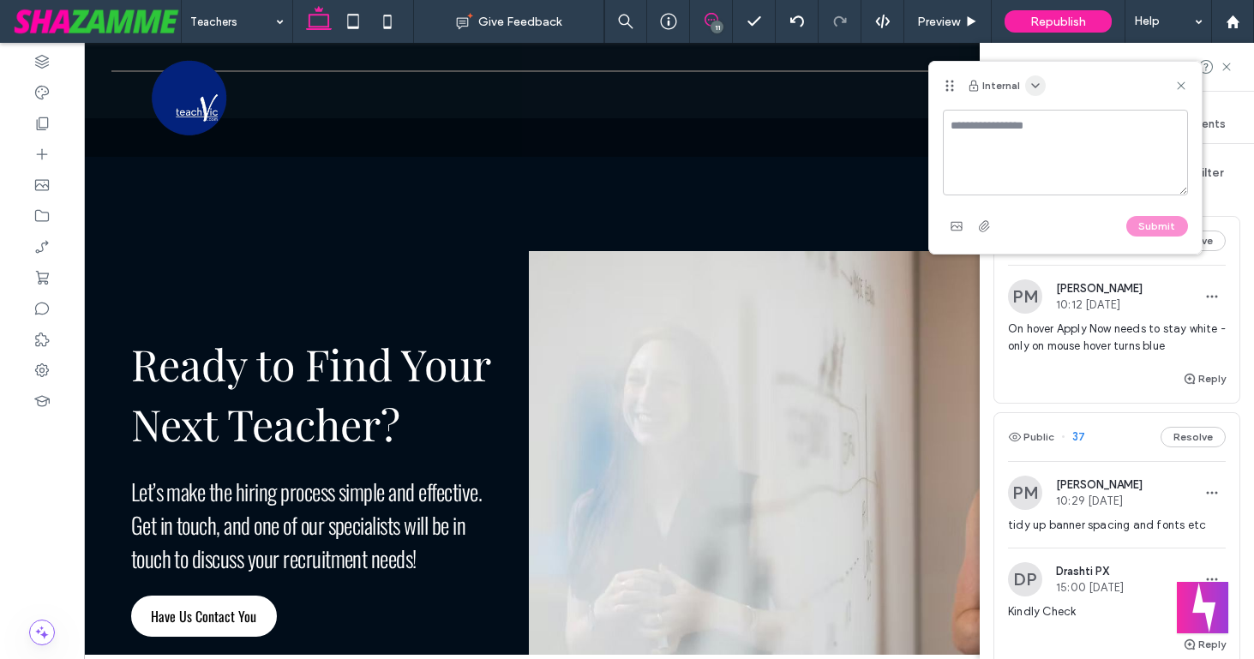
click at [1034, 87] on use "button" at bounding box center [1035, 85] width 7 height 3
click at [1035, 125] on span "Public - visible to clients & team" at bounding box center [1119, 126] width 169 height 17
click at [1032, 125] on textarea at bounding box center [1065, 153] width 245 height 86
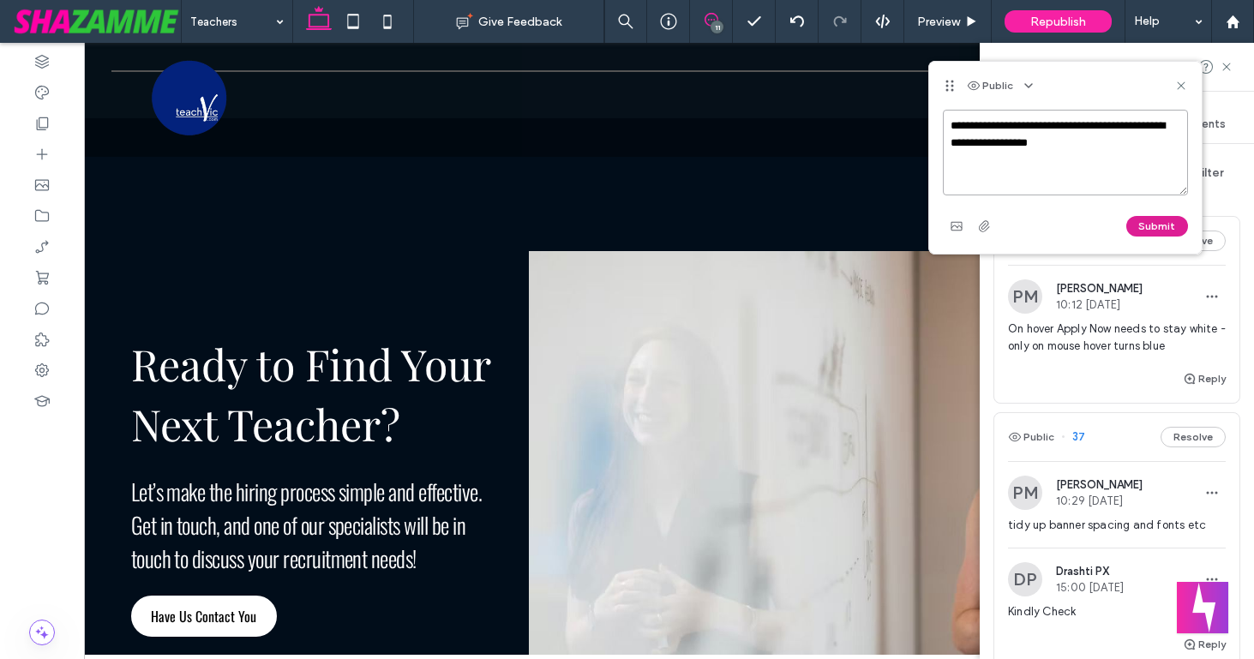
type textarea "**********"
click at [1152, 228] on button "Submit" at bounding box center [1158, 226] width 62 height 21
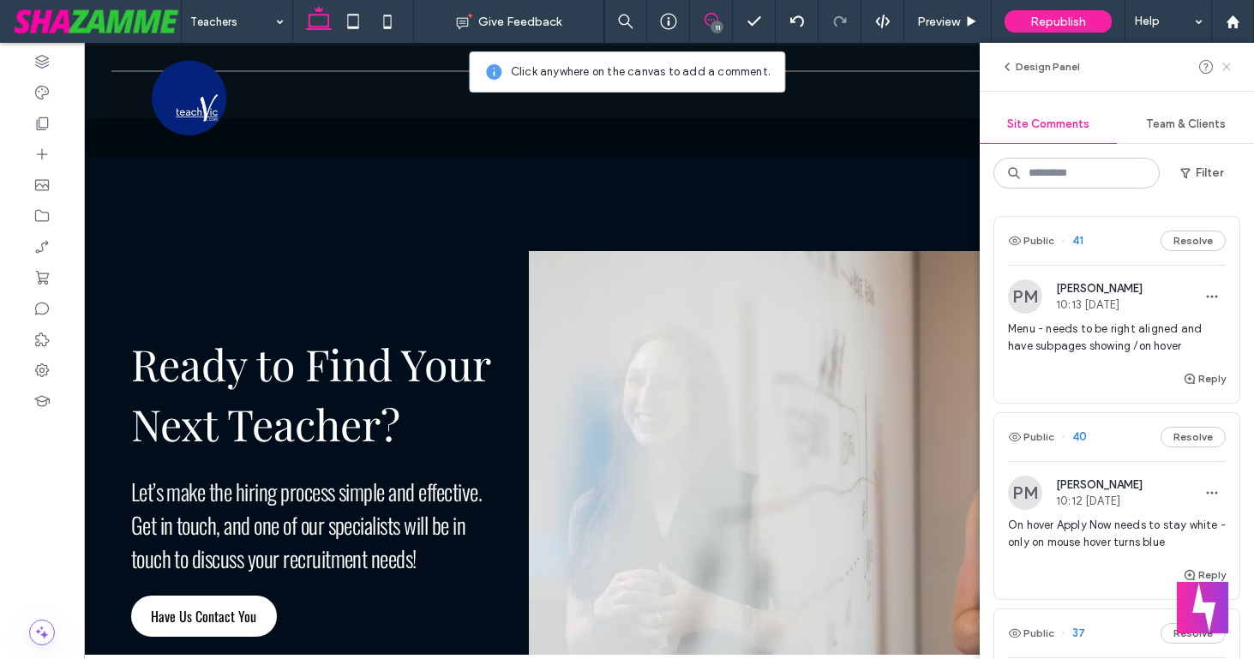
click at [1229, 69] on use at bounding box center [1227, 67] width 8 height 8
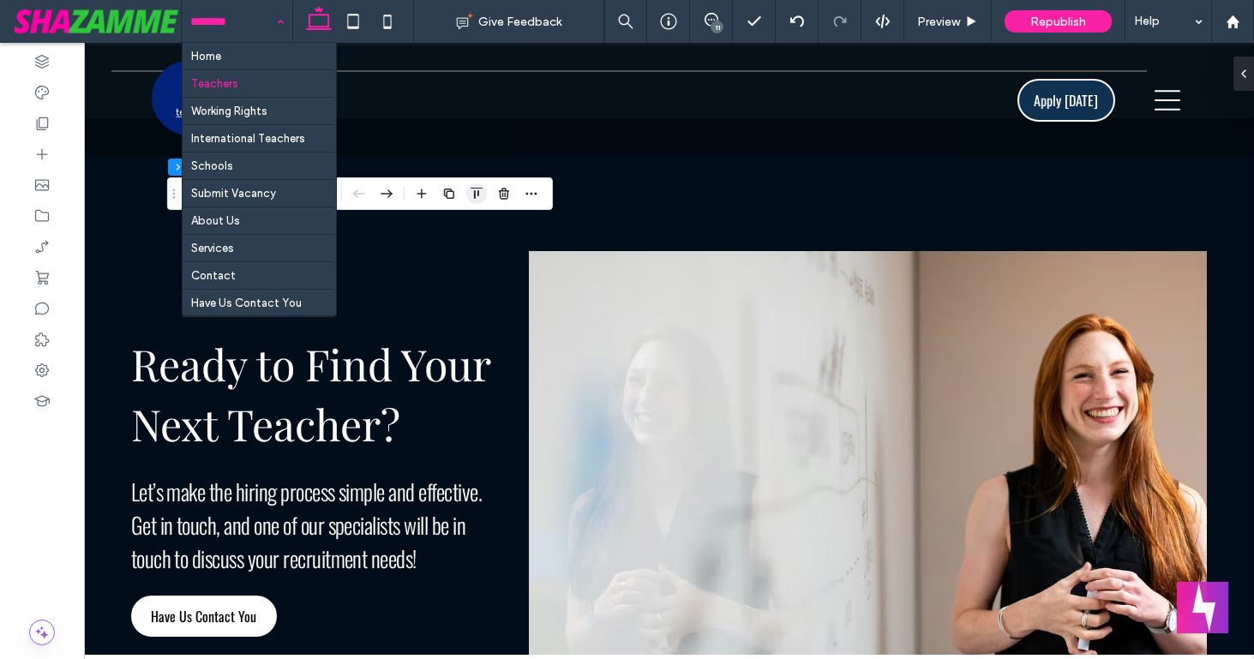
click at [474, 193] on icon "button" at bounding box center [477, 194] width 14 height 14
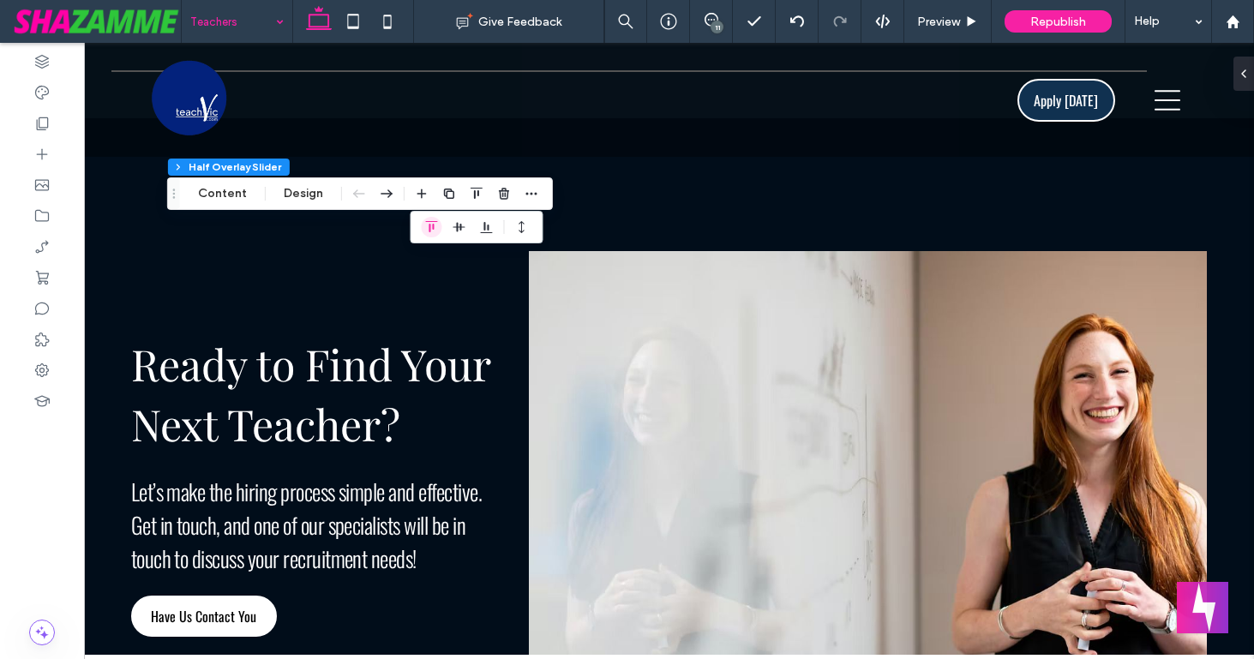
click at [429, 224] on icon "flex-start" at bounding box center [431, 227] width 14 height 14
click at [307, 202] on button "Design" at bounding box center [304, 193] width 62 height 21
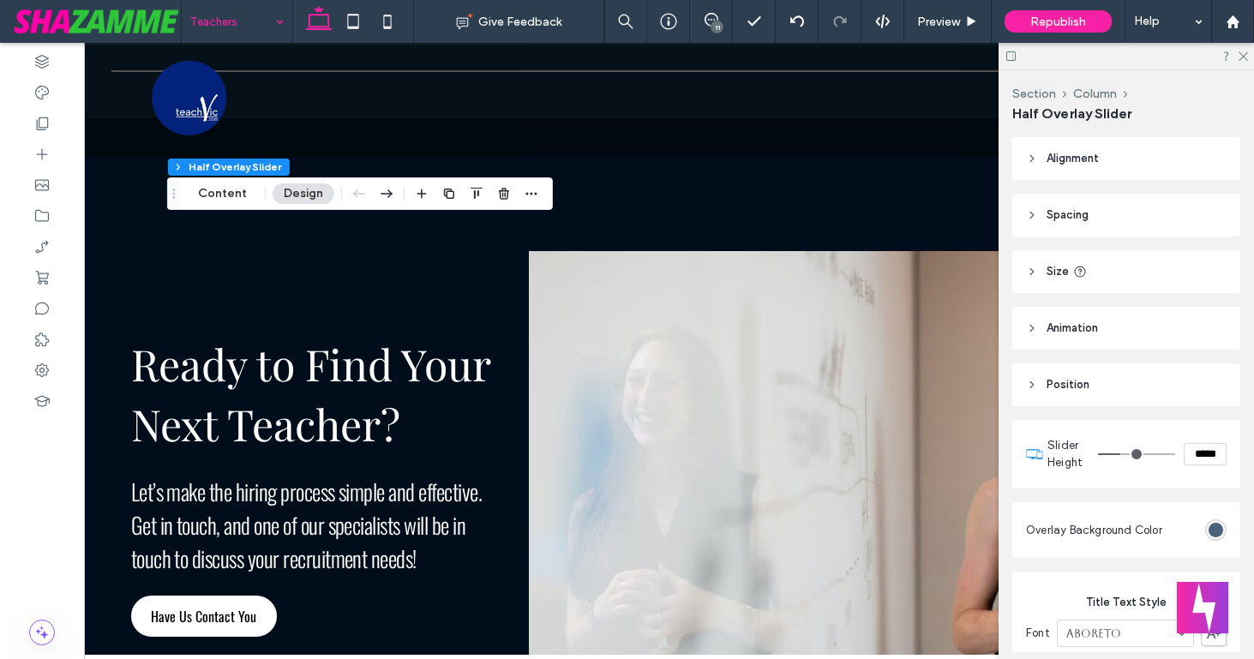
click at [1034, 159] on icon at bounding box center [1032, 159] width 12 height 12
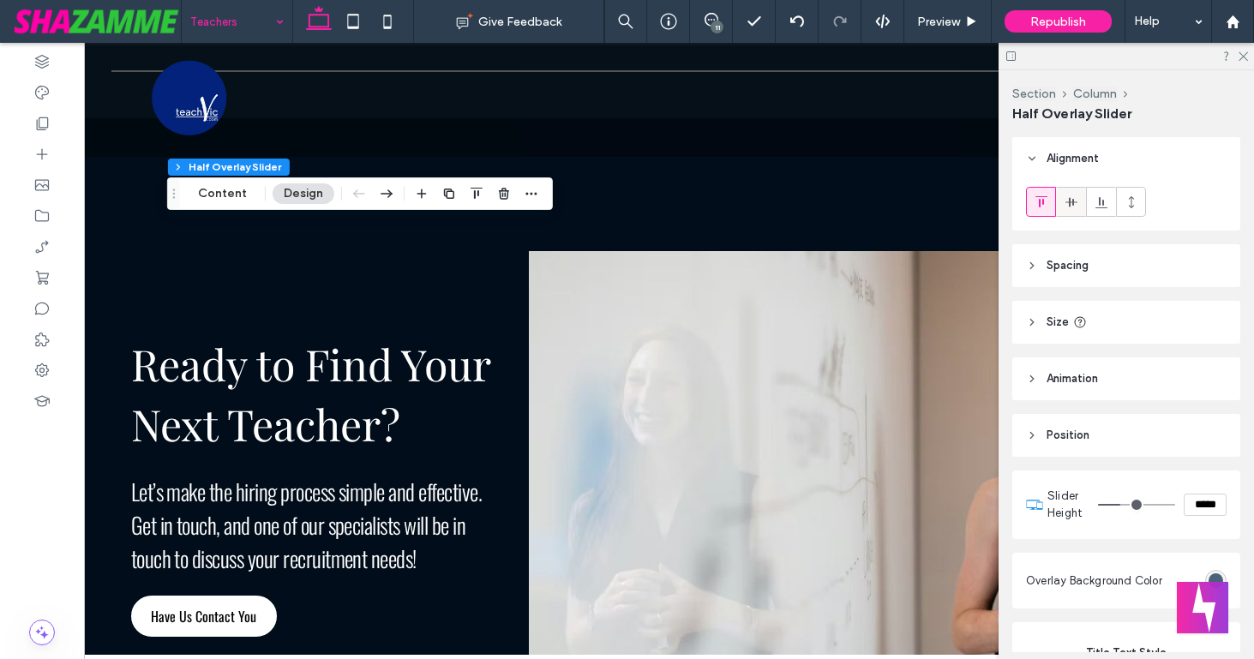
click at [1080, 197] on div at bounding box center [1071, 202] width 28 height 28
click at [1044, 200] on icon at bounding box center [1042, 202] width 14 height 14
click at [1039, 268] on header "Spacing" at bounding box center [1127, 265] width 228 height 43
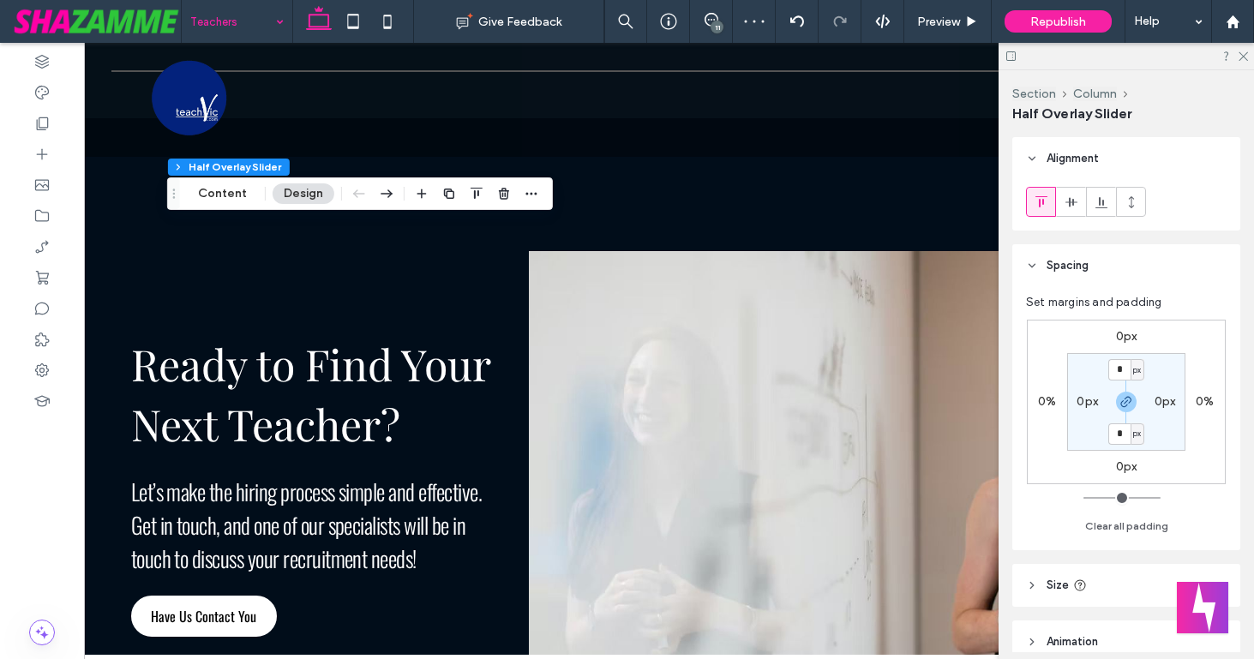
click at [1018, 236] on div "Alignment Spacing Set margins and padding 0px 0% 0px 0% * px 0px * px 0px Clear…" at bounding box center [1132, 394] width 239 height 515
click at [1242, 57] on icon at bounding box center [1242, 55] width 11 height 11
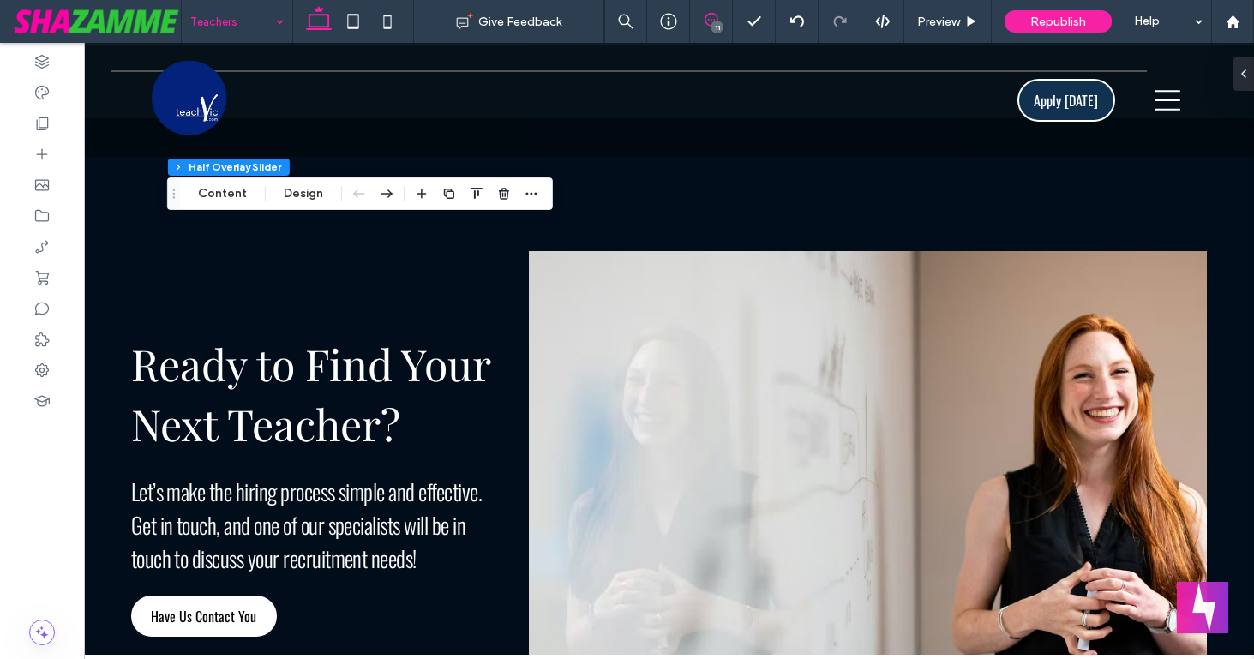
click at [709, 26] on icon at bounding box center [712, 20] width 14 height 14
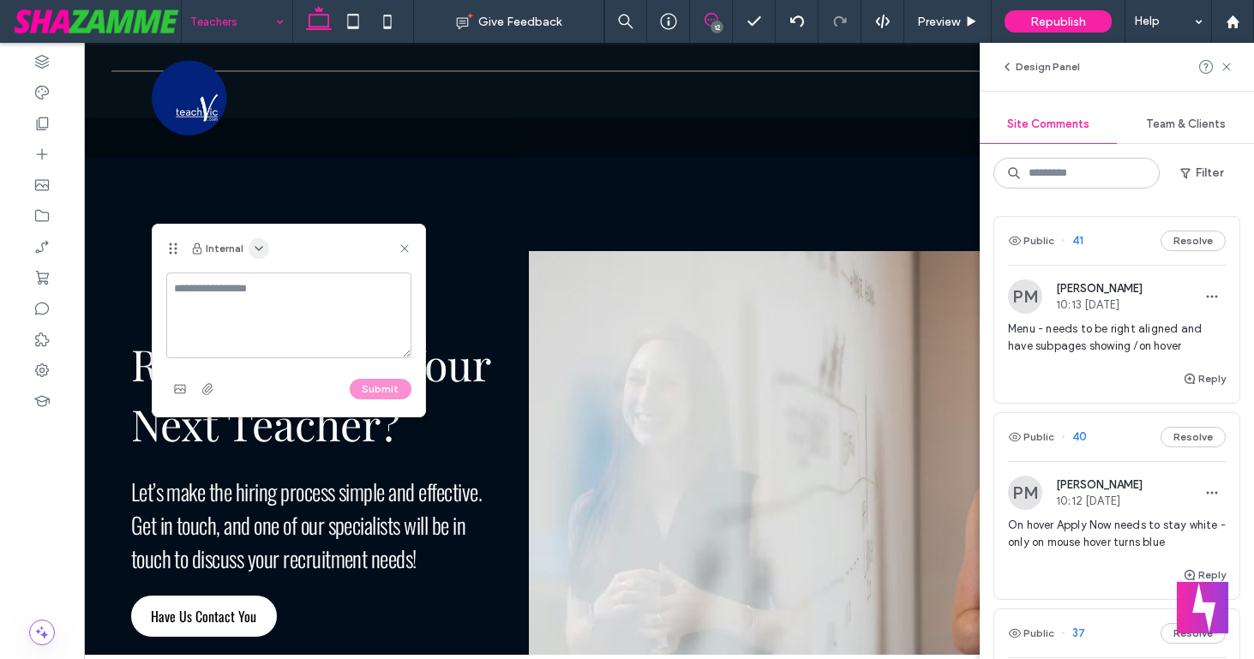
click at [255, 248] on icon "button" at bounding box center [259, 249] width 14 height 14
click at [270, 284] on span "Public - visible to clients & team" at bounding box center [343, 290] width 169 height 17
click at [270, 291] on textarea at bounding box center [288, 316] width 245 height 86
type textarea "**********"
click at [382, 380] on button "Submit" at bounding box center [381, 389] width 62 height 21
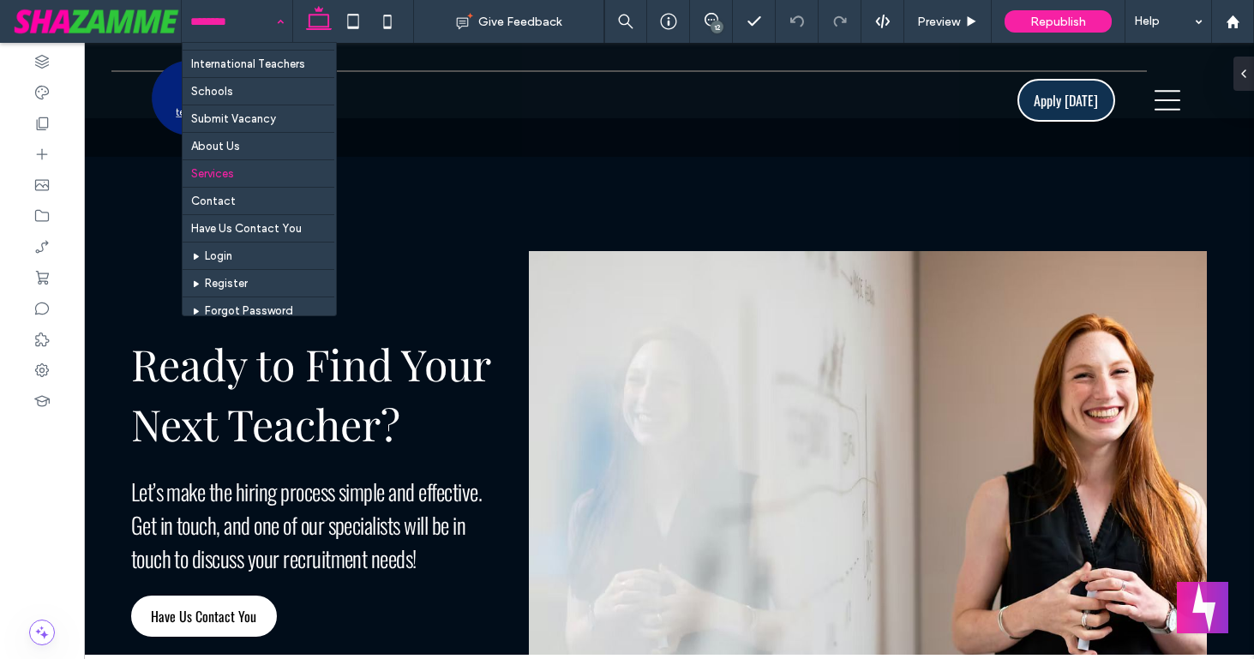
scroll to position [76, 0]
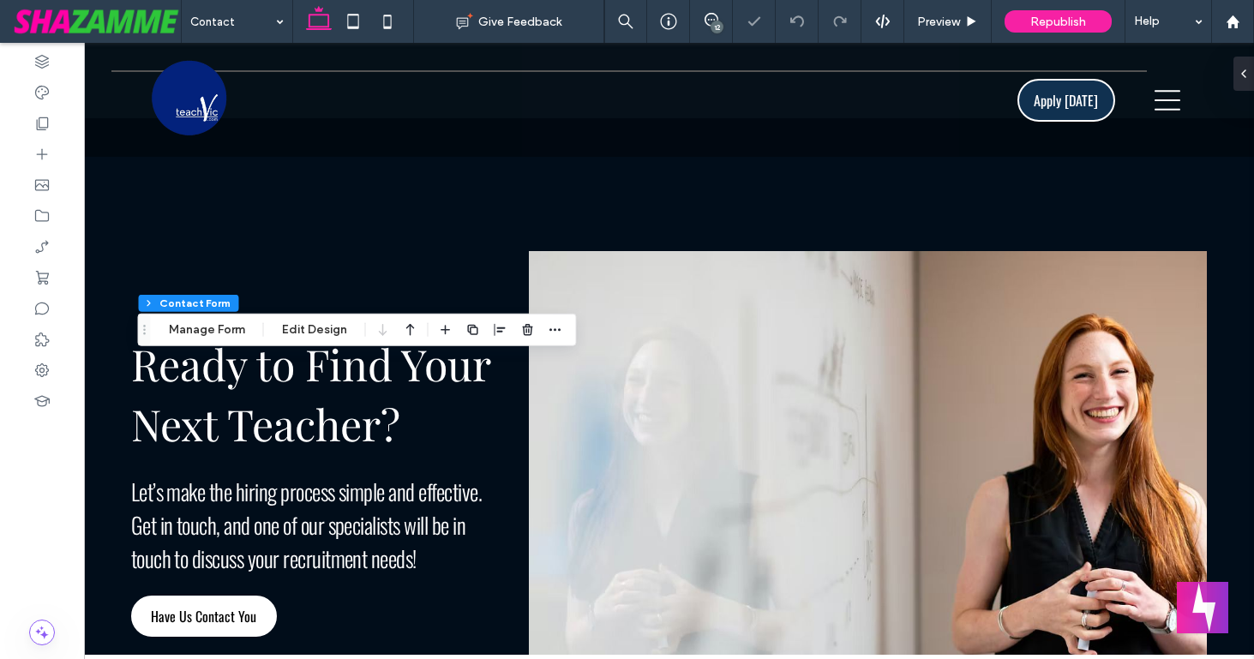
type input "*"
type input "***"
type input "*"
type input "***"
click at [296, 320] on button "Edit Design" at bounding box center [314, 330] width 87 height 21
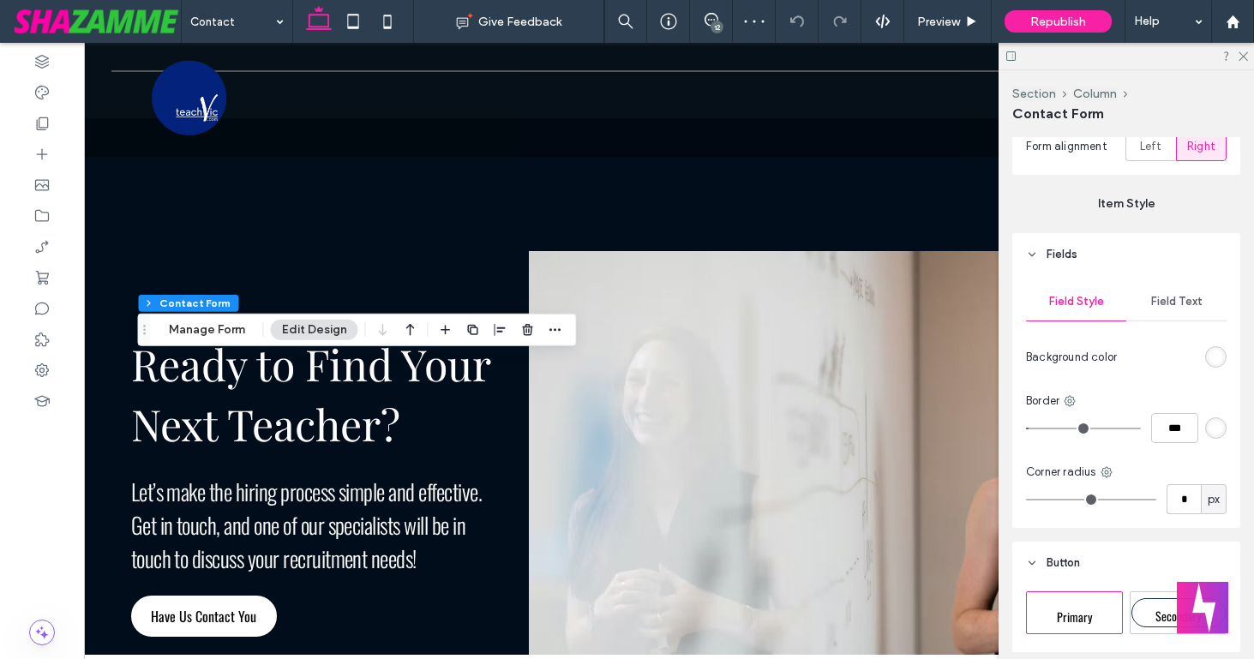
scroll to position [564, 0]
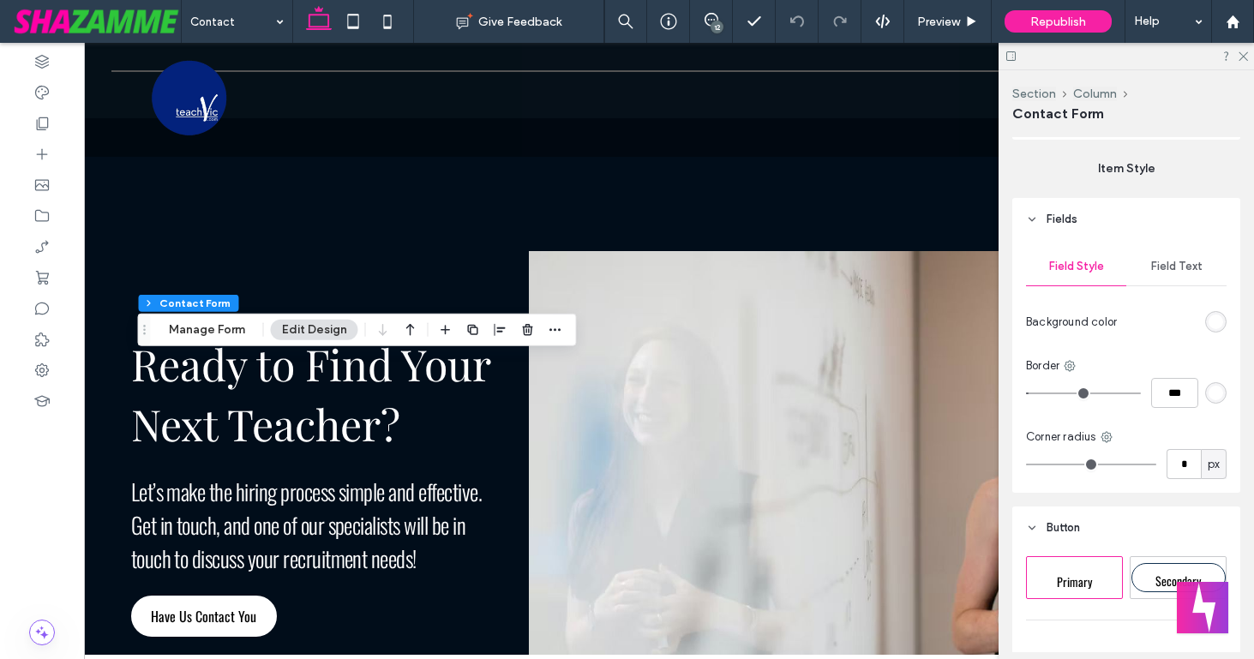
click at [1162, 262] on span "Field Text" at bounding box center [1177, 267] width 51 height 14
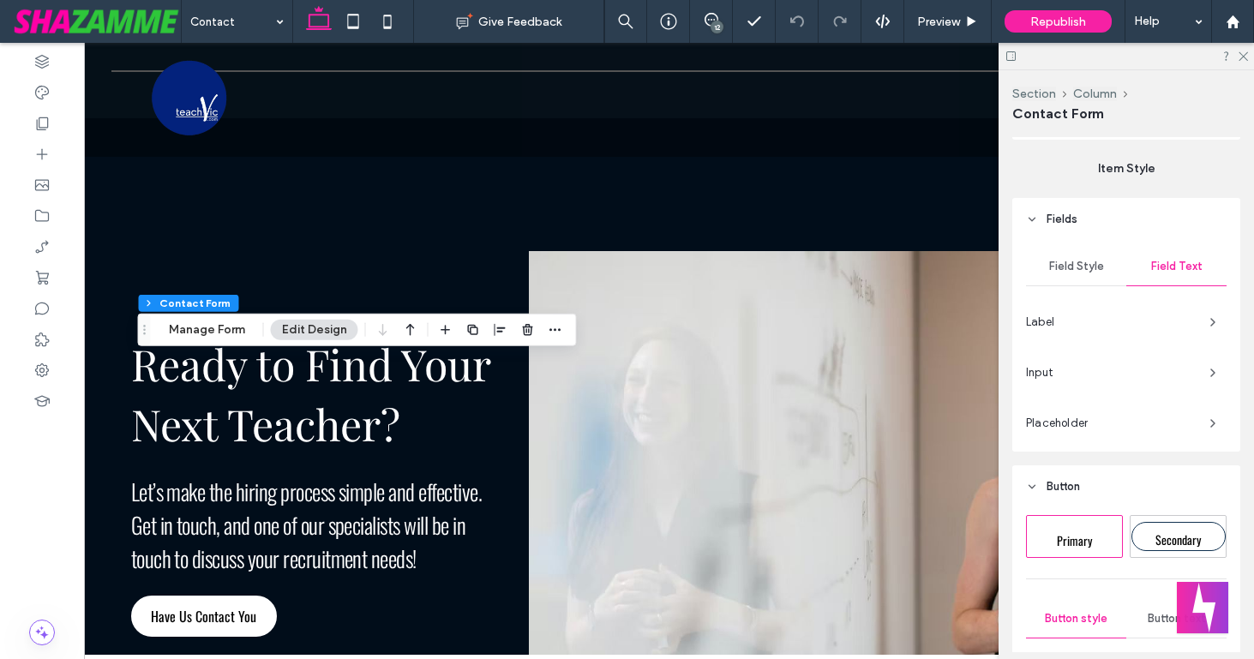
click at [1051, 371] on span "Input" at bounding box center [1111, 372] width 170 height 17
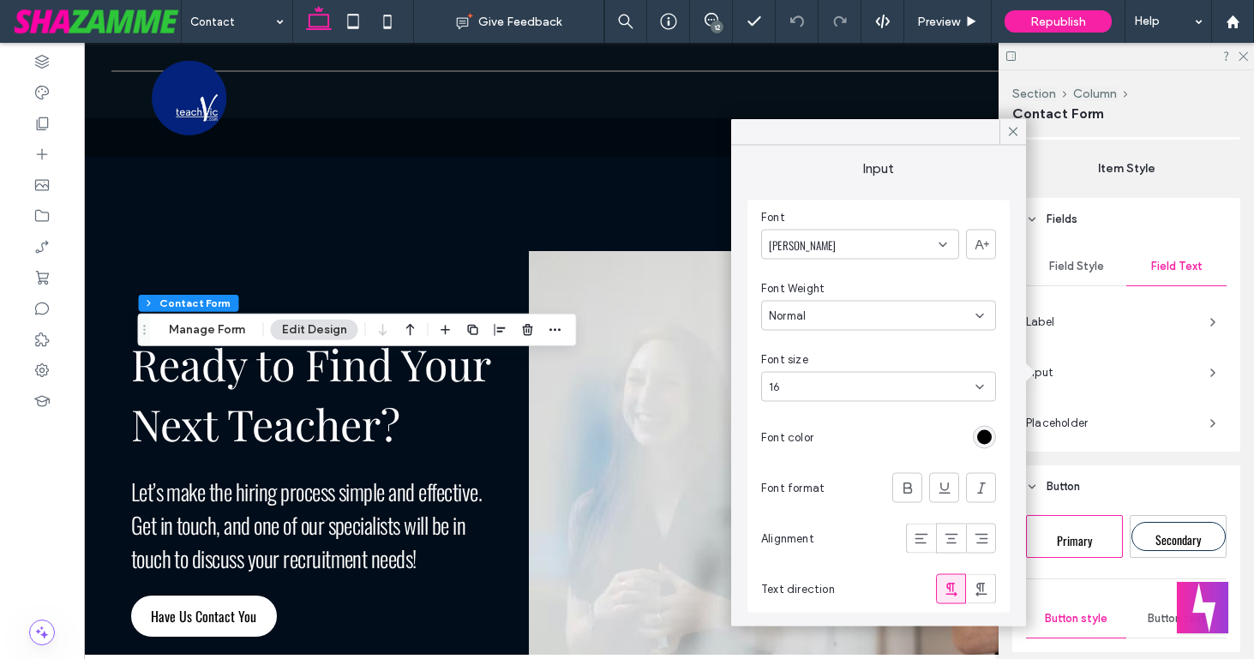
click at [1015, 117] on span "Contact Form" at bounding box center [1059, 113] width 92 height 16
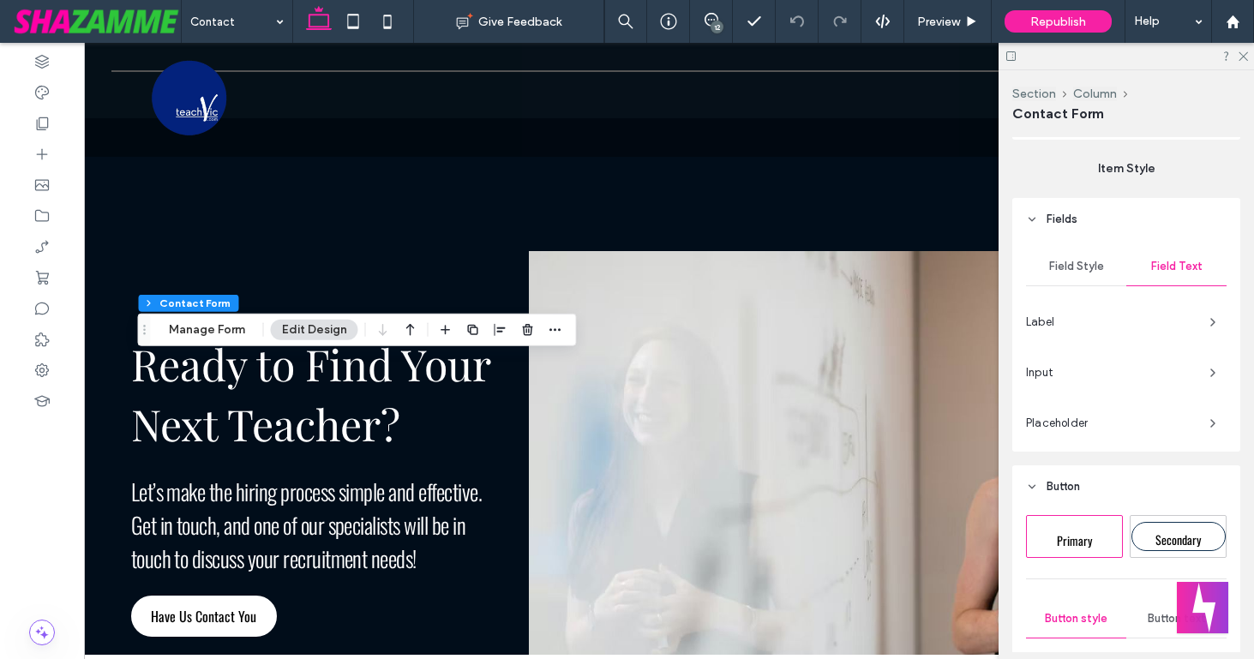
click at [1061, 320] on span "Label" at bounding box center [1111, 322] width 170 height 17
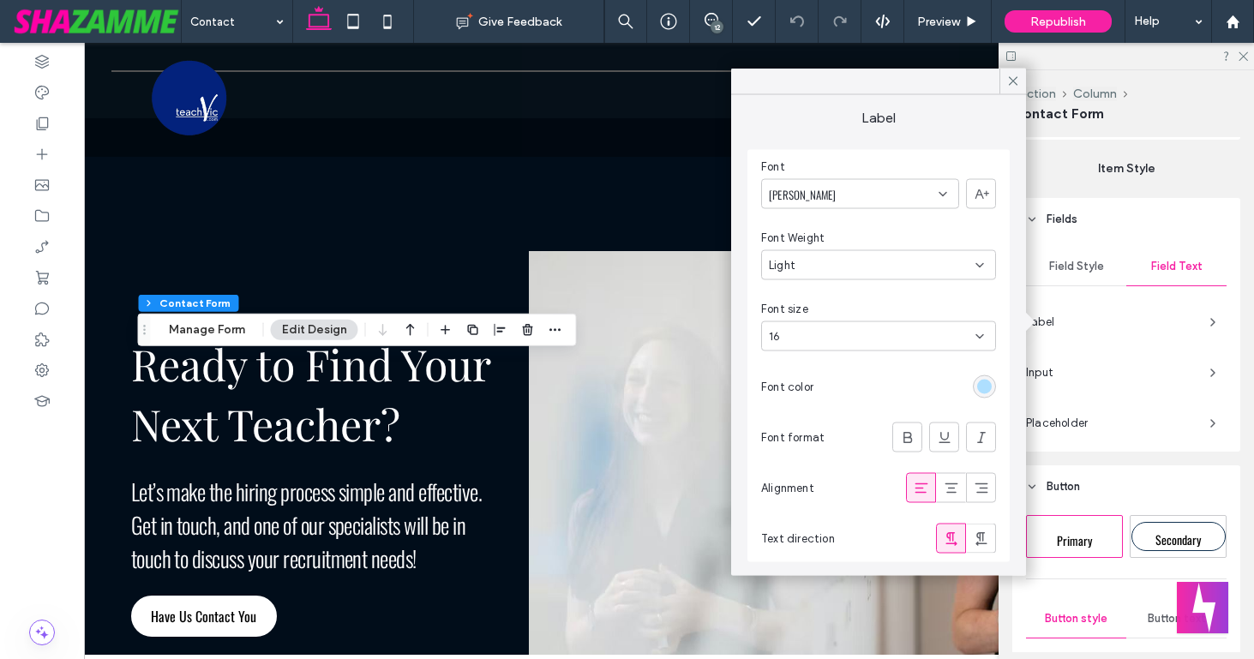
click at [985, 385] on div "rgb(174, 223, 255)" at bounding box center [984, 387] width 15 height 15
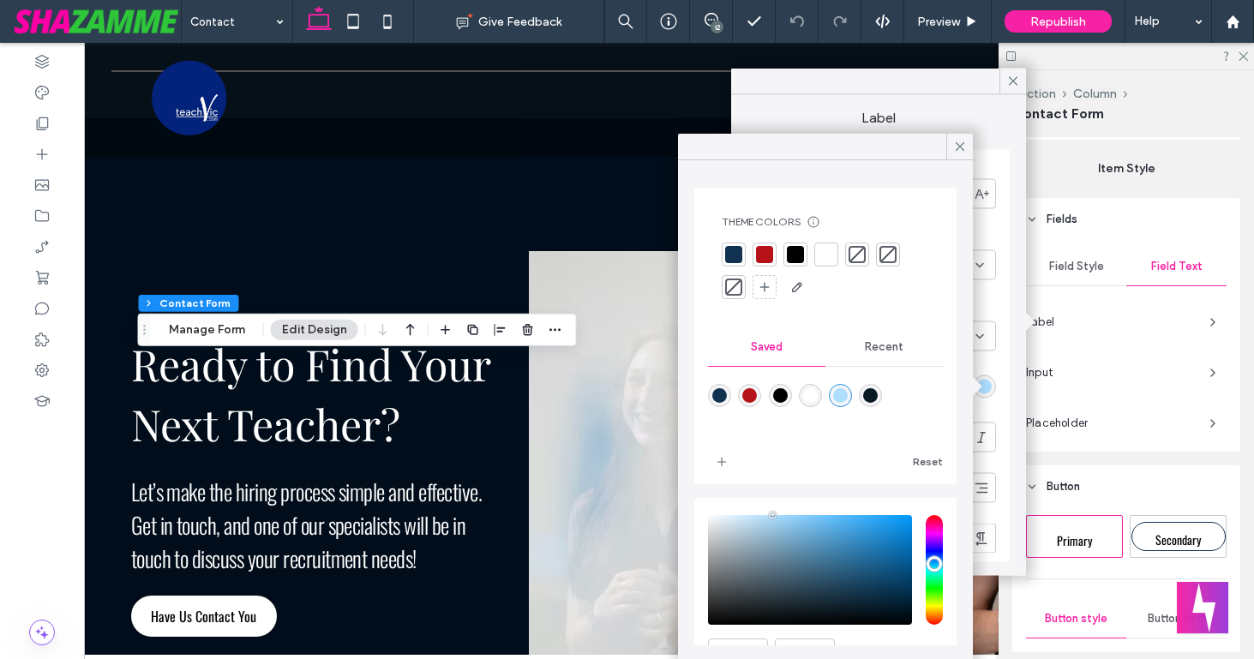
click at [827, 253] on div at bounding box center [826, 254] width 17 height 17
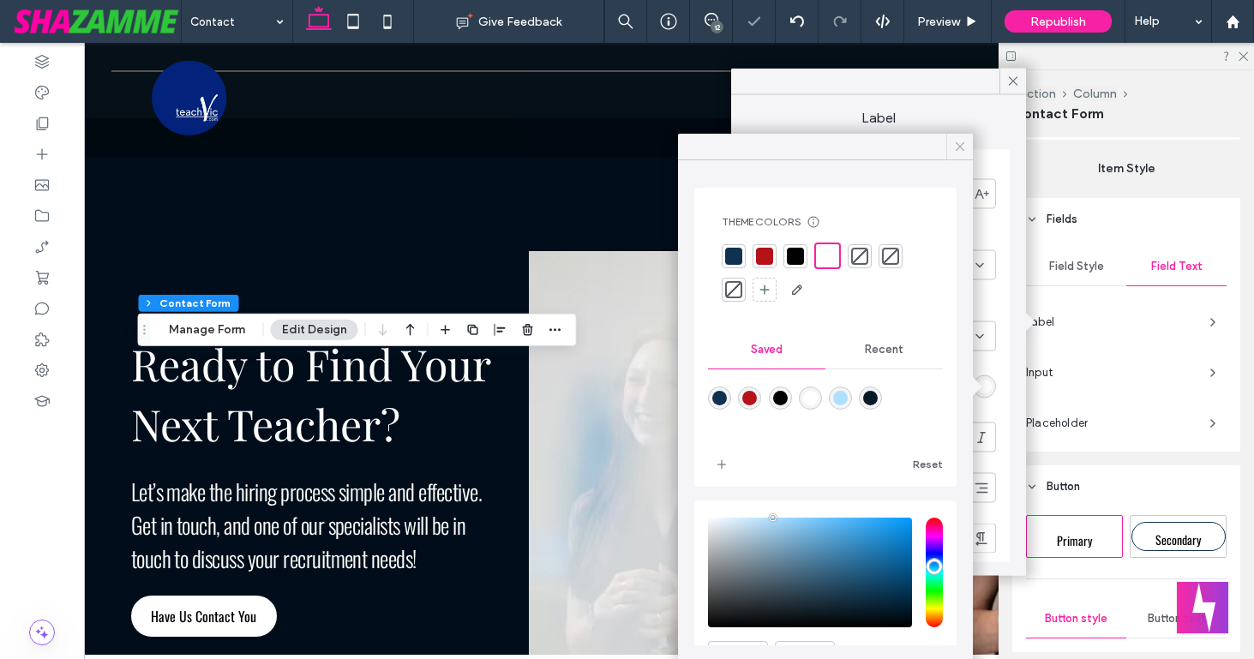
click at [959, 144] on icon at bounding box center [960, 146] width 15 height 15
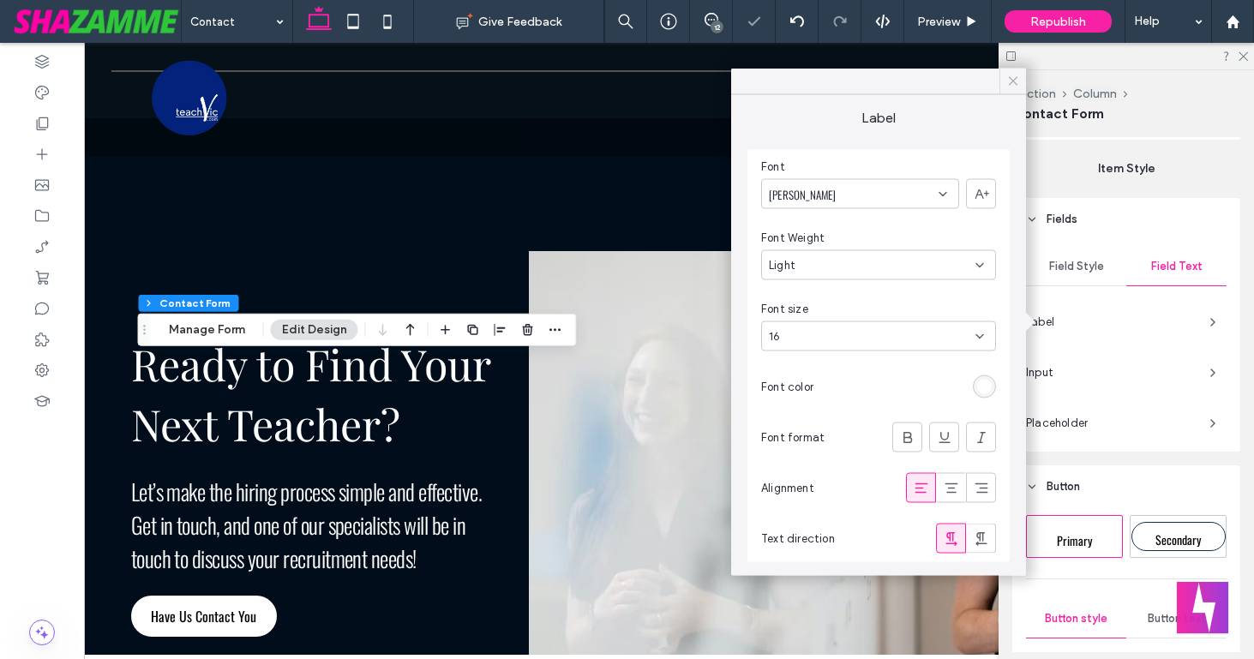
click at [1012, 75] on icon at bounding box center [1013, 81] width 15 height 15
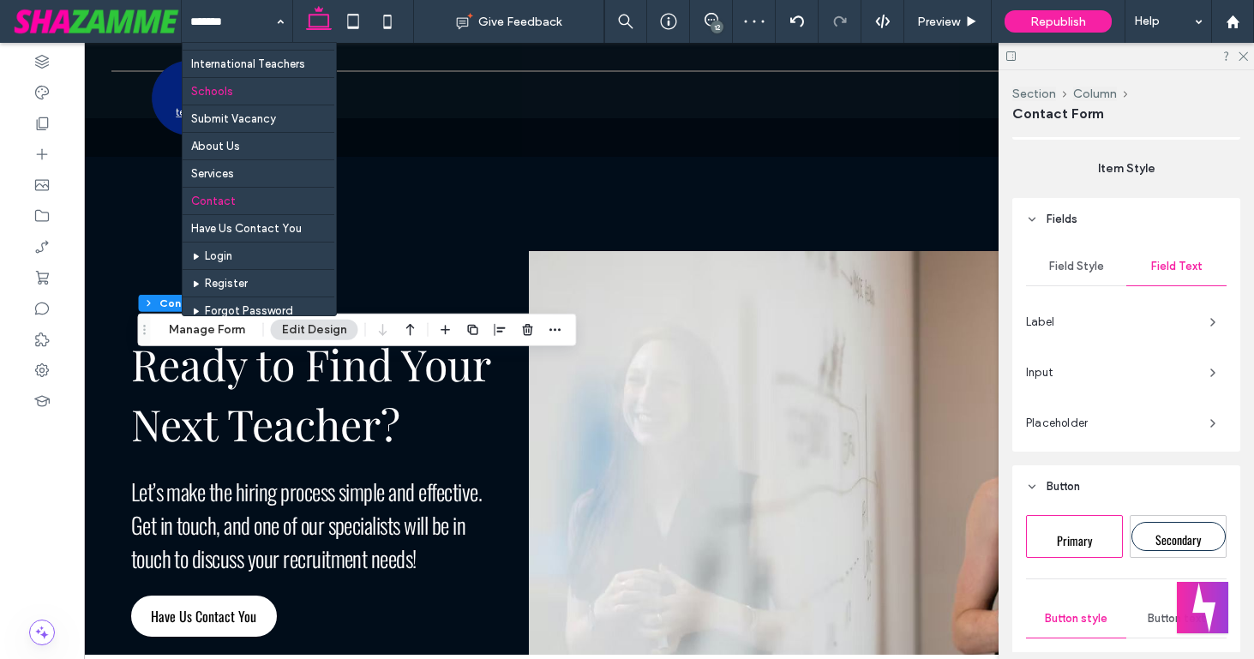
scroll to position [75, 0]
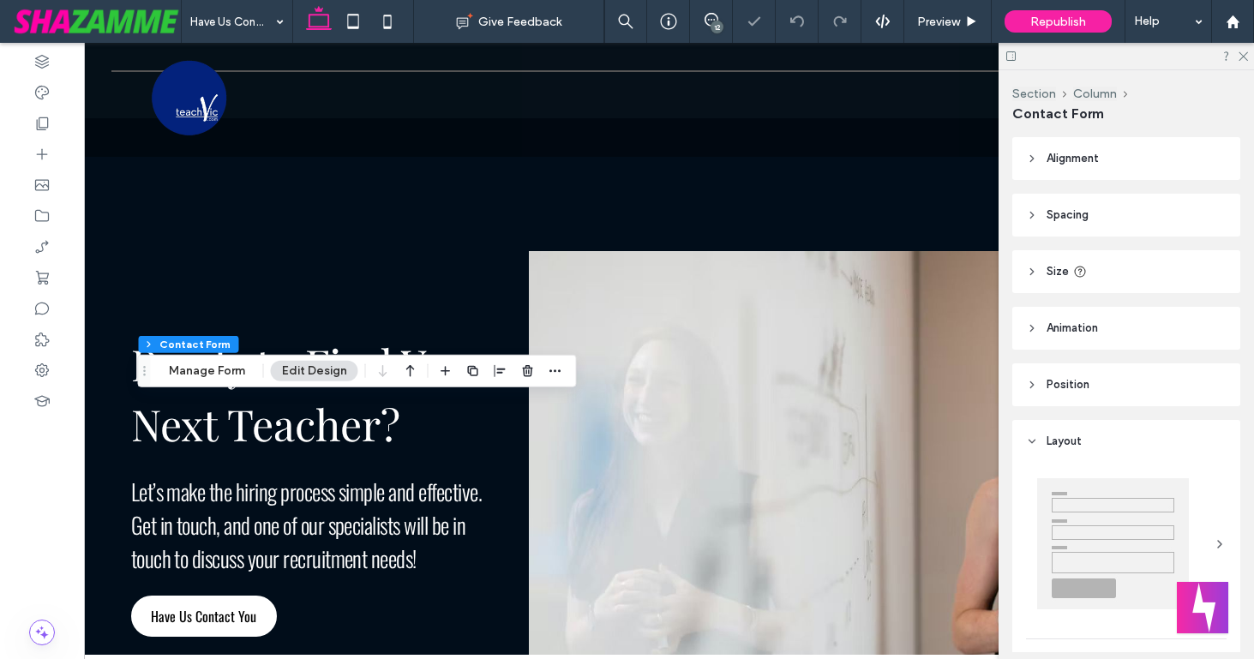
type input "*"
type input "***"
type input "*"
type input "***"
click at [317, 366] on button "Edit Design" at bounding box center [314, 371] width 87 height 21
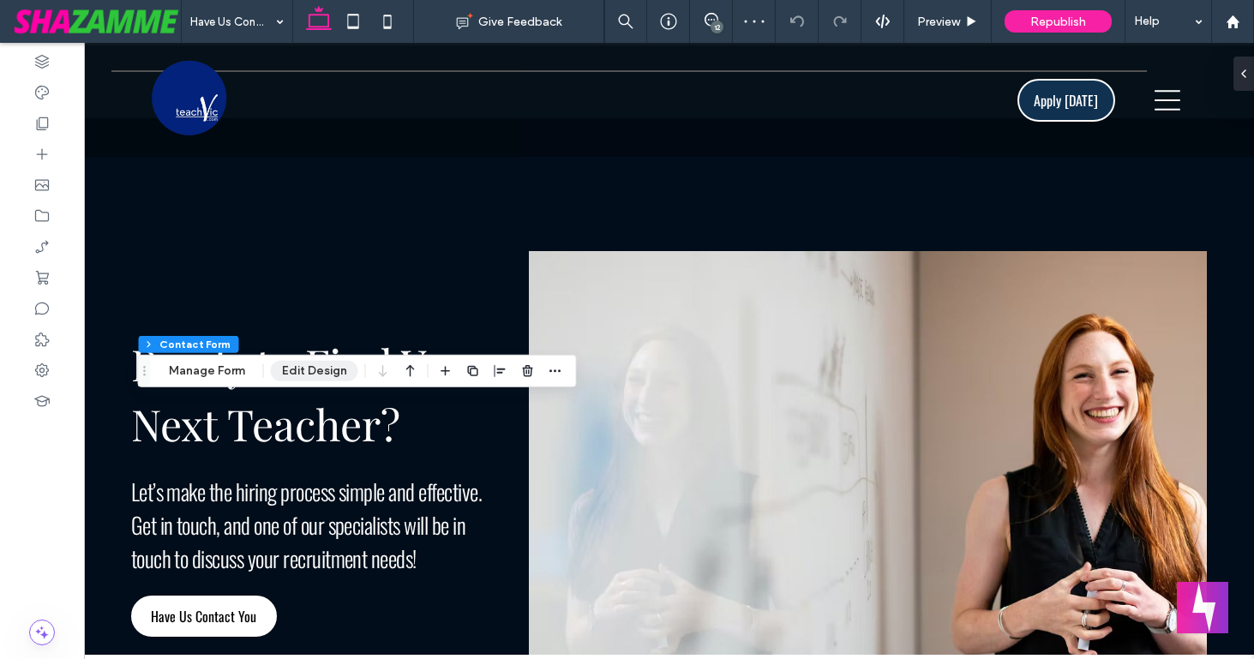
click at [330, 379] on button "Edit Design" at bounding box center [314, 371] width 87 height 21
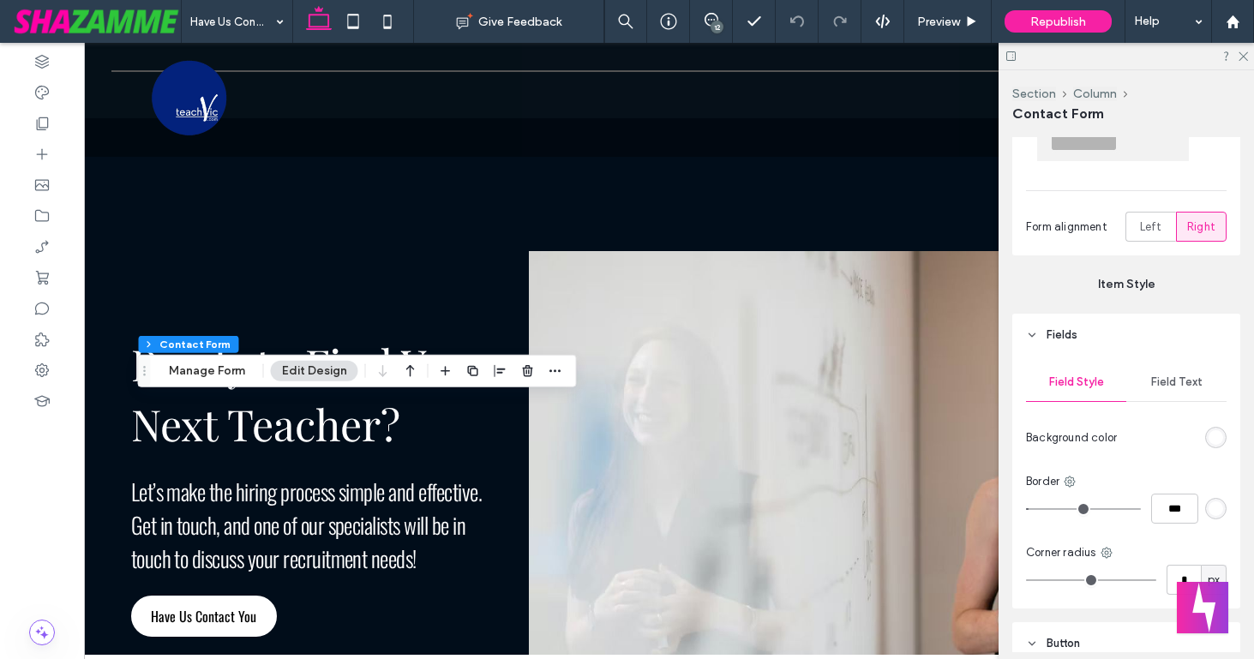
scroll to position [451, 0]
click at [1158, 378] on span "Field Text" at bounding box center [1177, 380] width 51 height 14
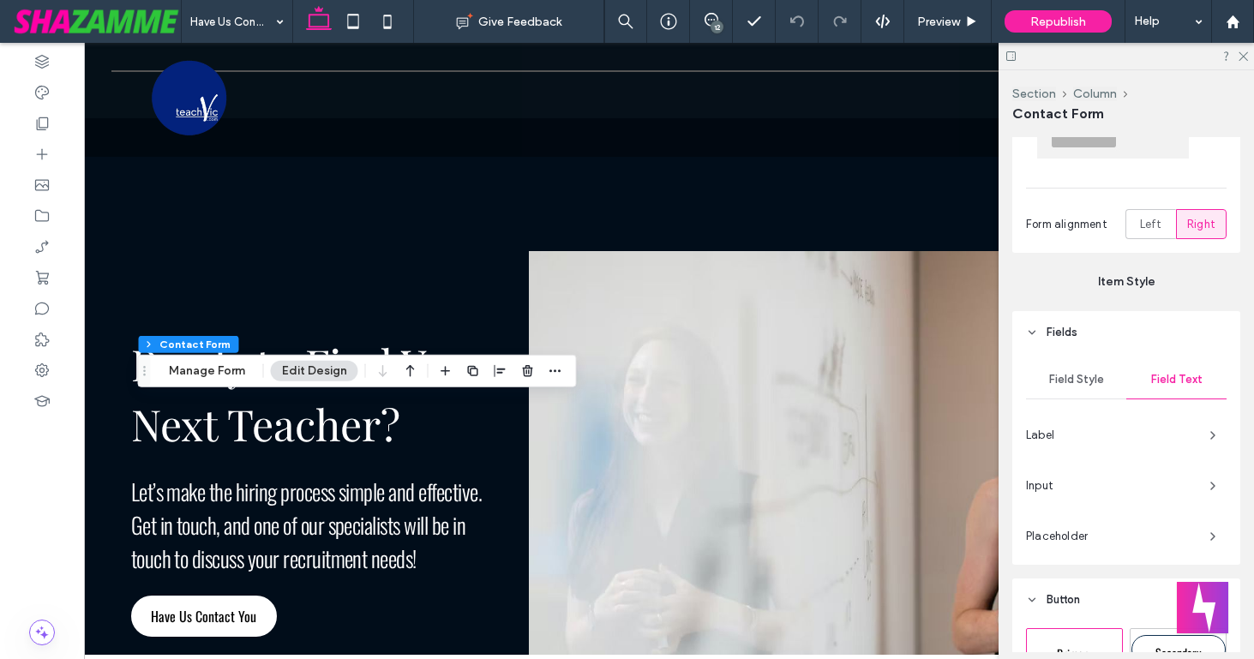
click at [1050, 434] on span "Label" at bounding box center [1111, 435] width 170 height 17
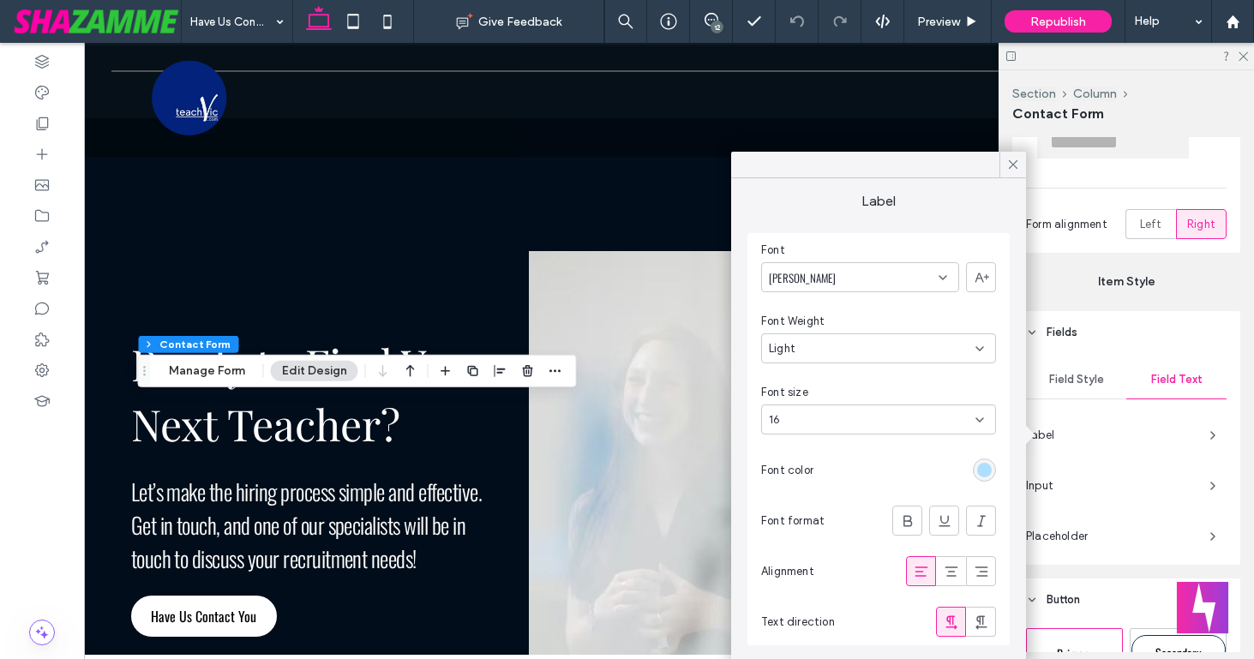
click at [985, 470] on div "rgb(174, 223, 255)" at bounding box center [984, 470] width 15 height 15
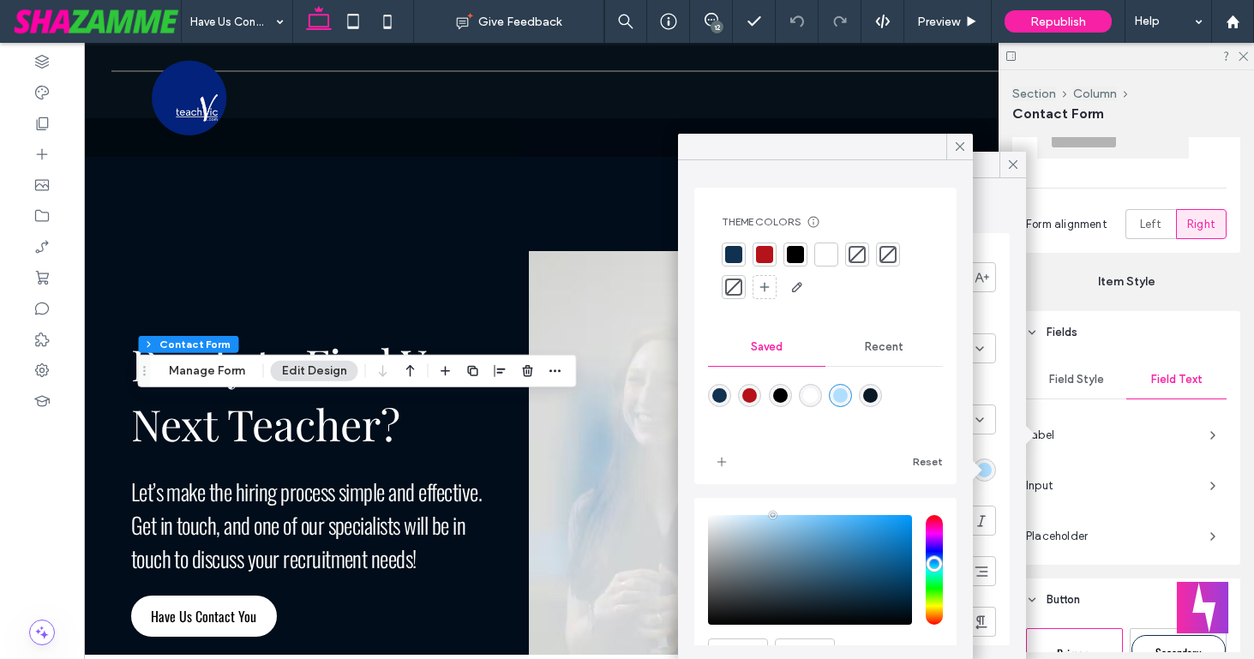
click at [819, 259] on div at bounding box center [826, 254] width 17 height 17
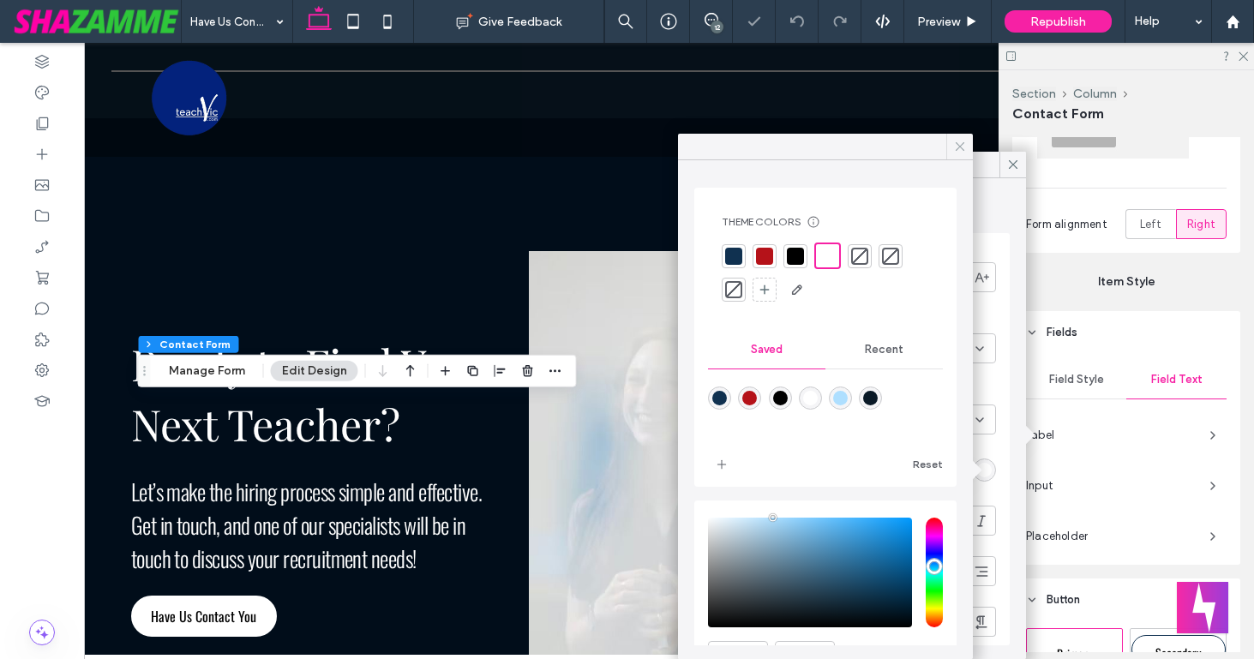
click at [953, 146] on icon at bounding box center [960, 146] width 15 height 15
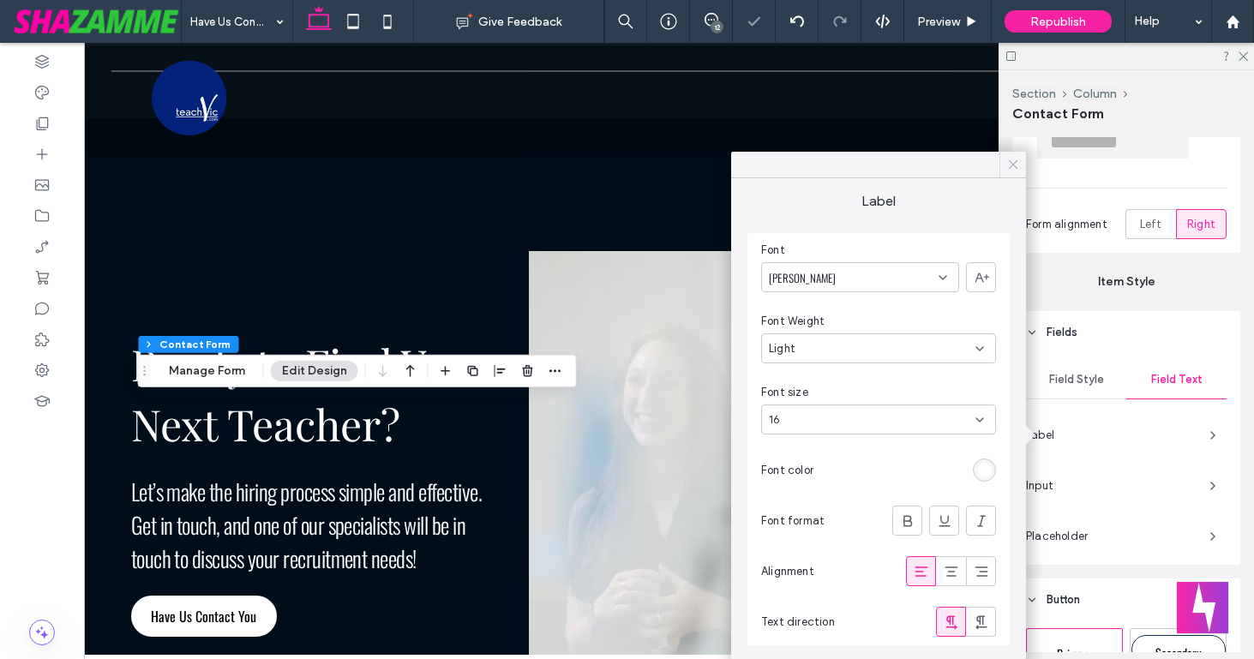
click at [1012, 162] on icon at bounding box center [1013, 164] width 15 height 15
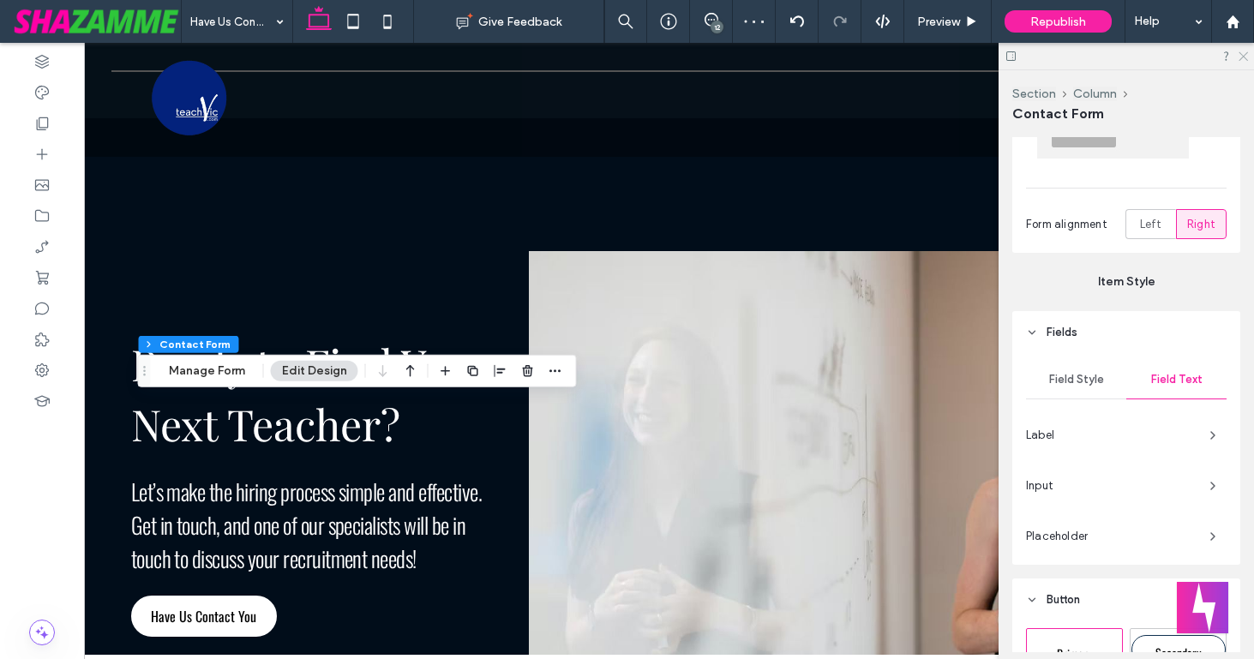
click at [1240, 54] on icon at bounding box center [1242, 55] width 11 height 11
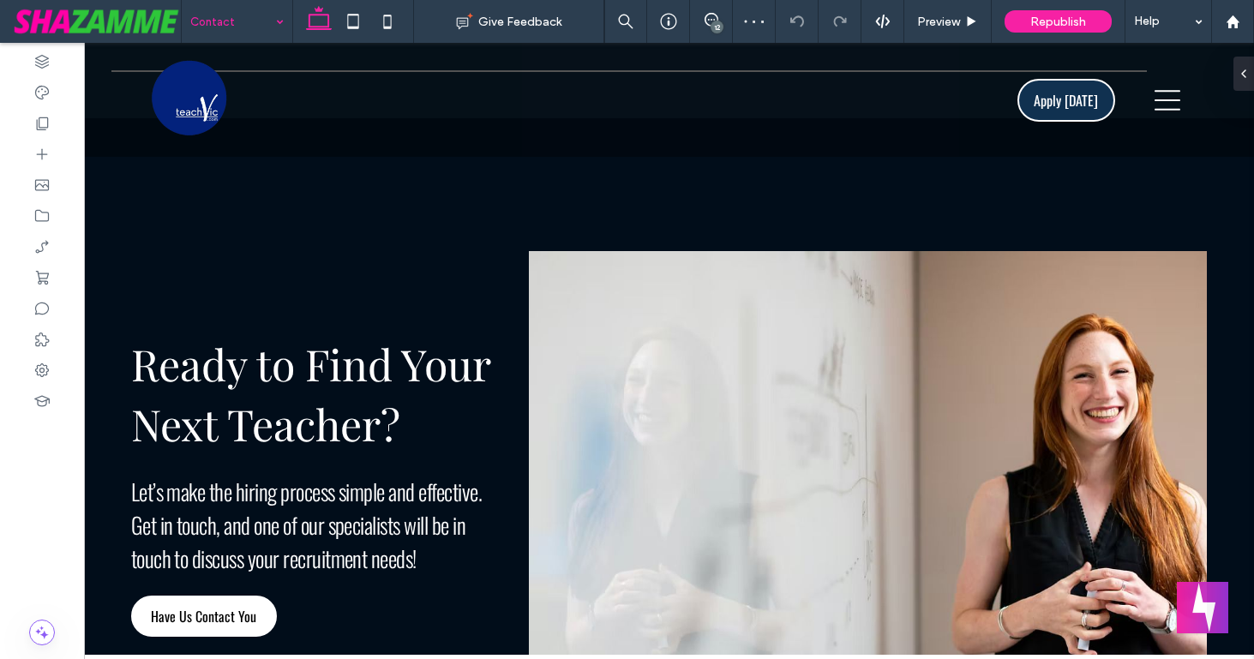
click at [244, 14] on input at bounding box center [232, 21] width 85 height 43
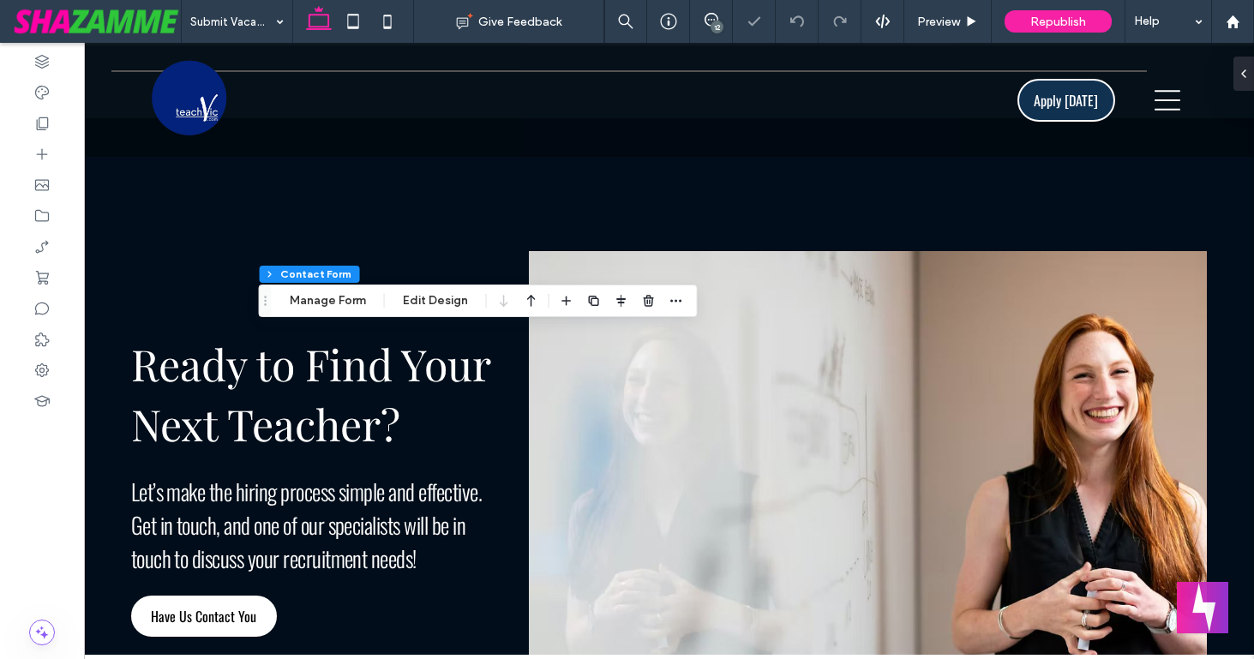
type input "*"
type input "***"
click at [415, 304] on button "Edit Design" at bounding box center [435, 301] width 87 height 21
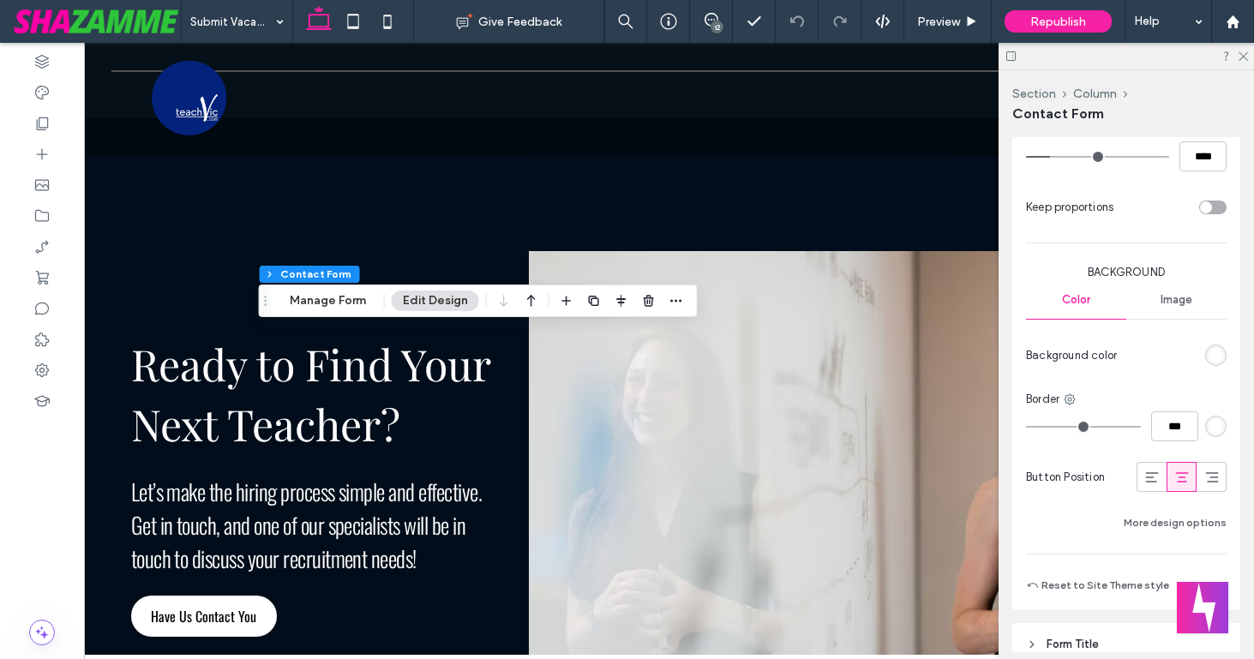
scroll to position [1455, 0]
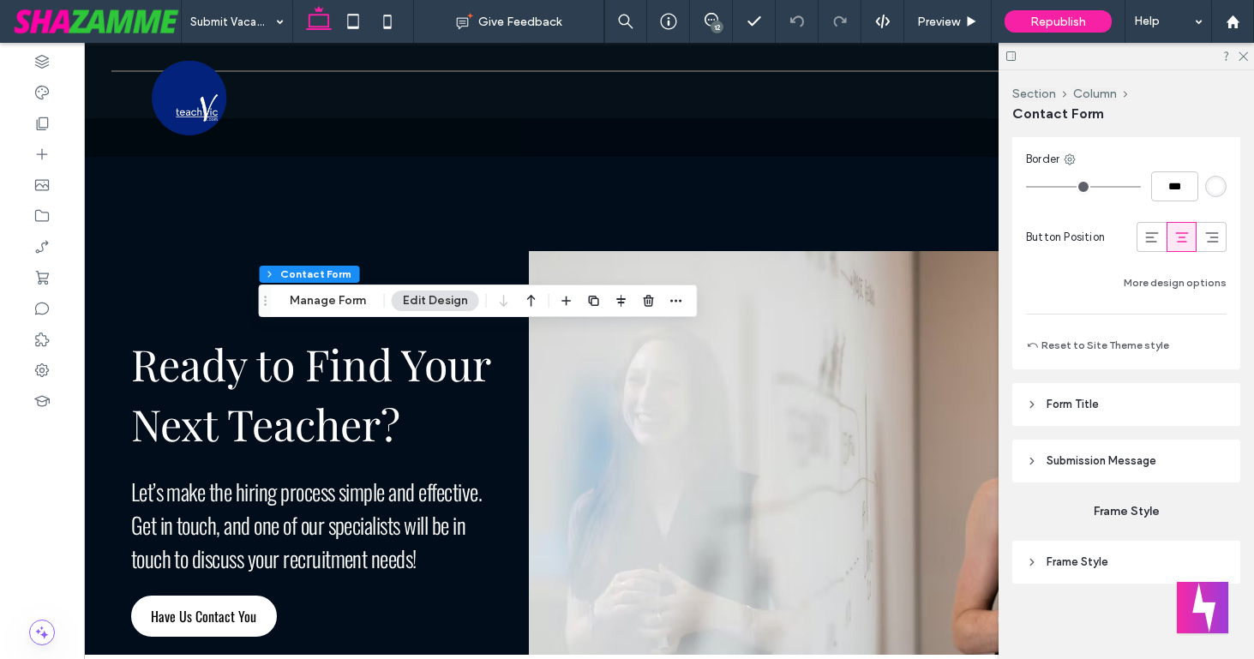
click at [1049, 558] on span "Frame Style" at bounding box center [1078, 562] width 62 height 17
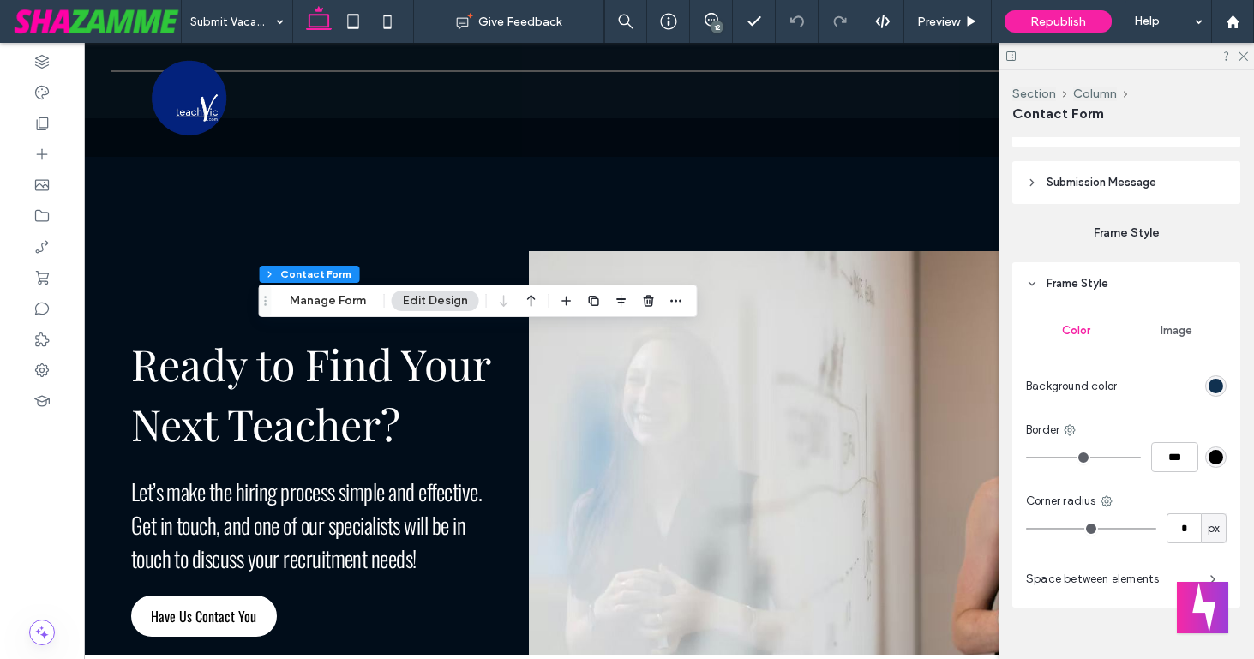
scroll to position [1737, 0]
click at [1213, 379] on div "rgb(16, 49, 80)" at bounding box center [1216, 383] width 15 height 15
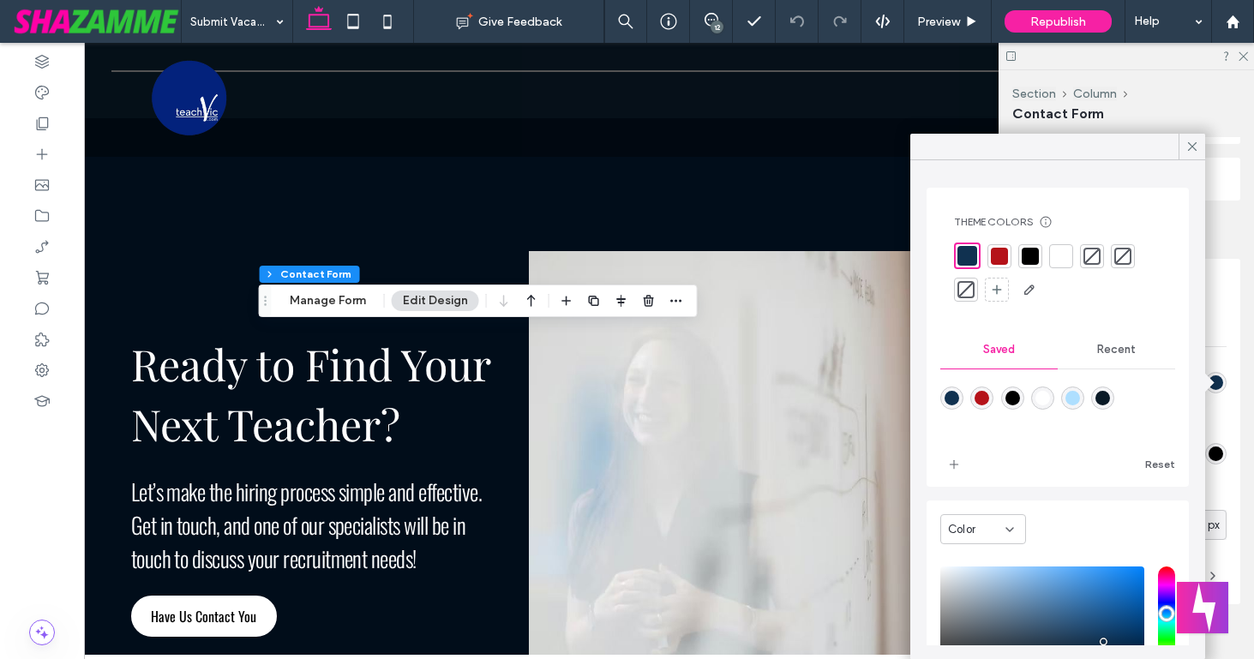
click at [1097, 252] on div at bounding box center [1092, 256] width 17 height 17
click at [1190, 145] on use at bounding box center [1192, 146] width 9 height 9
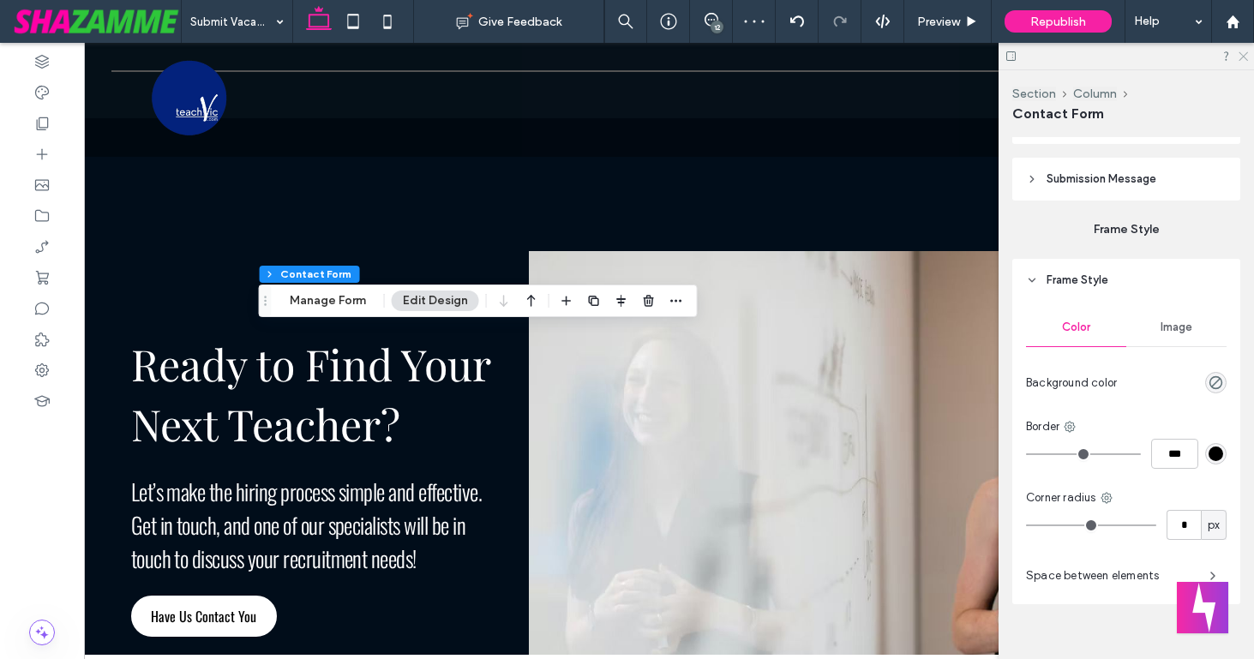
click at [1238, 55] on icon at bounding box center [1242, 55] width 11 height 11
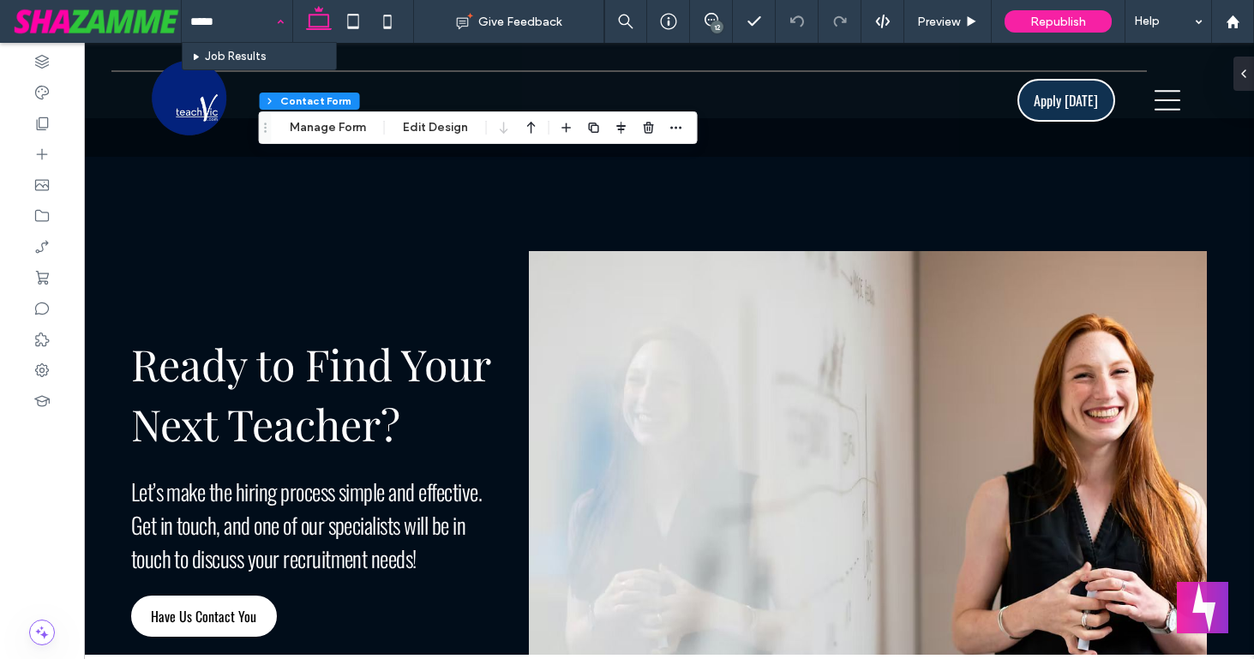
type input "******"
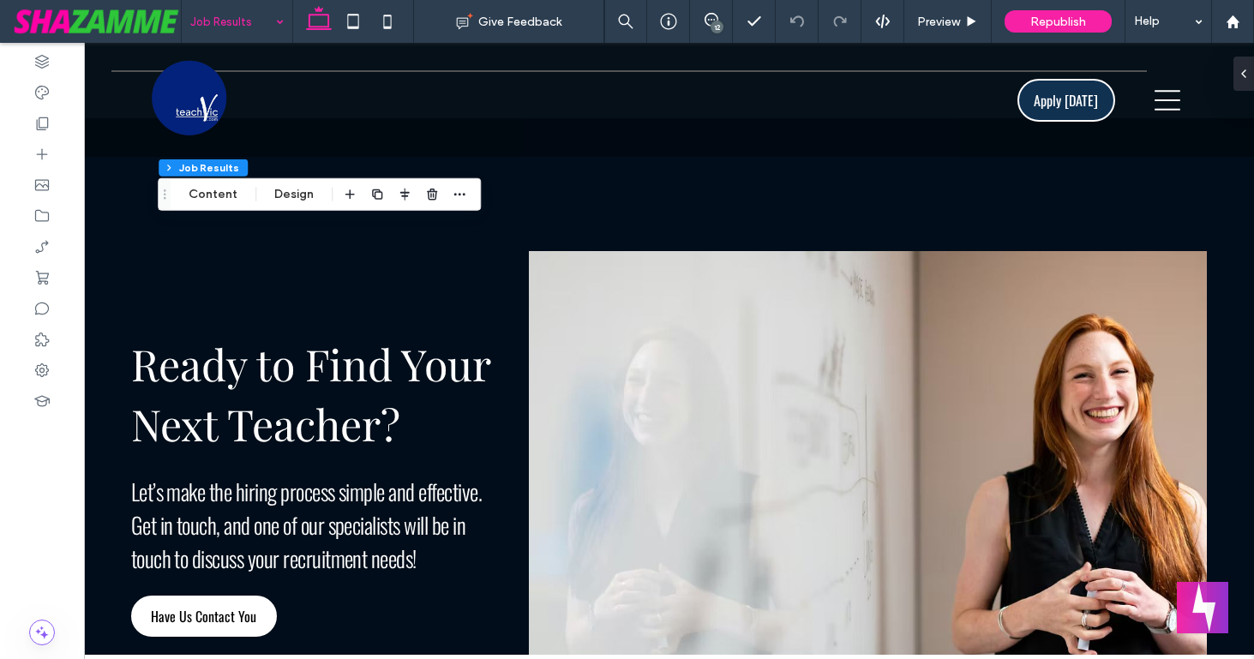
type input "**"
type input "*"
click at [219, 195] on button "Content" at bounding box center [212, 194] width 71 height 21
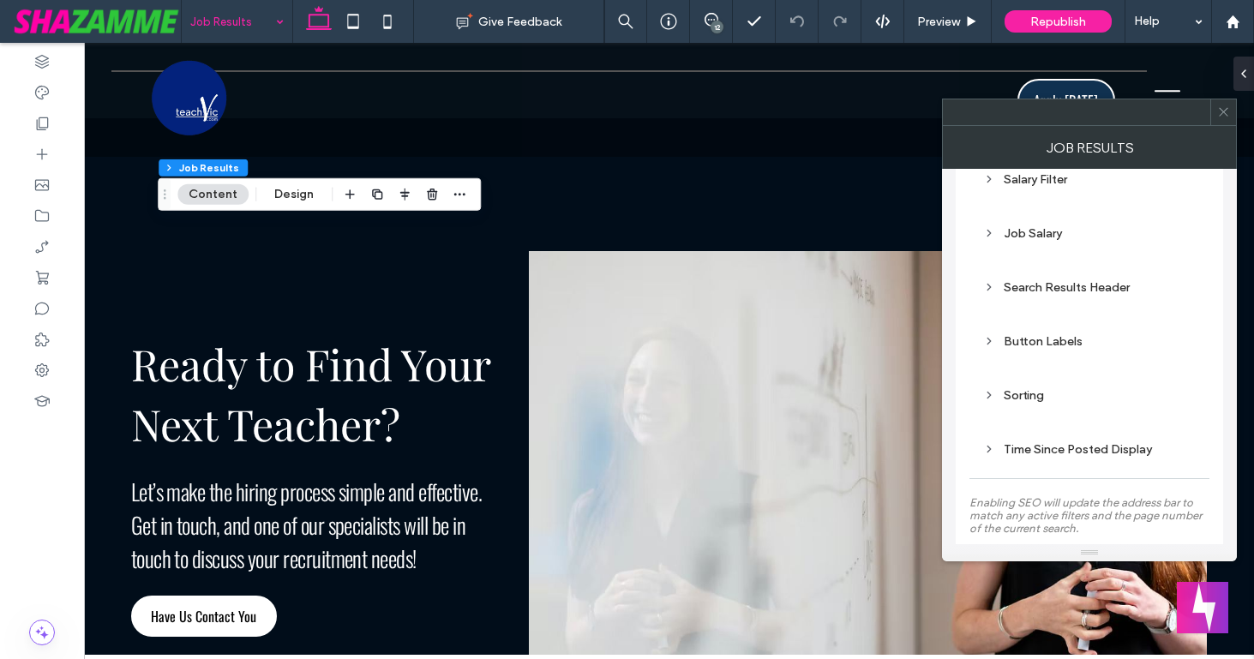
scroll to position [366, 0]
click at [988, 346] on icon at bounding box center [989, 340] width 12 height 12
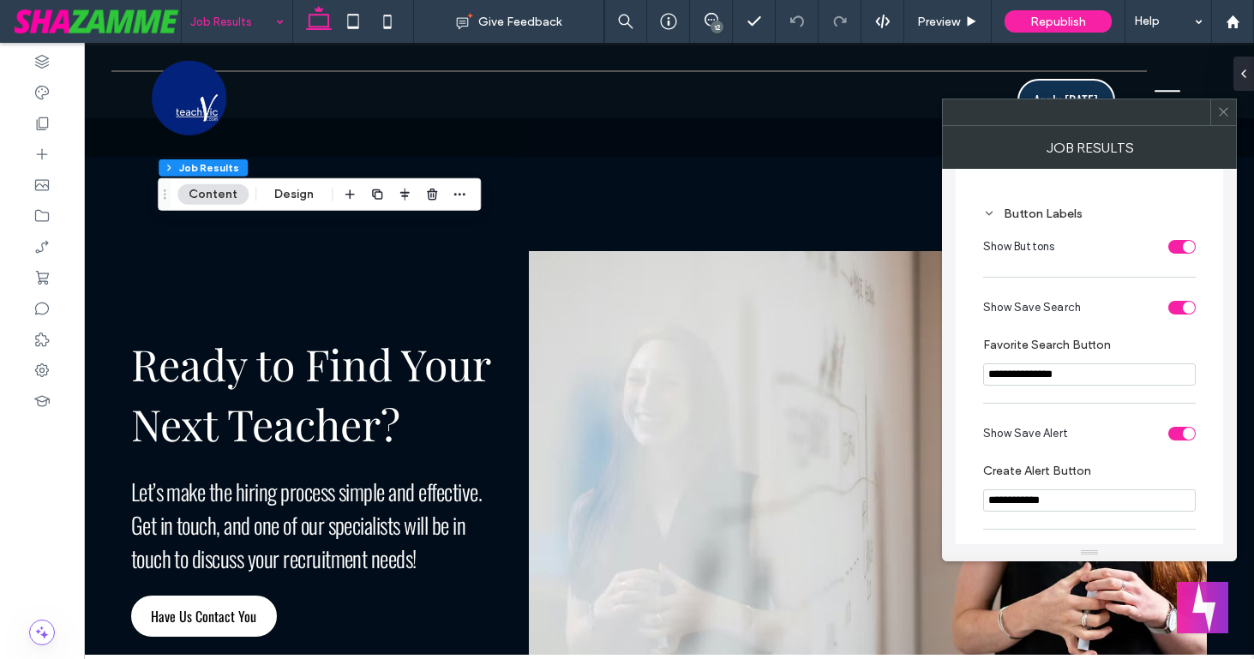
scroll to position [493, 0]
click at [1017, 382] on input "**********" at bounding box center [1089, 374] width 213 height 22
type input "**********"
click at [1009, 402] on div "**********" at bounding box center [1089, 446] width 213 height 443
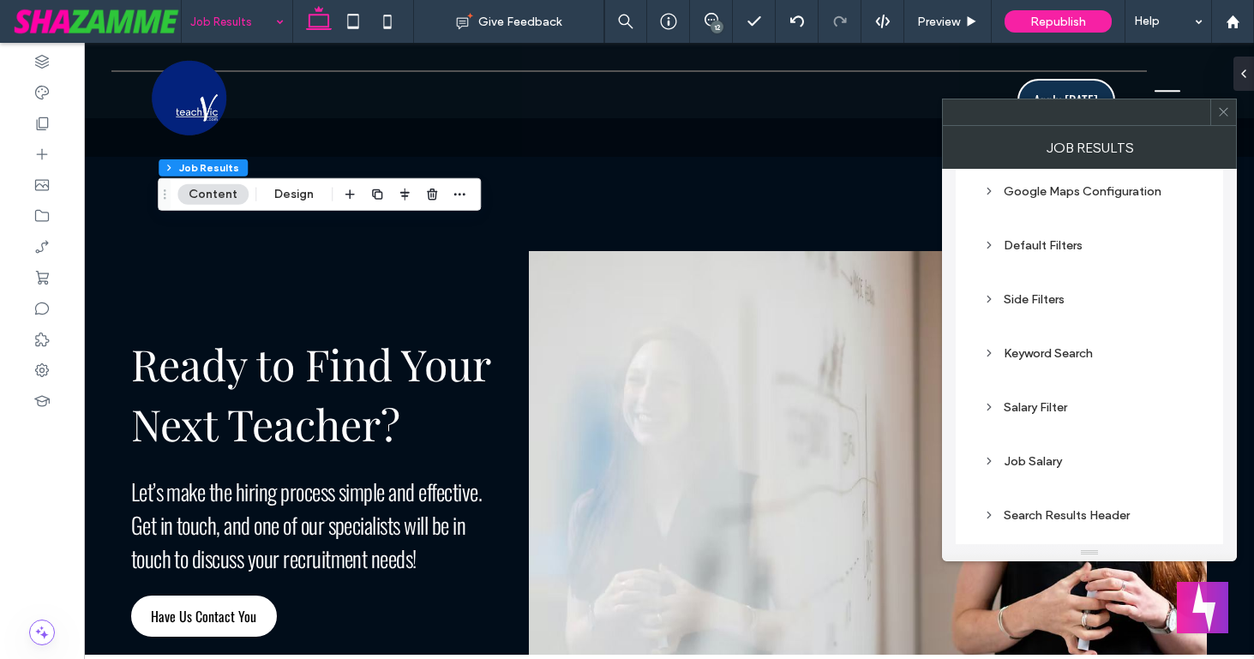
scroll to position [134, 0]
click at [1018, 304] on div "Side Filters" at bounding box center [1089, 302] width 213 height 15
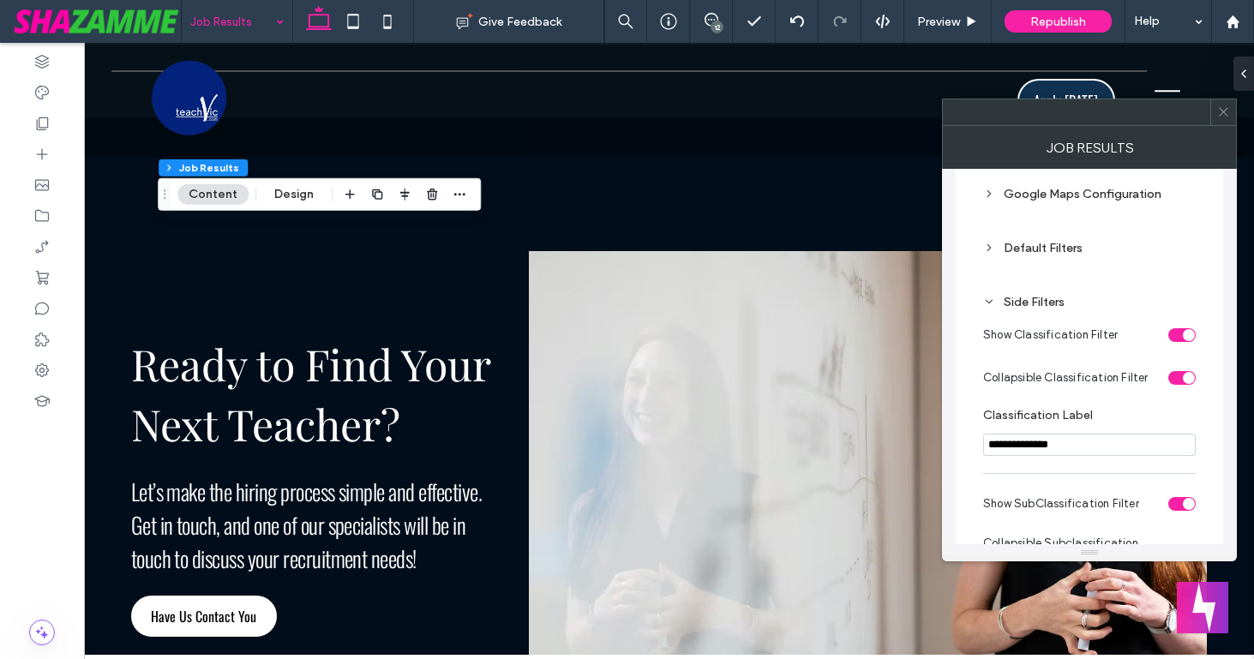
click at [1034, 448] on input "**********" at bounding box center [1089, 445] width 213 height 22
type input "**********"
click at [1135, 415] on label "Classification Label" at bounding box center [1086, 417] width 206 height 19
click at [1224, 110] on icon at bounding box center [1224, 111] width 13 height 13
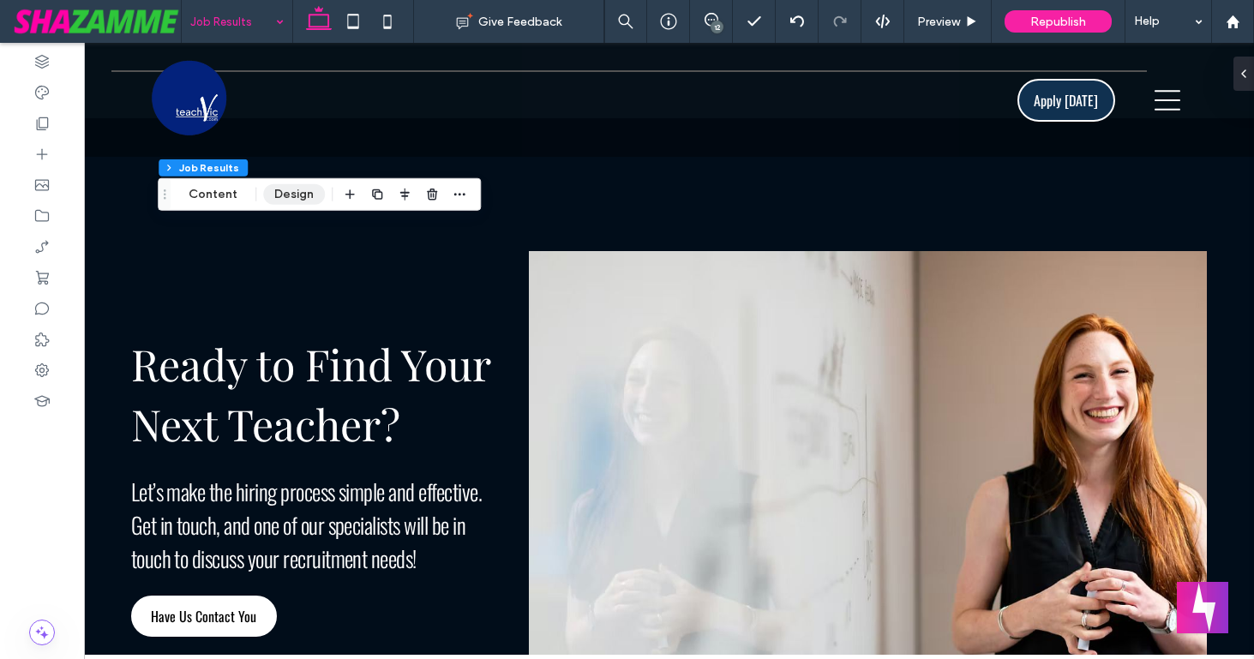
click at [295, 191] on button "Design" at bounding box center [294, 194] width 62 height 21
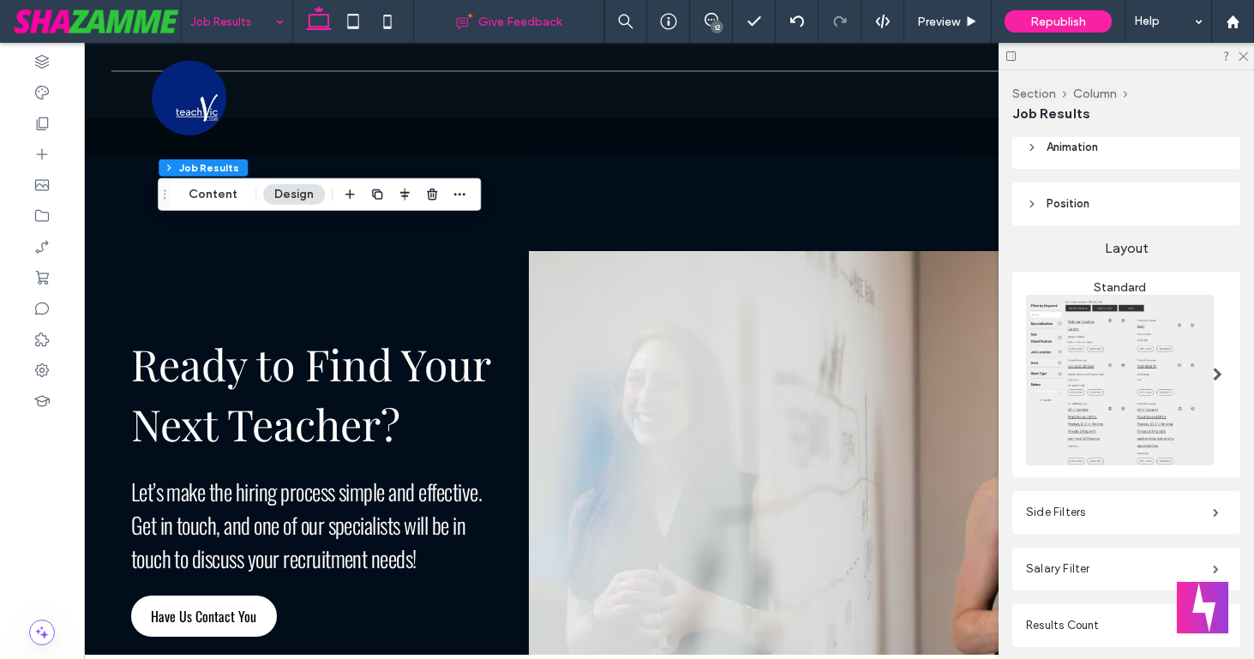
scroll to position [635, 0]
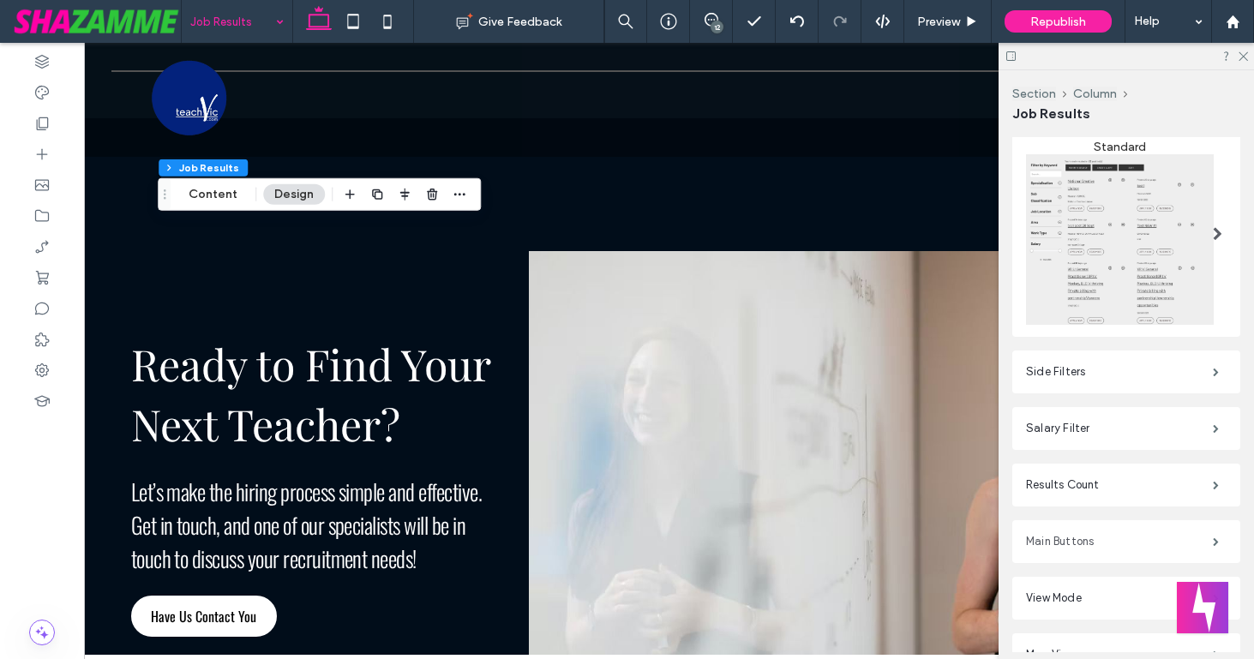
click at [1074, 531] on label "Main Buttons" at bounding box center [1119, 542] width 187 height 34
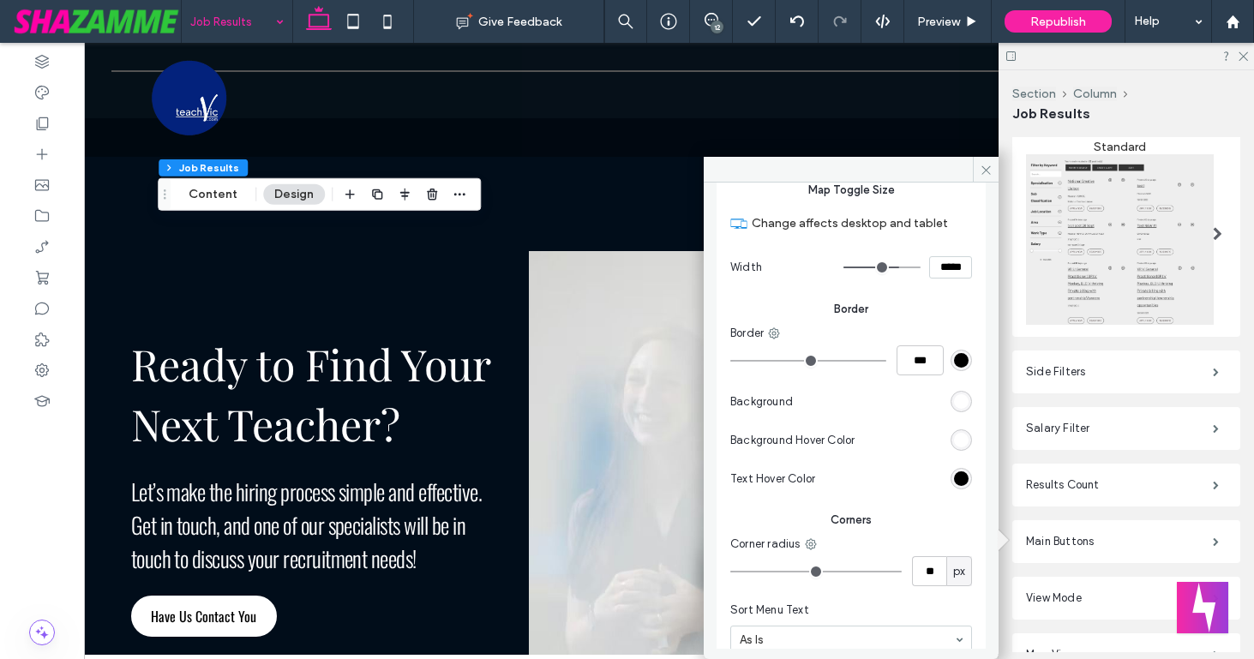
scroll to position [695, 0]
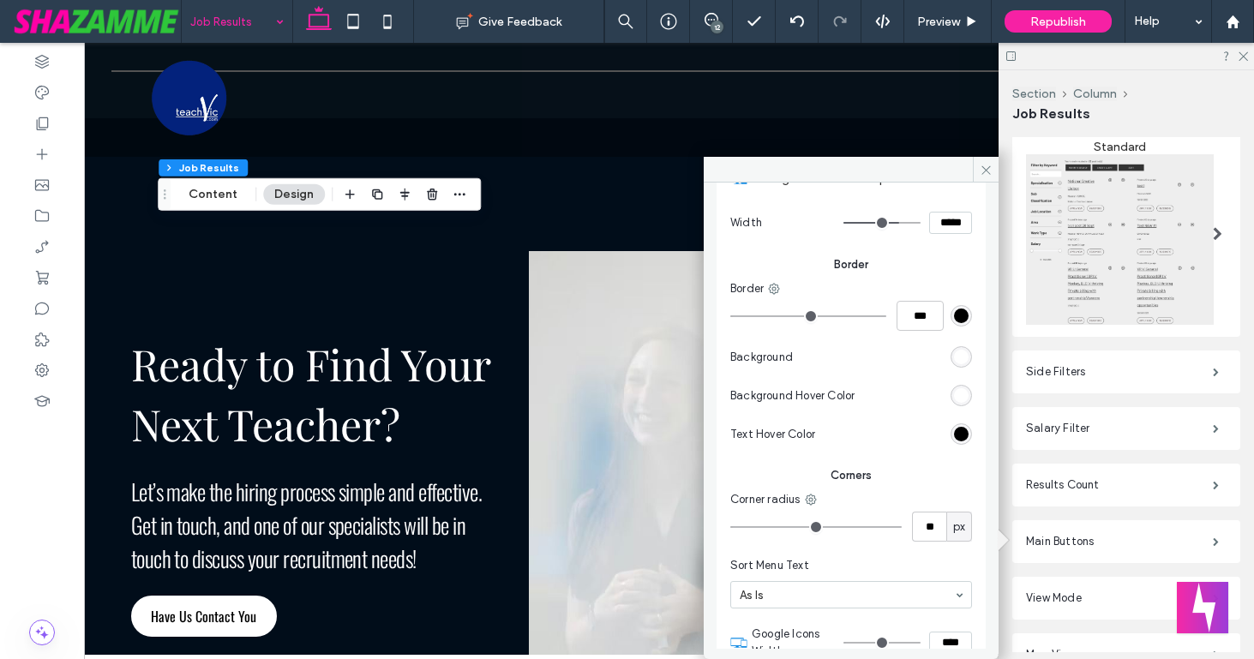
click at [954, 401] on div "rgb(255, 255, 255)" at bounding box center [961, 395] width 15 height 15
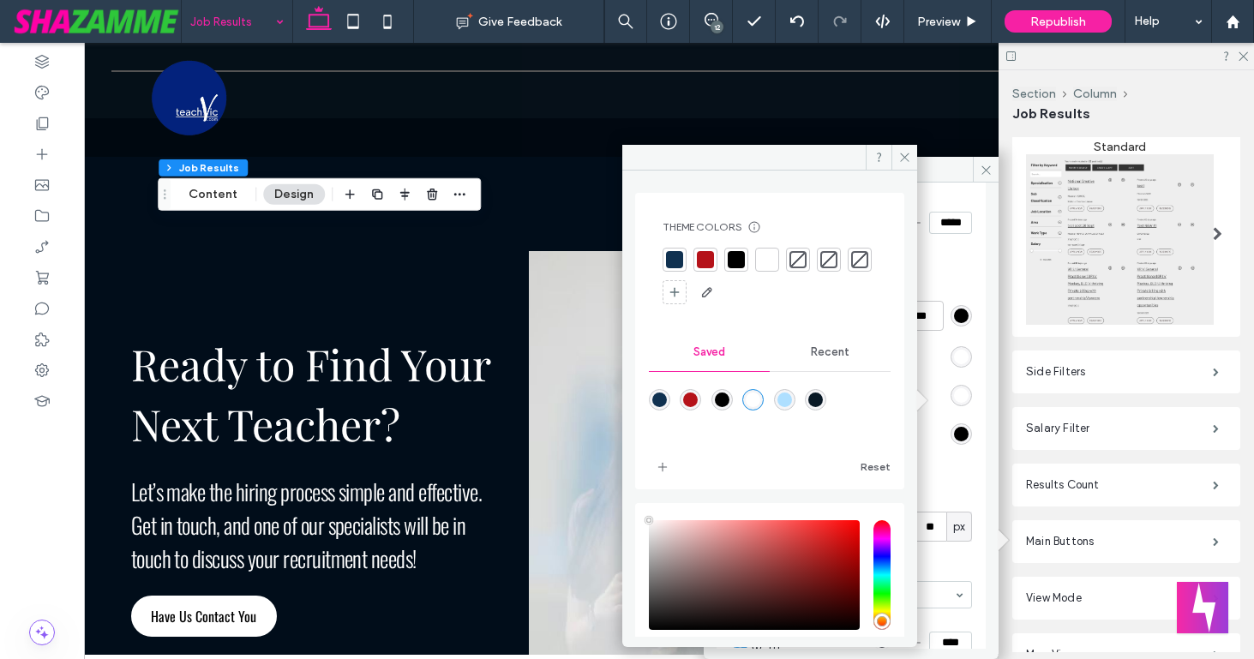
click at [671, 262] on div at bounding box center [674, 259] width 17 height 17
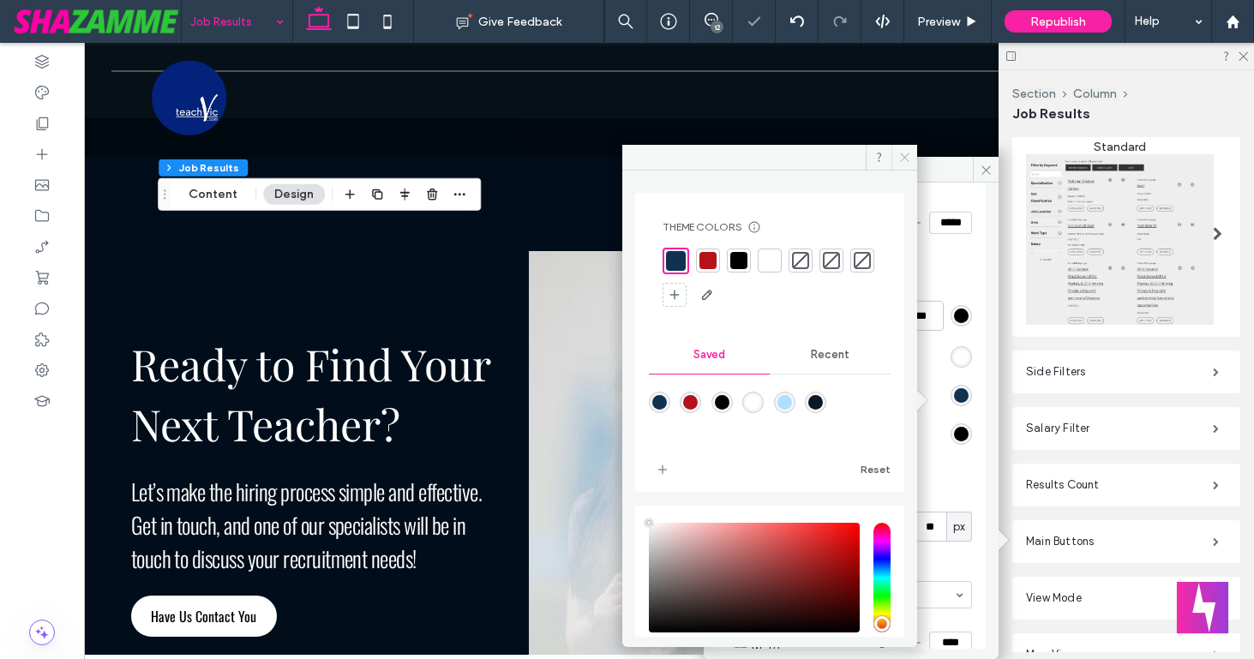
click at [897, 156] on span at bounding box center [905, 158] width 26 height 26
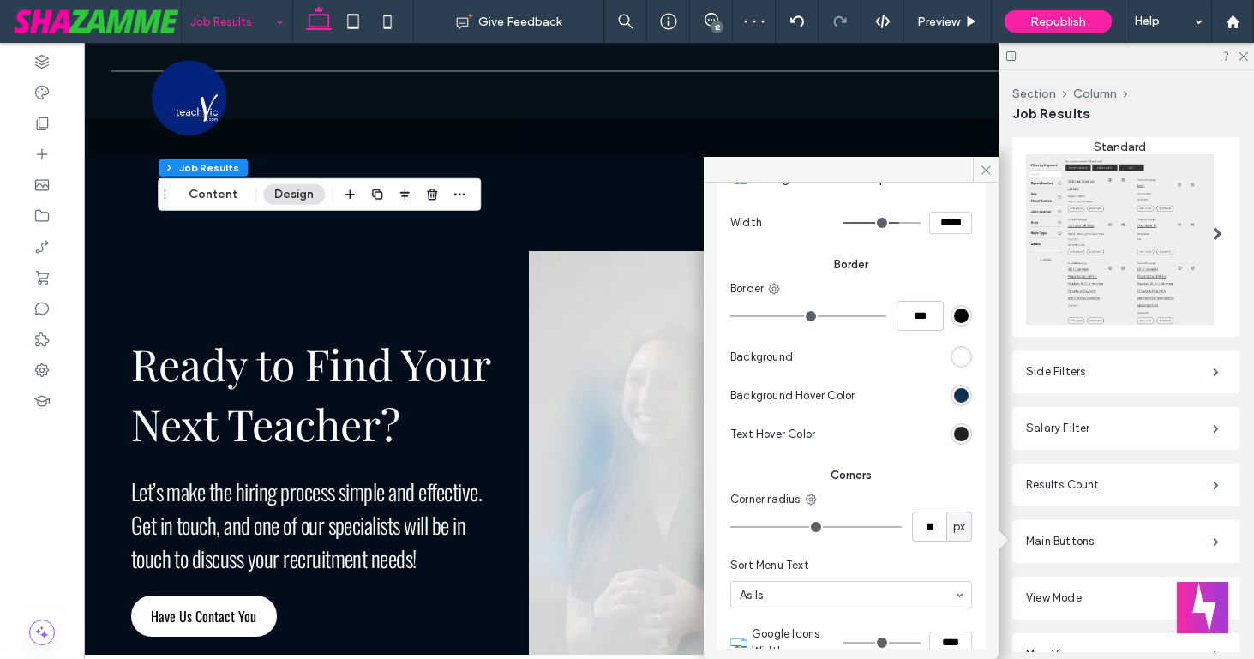
click at [954, 437] on div "rgb(0, 0, 0)" at bounding box center [961, 434] width 15 height 15
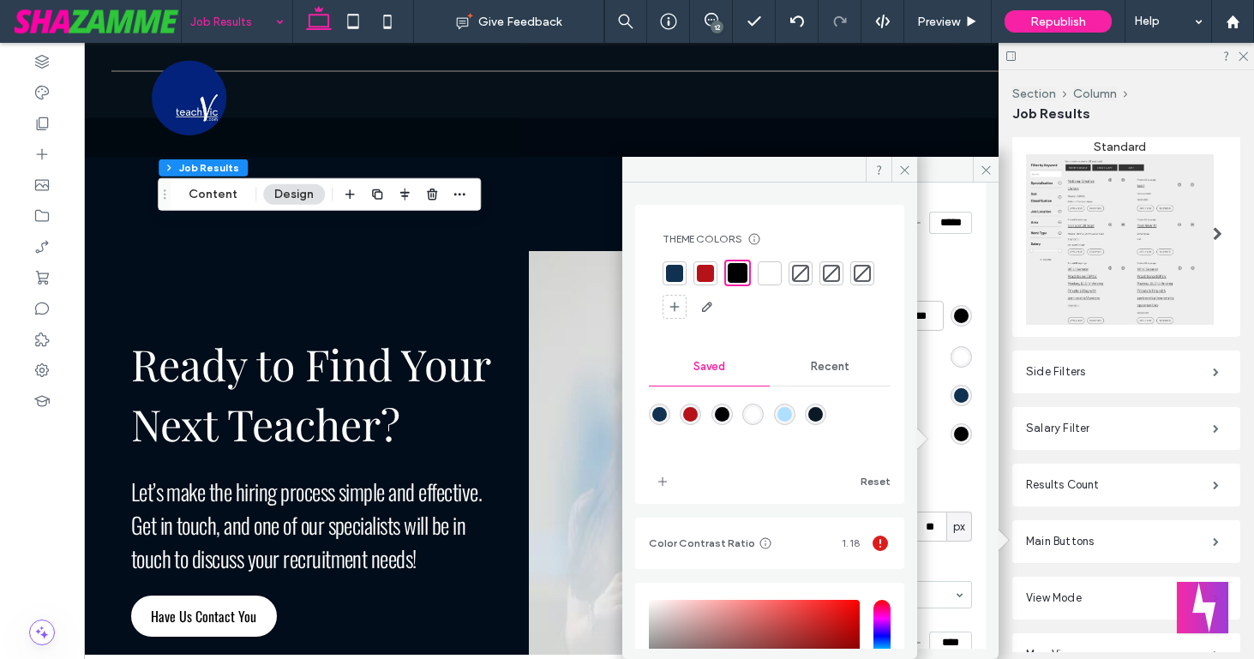
click at [769, 275] on div at bounding box center [769, 273] width 17 height 17
click at [899, 169] on icon at bounding box center [905, 170] width 13 height 13
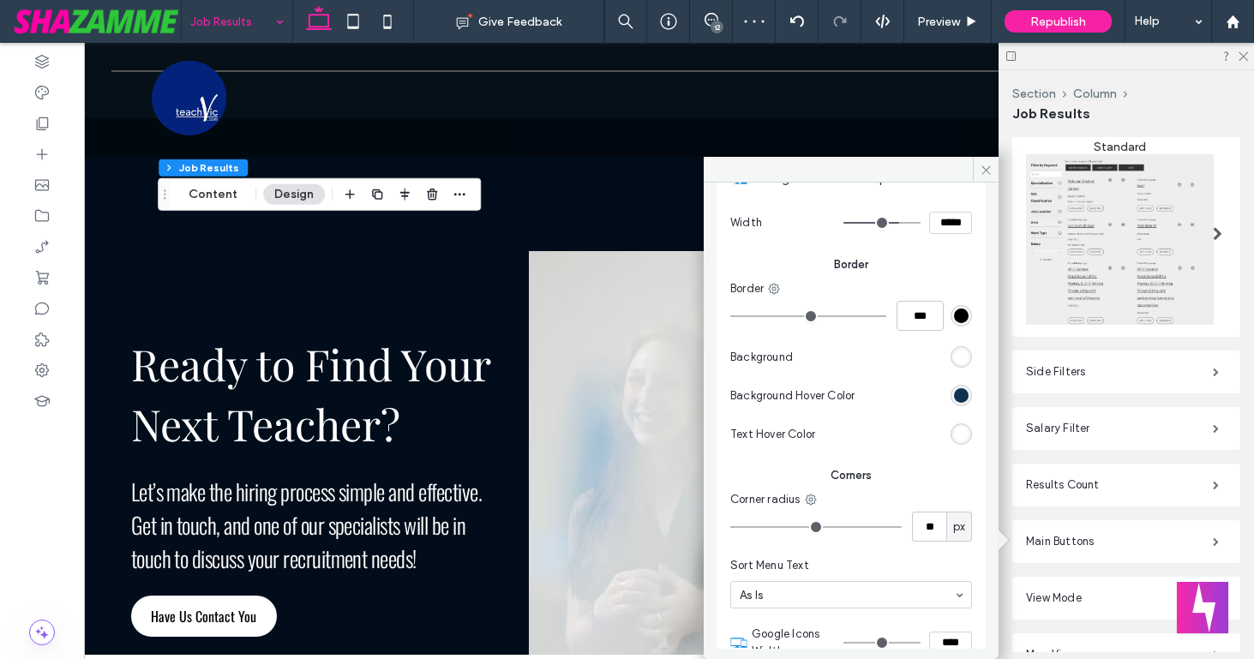
click at [859, 268] on span "Border" at bounding box center [852, 264] width 242 height 17
click at [985, 168] on use at bounding box center [986, 169] width 9 height 9
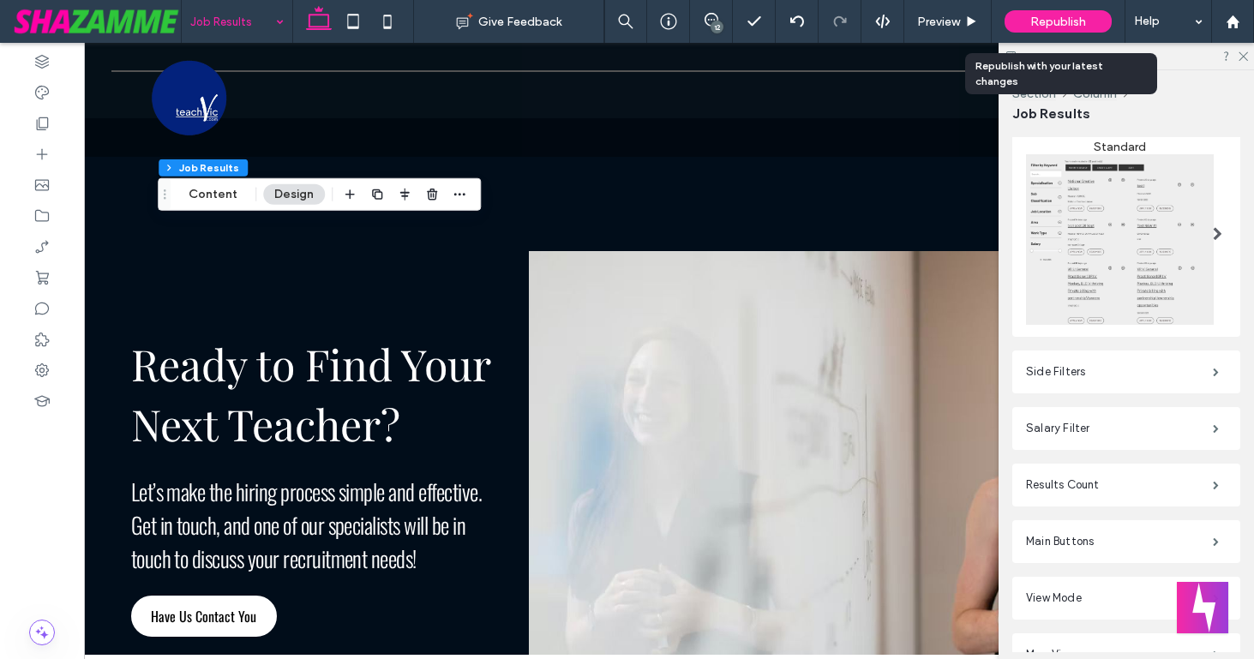
click at [1055, 19] on span "Republish" at bounding box center [1059, 22] width 56 height 15
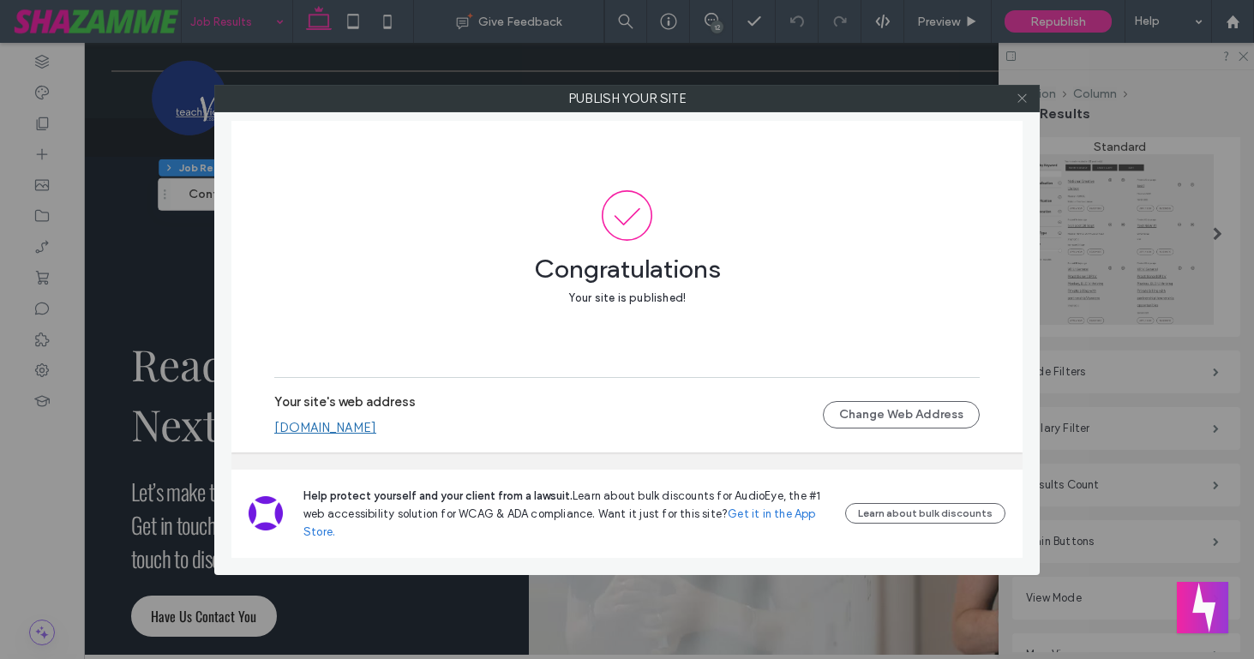
click at [1023, 99] on icon at bounding box center [1022, 98] width 13 height 13
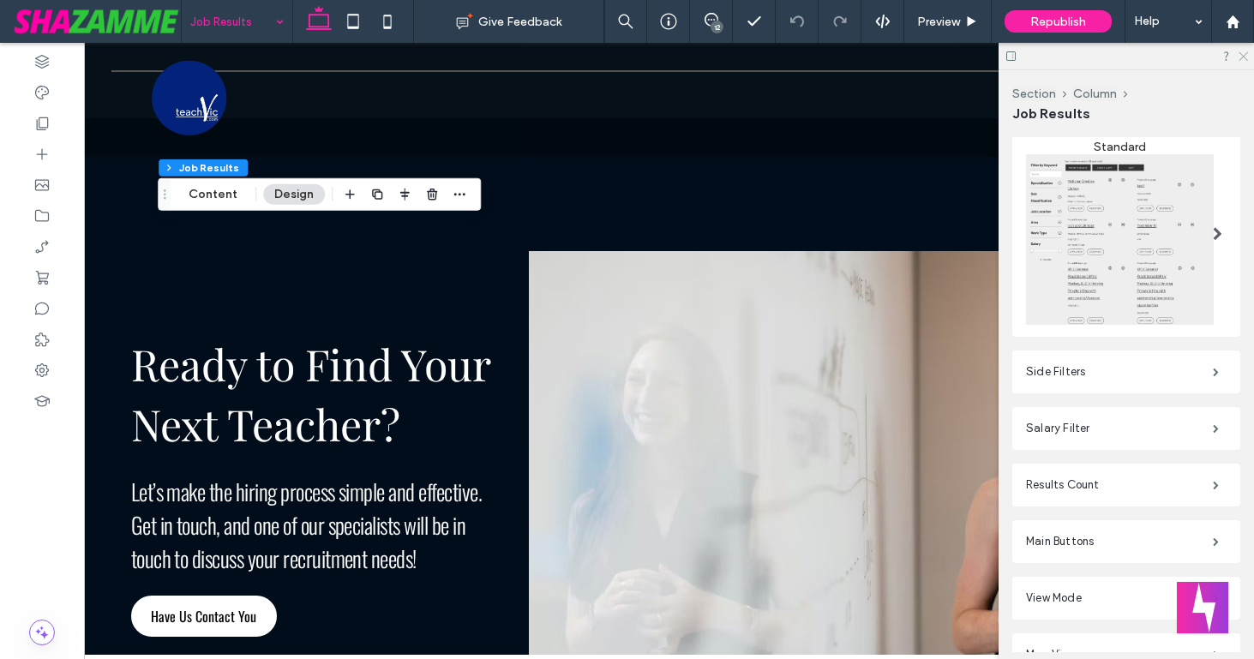
click at [1243, 55] on icon at bounding box center [1242, 55] width 11 height 11
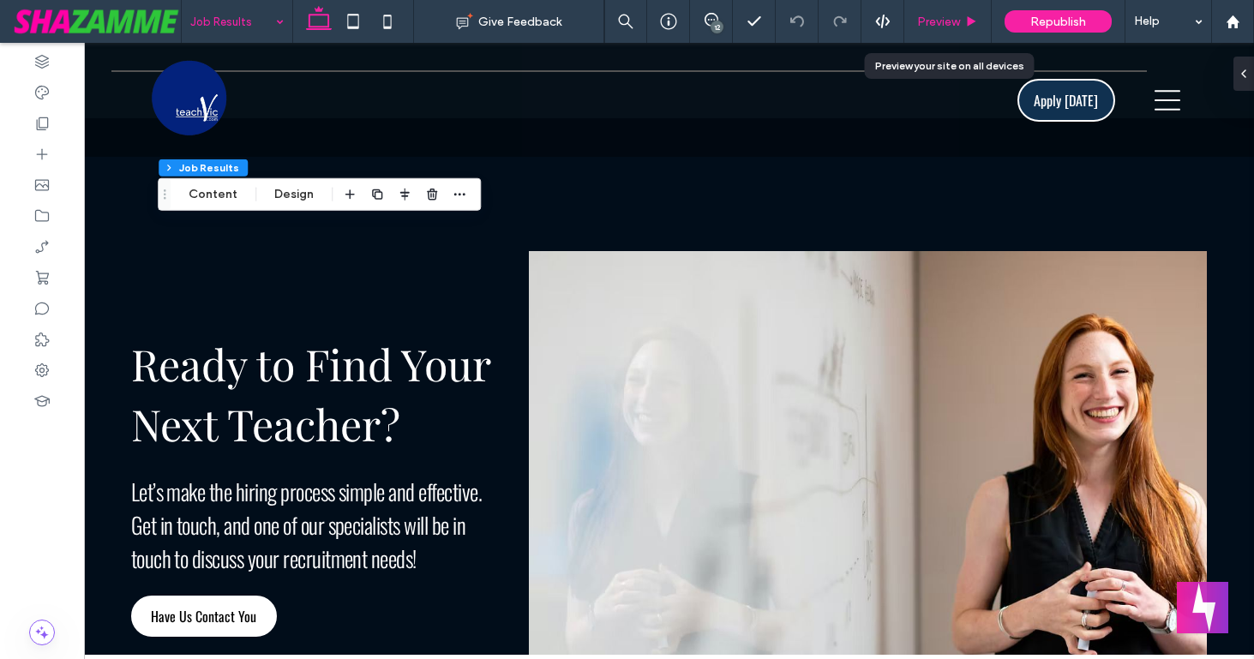
click at [929, 15] on span "Preview" at bounding box center [938, 22] width 43 height 15
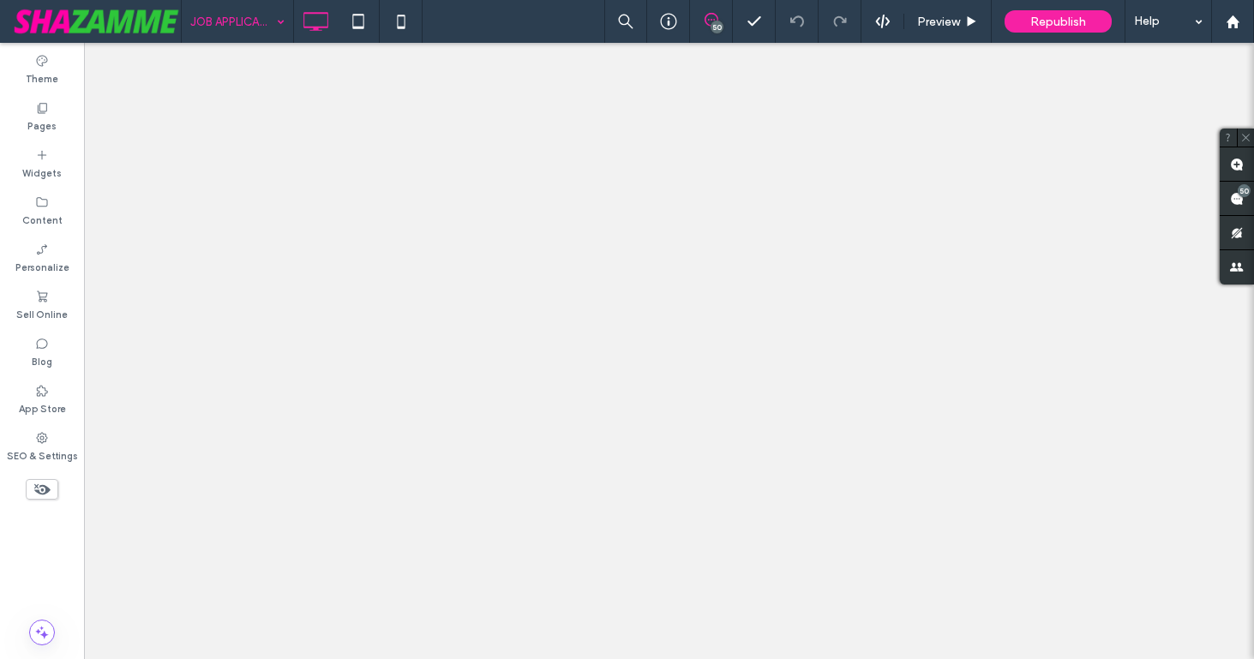
click at [280, 20] on div "JOB APPLICATION" at bounding box center [237, 21] width 111 height 43
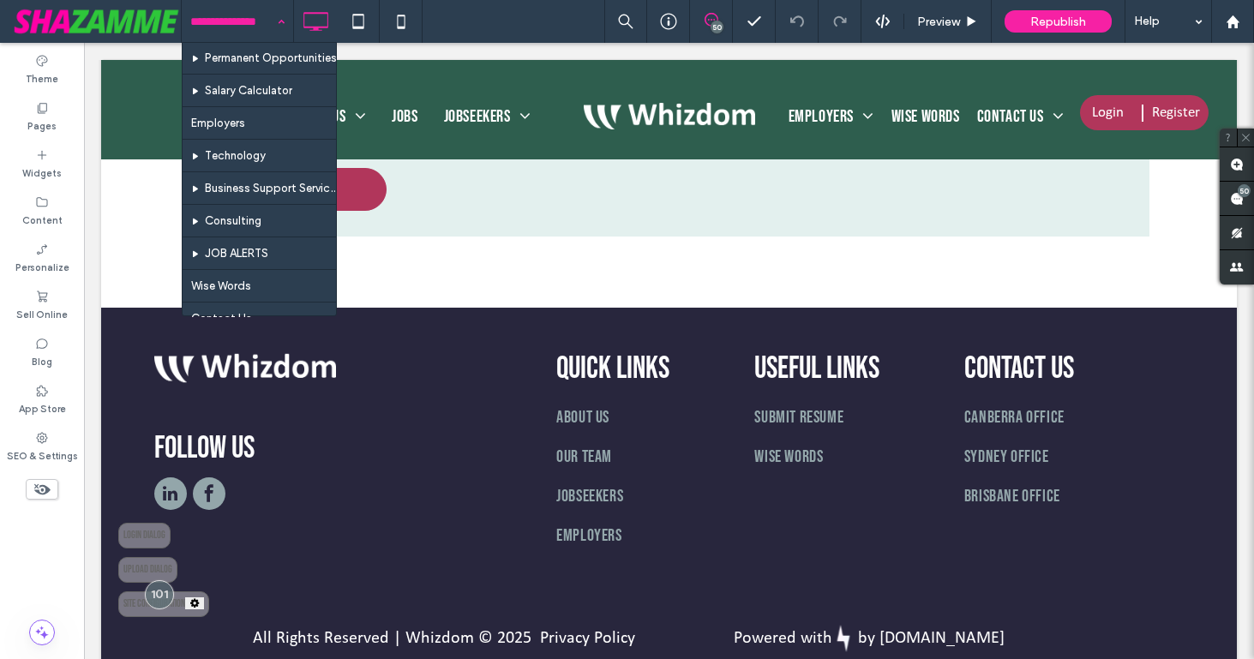
scroll to position [362, 0]
click at [276, 23] on div "HOME ABOUT US Our Team CONSULTANTS Veteran Employment Commitment Work With Us S…" at bounding box center [237, 21] width 111 height 43
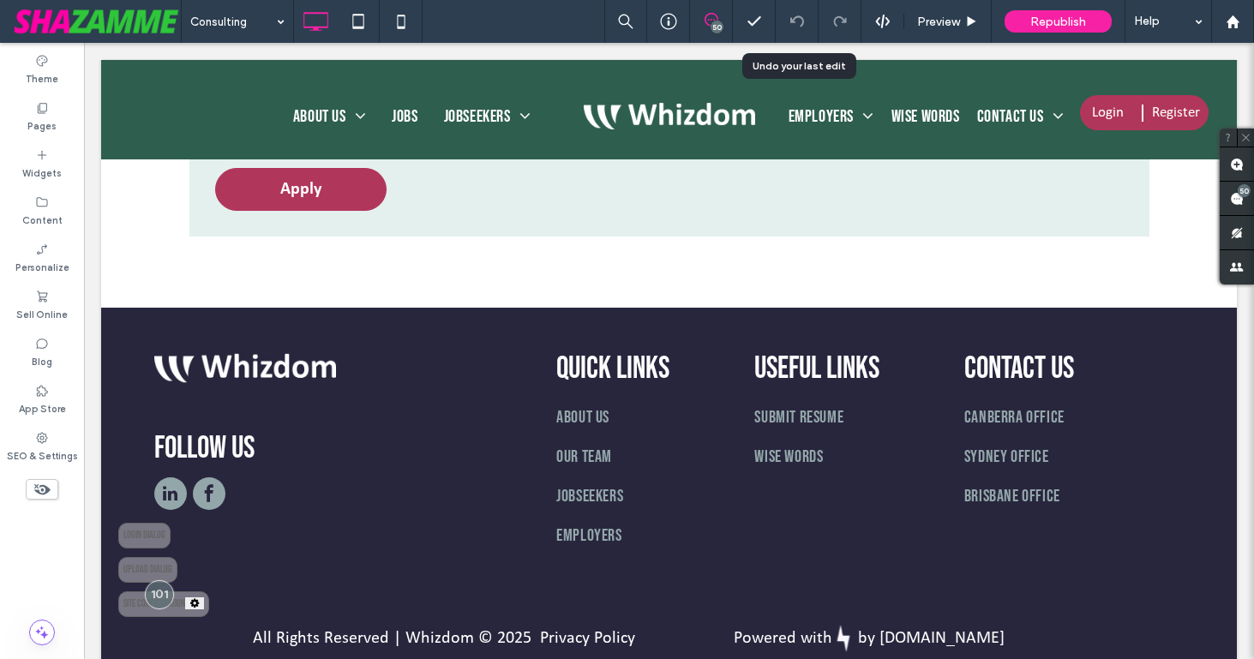
click at [717, 23] on div "50" at bounding box center [717, 27] width 13 height 13
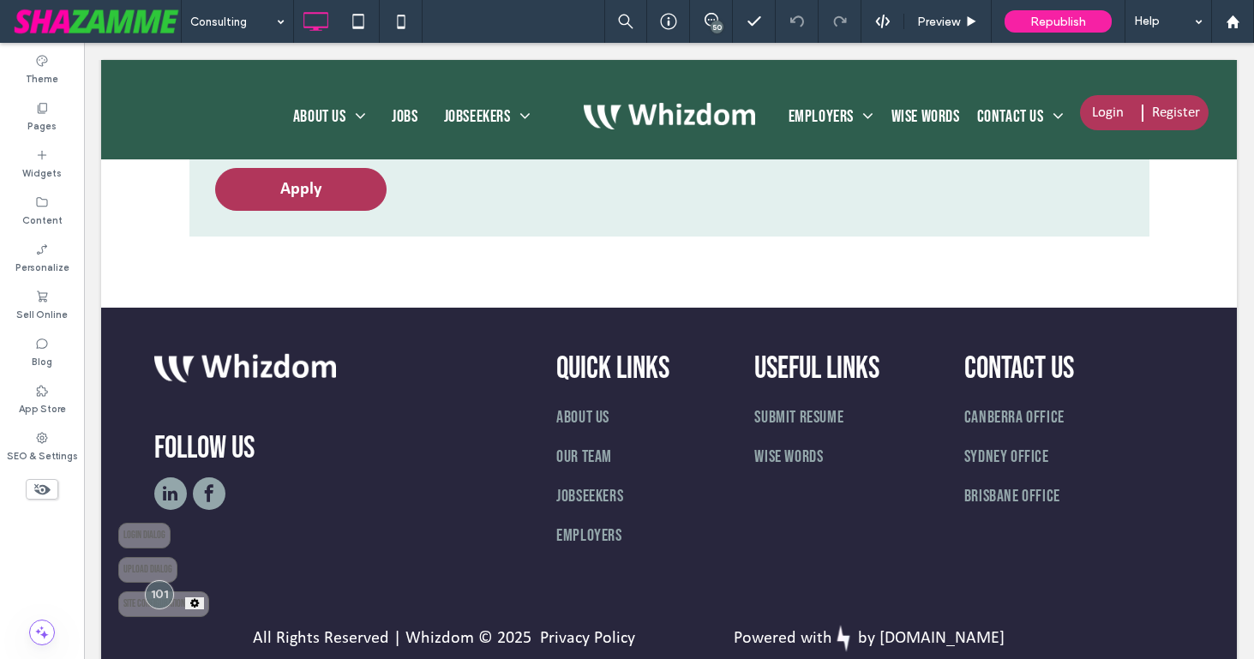
click at [717, 23] on div "50" at bounding box center [717, 27] width 13 height 13
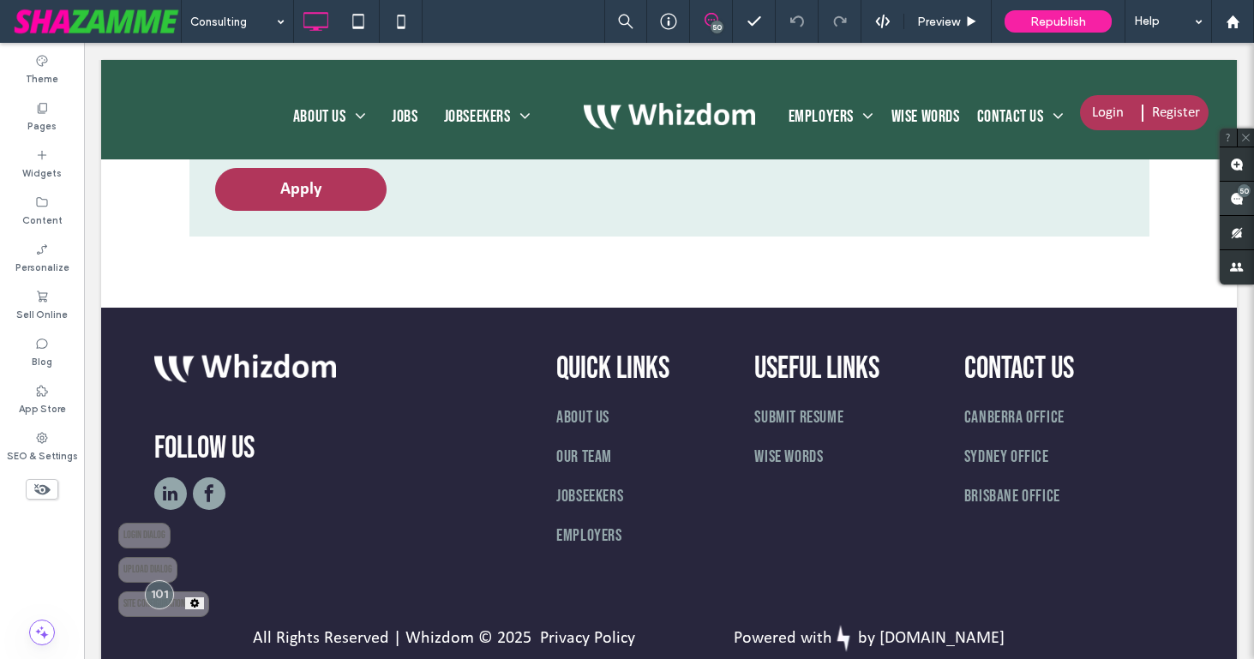
click at [1233, 202] on use at bounding box center [1237, 199] width 14 height 14
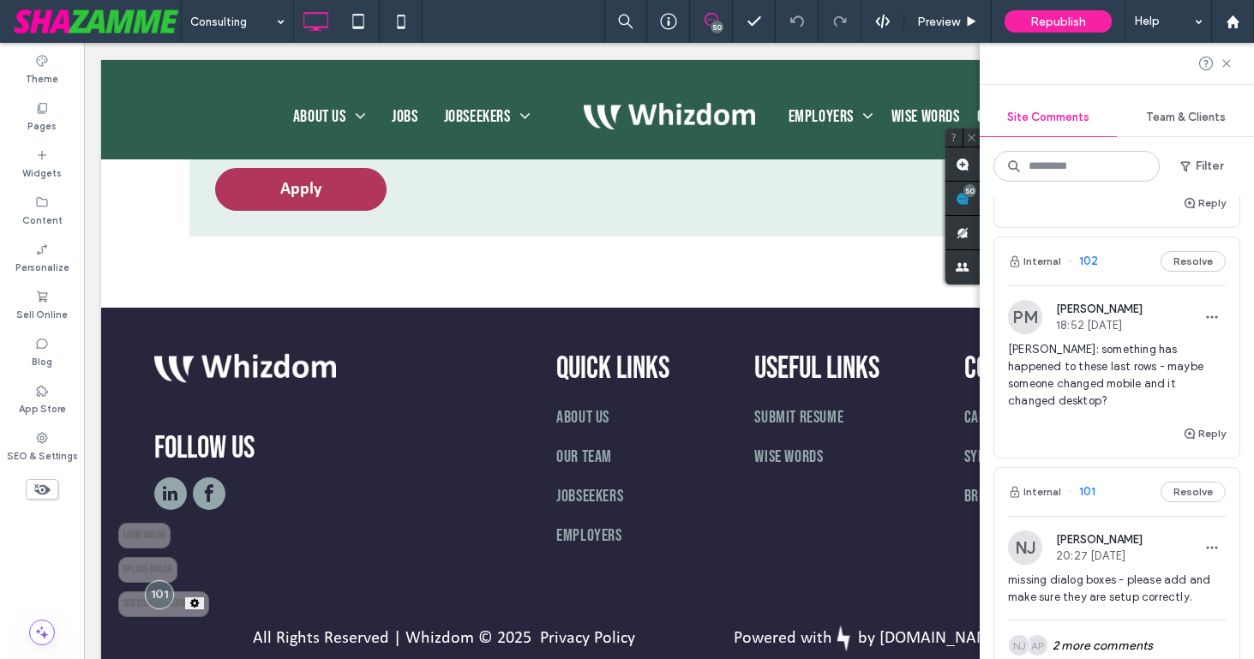
scroll to position [601, 0]
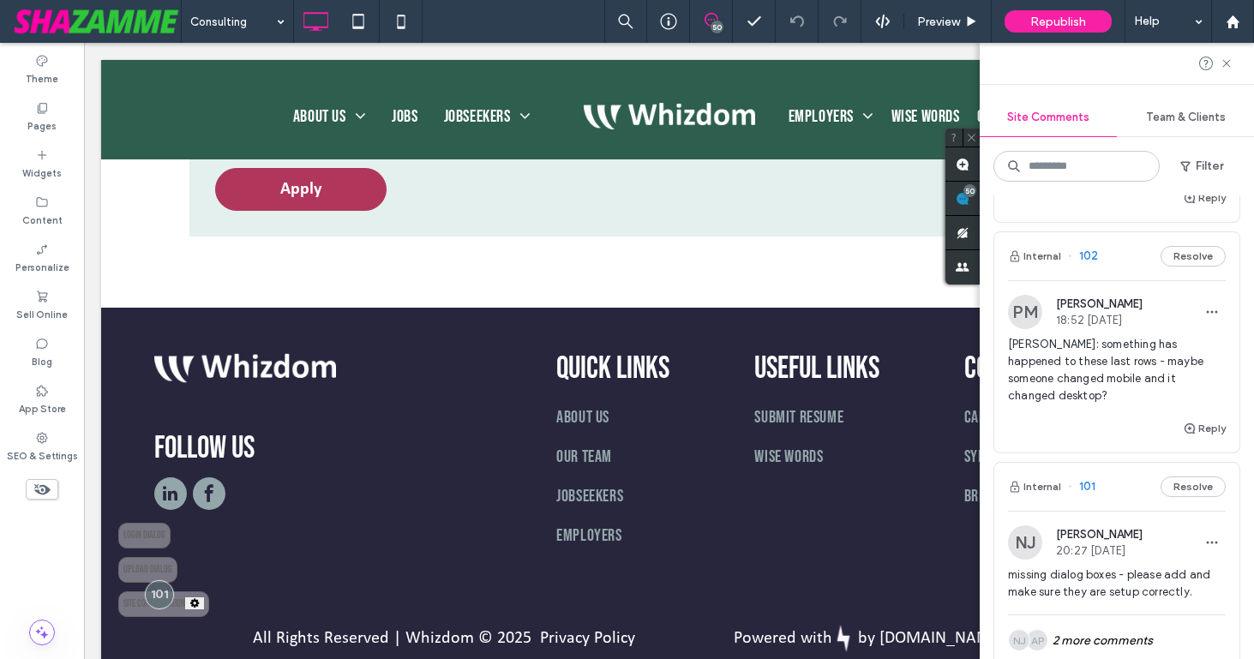
click at [1142, 363] on span "Nicole J: something has happened to these last rows - maybe someone changed mob…" at bounding box center [1117, 370] width 218 height 69
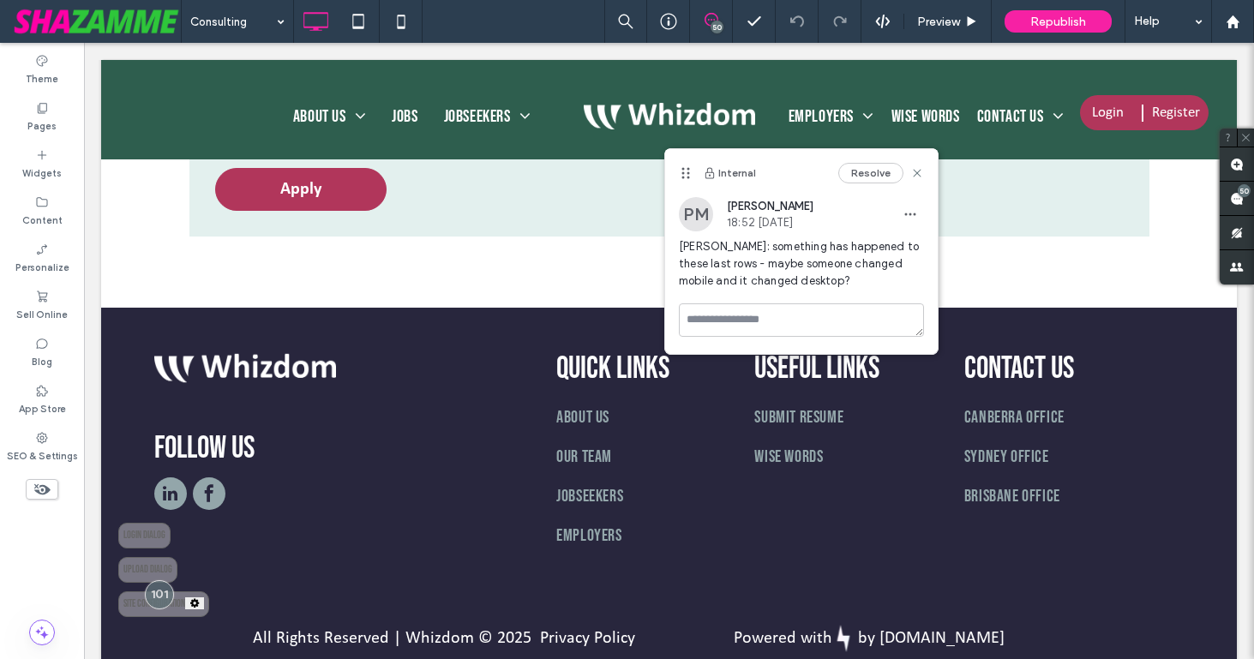
scroll to position [0, 0]
click at [862, 175] on button "Resolve" at bounding box center [871, 173] width 65 height 21
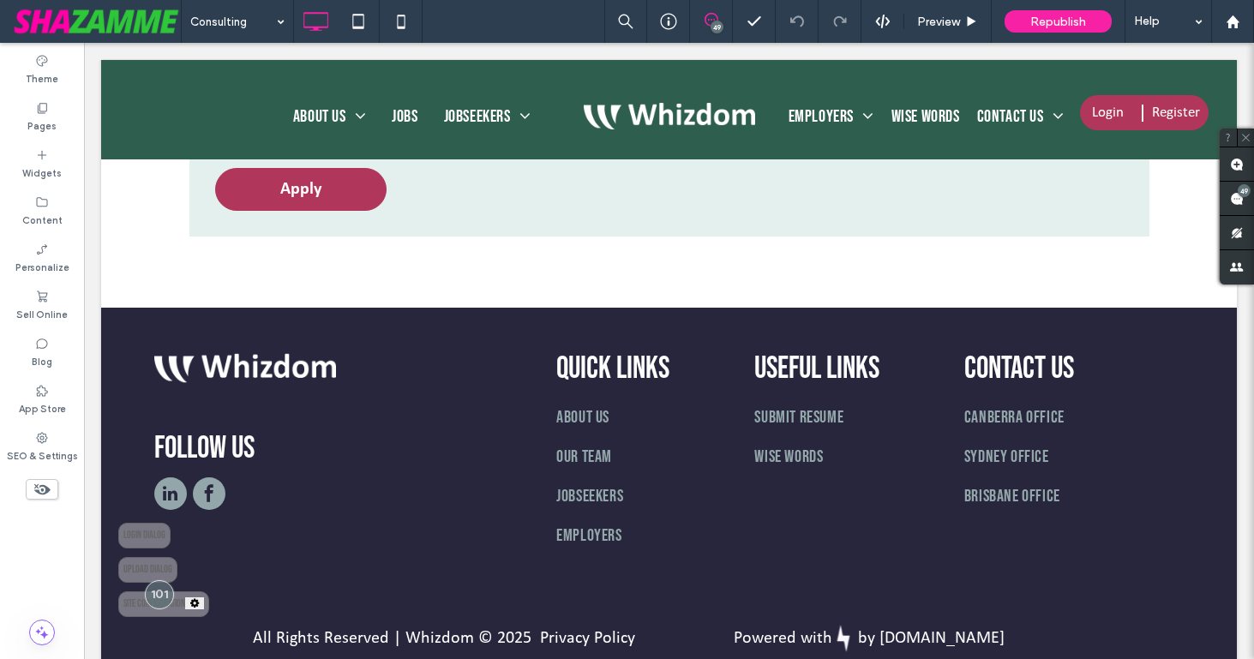
click at [708, 22] on icon at bounding box center [712, 20] width 14 height 14
click at [1242, 190] on div "49" at bounding box center [1244, 190] width 13 height 13
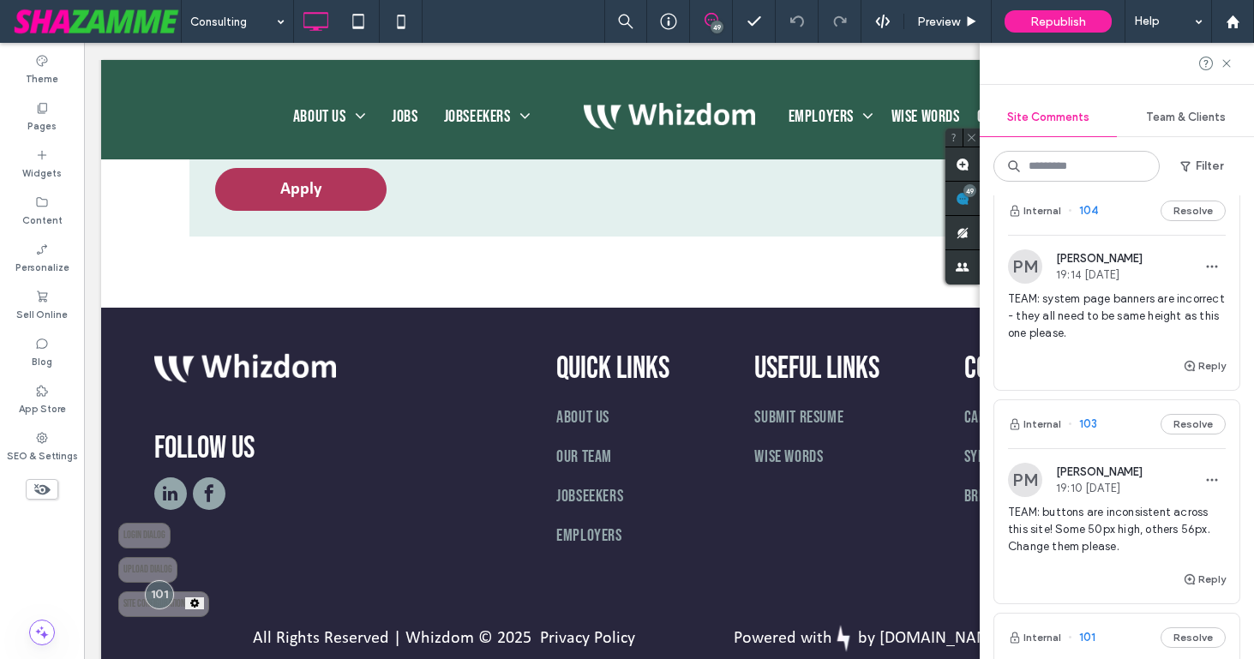
scroll to position [224, 0]
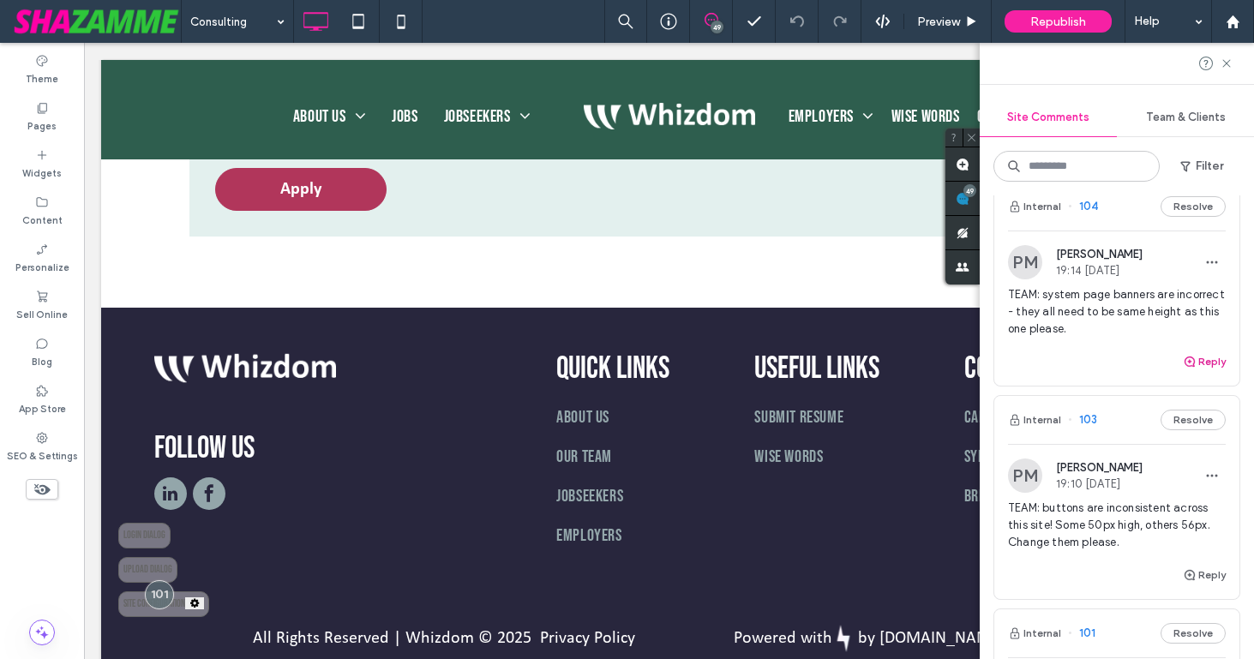
click at [1217, 361] on button "Reply" at bounding box center [1204, 362] width 43 height 21
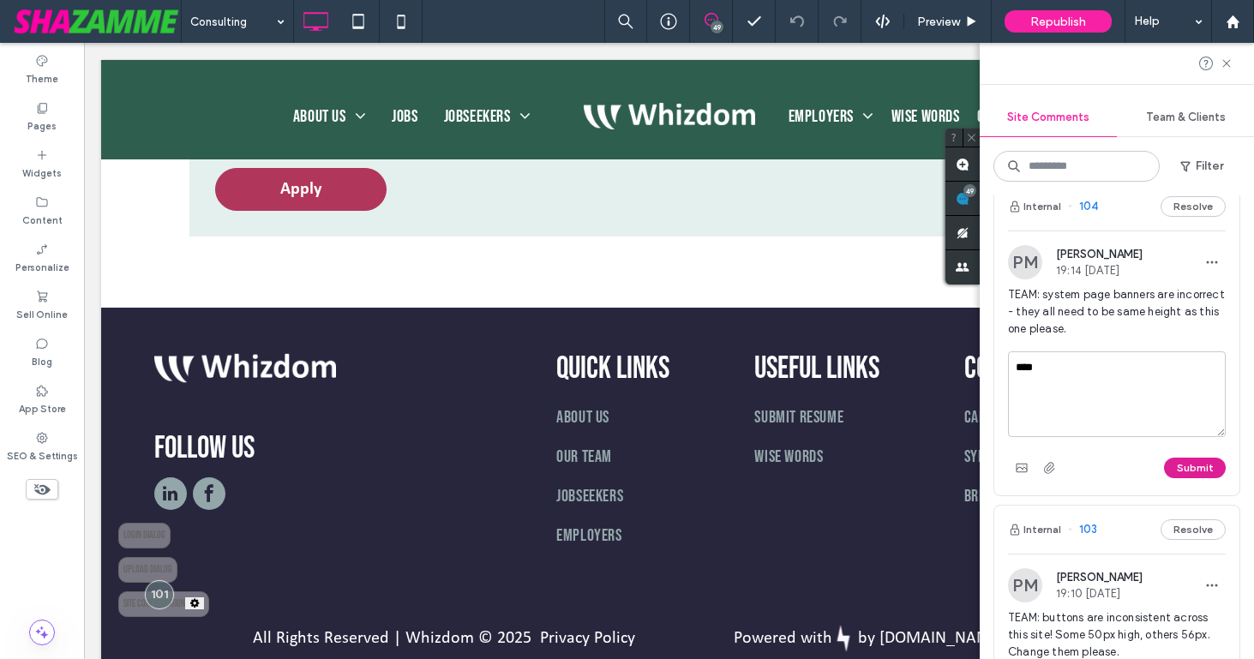
type textarea "****"
click at [1208, 466] on button "Submit" at bounding box center [1195, 468] width 62 height 21
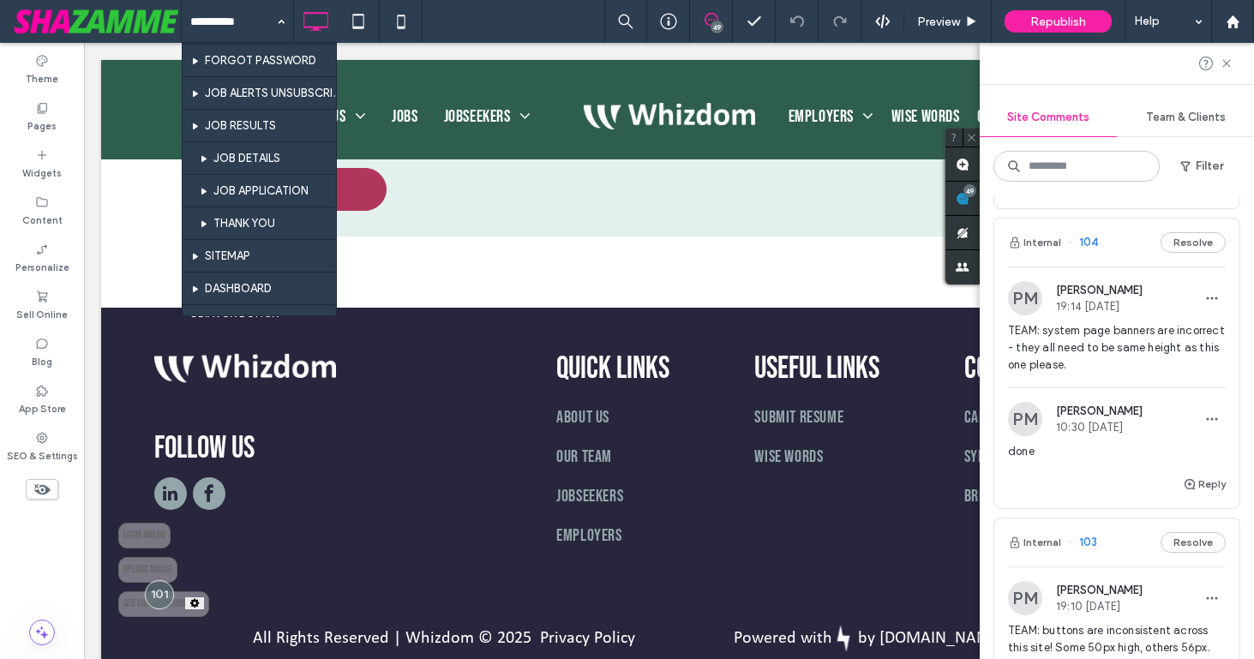
scroll to position [849, 0]
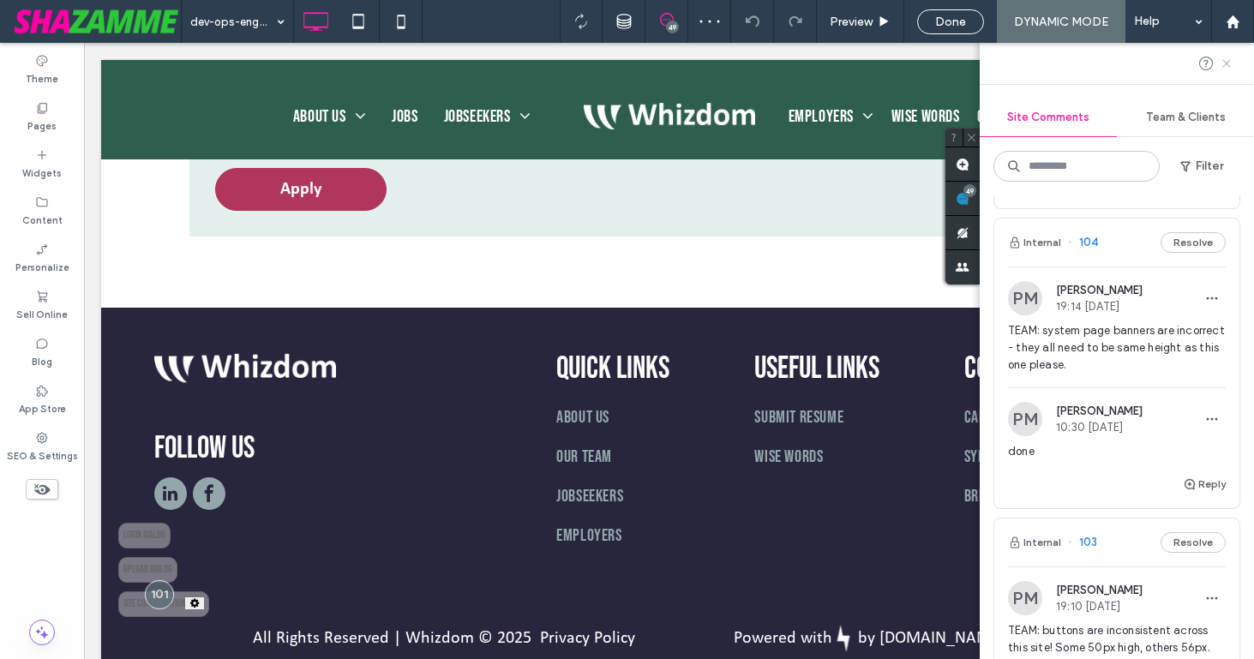
click at [1230, 63] on icon at bounding box center [1227, 64] width 14 height 14
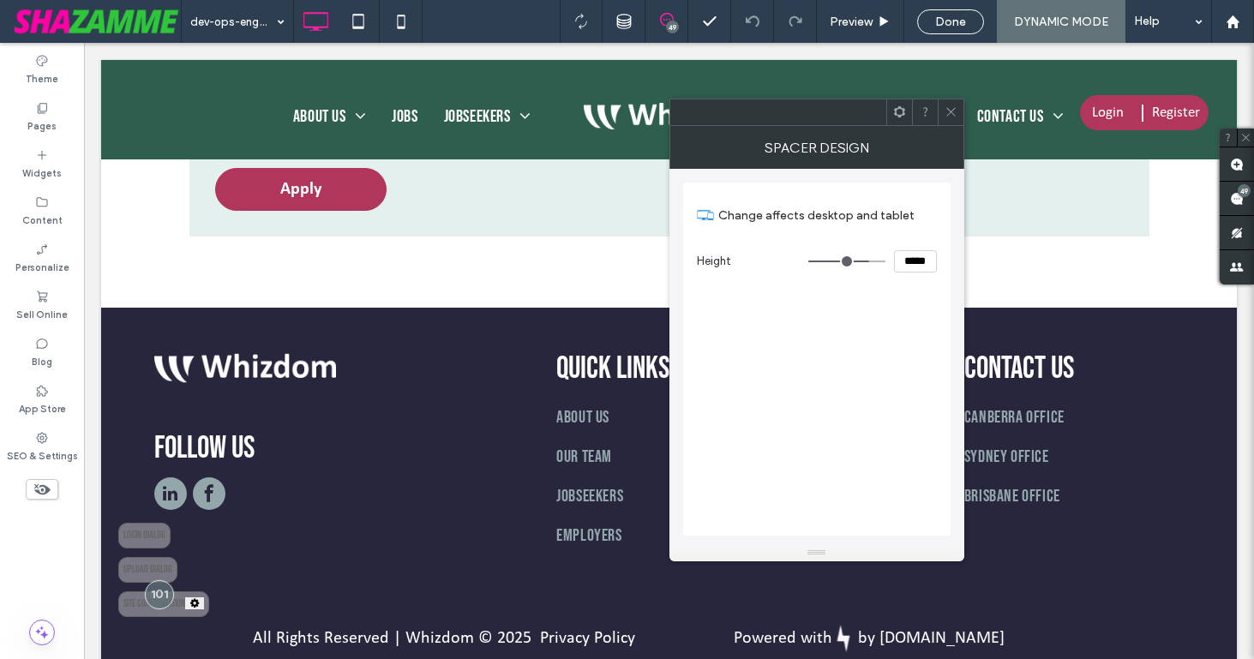
click at [950, 102] on span at bounding box center [951, 112] width 13 height 26
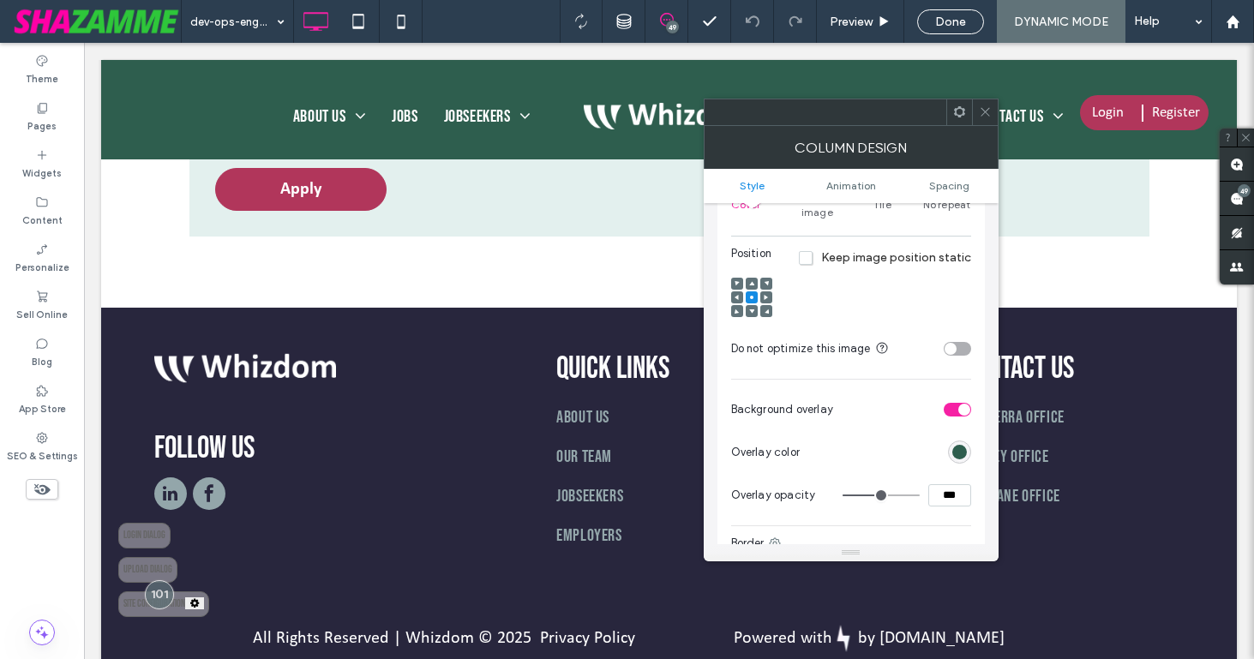
scroll to position [466, 0]
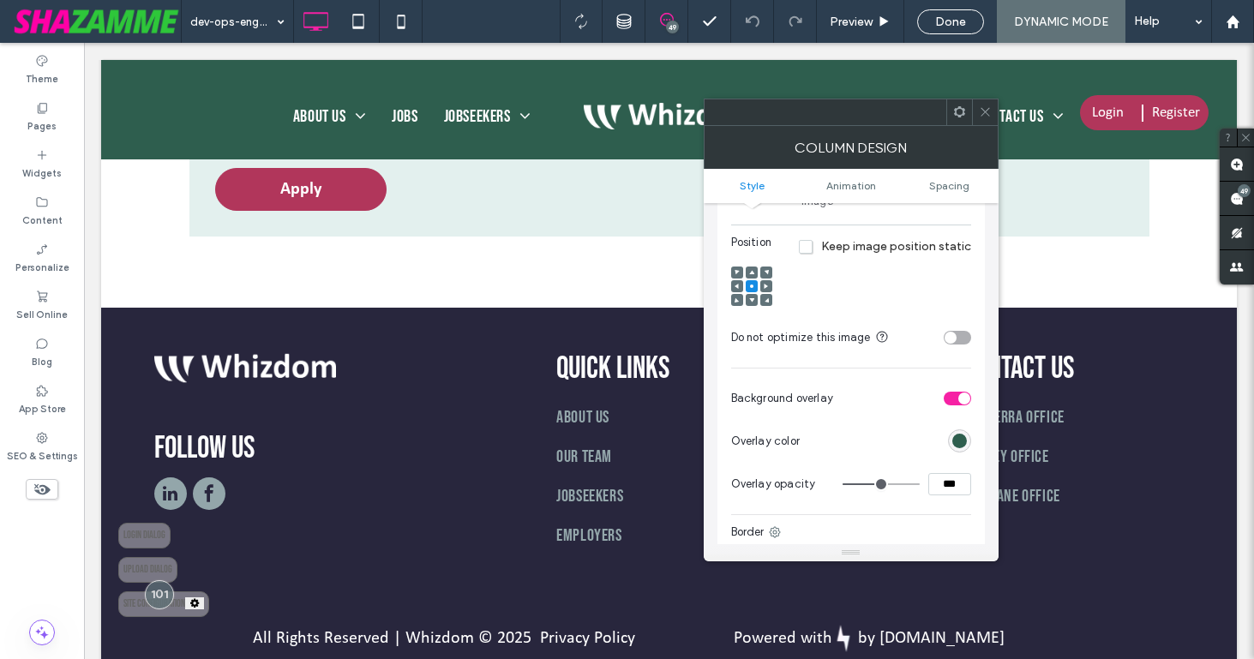
click at [984, 106] on icon at bounding box center [985, 111] width 13 height 13
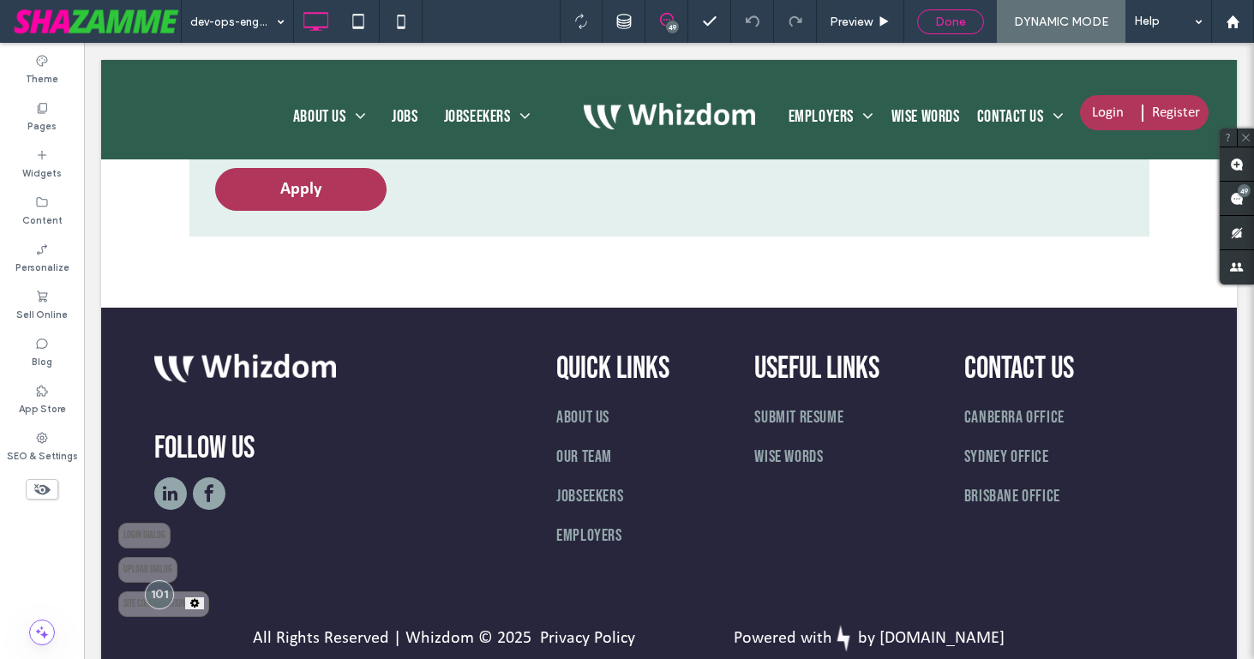
click at [957, 15] on span "Done" at bounding box center [950, 22] width 31 height 15
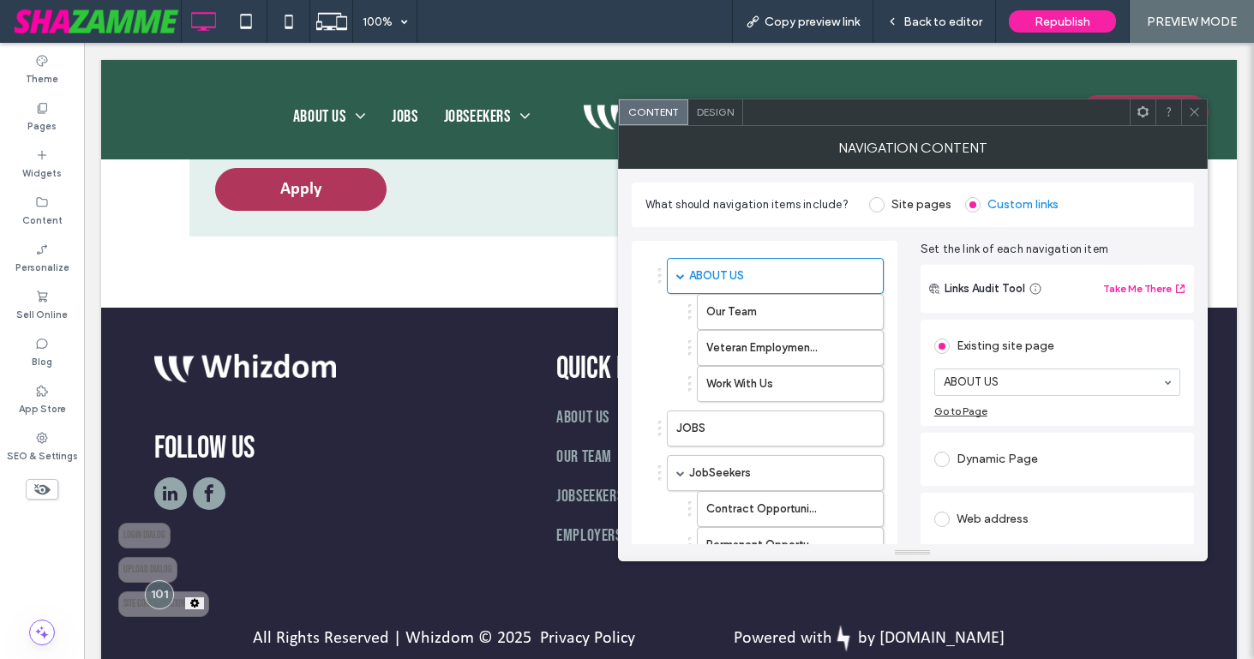
click at [1188, 109] on icon at bounding box center [1194, 111] width 13 height 13
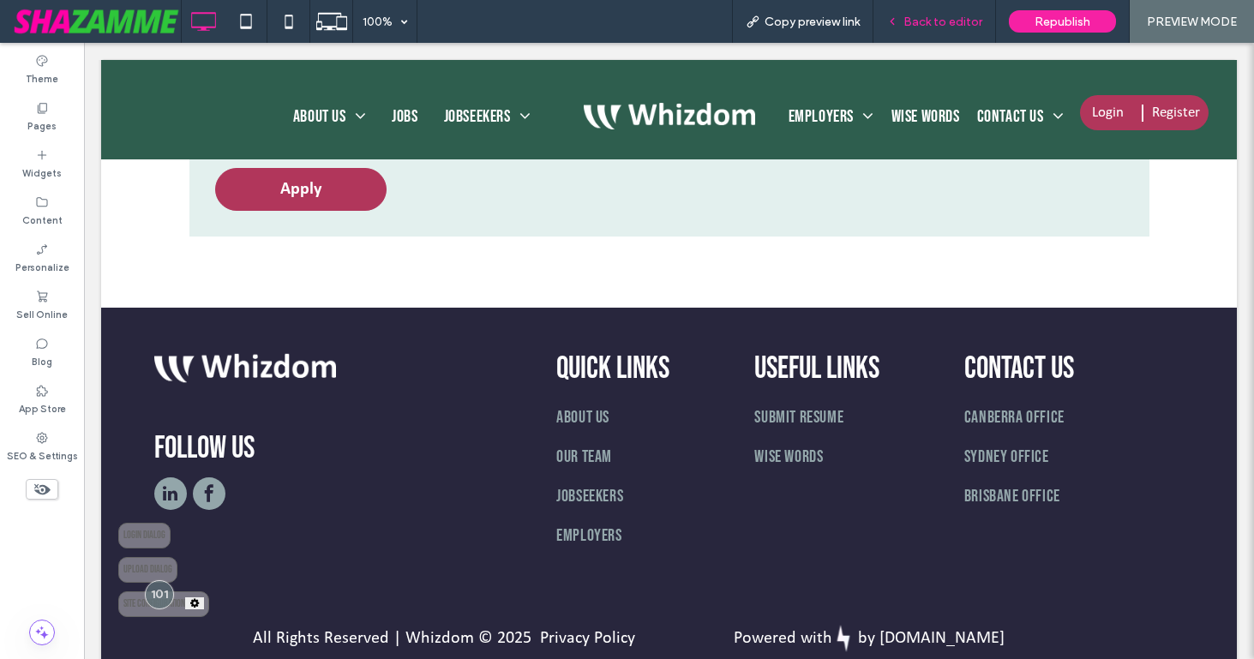
click at [935, 22] on span "Back to editor" at bounding box center [943, 22] width 79 height 15
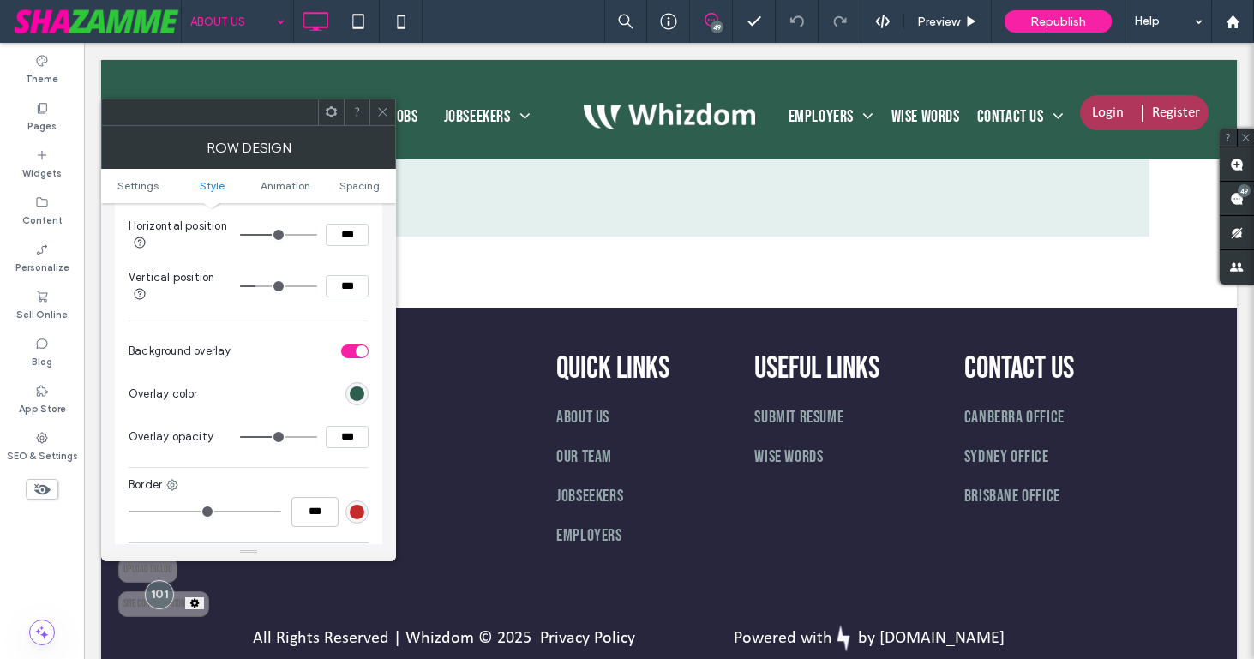
scroll to position [733, 0]
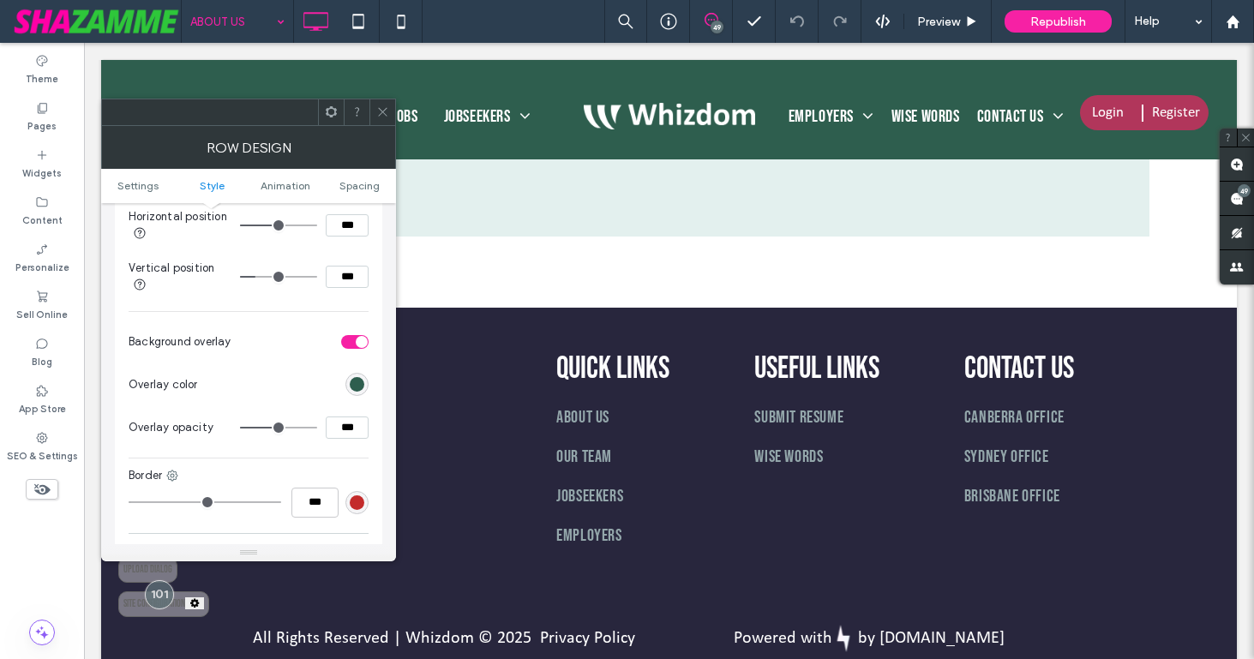
click at [382, 104] on span at bounding box center [382, 112] width 13 height 26
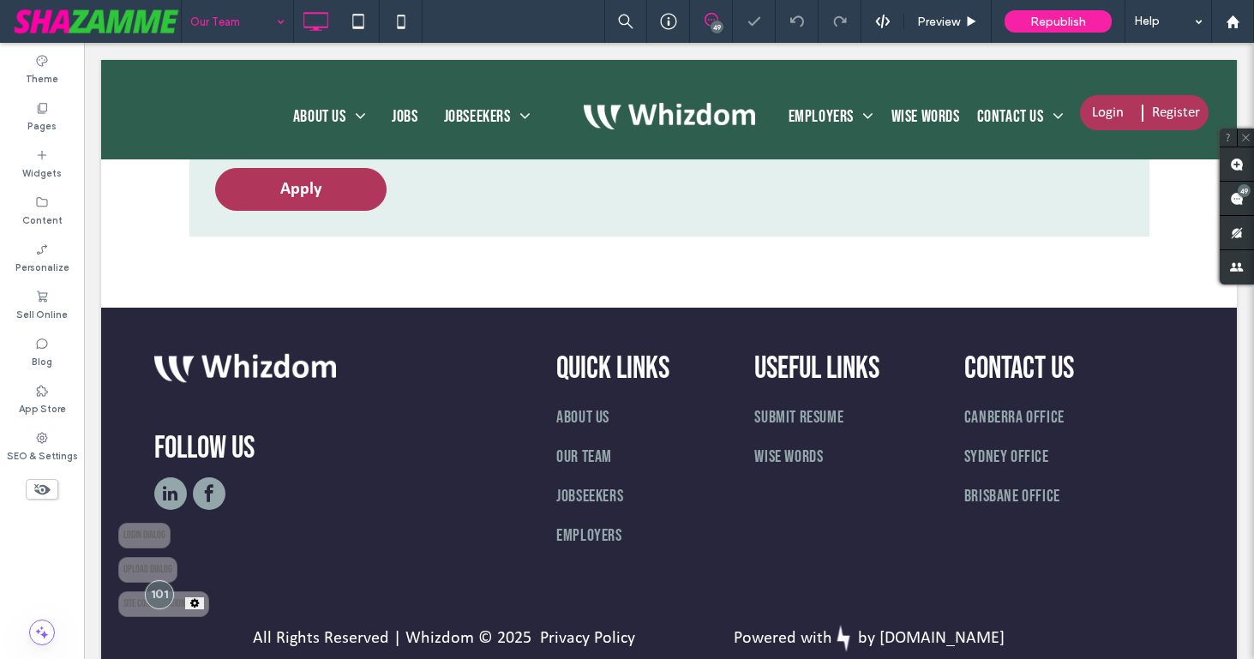
click at [232, 29] on input at bounding box center [233, 21] width 86 height 43
click at [243, 19] on input at bounding box center [233, 21] width 86 height 43
click at [239, 23] on input at bounding box center [233, 21] width 86 height 43
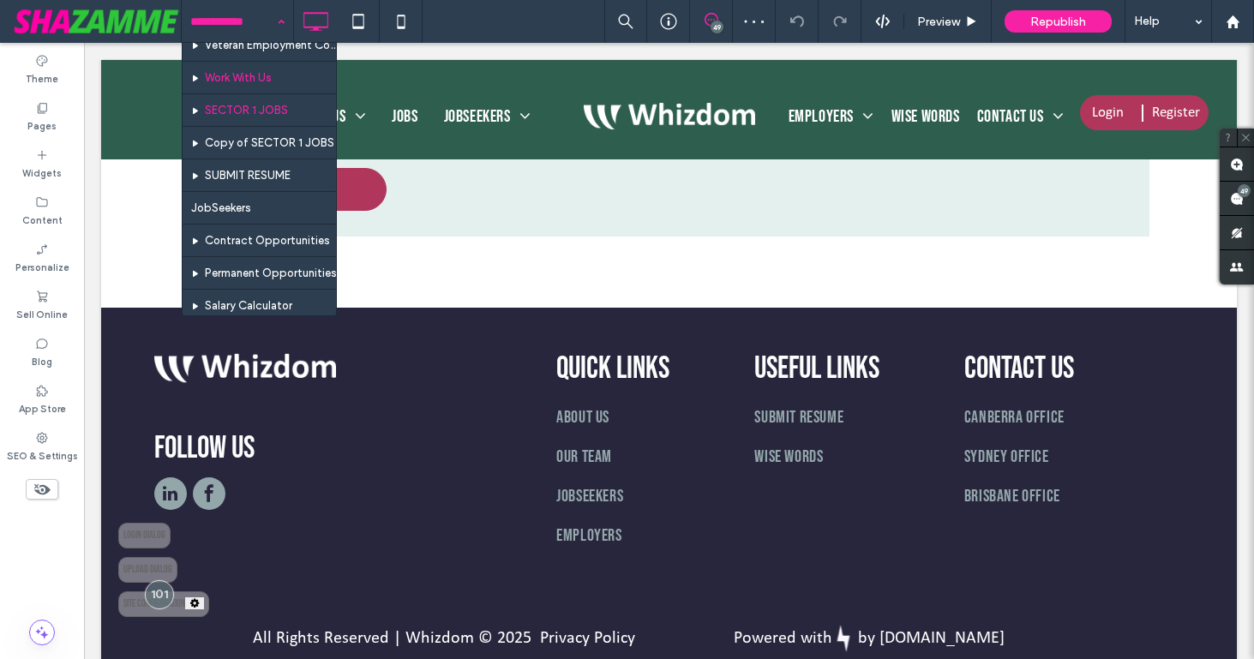
scroll to position [154, 0]
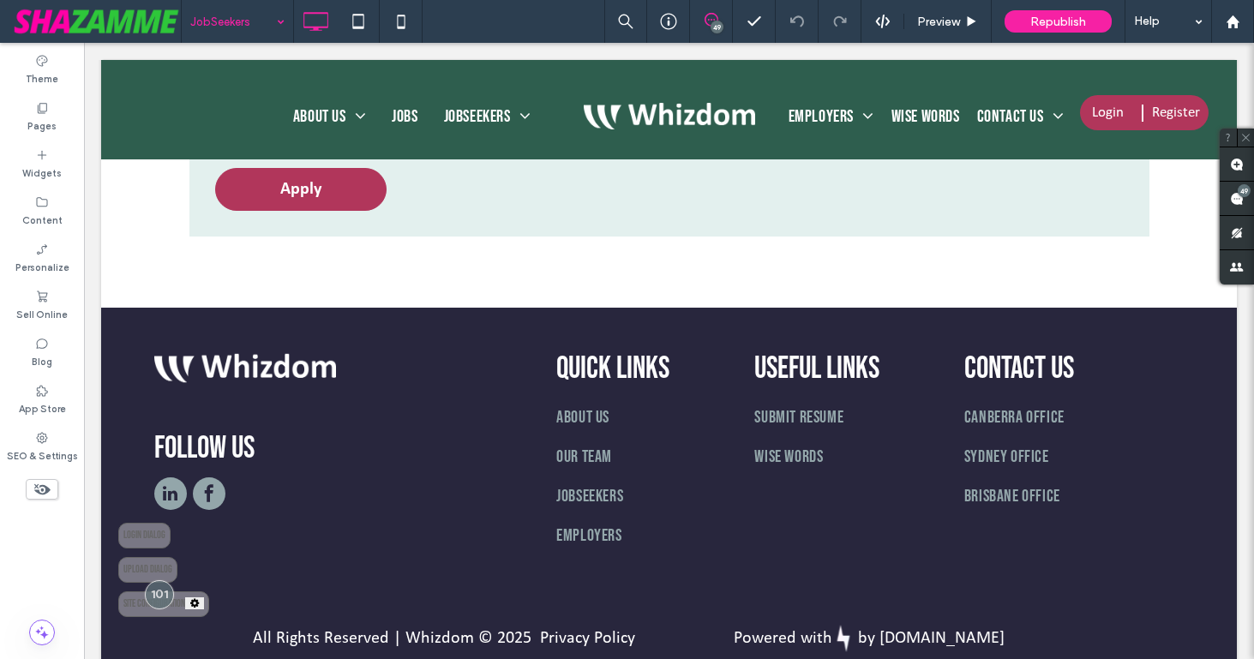
click at [246, 25] on input at bounding box center [233, 21] width 86 height 43
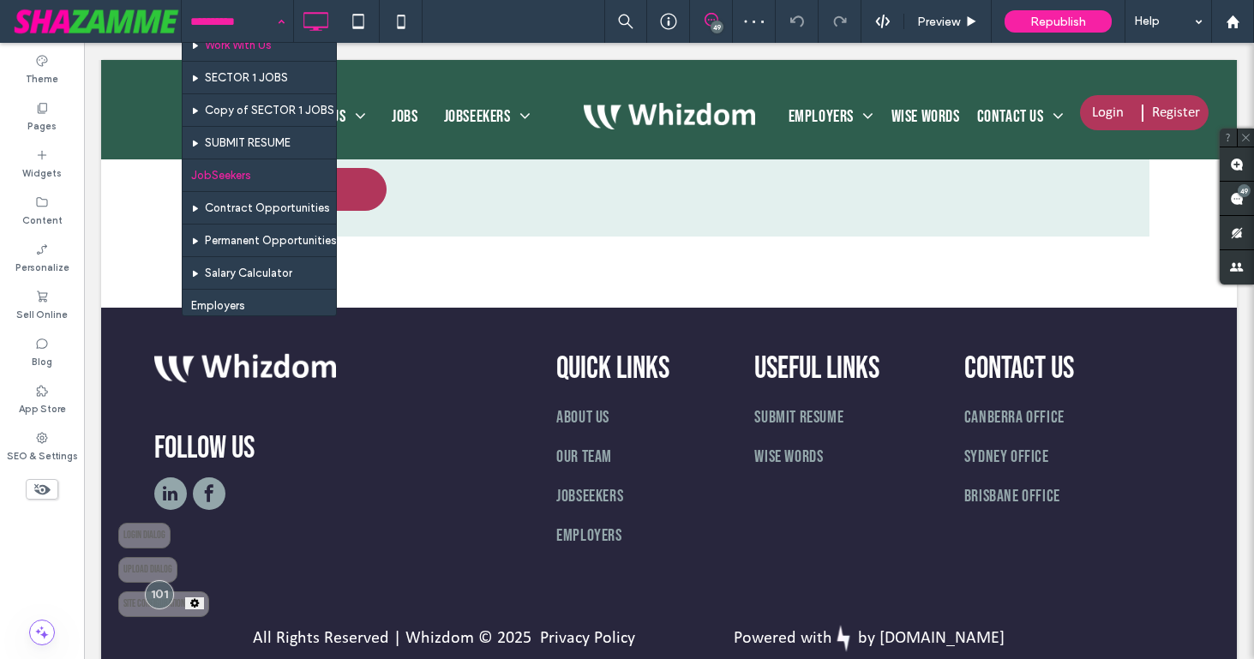
scroll to position [178, 0]
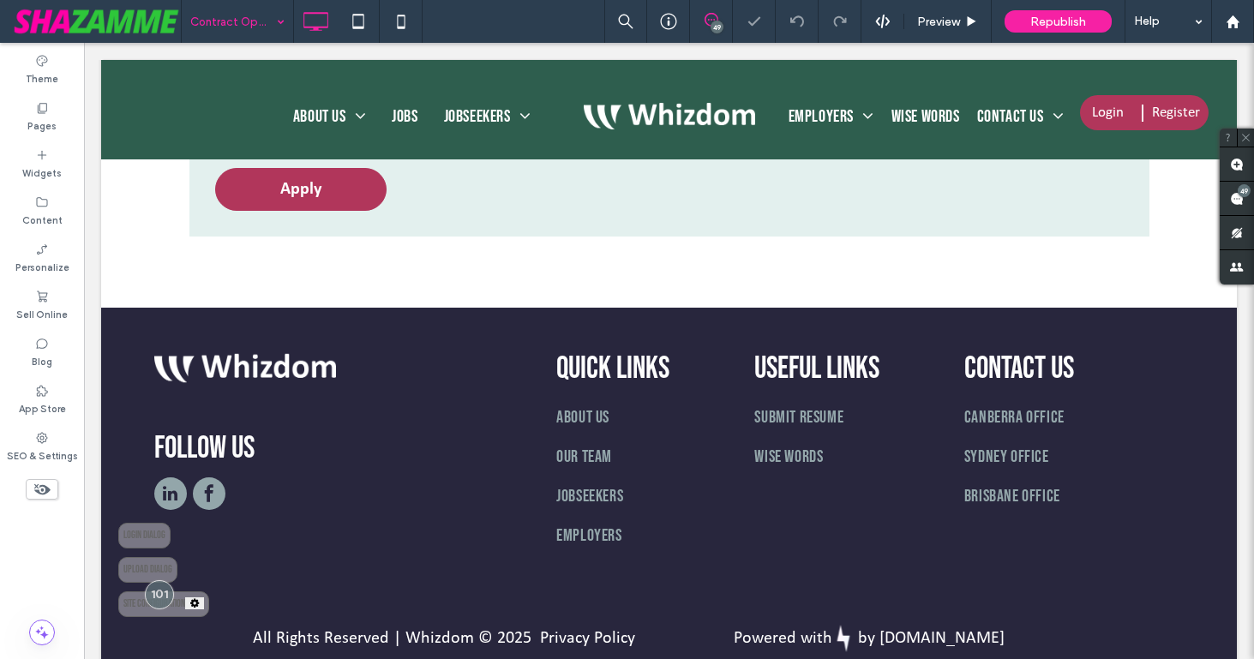
click at [233, 25] on input at bounding box center [233, 21] width 86 height 43
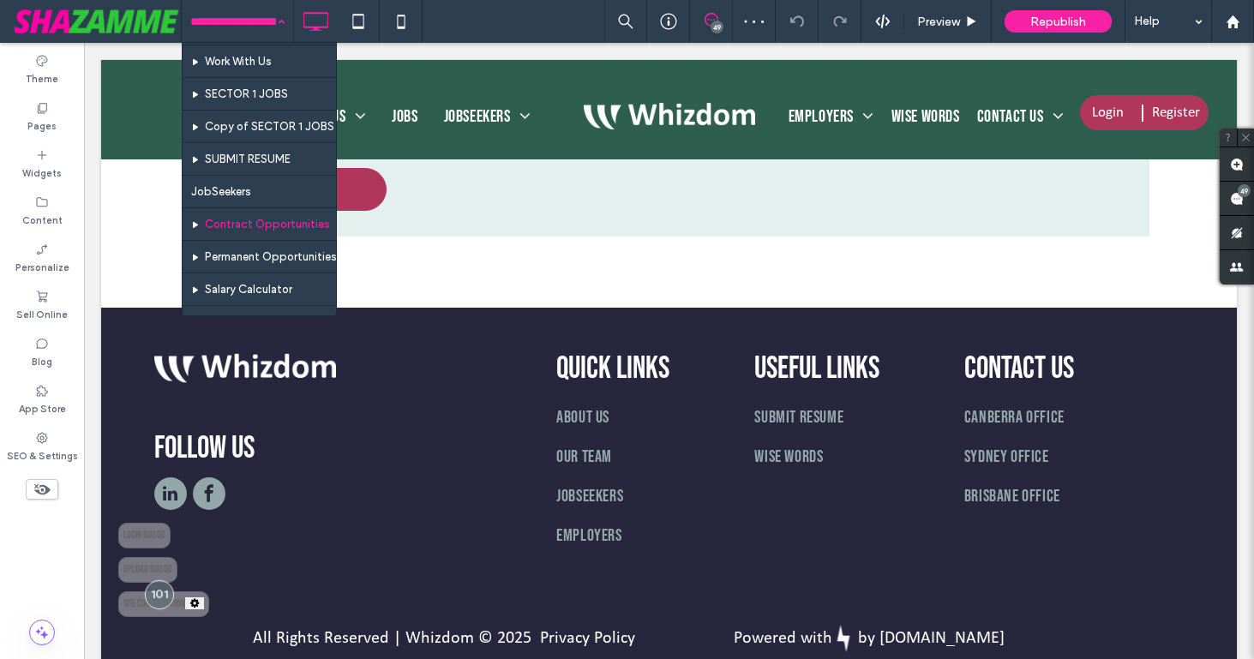
scroll to position [195, 0]
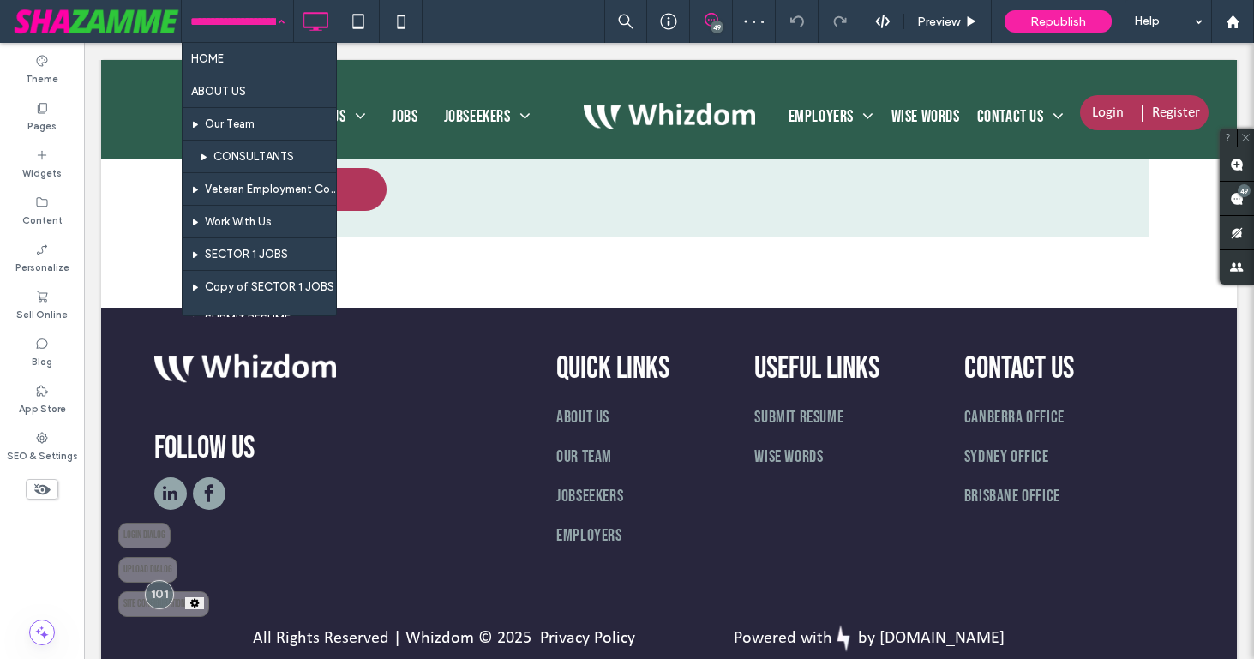
click at [256, 21] on input at bounding box center [233, 21] width 86 height 43
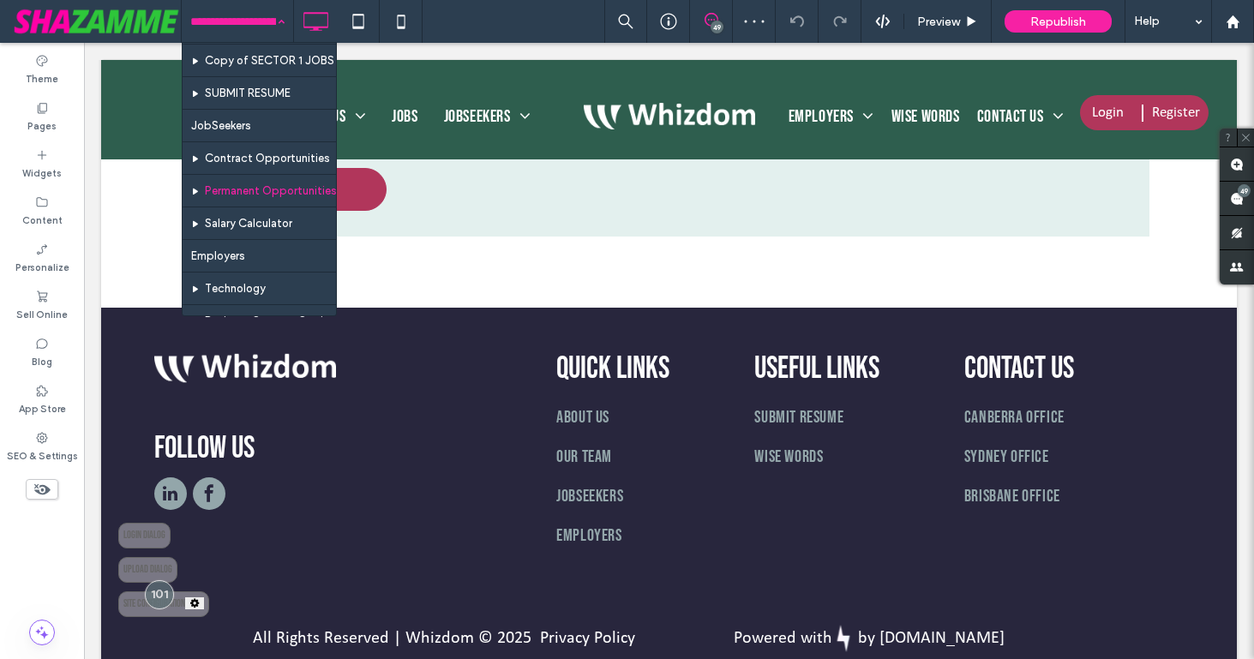
scroll to position [231, 0]
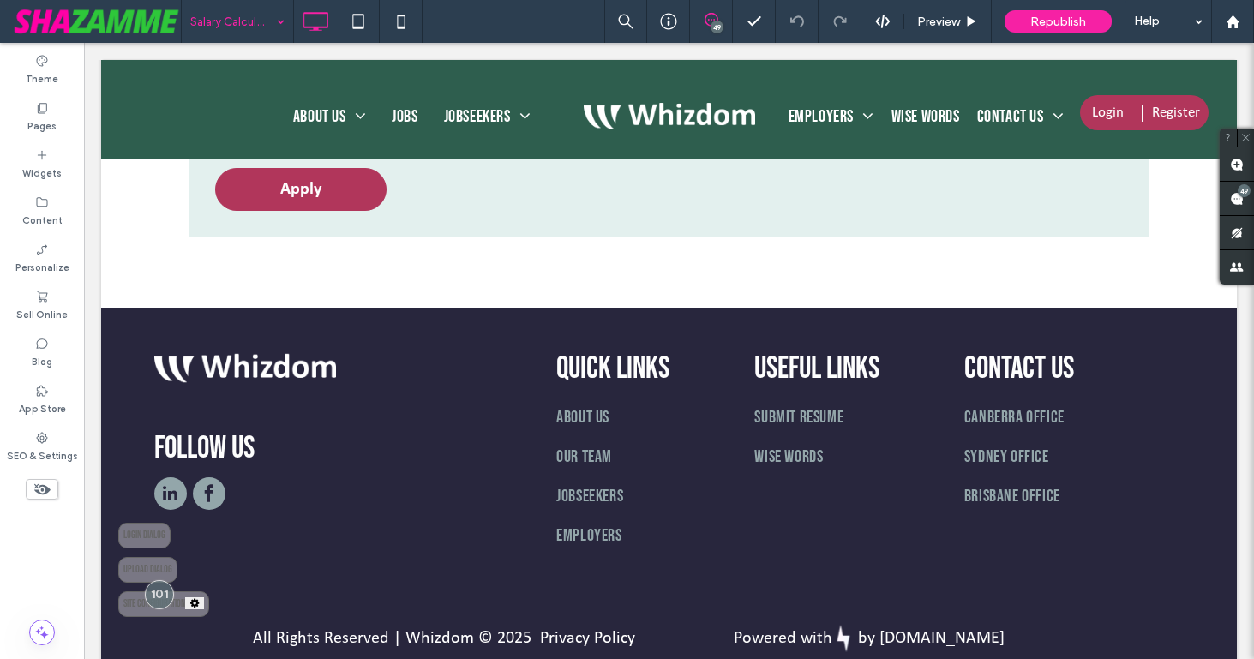
click at [221, 19] on input at bounding box center [233, 21] width 86 height 43
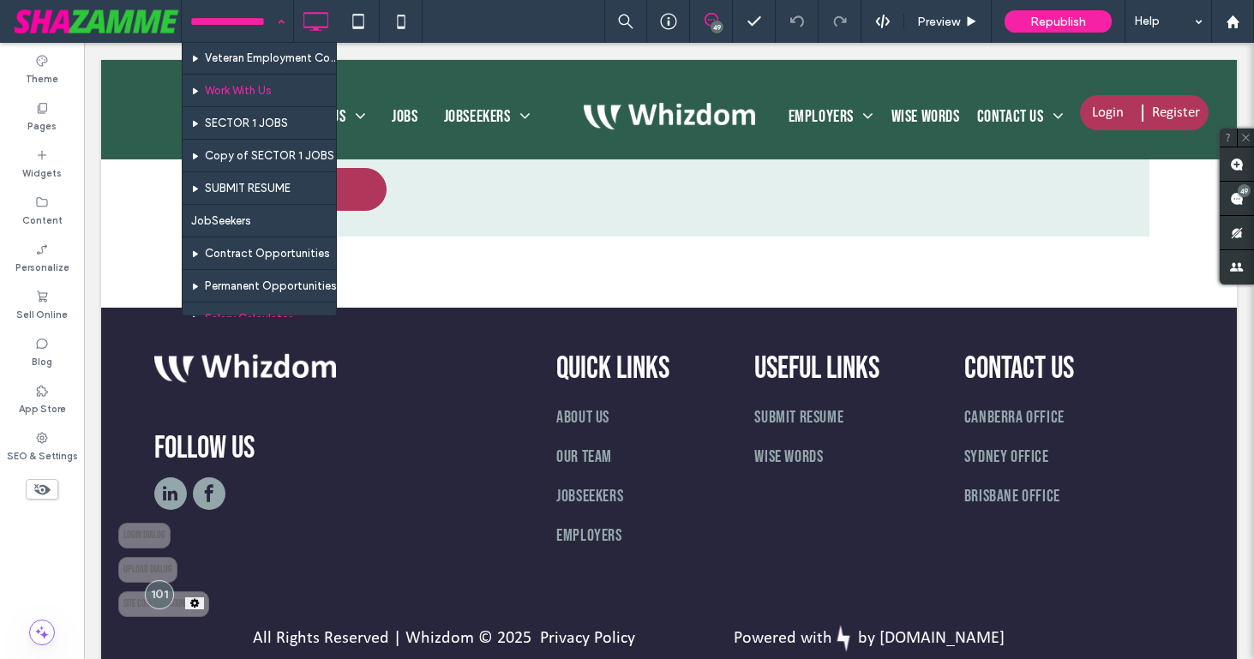
scroll to position [137, 0]
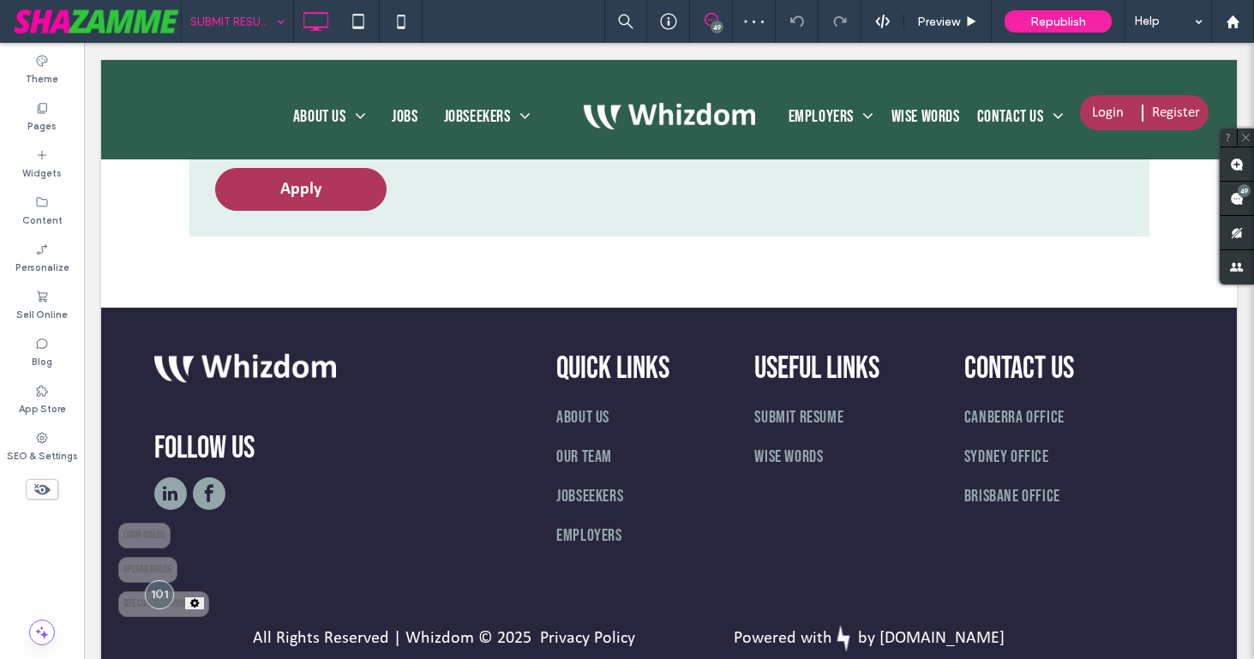
click at [241, 18] on input at bounding box center [233, 21] width 86 height 43
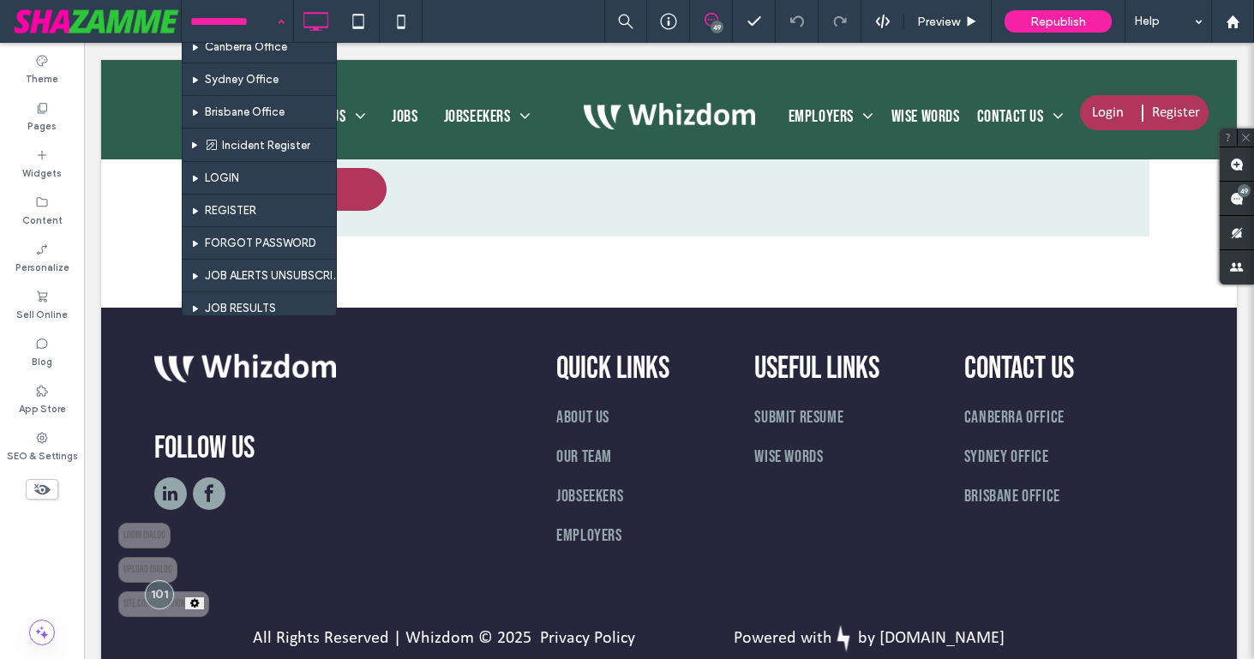
scroll to position [696, 0]
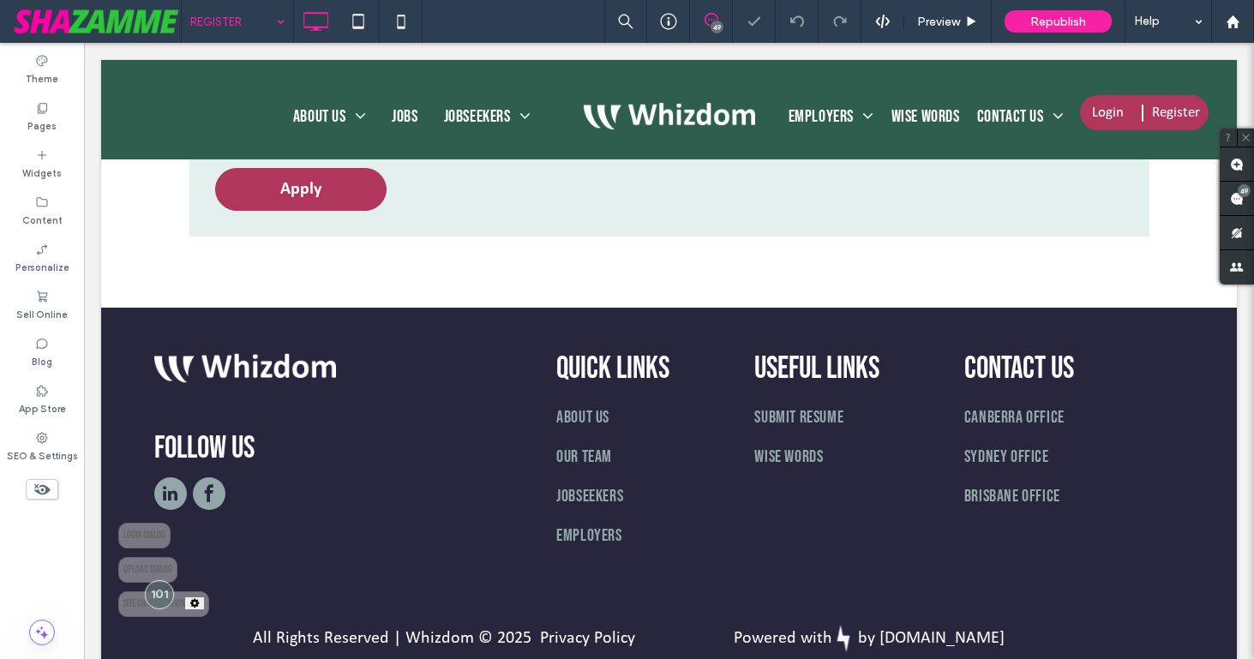
click at [242, 26] on input at bounding box center [233, 21] width 86 height 43
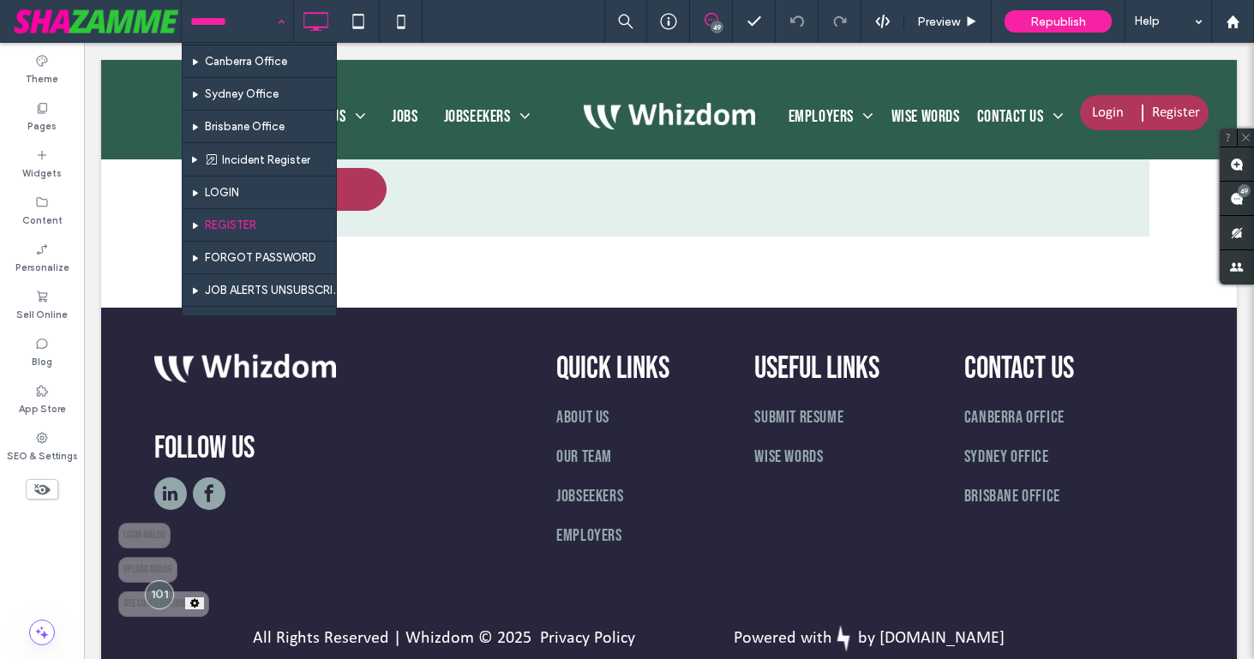
scroll to position [655, 0]
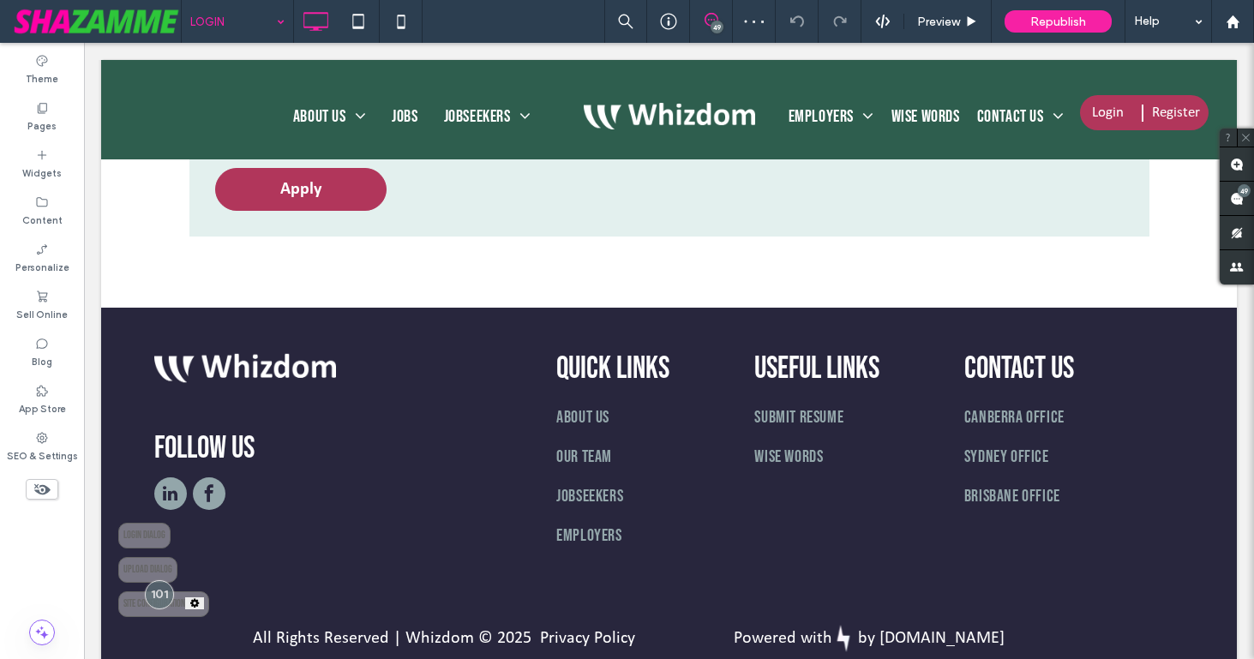
click at [231, 18] on input at bounding box center [233, 21] width 86 height 43
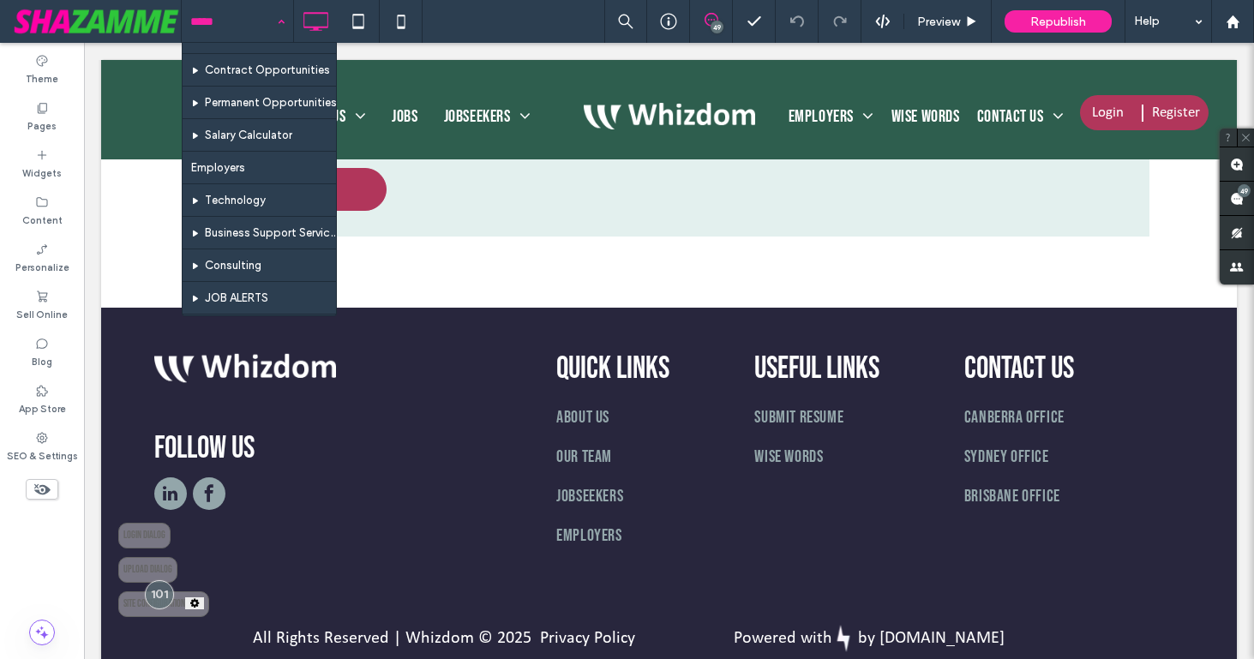
scroll to position [329, 0]
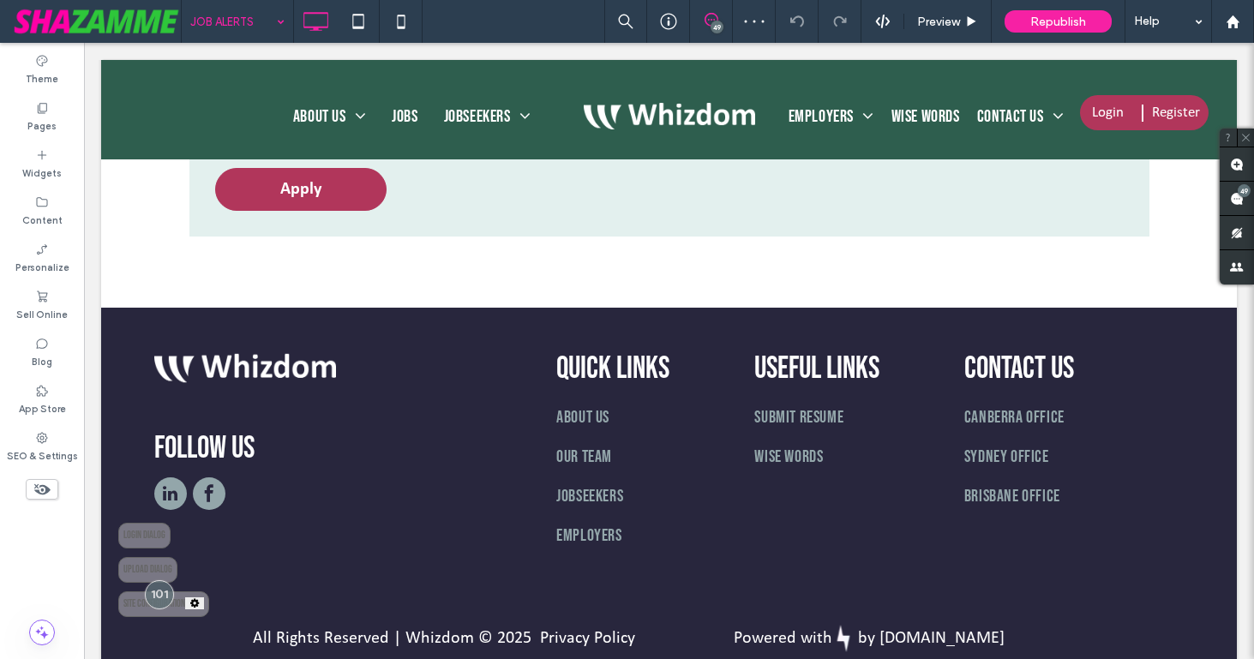
click at [250, 26] on input at bounding box center [233, 21] width 86 height 43
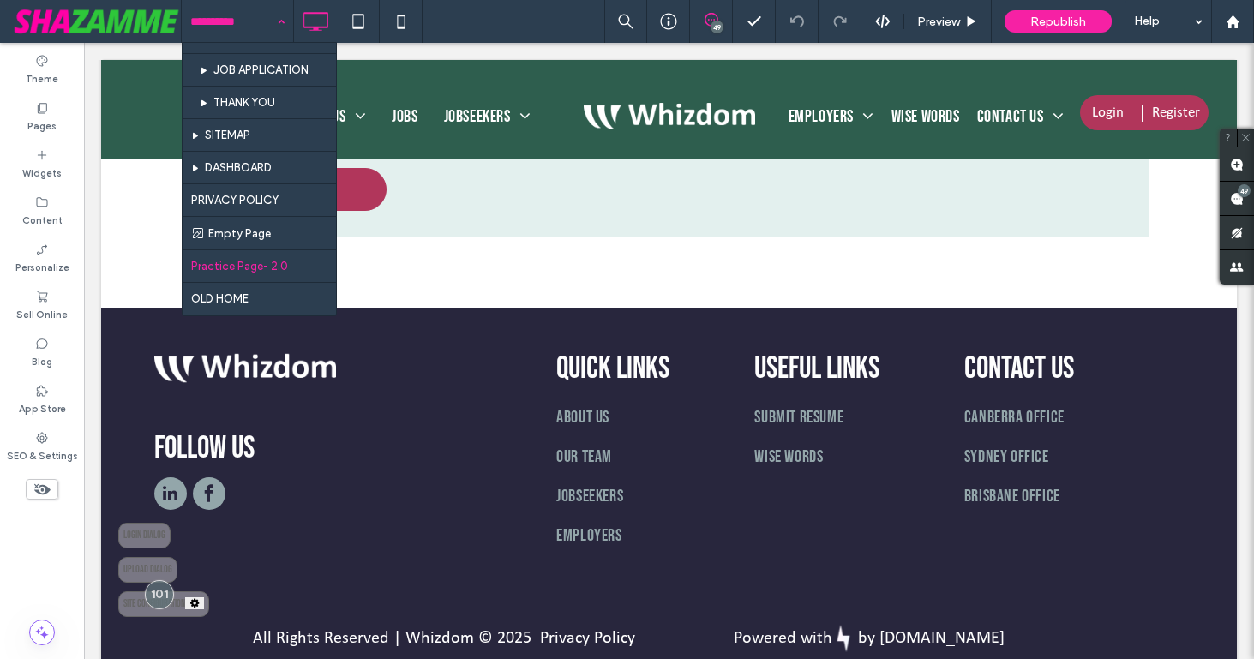
scroll to position [965, 0]
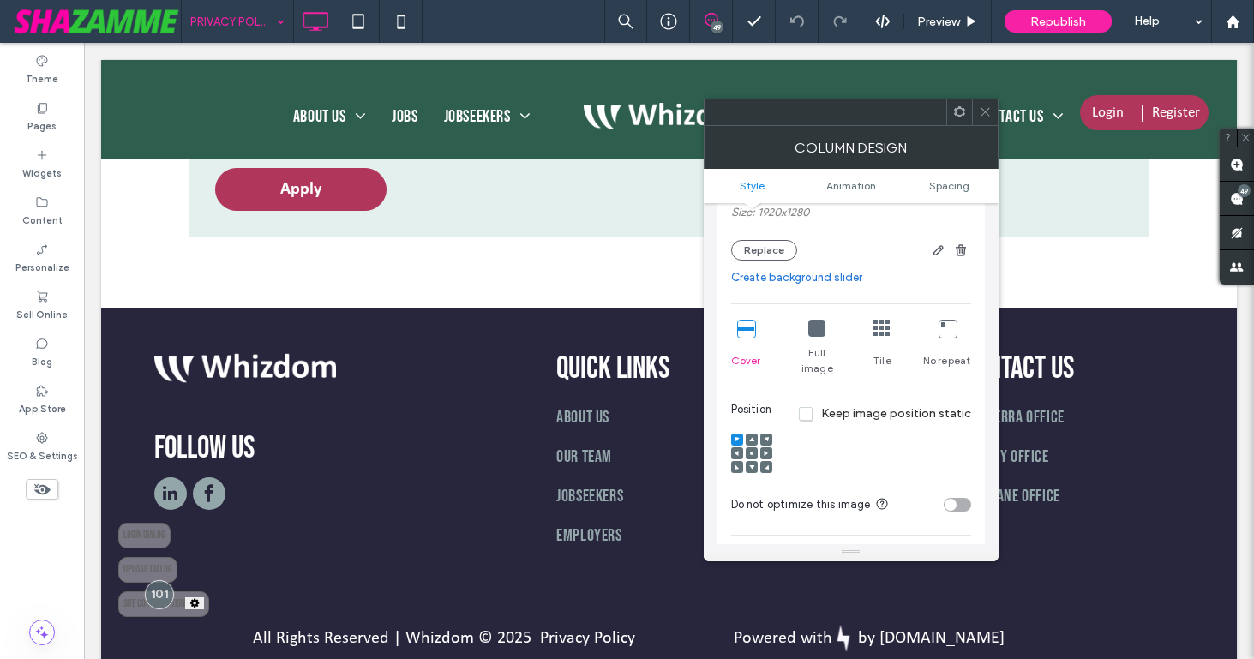
scroll to position [371, 0]
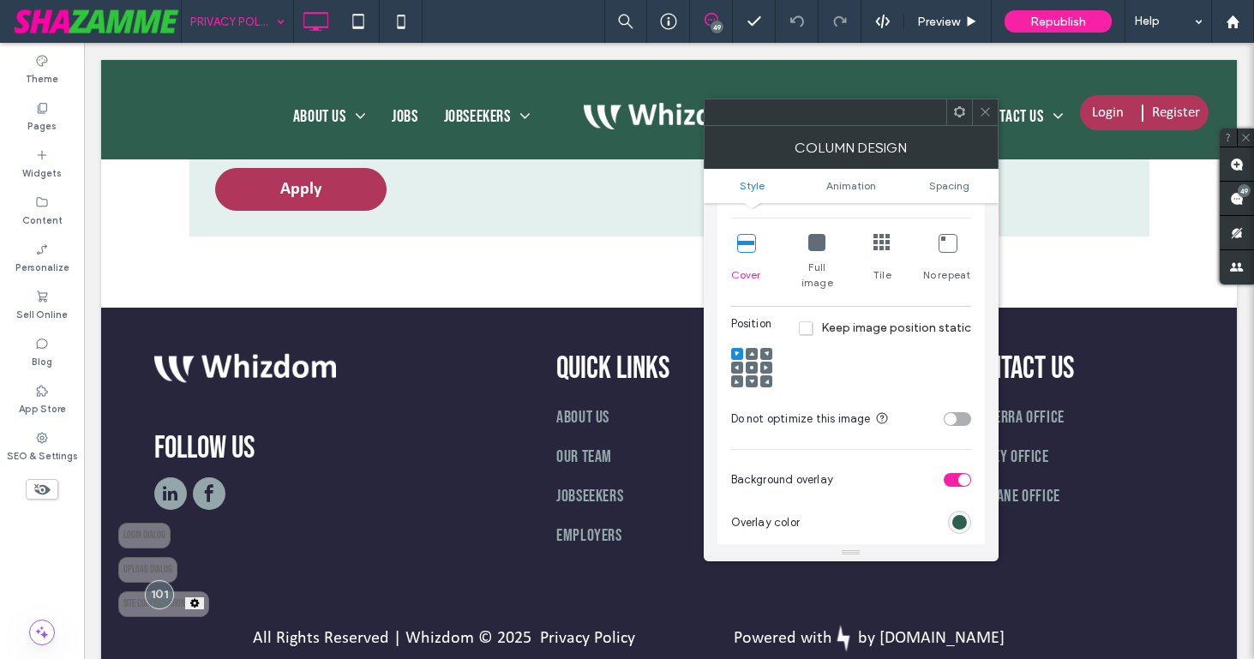
click at [749, 352] on icon at bounding box center [751, 354] width 5 height 5
click at [983, 111] on use at bounding box center [985, 112] width 9 height 9
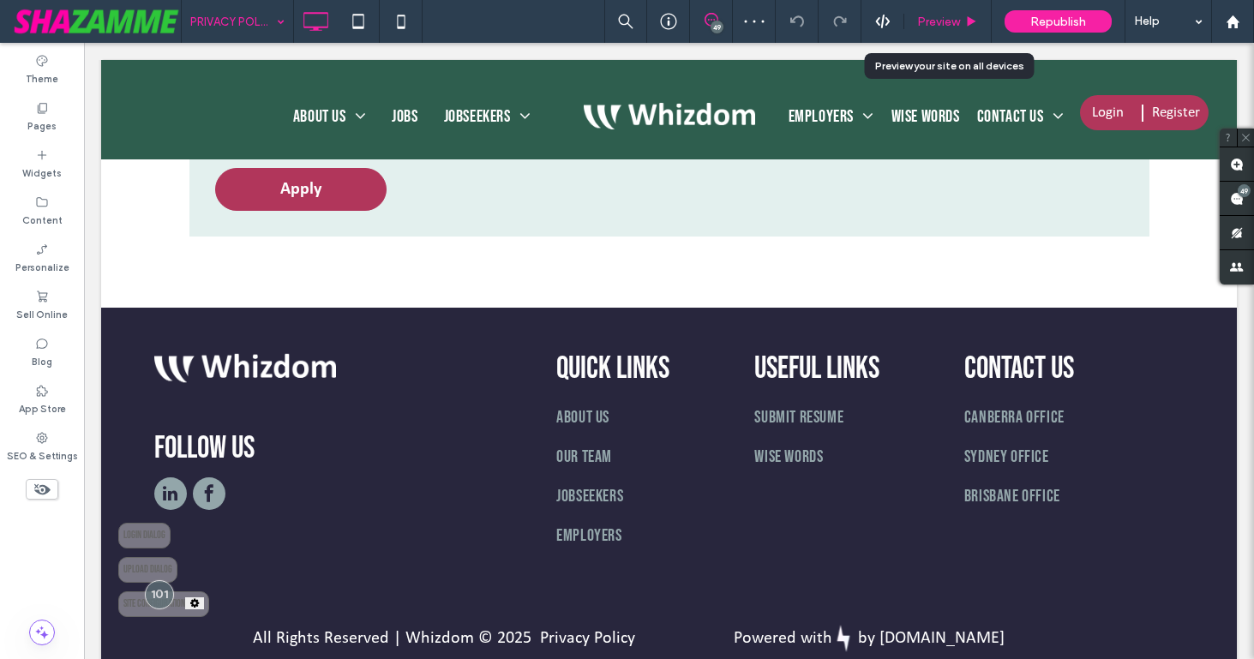
click at [932, 19] on span "Preview" at bounding box center [938, 22] width 43 height 15
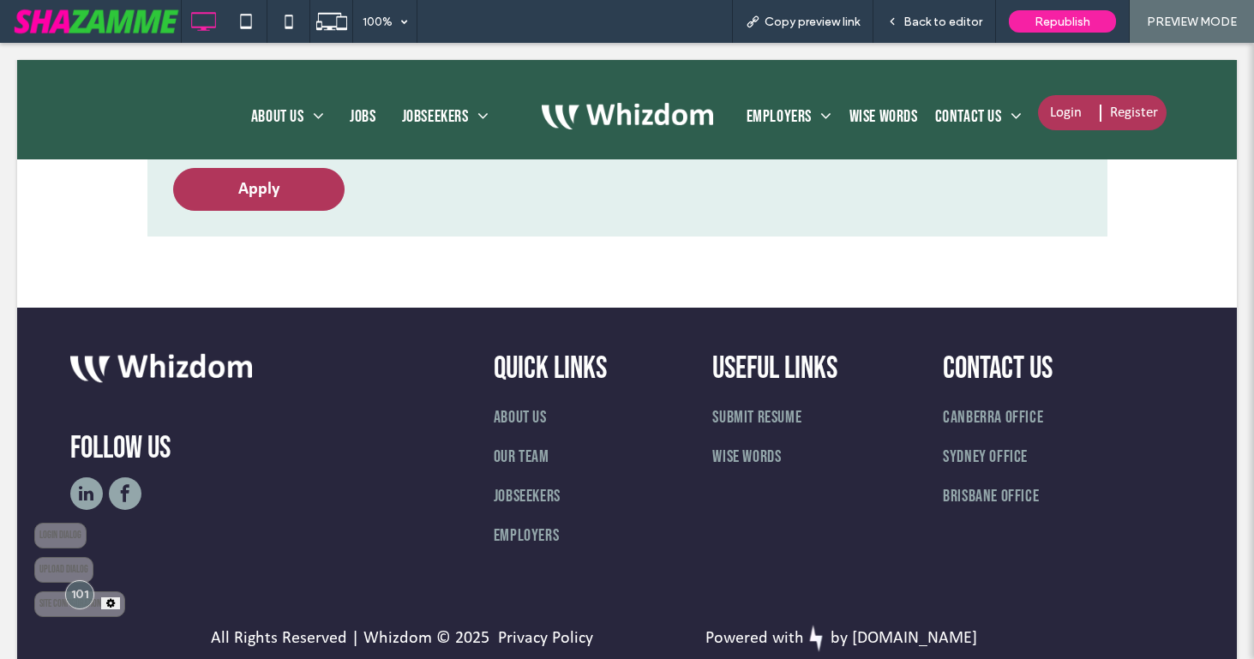
click at [932, 19] on span "Back to editor" at bounding box center [943, 22] width 79 height 15
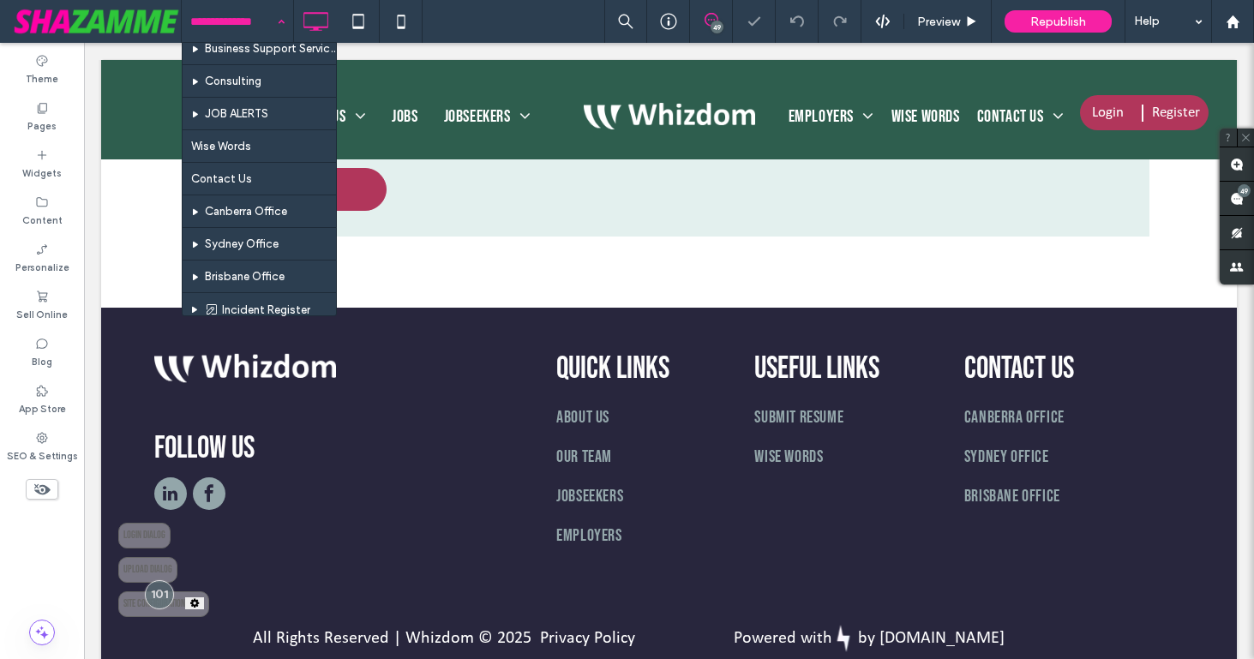
scroll to position [1062, 0]
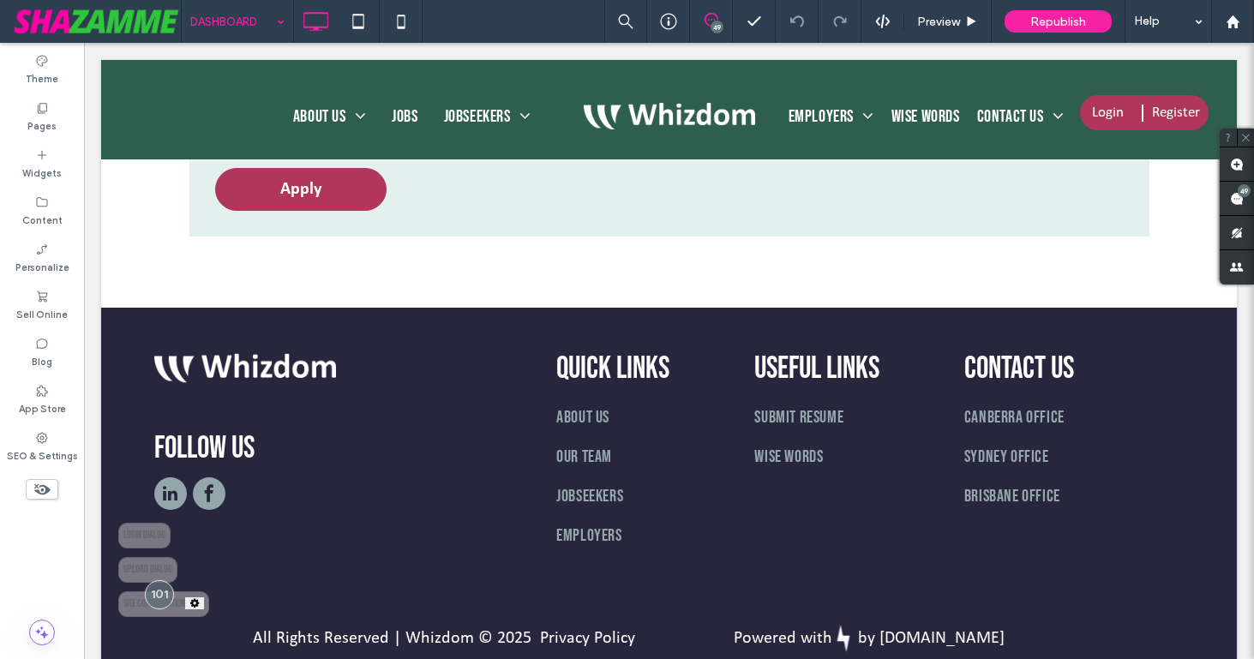
click at [216, 29] on input at bounding box center [233, 21] width 86 height 43
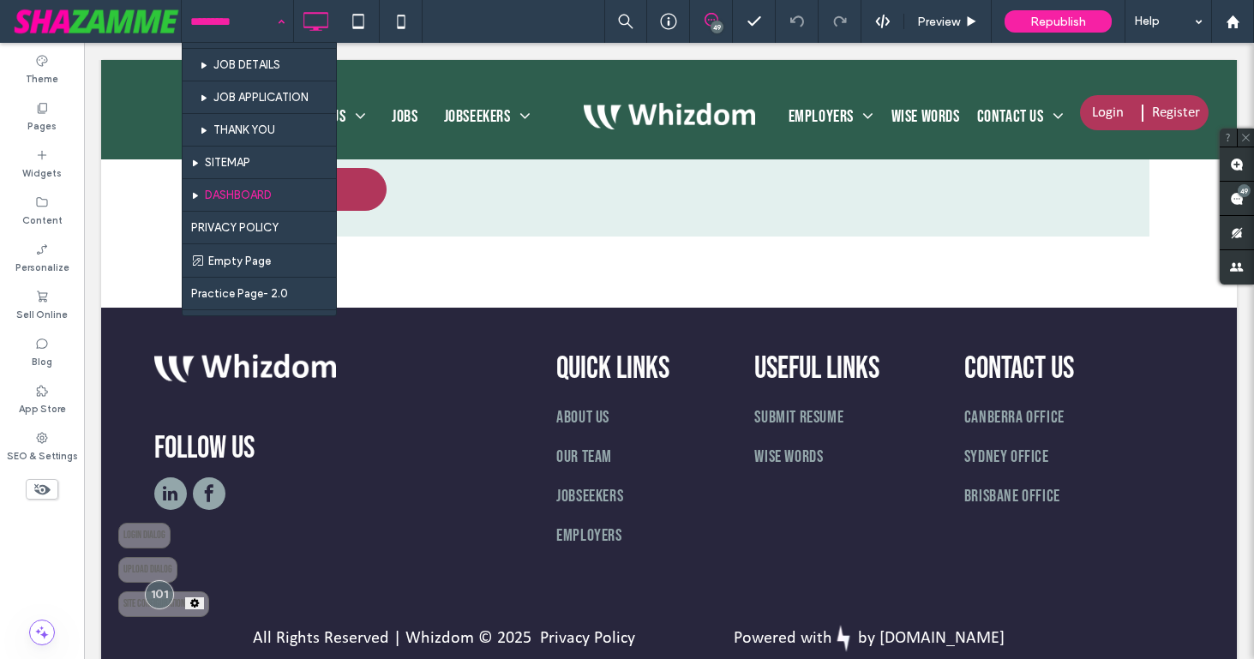
scroll to position [932, 0]
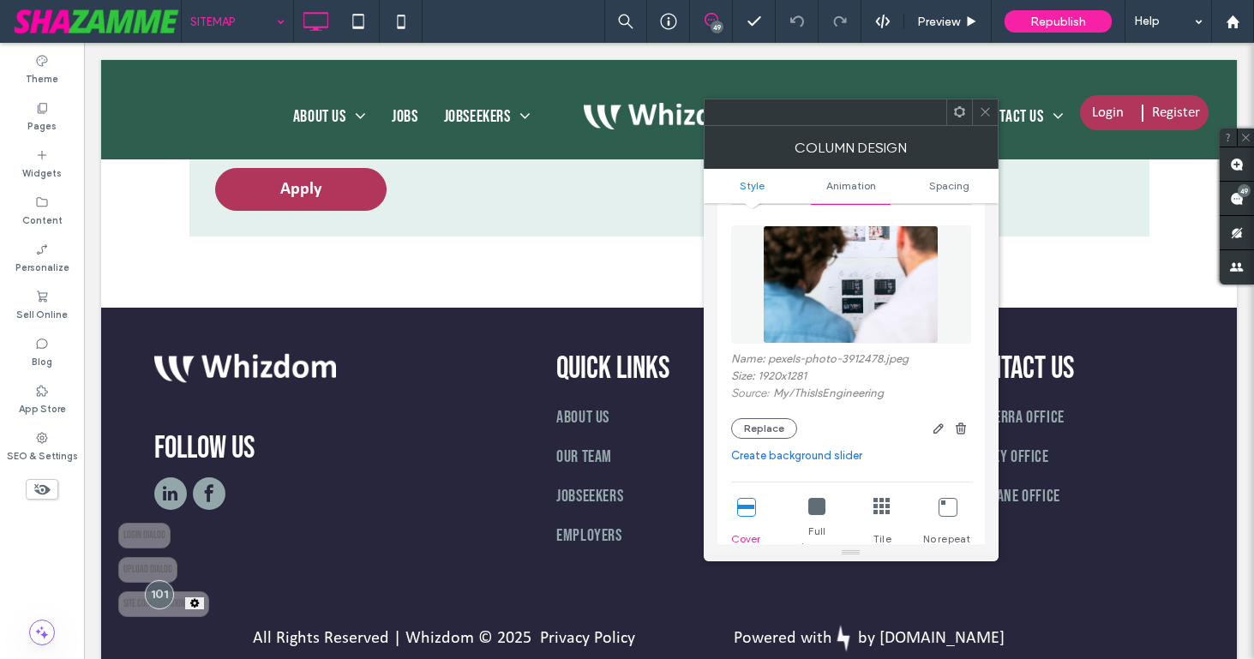
scroll to position [120, 0]
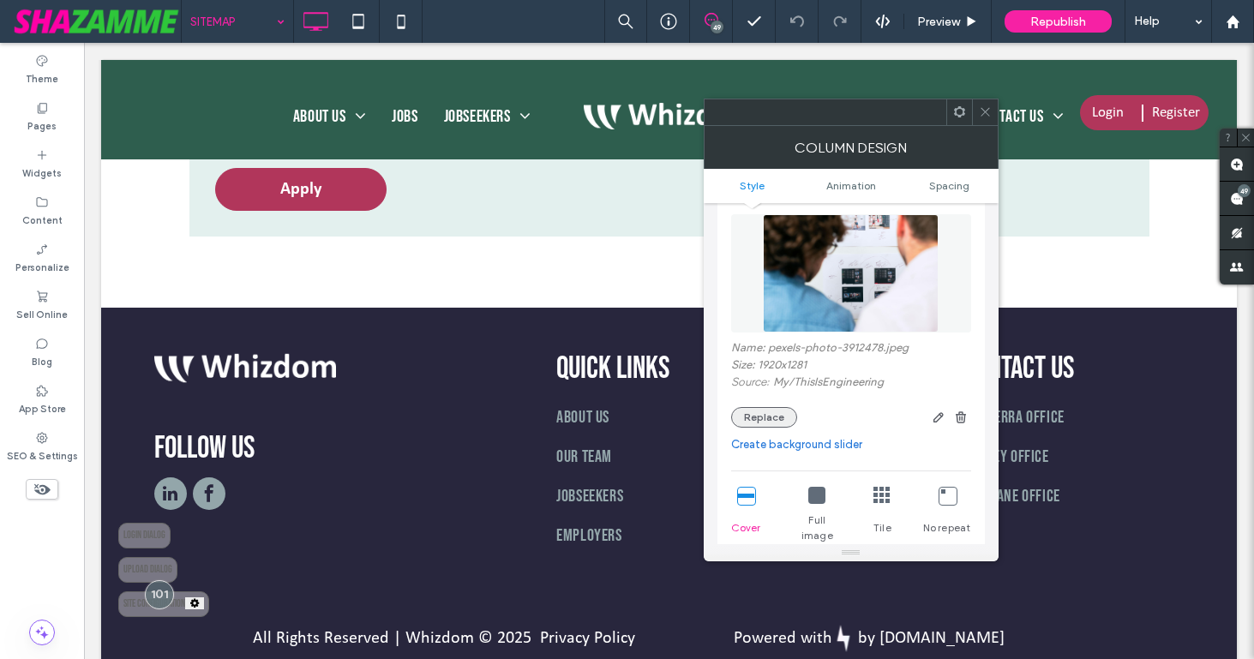
click at [766, 417] on button "Replace" at bounding box center [764, 417] width 66 height 21
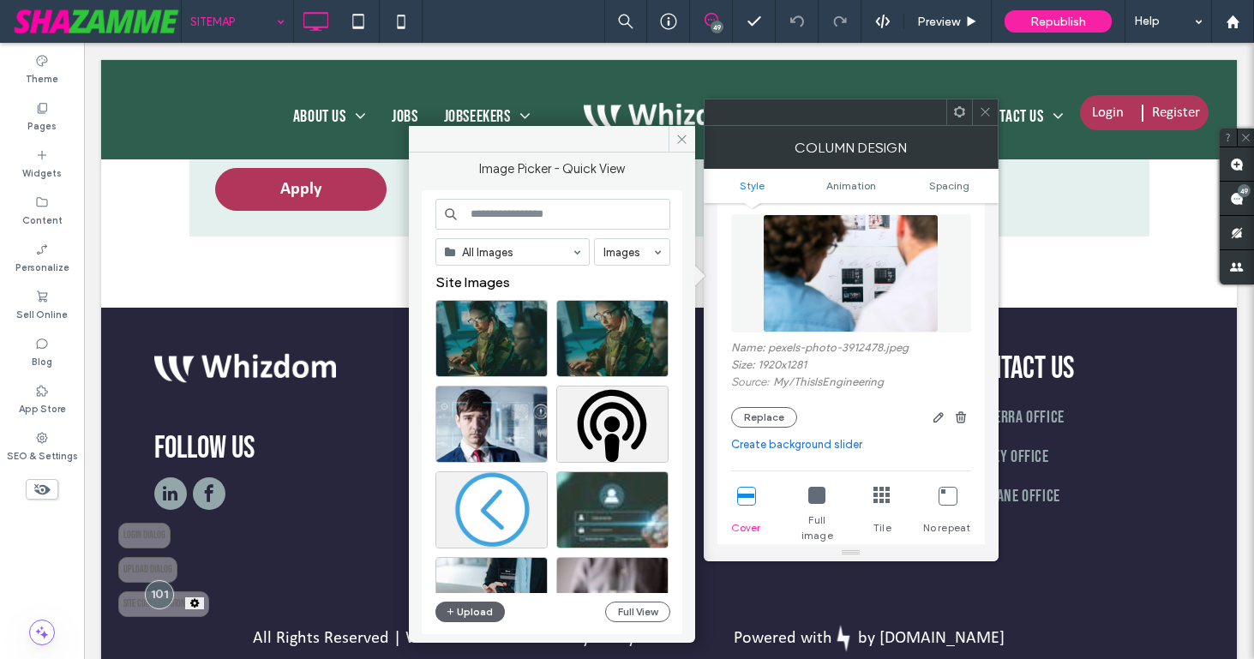
click at [622, 207] on input at bounding box center [553, 214] width 235 height 31
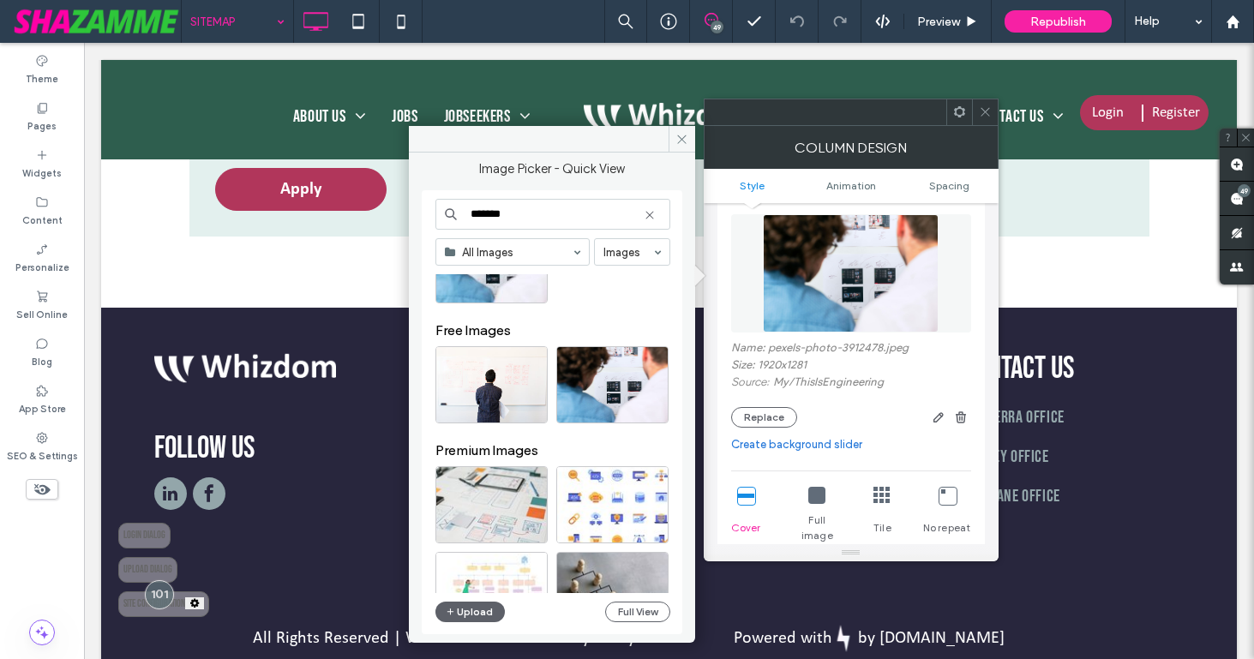
scroll to position [67, 0]
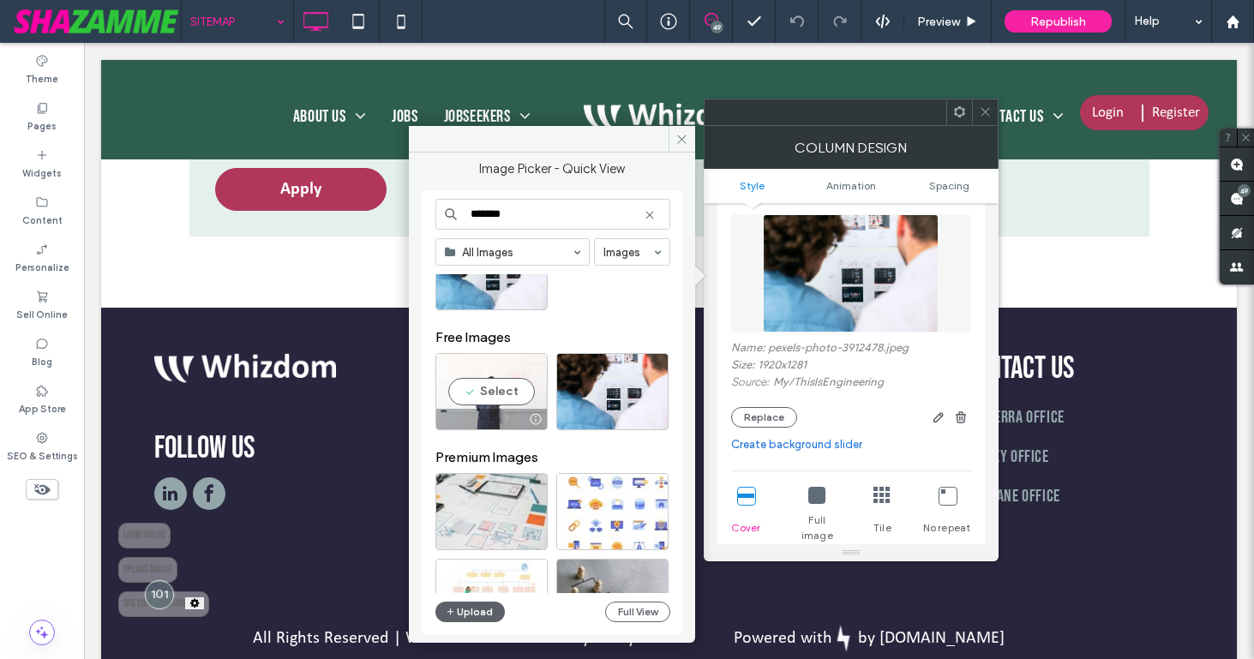
type input "*******"
click at [495, 394] on div "Select" at bounding box center [492, 391] width 112 height 77
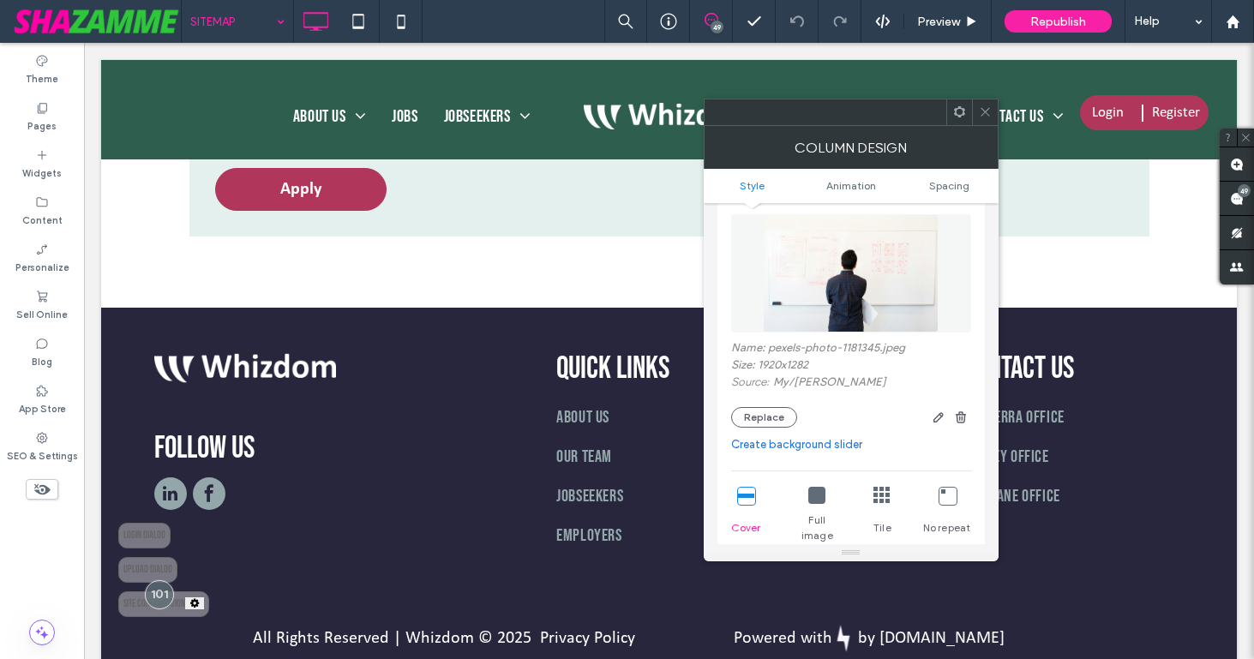
click at [982, 111] on icon at bounding box center [985, 111] width 13 height 13
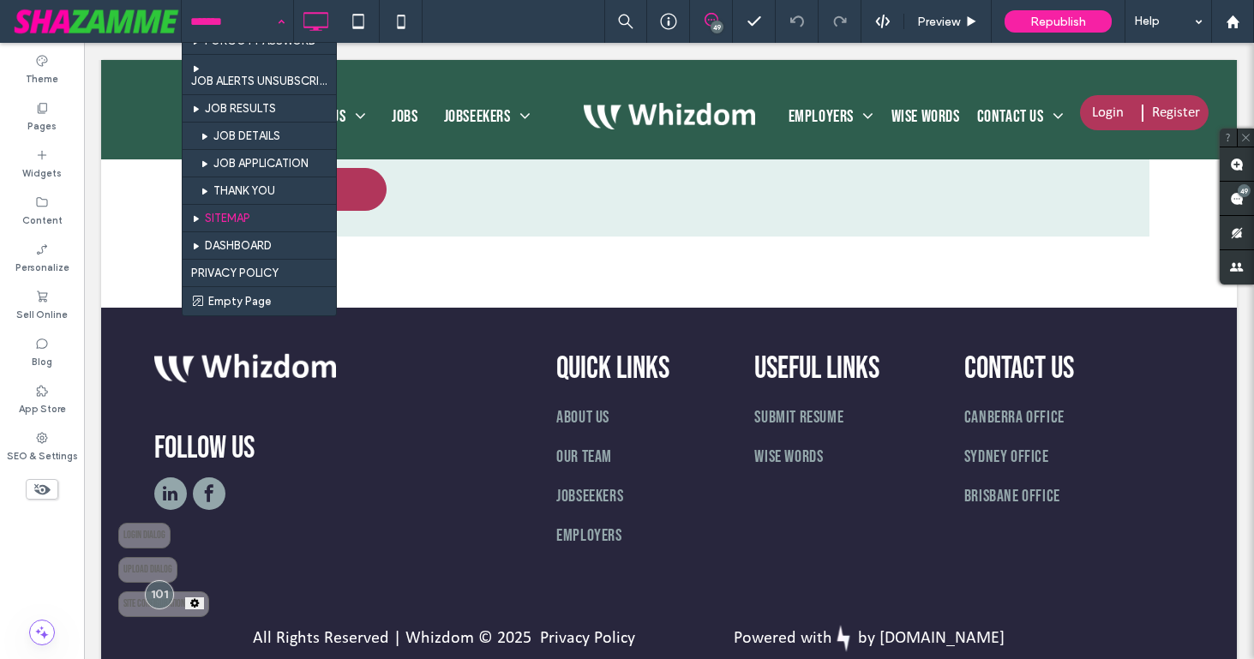
scroll to position [797, 0]
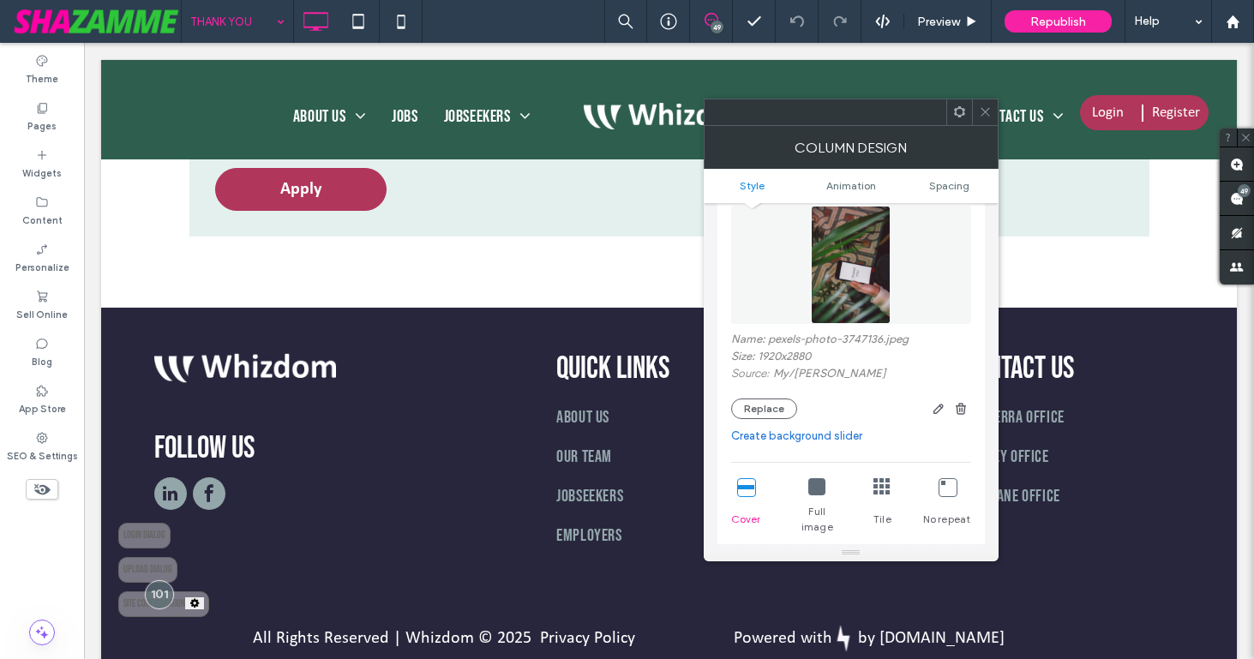
scroll to position [156, 0]
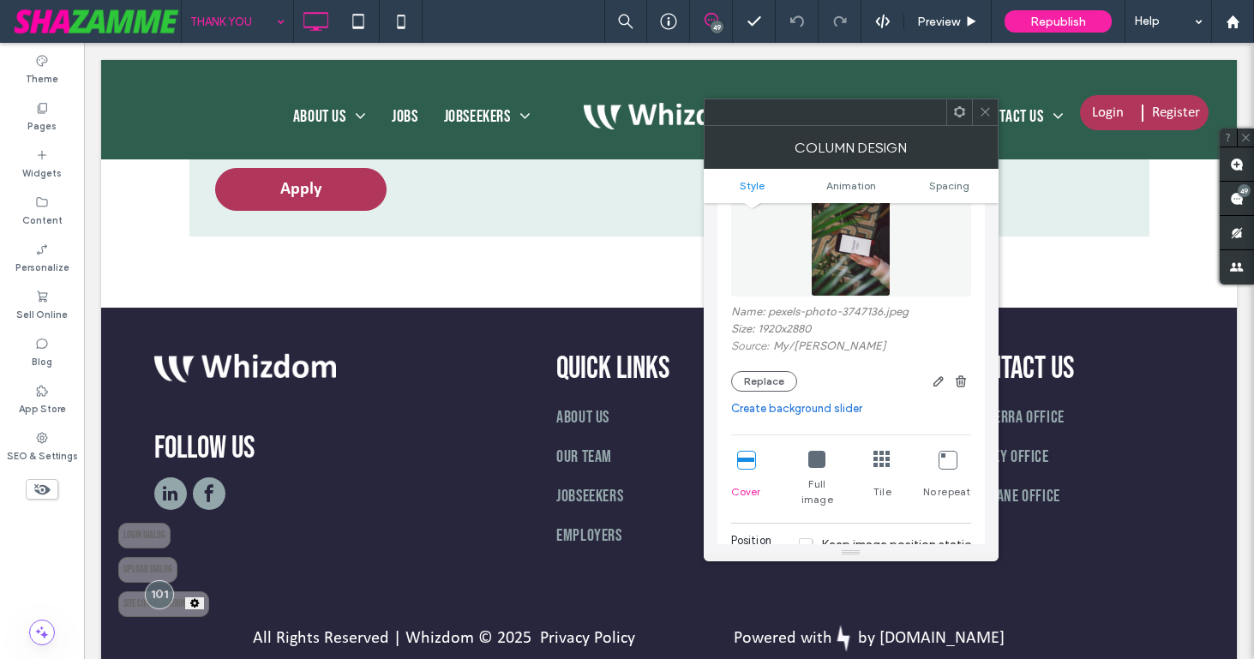
click at [982, 116] on icon at bounding box center [985, 111] width 13 height 13
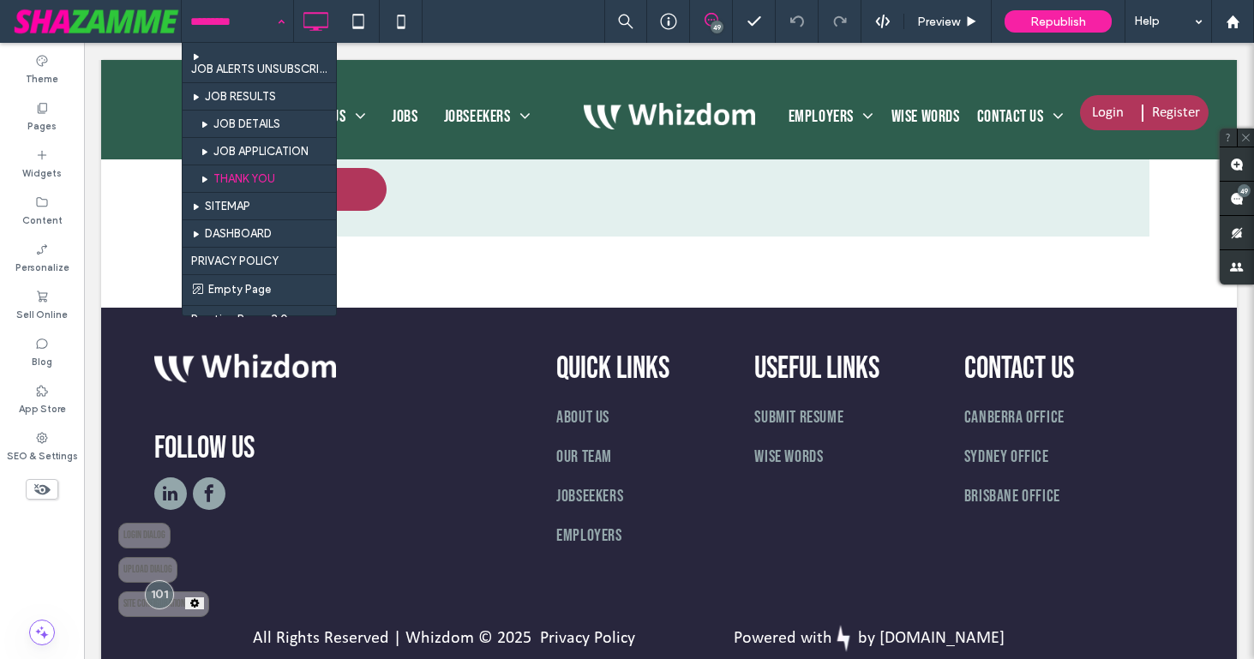
scroll to position [810, 0]
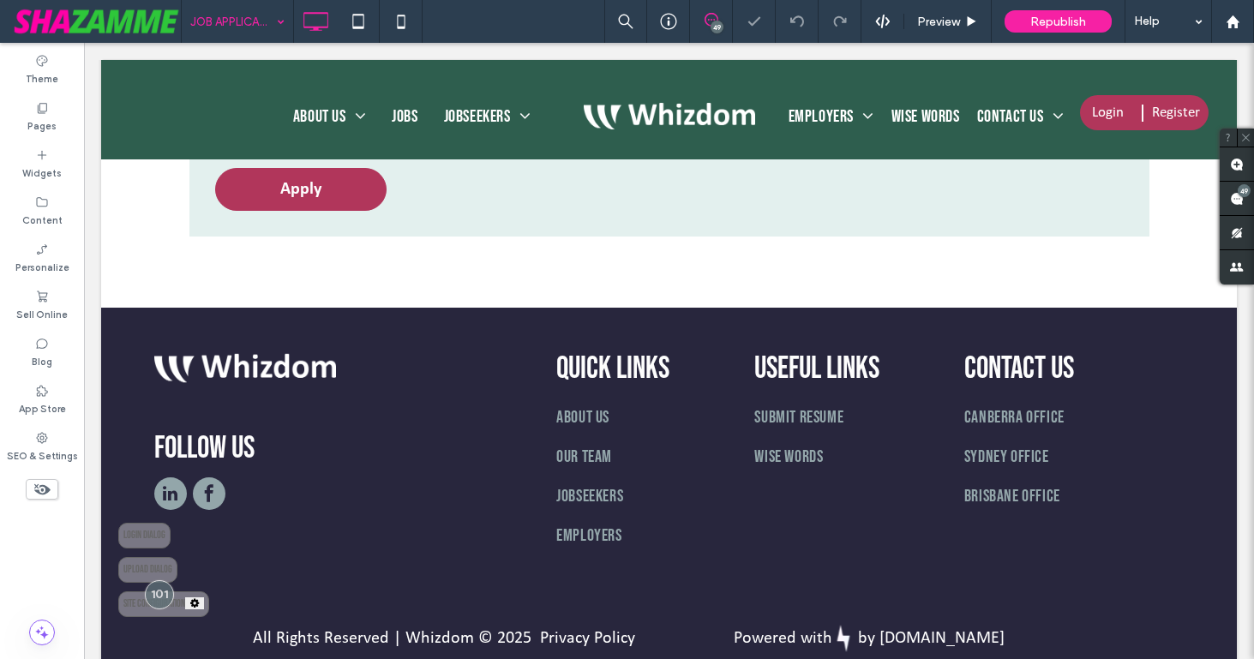
click at [218, 20] on input at bounding box center [233, 21] width 86 height 43
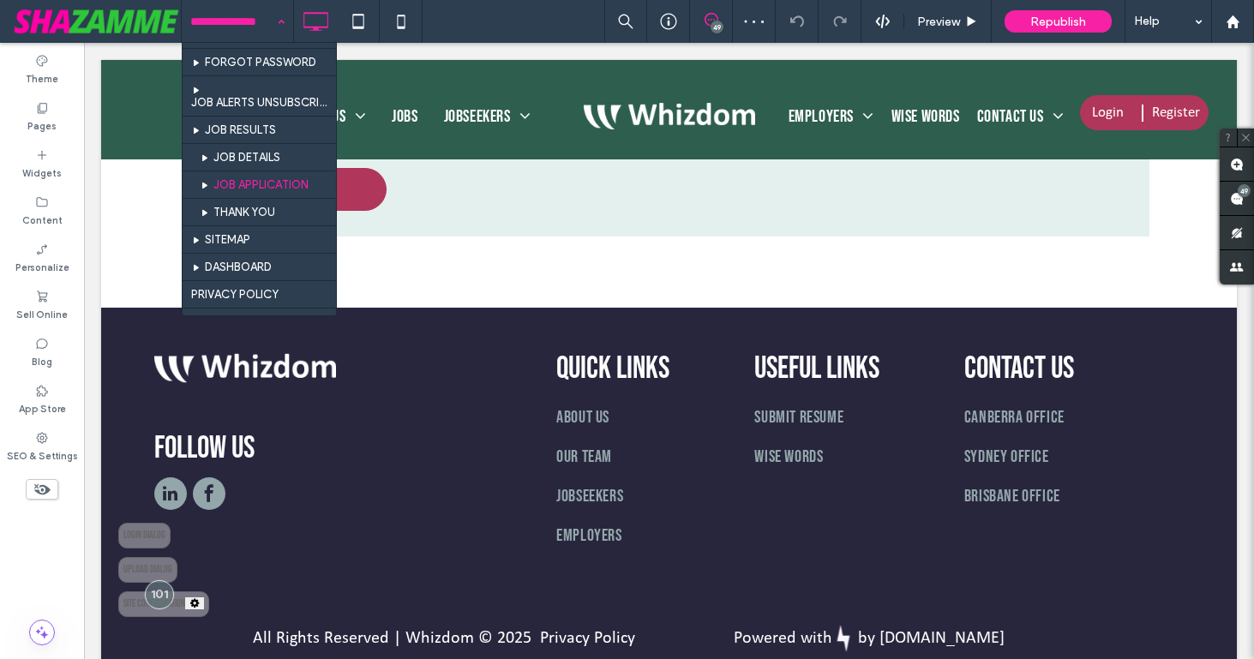
scroll to position [781, 0]
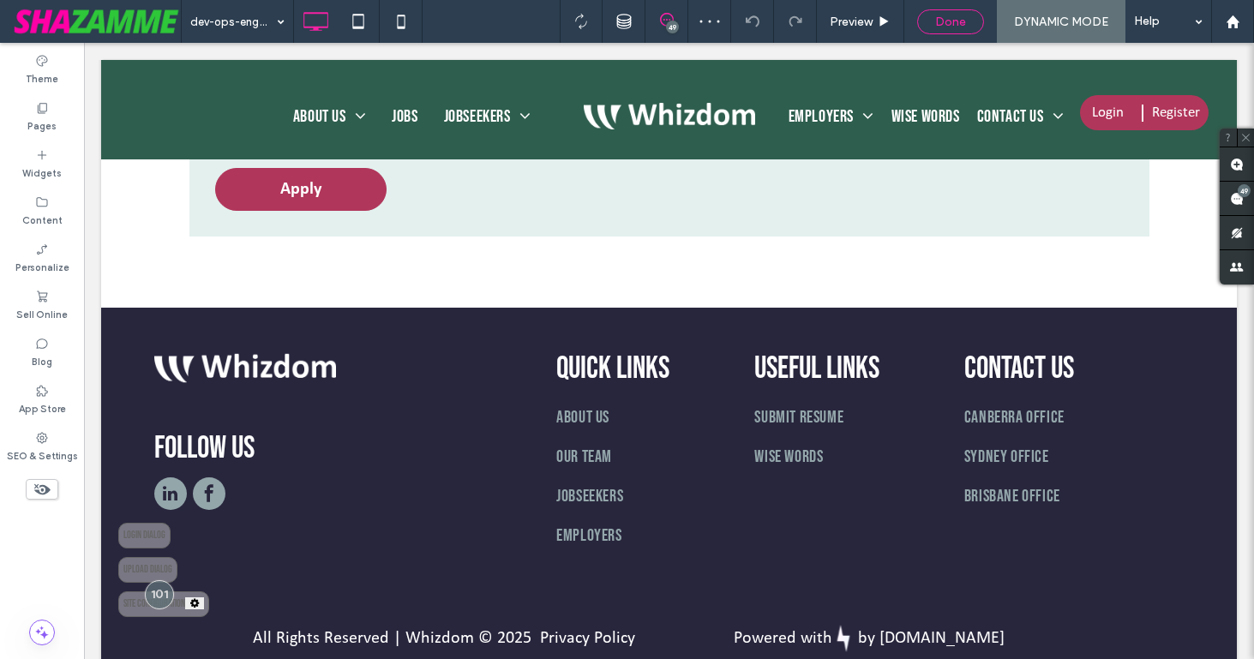
click at [961, 15] on span "Done" at bounding box center [950, 22] width 31 height 15
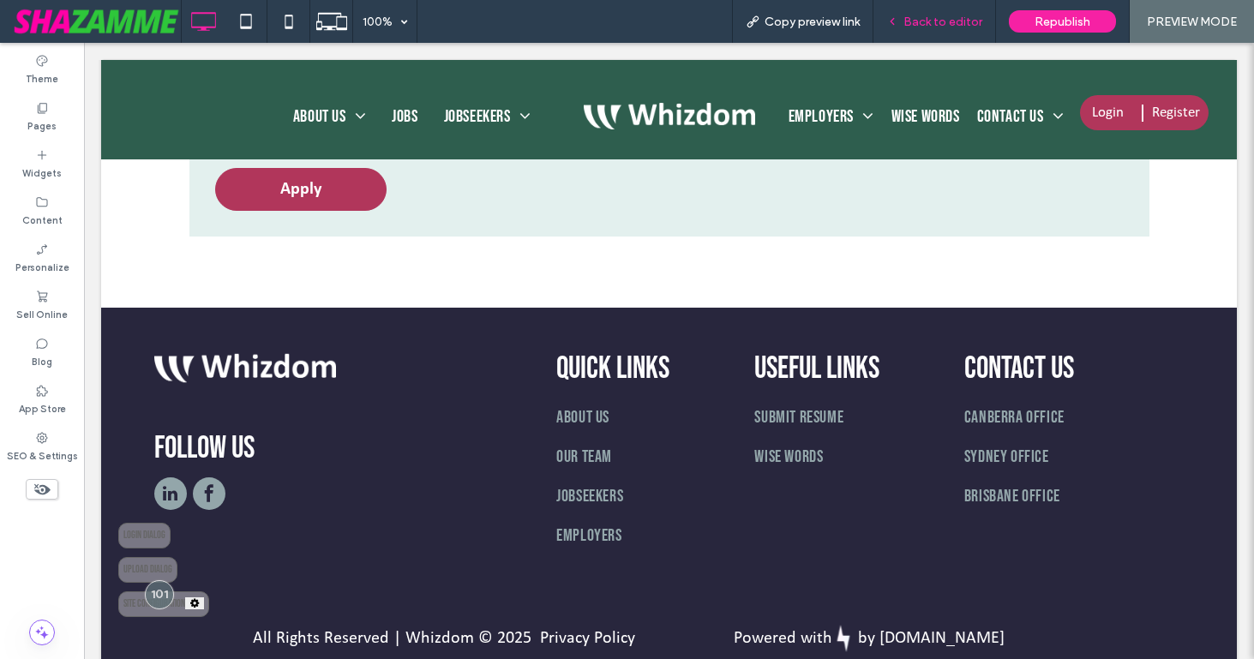
click at [933, 16] on span "Back to editor" at bounding box center [943, 22] width 79 height 15
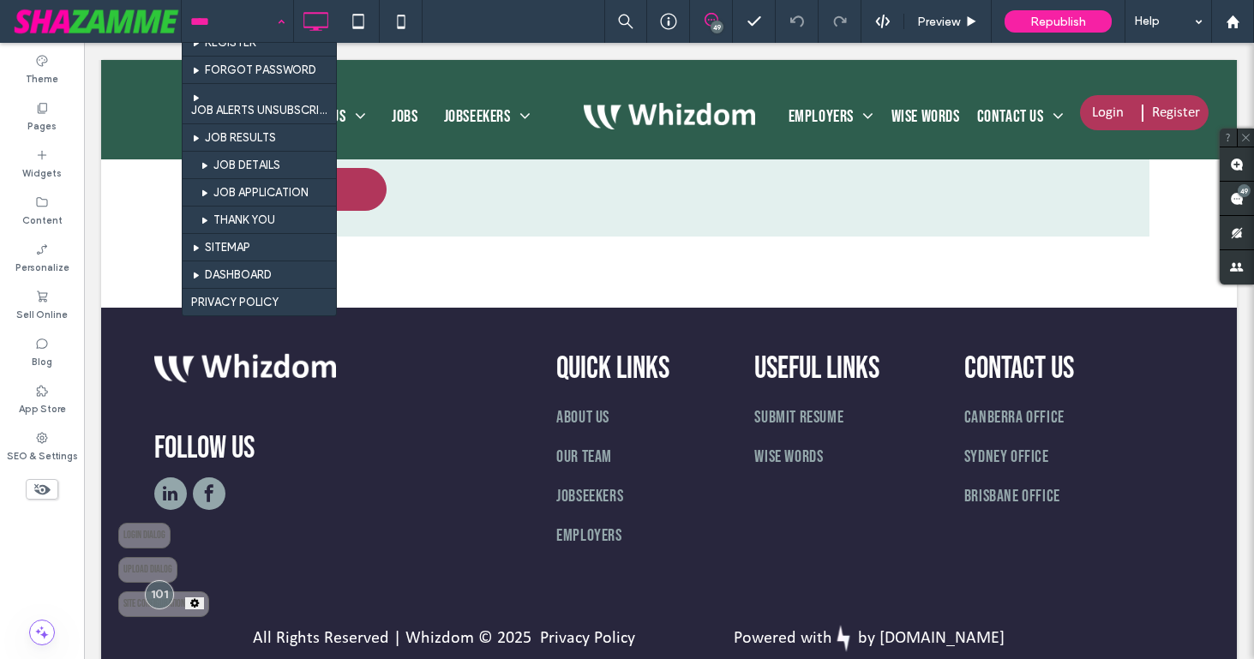
scroll to position [762, 0]
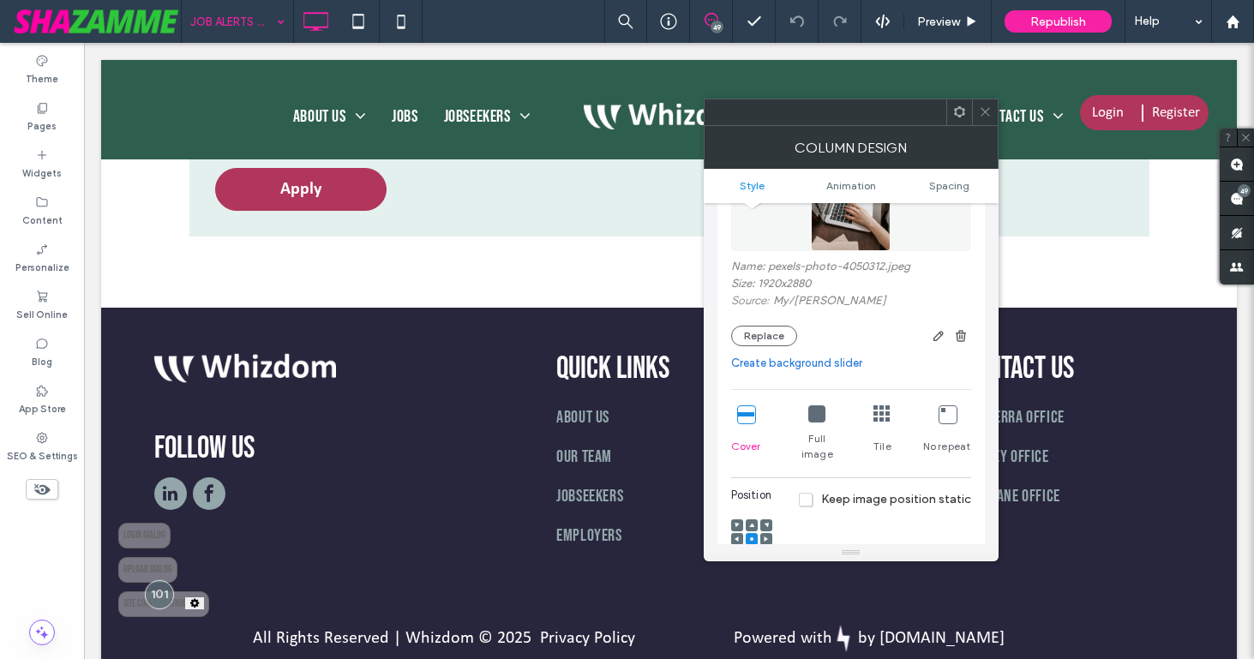
scroll to position [204, 0]
click at [755, 336] on button "Replace" at bounding box center [764, 333] width 66 height 21
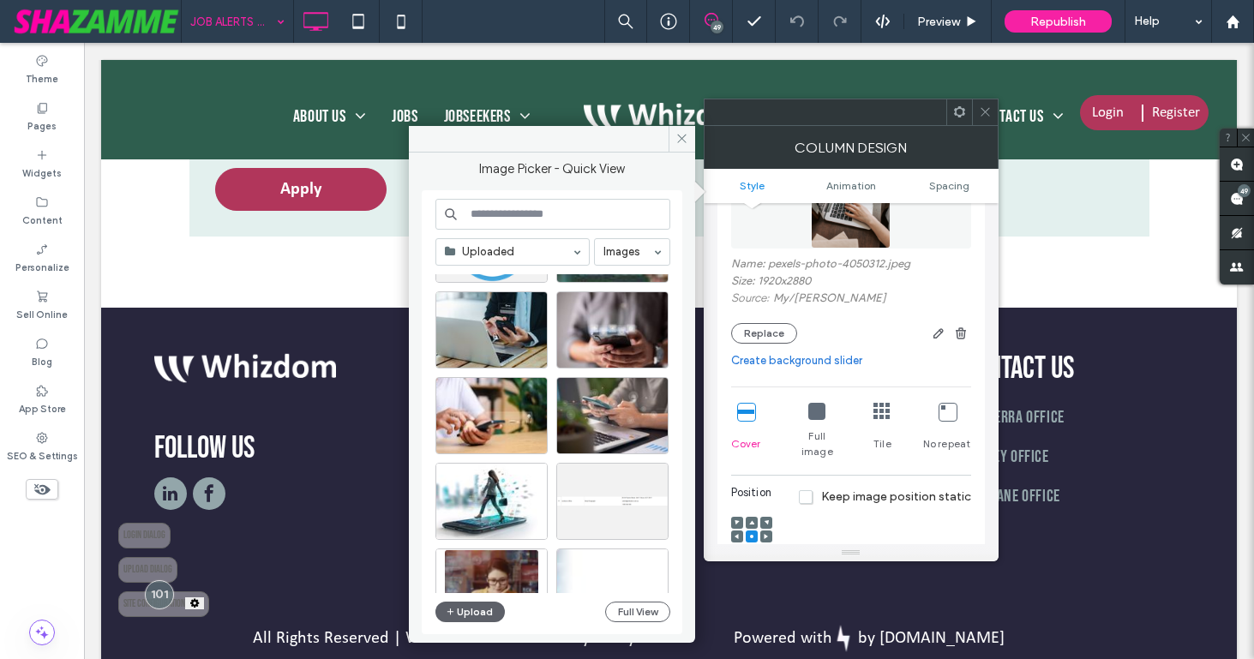
scroll to position [243, 0]
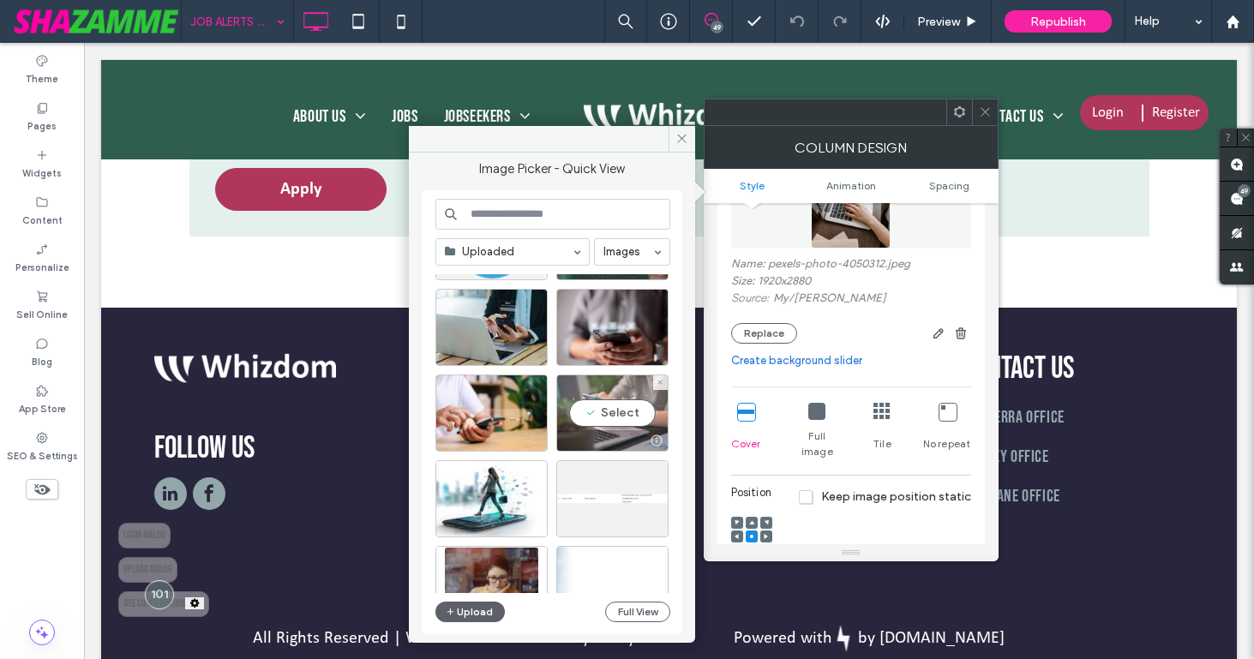
click at [643, 411] on div "Select" at bounding box center [612, 413] width 112 height 77
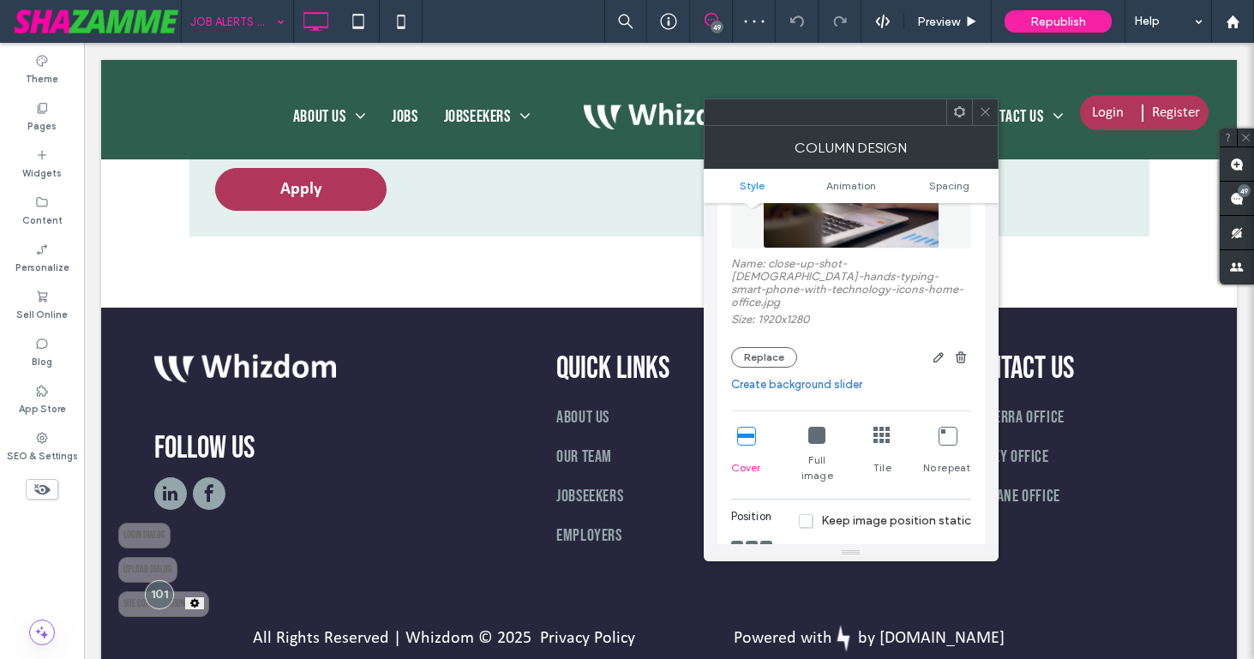
click at [983, 106] on icon at bounding box center [985, 111] width 13 height 13
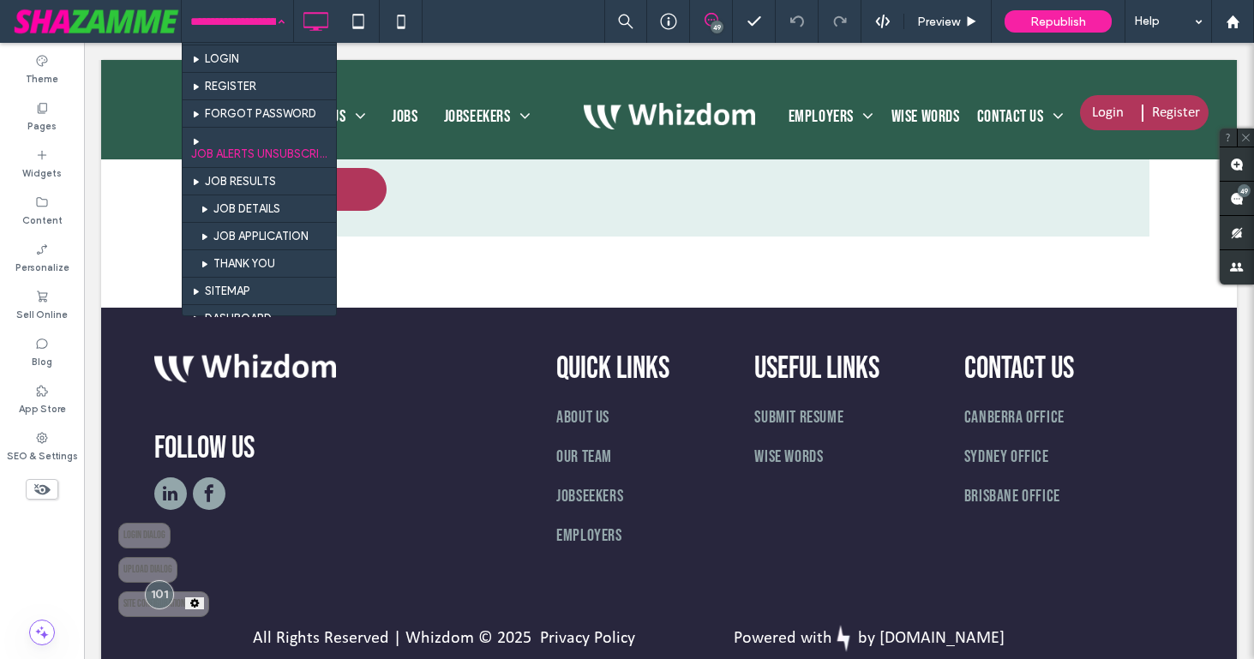
scroll to position [729, 0]
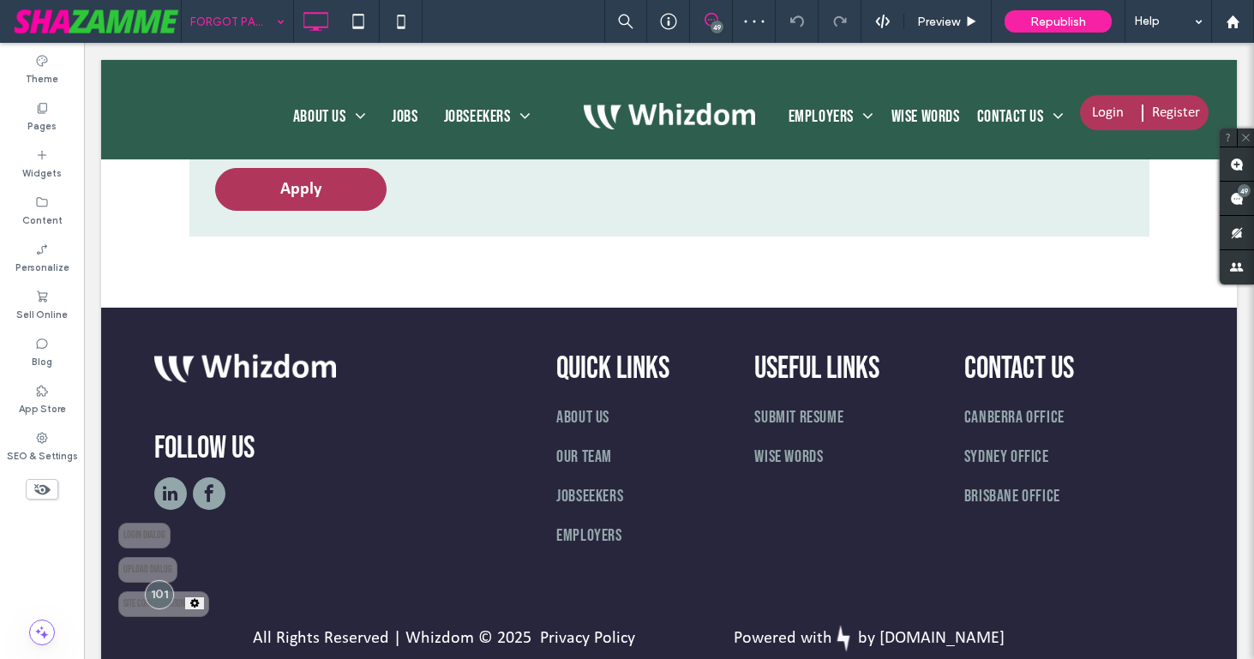
click at [238, 18] on input at bounding box center [233, 21] width 86 height 43
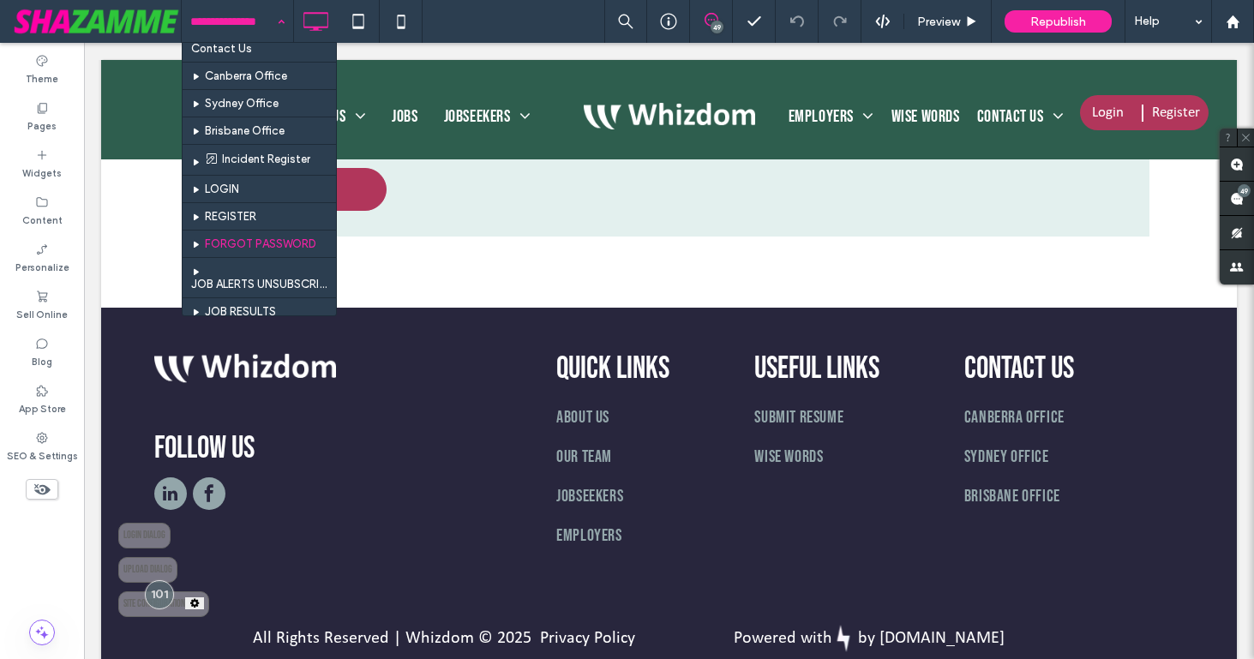
scroll to position [601, 0]
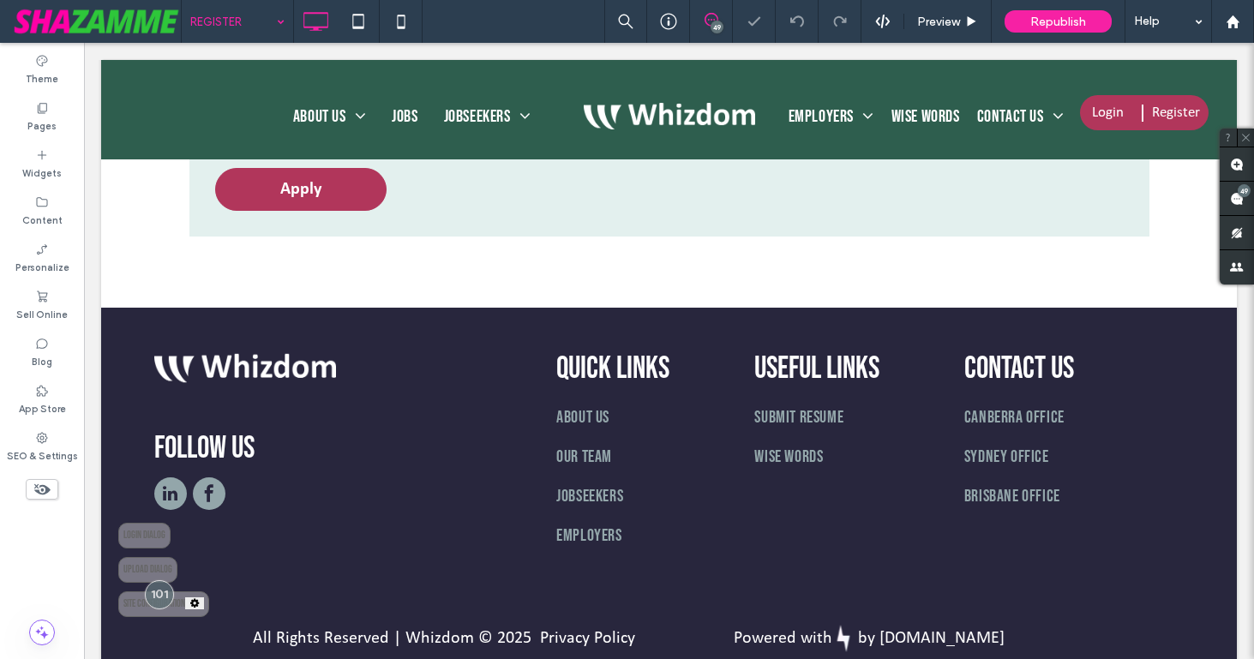
click at [244, 19] on input at bounding box center [233, 21] width 86 height 43
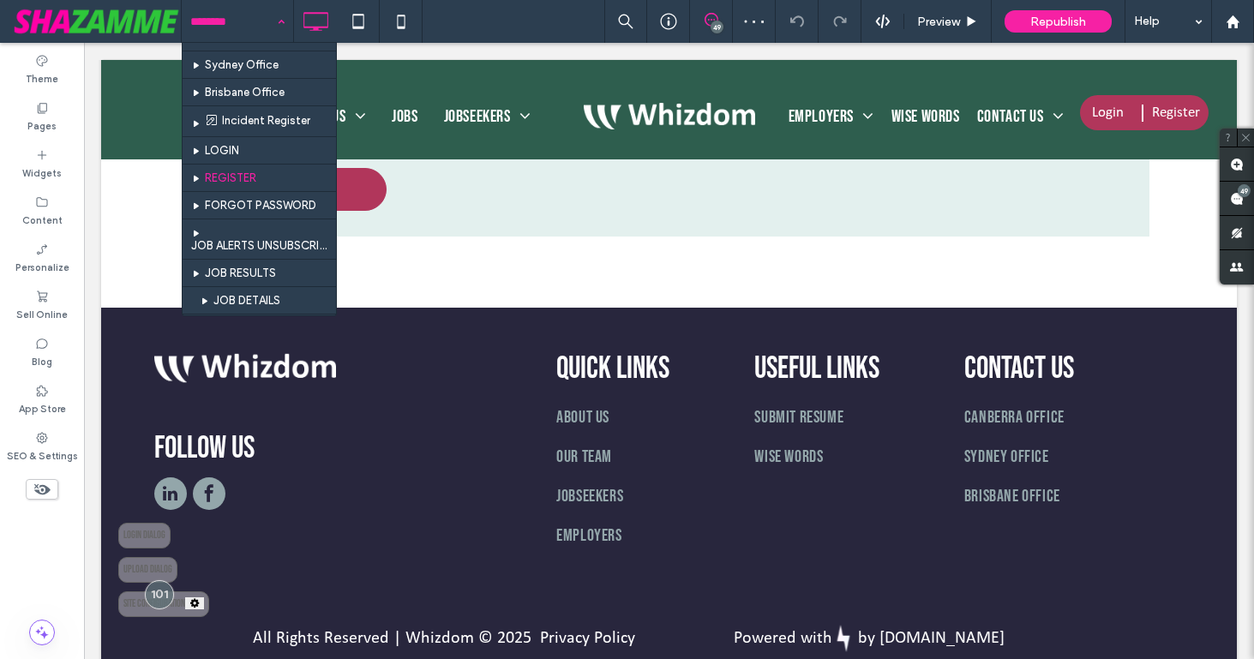
scroll to position [670, 0]
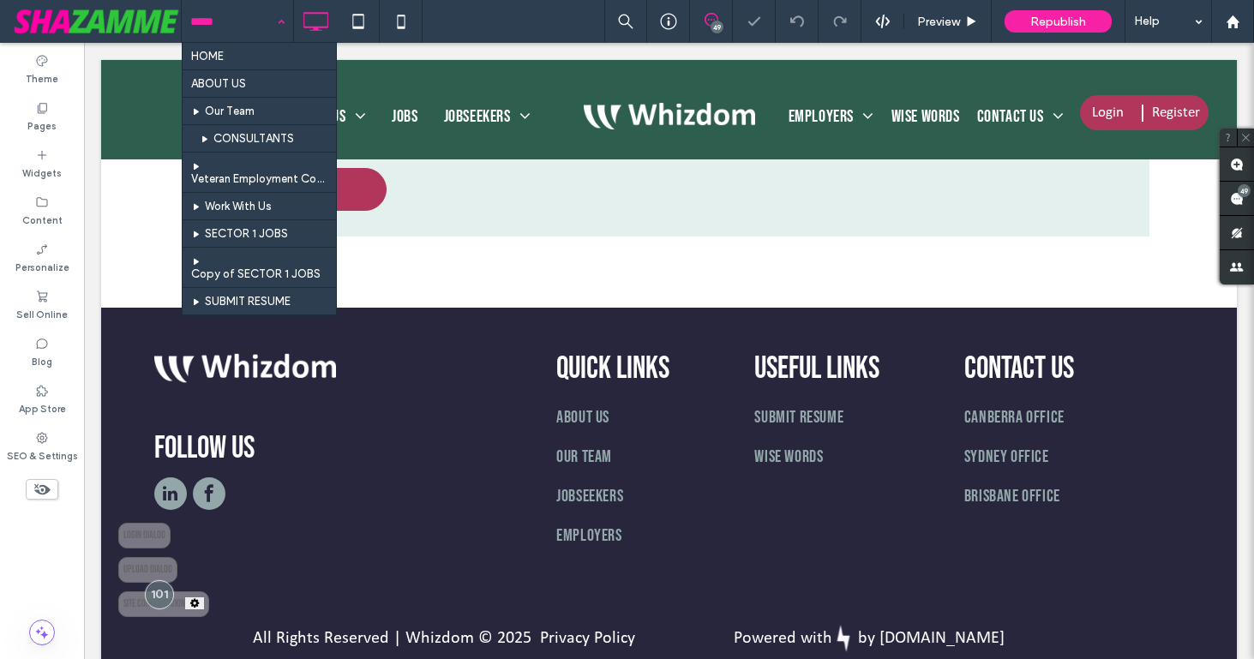
click at [247, 23] on input at bounding box center [233, 21] width 86 height 43
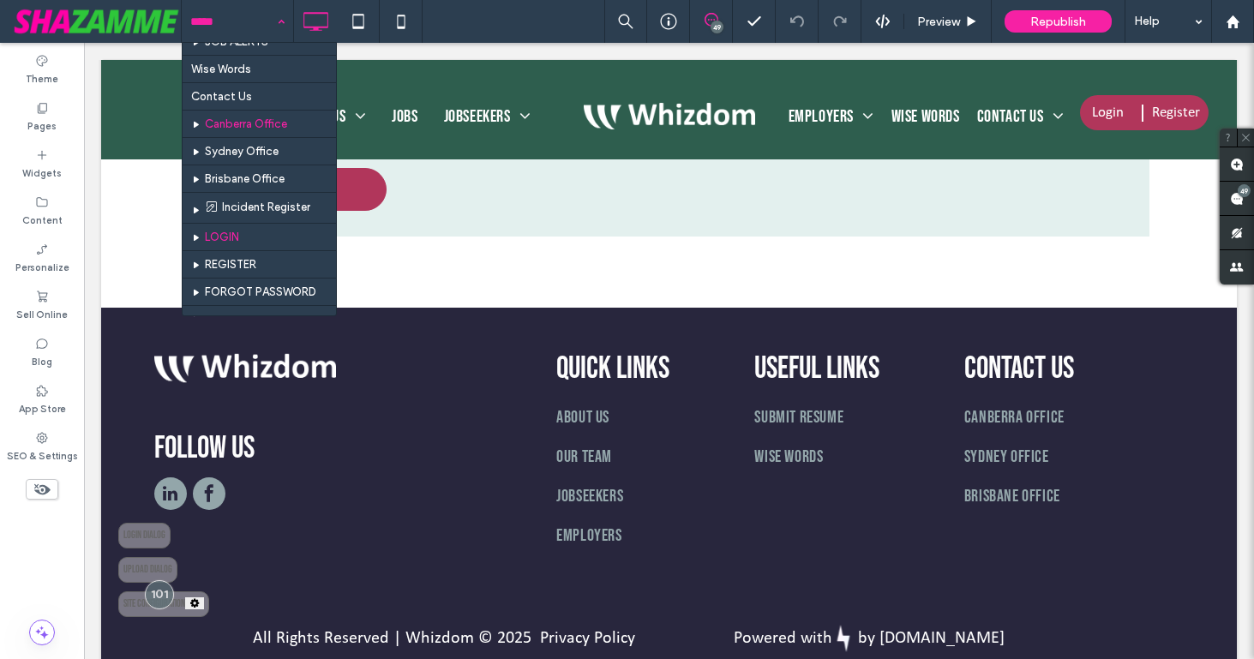
scroll to position [575, 0]
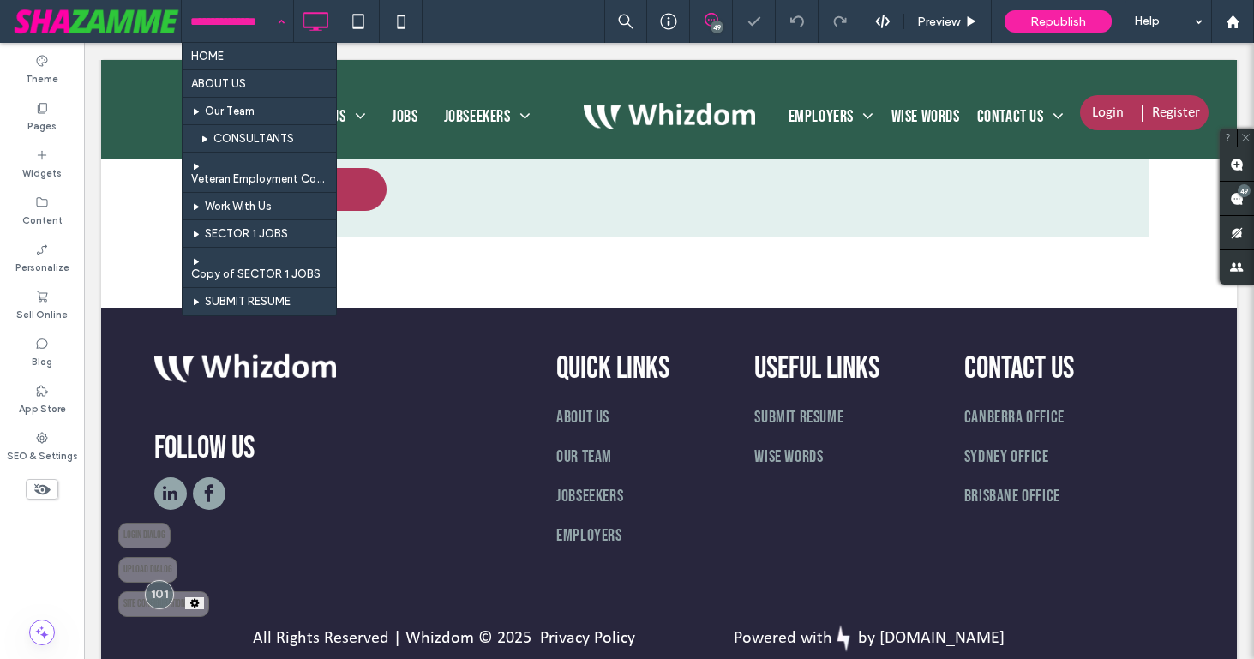
click at [247, 37] on input at bounding box center [233, 21] width 86 height 43
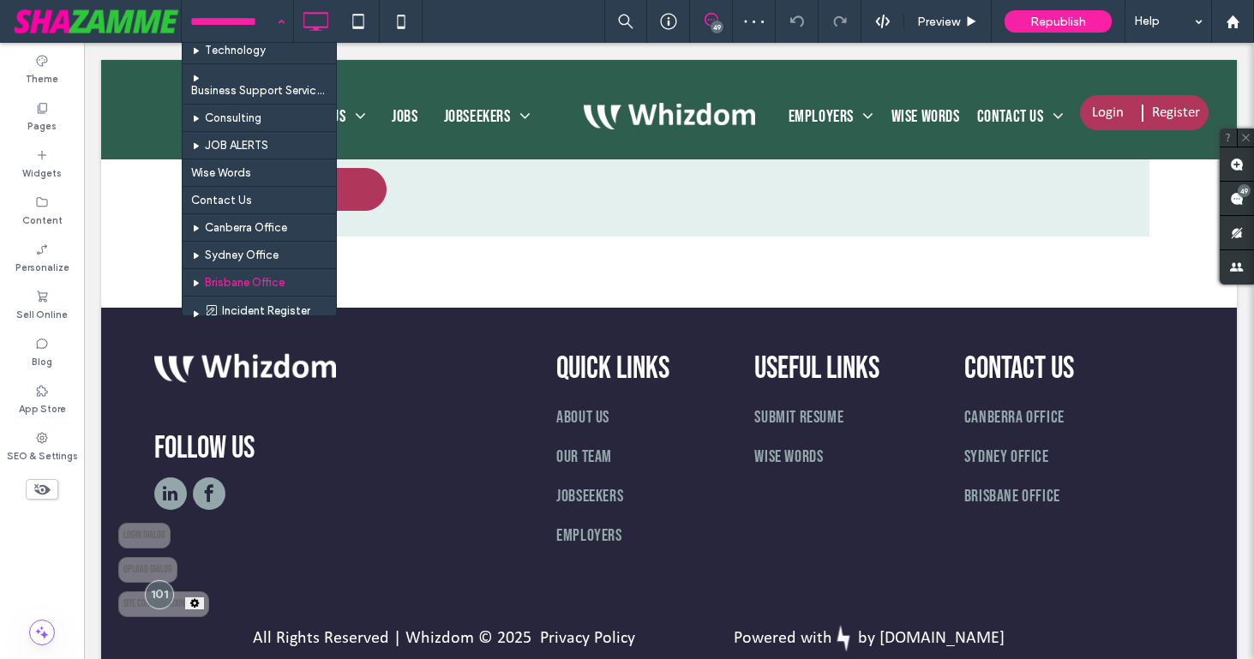
scroll to position [444, 0]
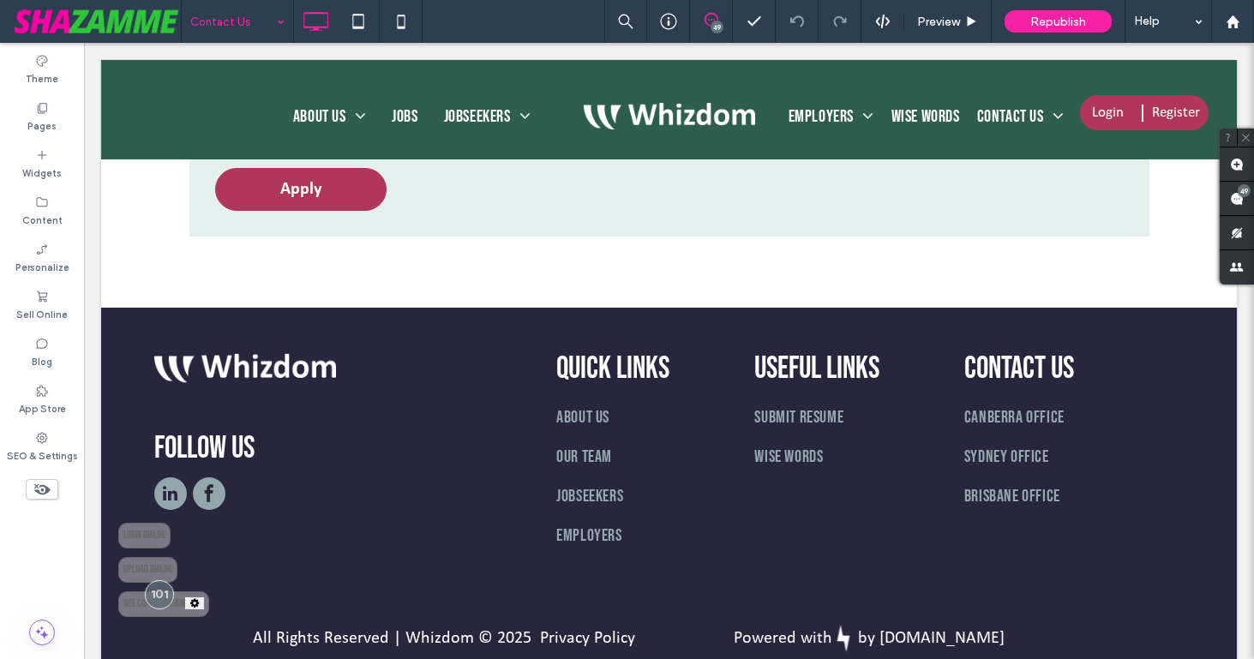
click at [244, 27] on input at bounding box center [233, 21] width 86 height 43
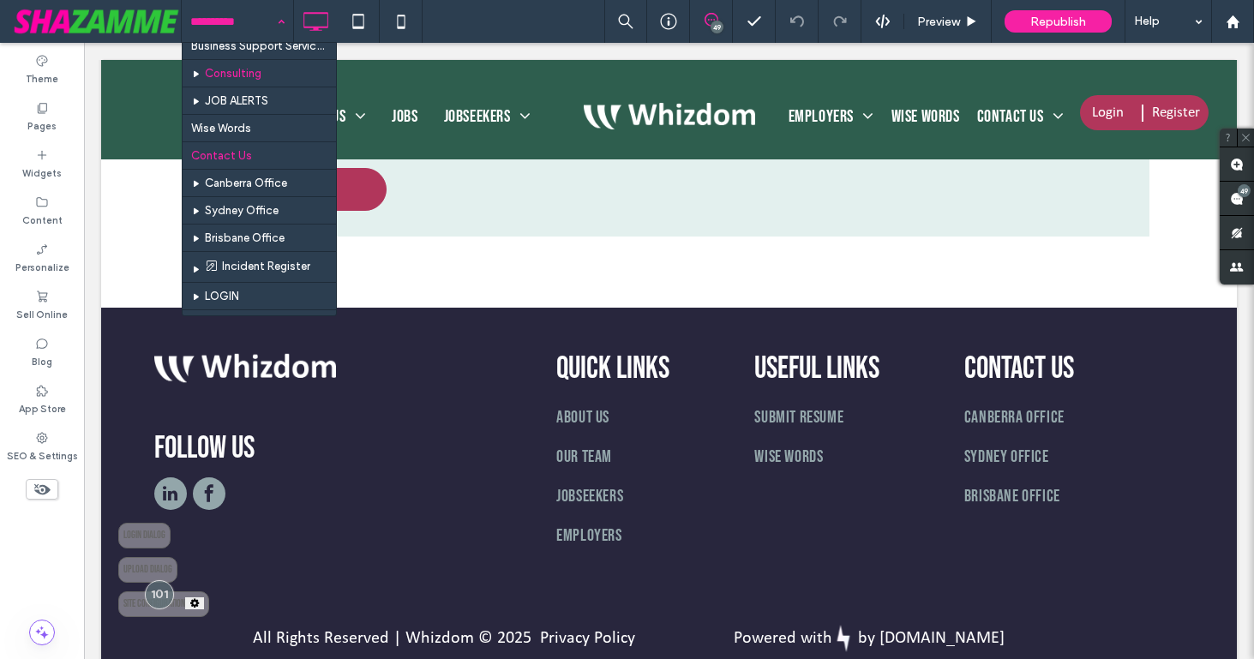
scroll to position [490, 0]
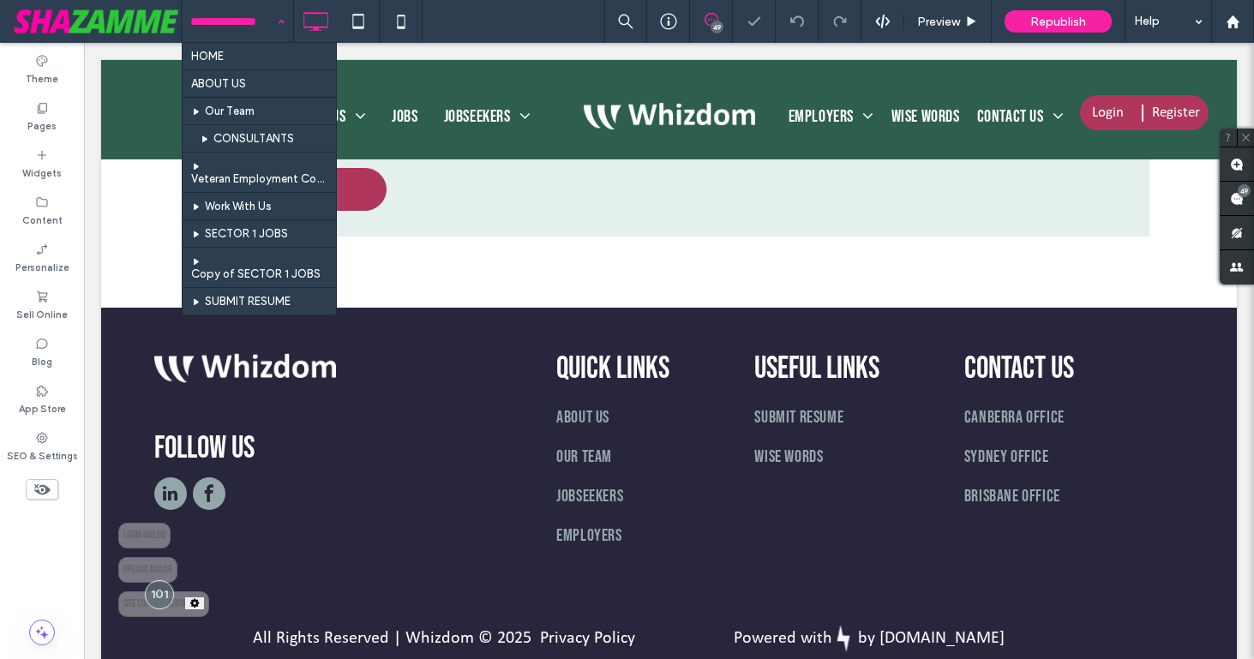
click at [243, 31] on input at bounding box center [233, 21] width 86 height 43
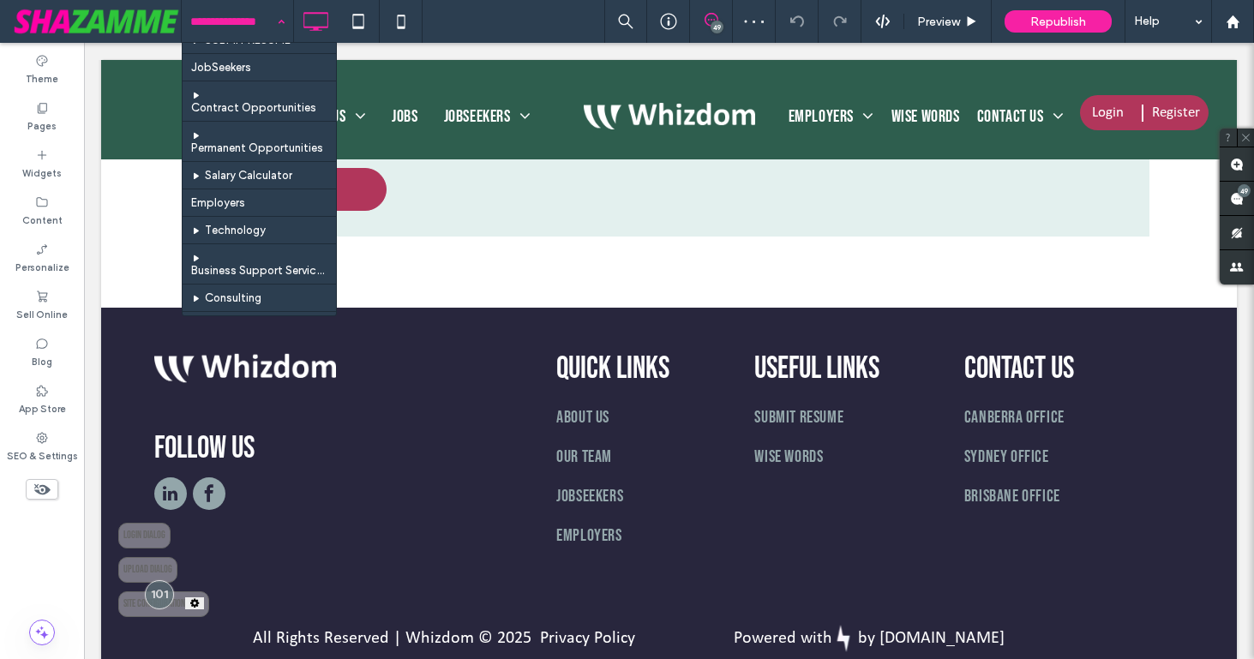
scroll to position [464, 0]
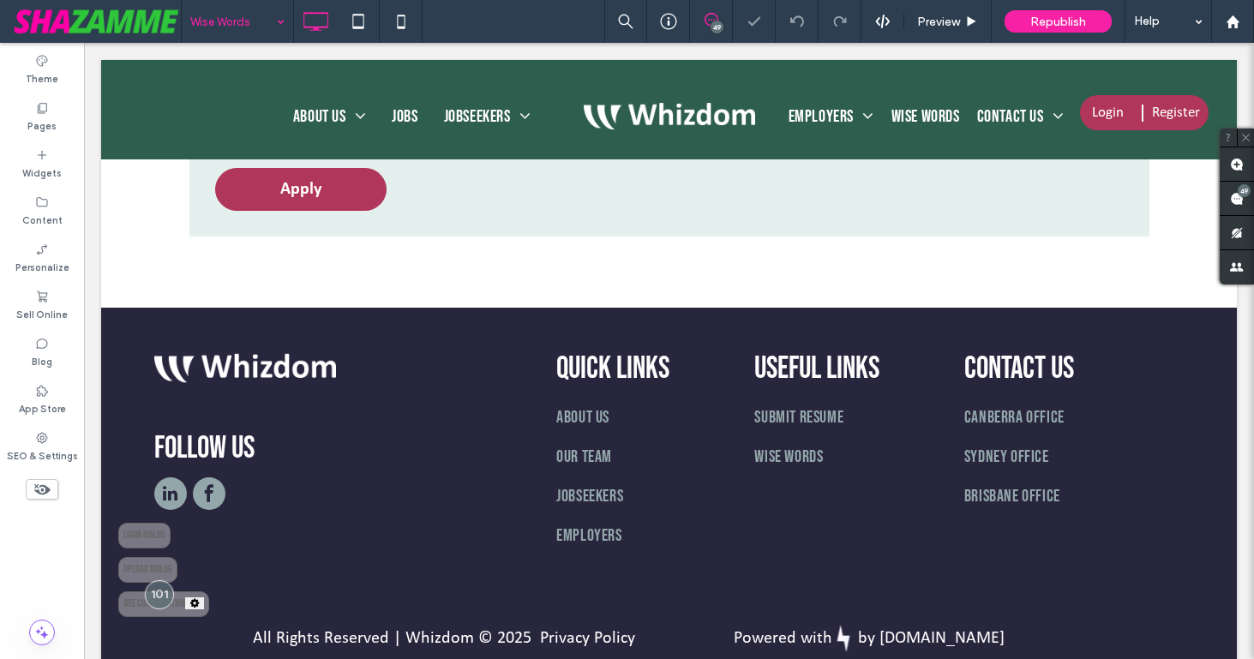
click at [252, 24] on input at bounding box center [233, 21] width 86 height 43
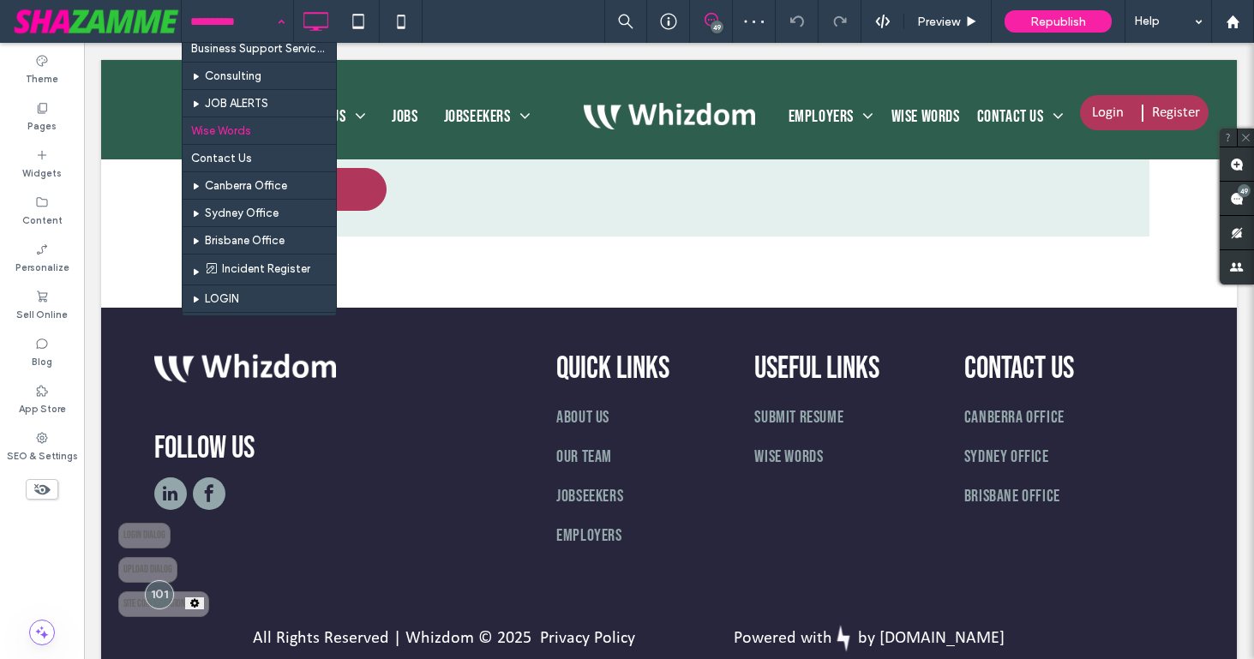
scroll to position [487, 0]
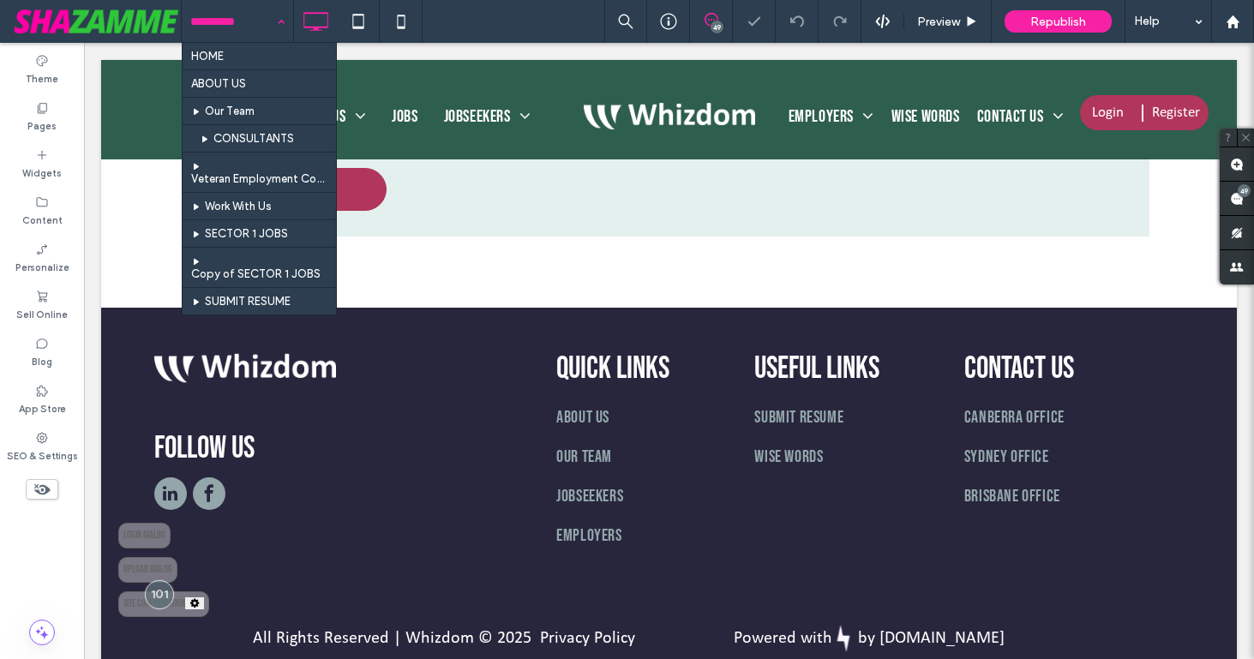
click at [245, 17] on input at bounding box center [233, 21] width 86 height 43
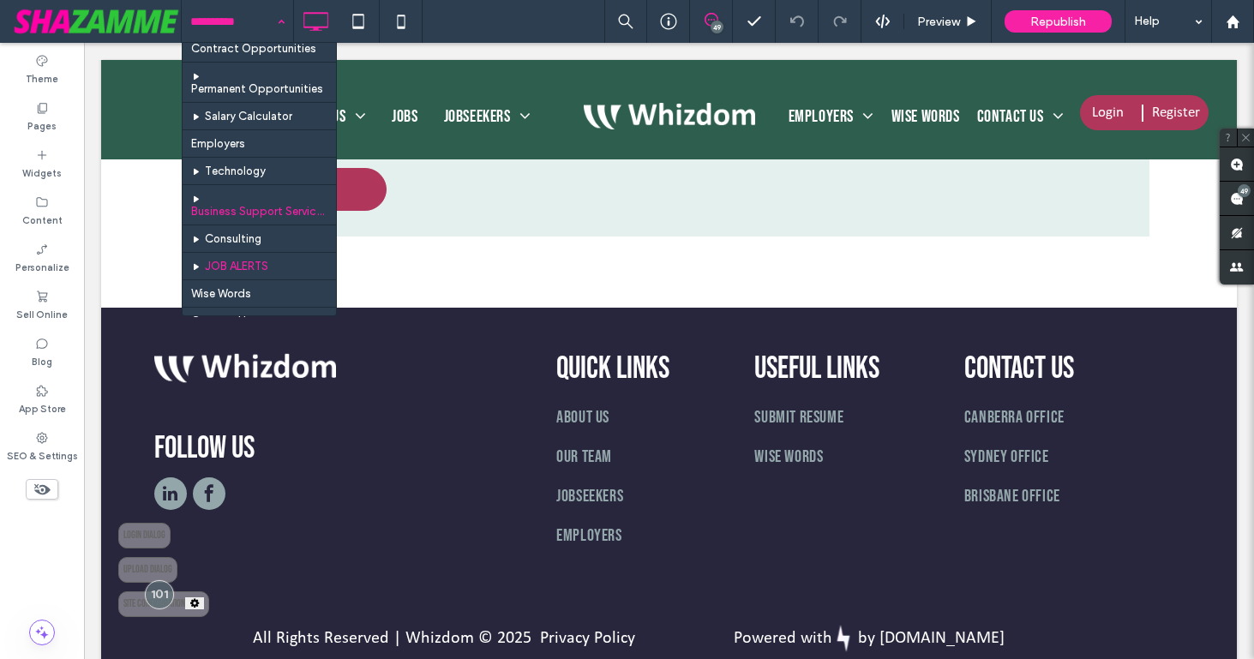
scroll to position [309, 0]
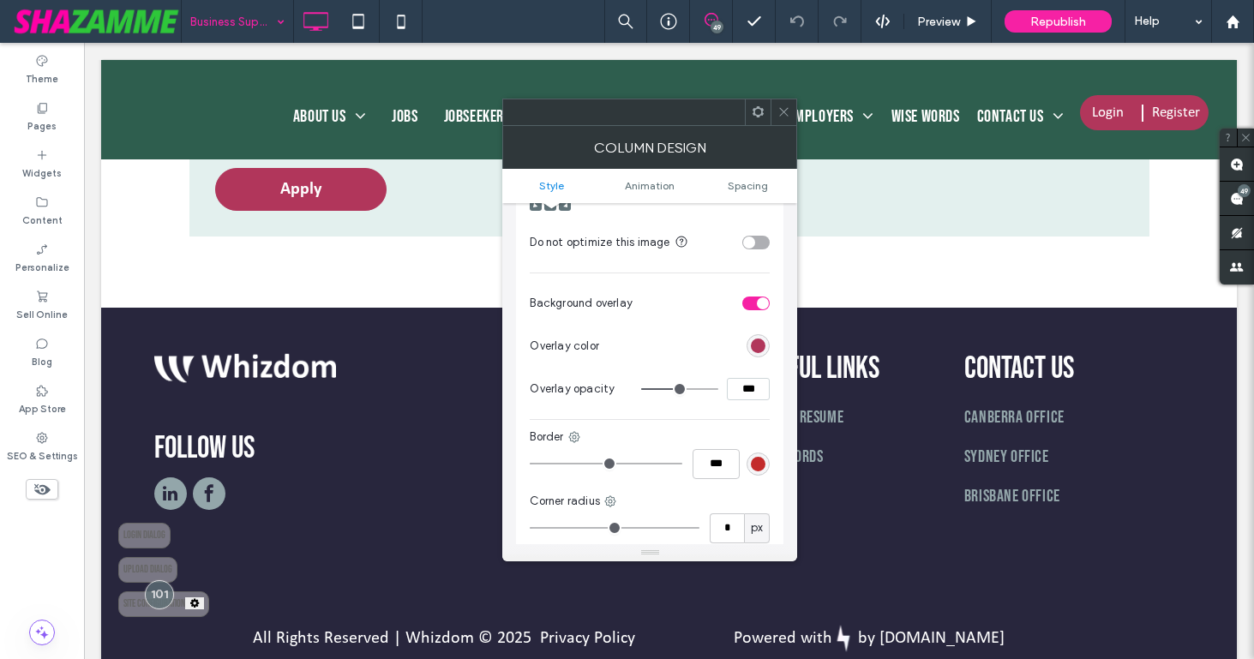
scroll to position [554, 0]
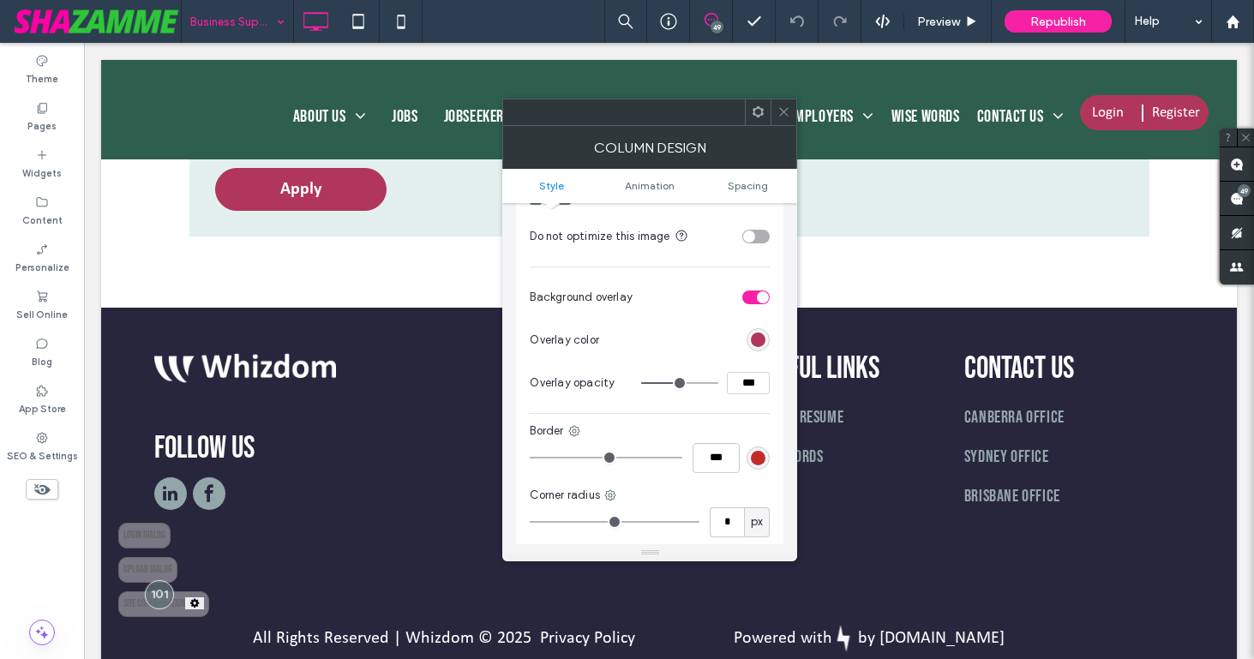
click at [780, 114] on icon at bounding box center [784, 111] width 13 height 13
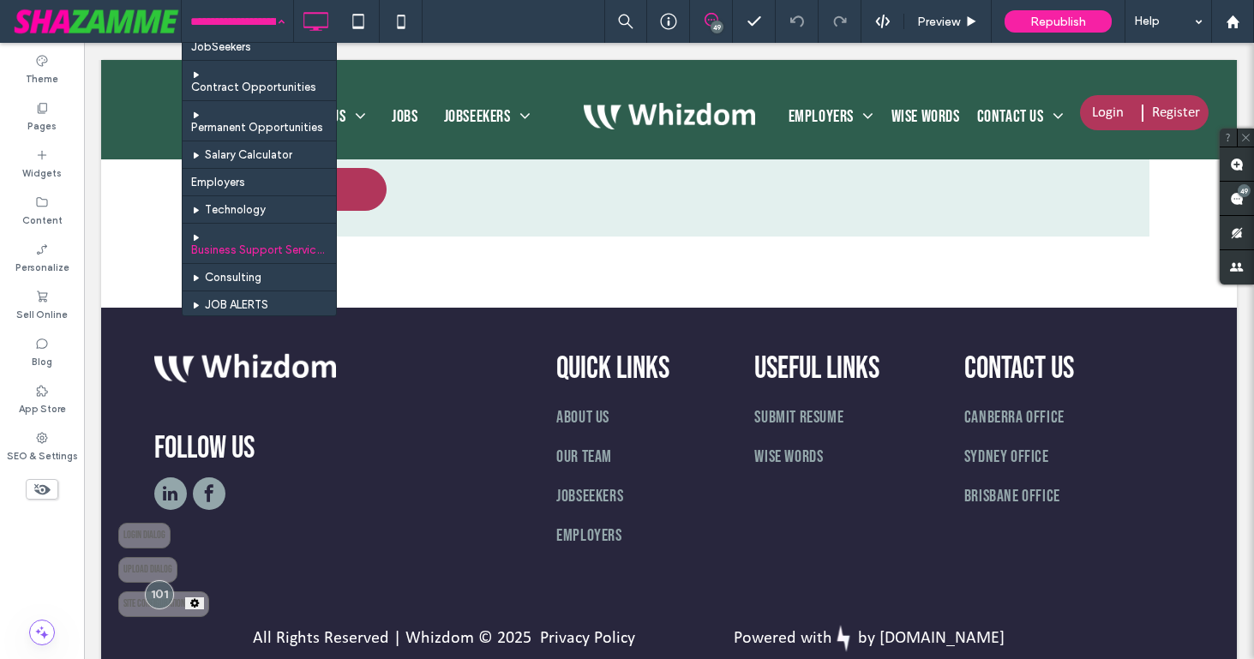
scroll to position [283, 0]
click at [281, 21] on div "HOME ABOUT US Our Team CONSULTANTS Veteran Employment Commitment Work With Us S…" at bounding box center [237, 21] width 111 height 43
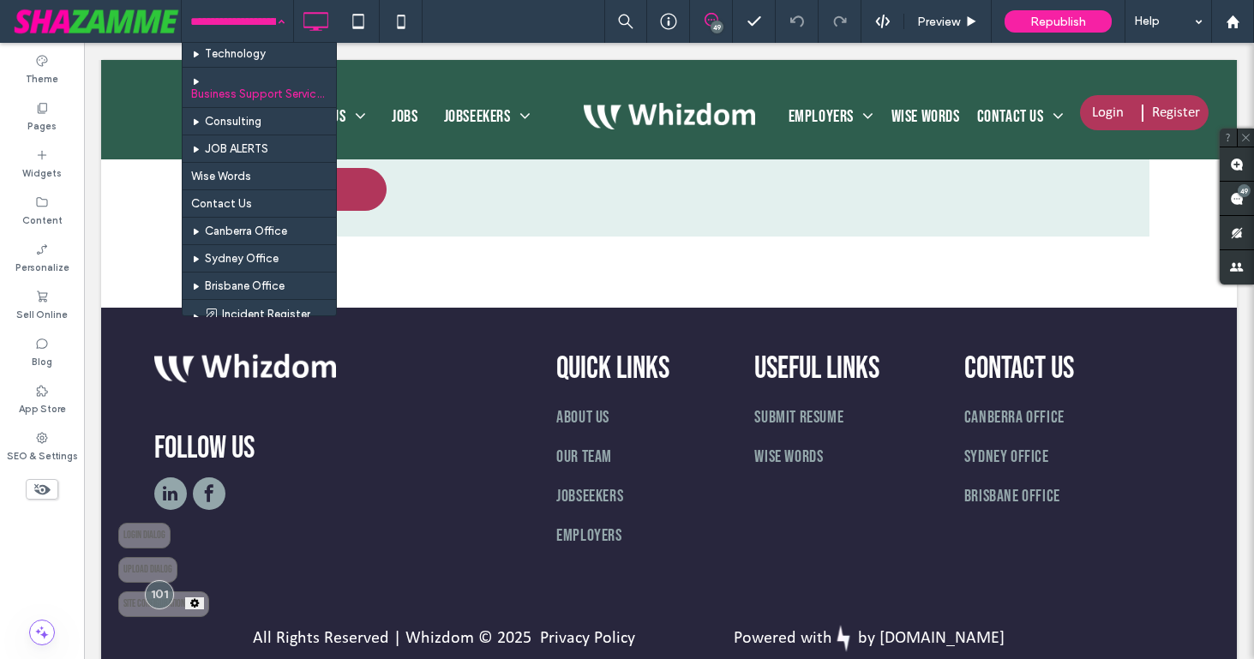
scroll to position [443, 0]
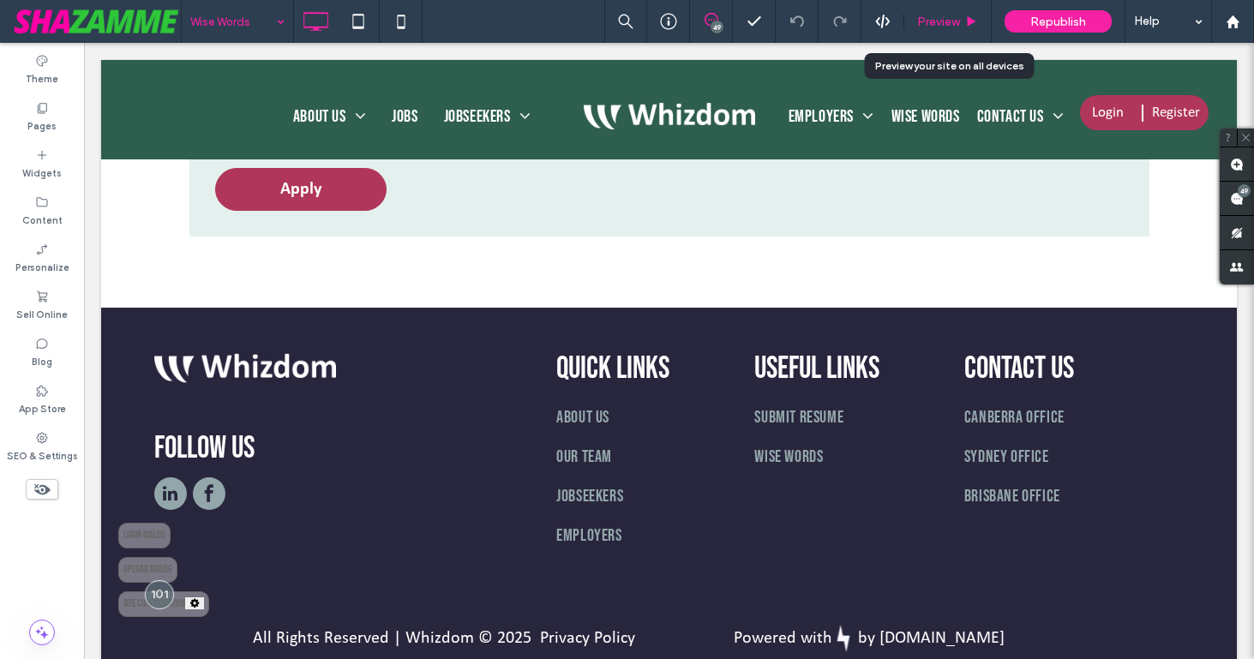
click at [948, 18] on span "Preview" at bounding box center [938, 22] width 43 height 15
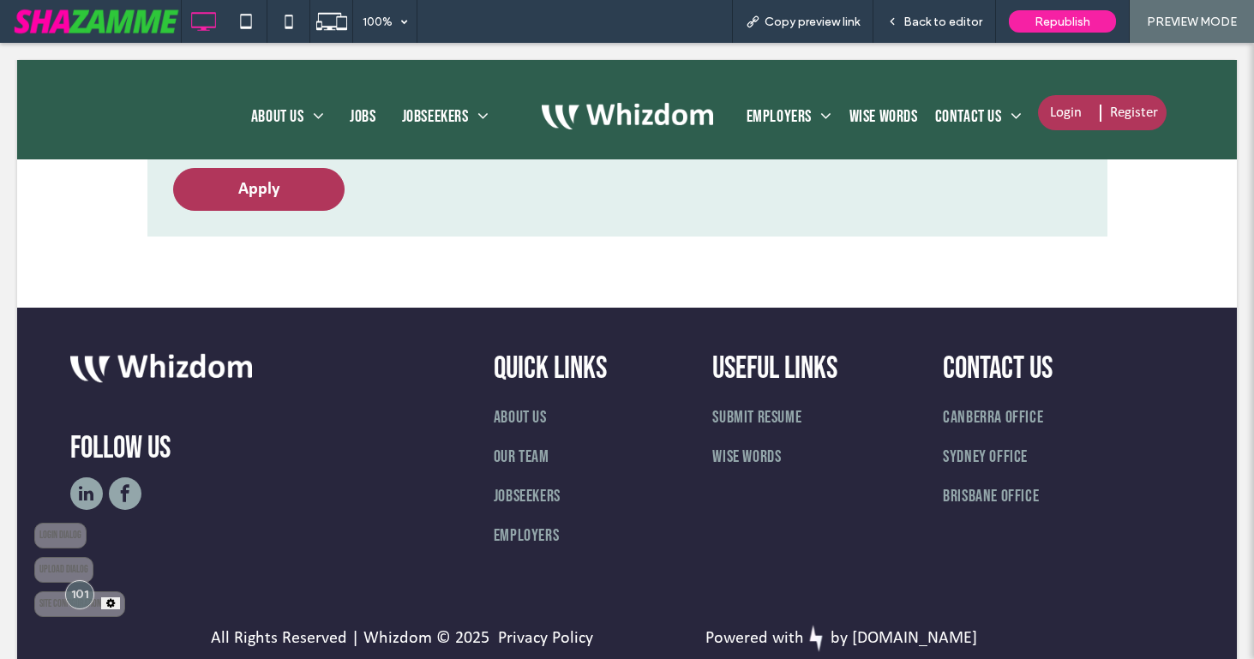
click at [948, 18] on span "Back to editor" at bounding box center [943, 22] width 79 height 15
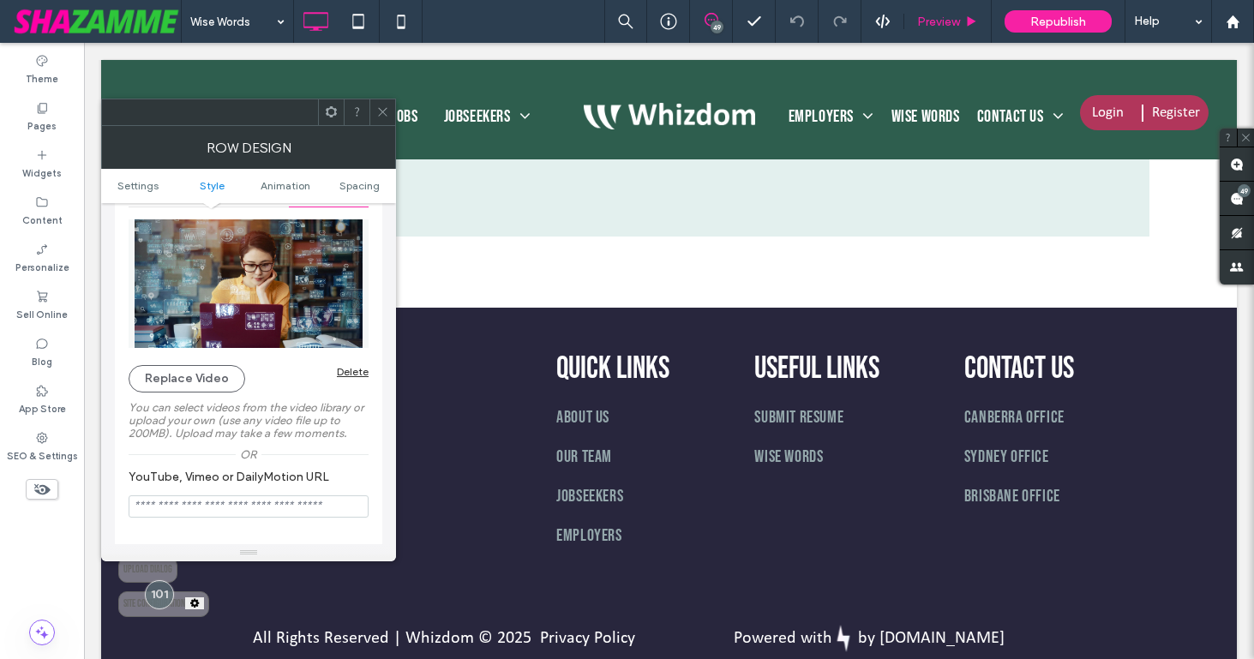
scroll to position [255, 0]
click at [380, 108] on icon at bounding box center [382, 111] width 13 height 13
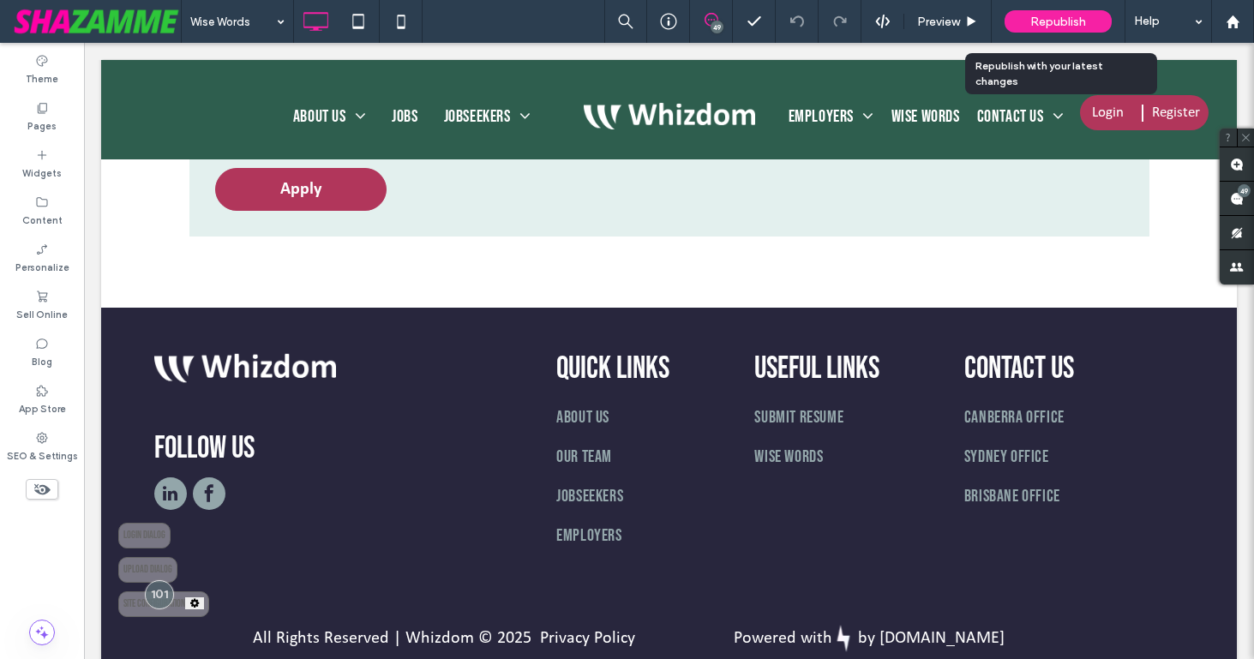
click at [1045, 18] on span "Republish" at bounding box center [1059, 22] width 56 height 15
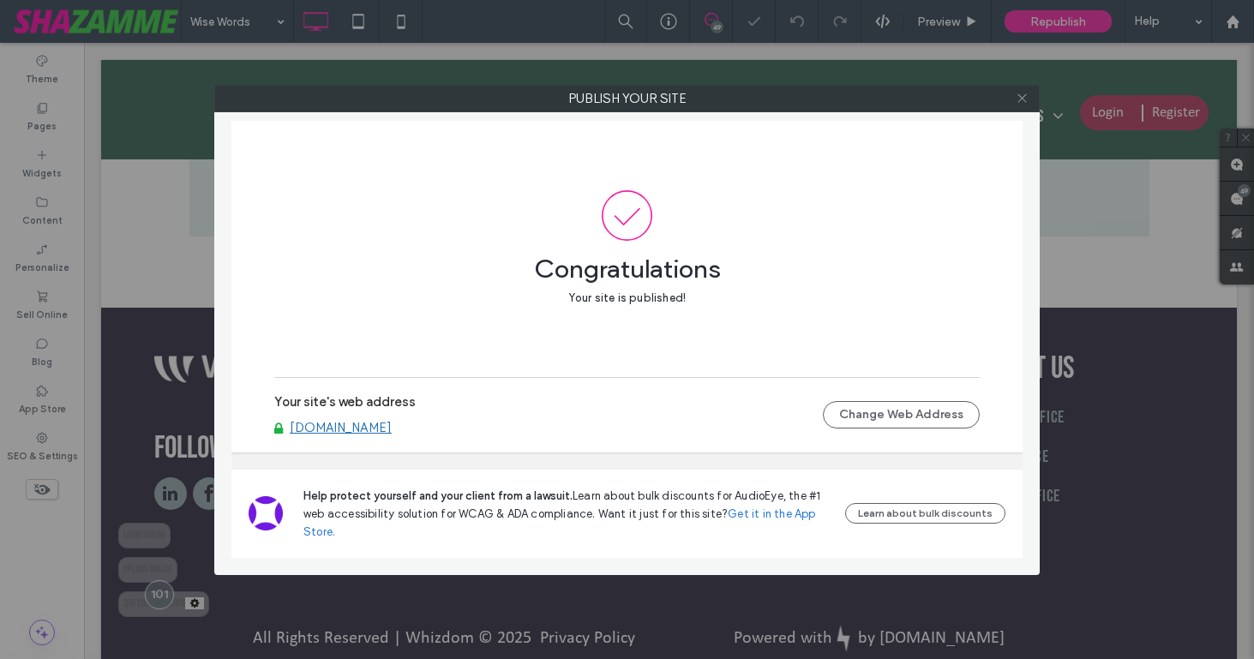
click at [1019, 100] on icon at bounding box center [1022, 98] width 13 height 13
